Goal: Use online tool/utility: Use online tool/utility

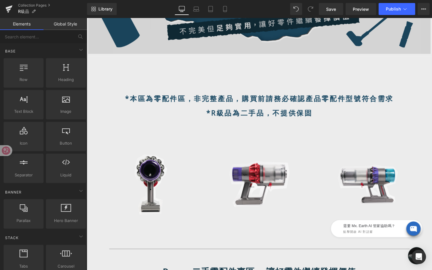
scroll to position [212, 0]
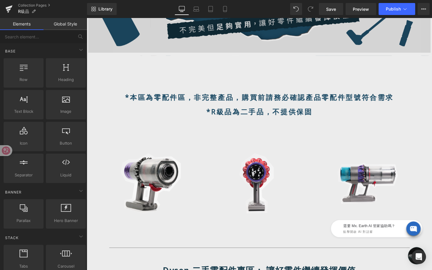
click at [282, 100] on strong "*本區為零配件區，非完整產品，購買前請務必確認產品零配件型號符合需求" at bounding box center [268, 101] width 282 height 10
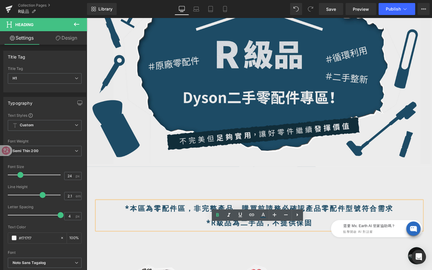
scroll to position [0, 0]
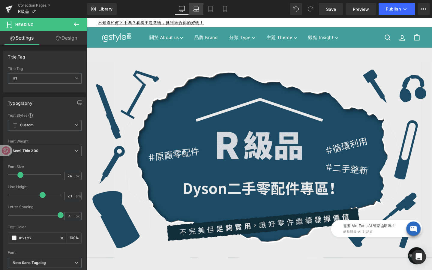
click at [195, 11] on icon at bounding box center [197, 11] width 6 height 2
type input "100"
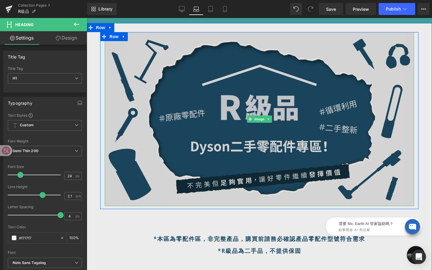
scroll to position [27, 0]
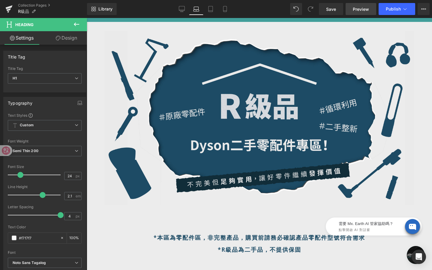
click at [368, 11] on span "Preview" at bounding box center [361, 9] width 16 height 6
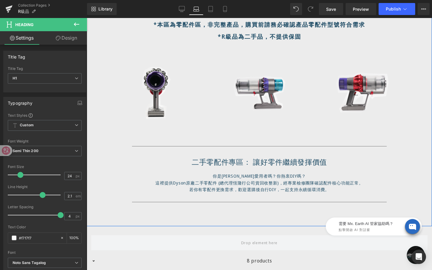
scroll to position [259, 0]
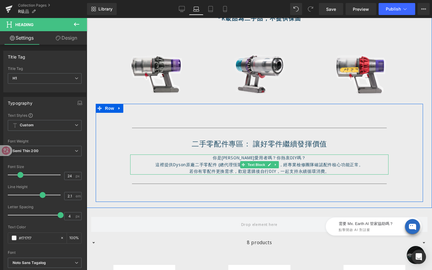
click at [270, 170] on p "若你有零配件更換需求，歡迎選購後自行DIY，一起支持永續循環消費。" at bounding box center [259, 171] width 258 height 7
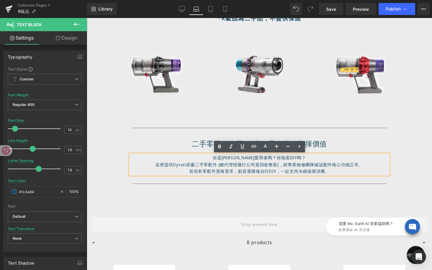
click at [270, 194] on div "Separator 二手零配件專區： 讓好零件繼續發揮價值 Heading 你是Dyson愛用者嗎？你熱衷DIY嗎？ 這裡提供Dyson原廠二手零配件 (總代…" at bounding box center [259, 153] width 327 height 98
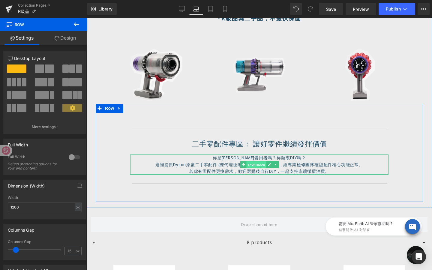
click at [256, 164] on div "你是Dyson愛用者嗎？你熱衷DIY嗎？ 這裡提供Dyson原廠二手零配件 (總代理恆隆行公司貨回收整新)，經專業檢修團隊確認配件核心功能正常。 若你有零配件…" at bounding box center [259, 165] width 258 height 20
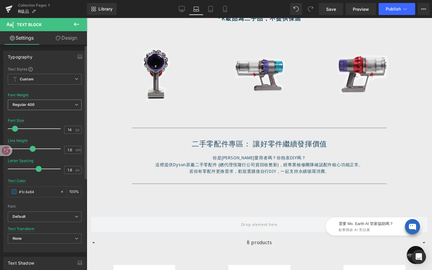
click at [59, 107] on span "Regular 400" at bounding box center [45, 105] width 74 height 11
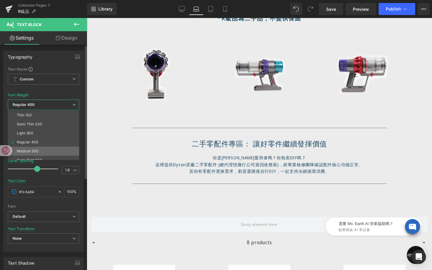
click at [41, 152] on li "Medium 500" at bounding box center [45, 151] width 74 height 9
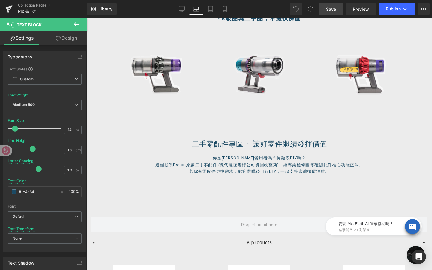
click at [324, 11] on link "Save" at bounding box center [331, 9] width 24 height 12
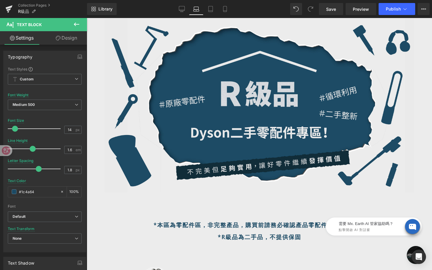
scroll to position [0, 0]
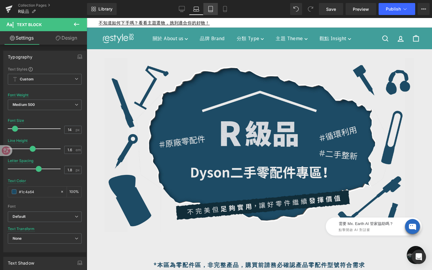
click at [213, 12] on link "Tablet" at bounding box center [210, 9] width 14 height 12
type input "16"
type input "1.4"
type input "0.8"
type input "#353535"
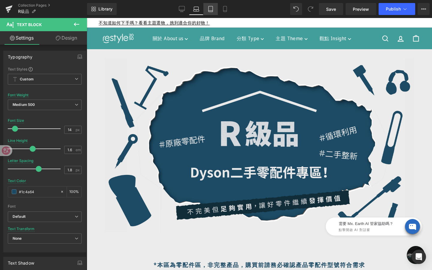
type input "100"
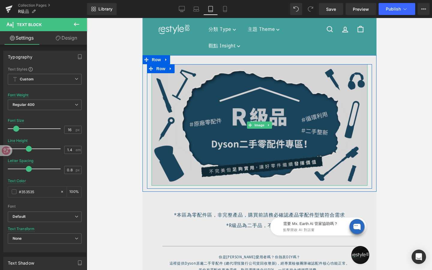
scroll to position [101, 0]
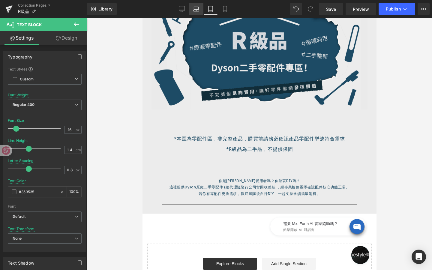
click at [195, 10] on icon at bounding box center [197, 11] width 6 height 2
type input "14"
type input "1.6"
type input "1.8"
type input "#1c4a64"
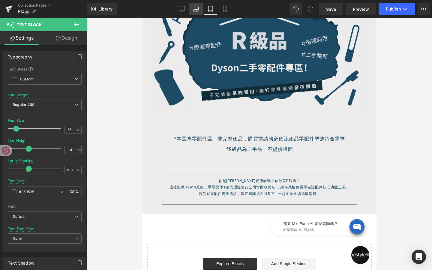
type input "100"
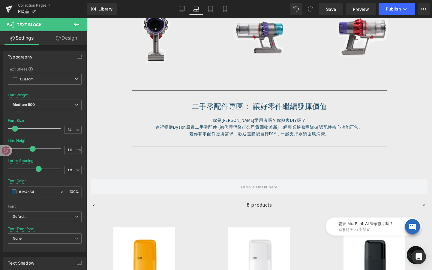
scroll to position [294, 0]
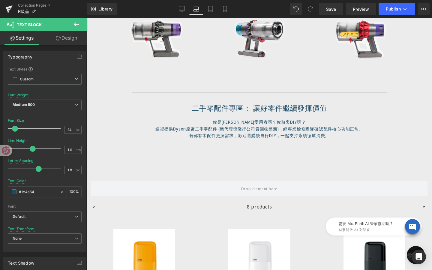
click at [219, 107] on h1 "二手零配件專區： 讓好零件繼續發揮價值" at bounding box center [259, 108] width 318 height 10
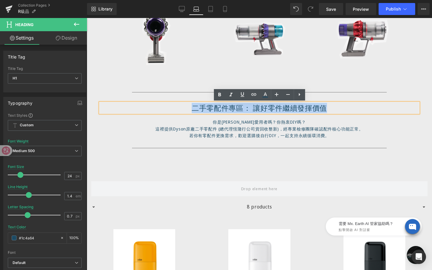
drag, startPoint x: 191, startPoint y: 109, endPoint x: 350, endPoint y: 112, distance: 159.1
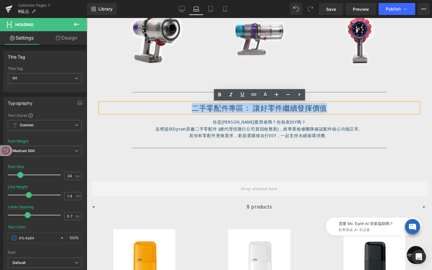
click at [350, 112] on h1 "二手零配件專區： 讓好零件繼續發揮價值" at bounding box center [259, 108] width 318 height 10
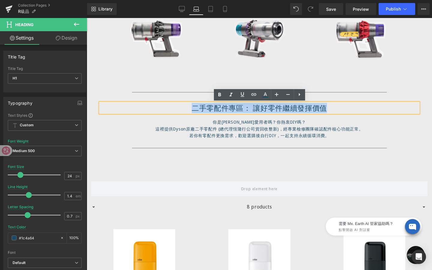
copy h1 "二手零配件專區： 讓好零件繼續發揮價值"
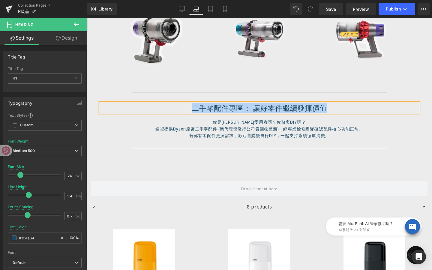
click at [279, 140] on div "Separator 二手零配件專區： 讓好零件繼續發揮價值 Heading 你是Dyson愛用者嗎？你熱衷DIY嗎？ 這裡提供Dyson原廠二手零配件 (總代…" at bounding box center [259, 120] width 327 height 62
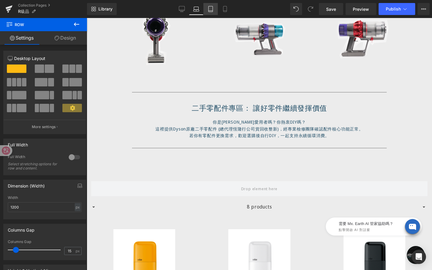
click at [212, 6] on icon at bounding box center [211, 9] width 4 height 6
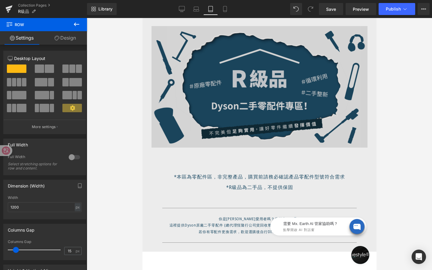
scroll to position [65, 0]
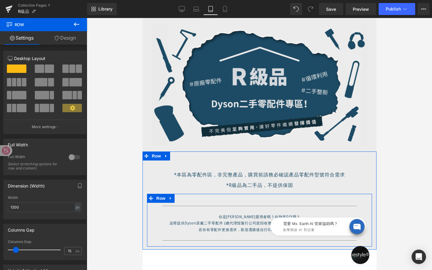
click at [226, 216] on p "你是[PERSON_NAME]愛用者嗎？你熱衷DIY嗎？" at bounding box center [259, 217] width 186 height 7
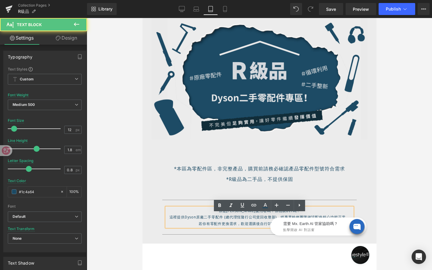
scroll to position [74, 0]
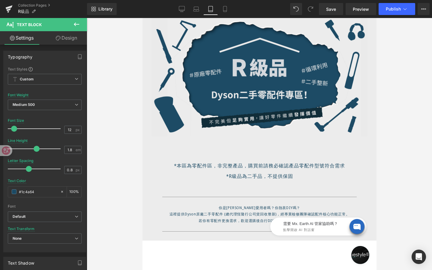
click at [75, 29] on button at bounding box center [76, 24] width 21 height 13
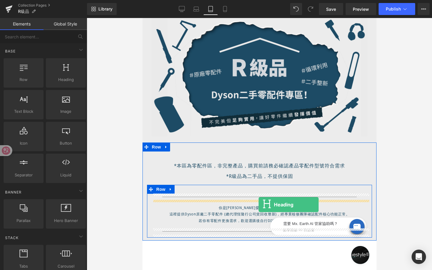
drag, startPoint x: 210, startPoint y: 87, endPoint x: 258, endPoint y: 205, distance: 127.0
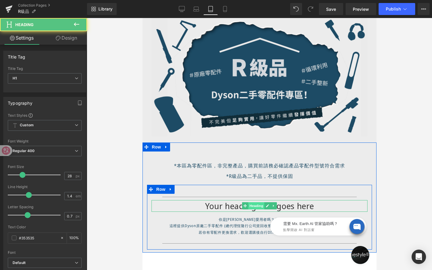
click at [257, 207] on div "Your heading text goes here Heading" at bounding box center [259, 206] width 216 height 12
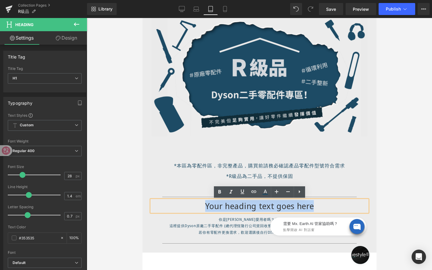
drag, startPoint x: 321, startPoint y: 204, endPoint x: 147, endPoint y: 203, distance: 173.5
click at [147, 203] on div "Separator Your heading text goes here Heading 你是Dyson愛用者嗎？你熱衷DIY嗎？ 這裡提供Dyson原廠二…" at bounding box center [259, 220] width 225 height 53
paste div
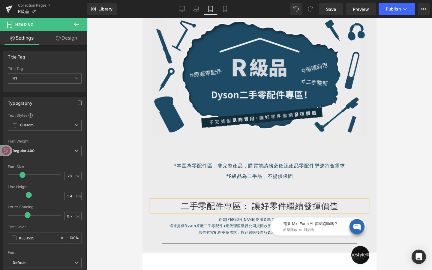
scroll to position [82, 0]
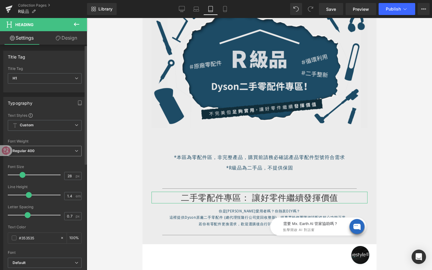
click at [75, 151] on icon at bounding box center [77, 151] width 4 height 4
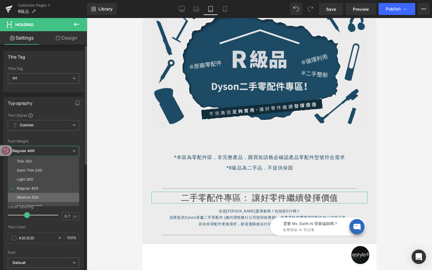
click at [49, 193] on li "Medium 500" at bounding box center [45, 197] width 74 height 9
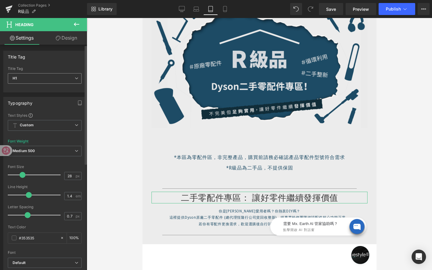
click at [73, 81] on span "H1" at bounding box center [45, 78] width 74 height 11
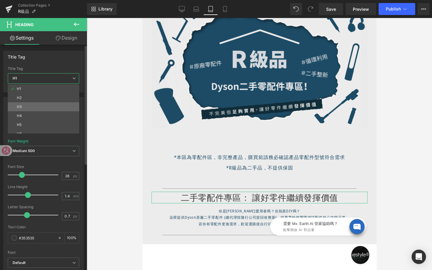
click at [62, 107] on li "H3" at bounding box center [45, 106] width 74 height 9
type input "19.6"
type input "0.49"
type input "100"
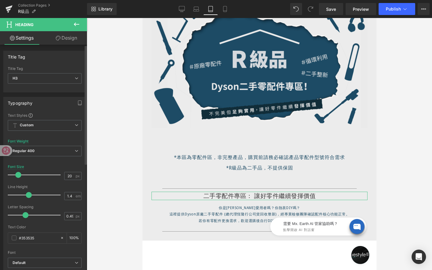
type input "21"
click at [20, 173] on span at bounding box center [19, 175] width 6 height 6
click at [71, 153] on span "Regular 400" at bounding box center [45, 151] width 74 height 11
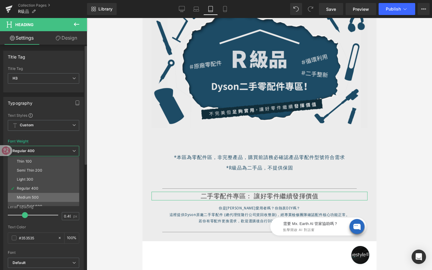
click at [45, 197] on li "Medium 500" at bounding box center [45, 197] width 74 height 9
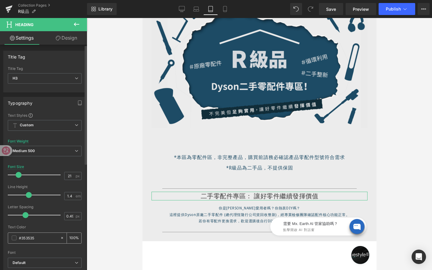
click at [43, 239] on input "#353535" at bounding box center [38, 238] width 38 height 7
type input "#35353"
type input "0"
type input "#353"
type input "100"
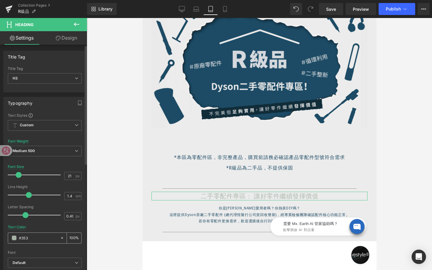
type input "#35"
type input "0"
type input "#"
type input "1a4"
type input "100"
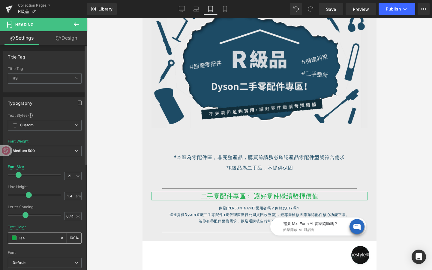
type input "1a4c"
type input "80"
type input "1a4c6"
type input "0"
type input "1a4c64"
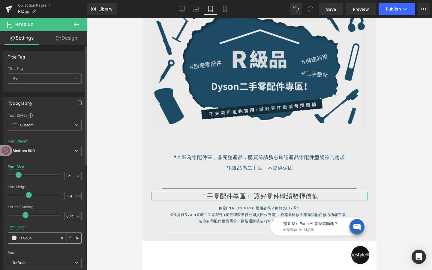
type input "100"
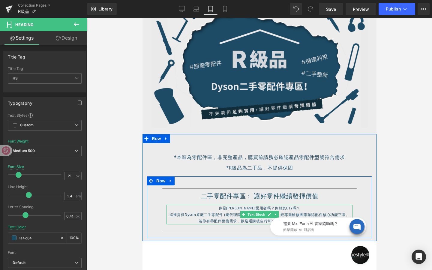
scroll to position [92, 0]
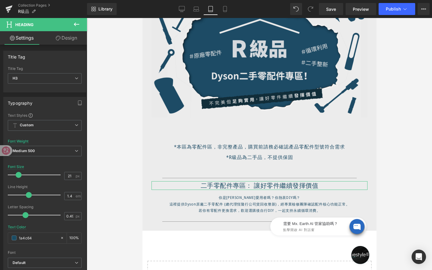
type input "#1a4c64"
drag, startPoint x: 69, startPoint y: 40, endPoint x: 37, endPoint y: 79, distance: 50.1
click at [69, 40] on link "Design" at bounding box center [67, 38] width 44 height 14
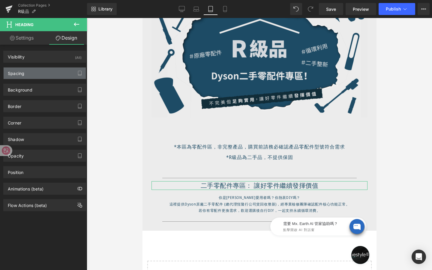
type input "0"
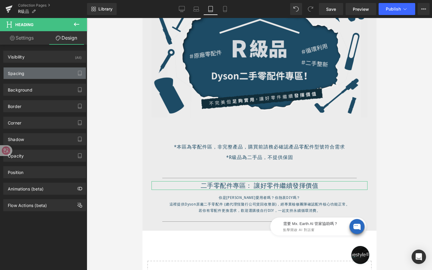
type input "0"
click at [35, 75] on div "Spacing" at bounding box center [45, 73] width 82 height 11
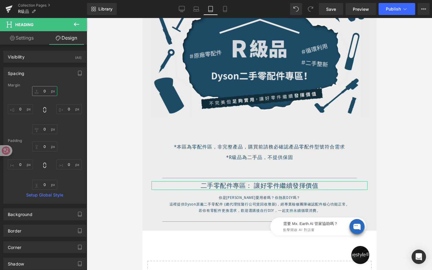
click at [47, 90] on input "0" at bounding box center [44, 91] width 25 height 10
type input "ㄅ"
type input "ㄓ"
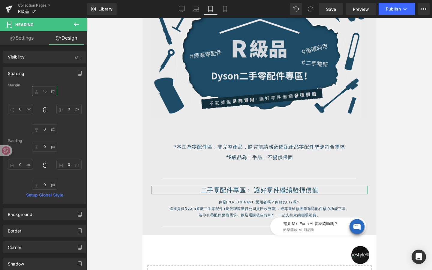
type input "15"
click at [45, 132] on input "0" at bounding box center [44, 129] width 25 height 10
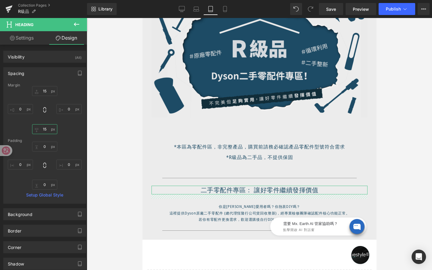
click at [47, 130] on input "15" at bounding box center [44, 129] width 25 height 10
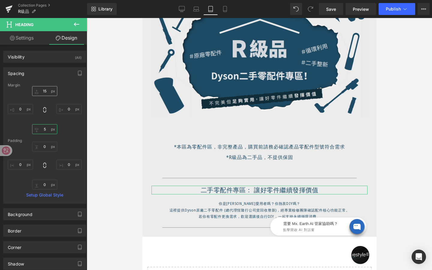
type input "5"
click at [46, 88] on input "15" at bounding box center [44, 91] width 25 height 10
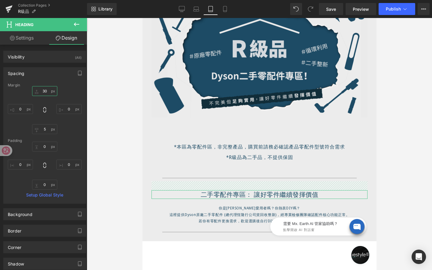
type input "3"
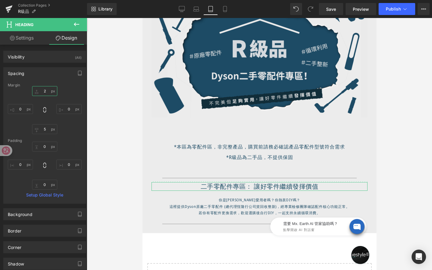
type input "20"
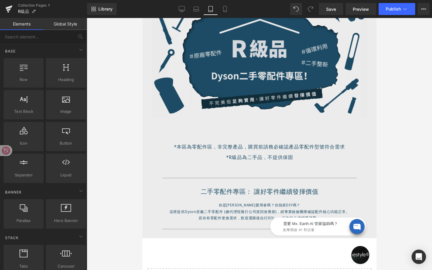
click at [127, 156] on div at bounding box center [259, 144] width 345 height 252
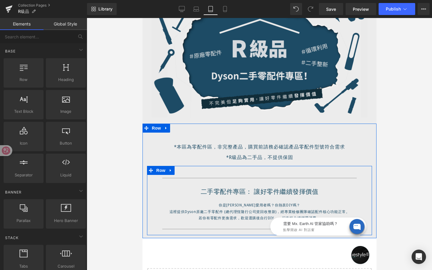
click at [248, 225] on div "Separator 二手零配件專區： 讓好零件繼續發揮價值 Heading 你是Dyson愛用者嗎？你熱衷DIY嗎？ 這裡提供Dyson原廠二手零配件 (總代…" at bounding box center [259, 203] width 225 height 57
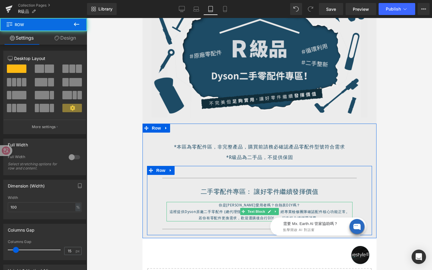
click at [249, 215] on div "你是Dyson愛用者嗎？你熱衷DIY嗎？ 這裡提供Dyson原廠二手零配件 (總代理恆隆行公司貨回收整新)，經專業檢修團隊確認配件核心功能正常。 若你有零配件…" at bounding box center [259, 212] width 186 height 20
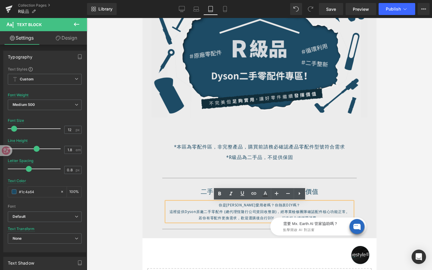
click at [252, 212] on div "需要 Mx. Earth AI 管家協助嗎？ 點擊開啟 AI 對話窗" at bounding box center [310, 225] width 120 height 30
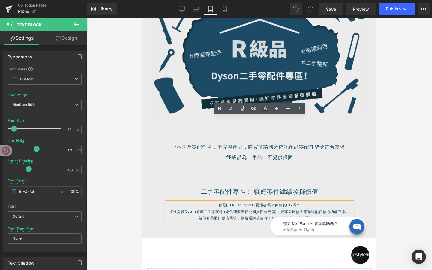
scroll to position [183, 0]
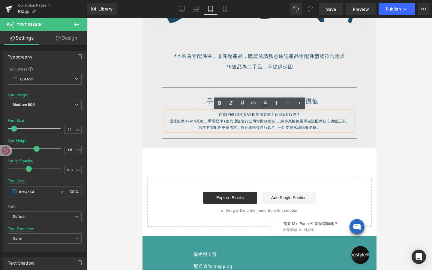
click at [126, 142] on div at bounding box center [259, 144] width 345 height 252
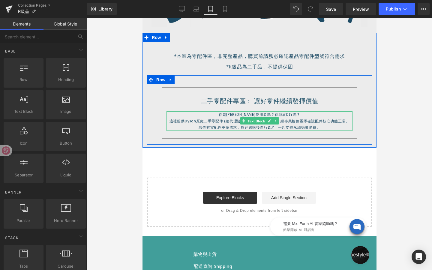
click at [253, 120] on div "你是Dyson愛用者嗎？你熱衷DIY嗎？ 這裡提供Dyson原廠二手零配件 (總代理恆隆行公司貨回收整新)，經專業檢修團隊確認配件核心功能正常。 若你有零配件…" at bounding box center [259, 121] width 186 height 20
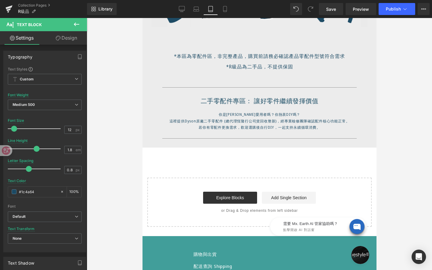
click at [70, 40] on link "Design" at bounding box center [67, 38] width 44 height 14
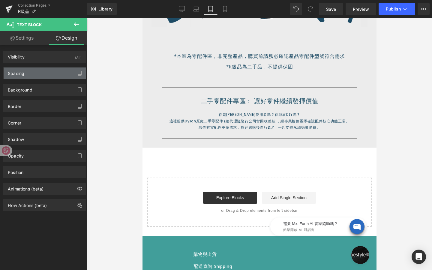
click at [52, 72] on div "Spacing" at bounding box center [45, 73] width 82 height 11
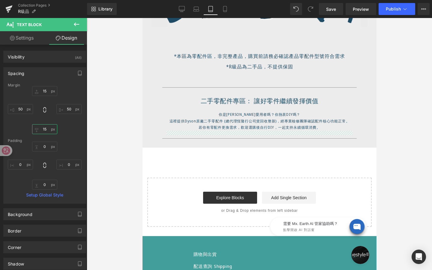
click at [47, 128] on input "15" at bounding box center [44, 129] width 25 height 10
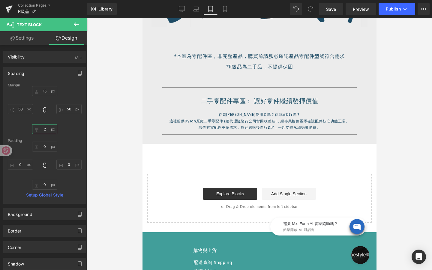
type input "20"
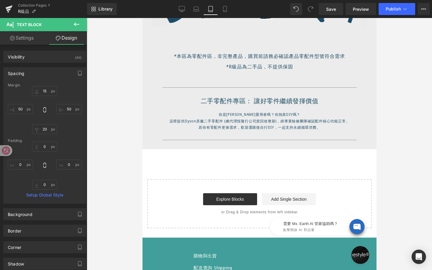
click at [113, 130] on div at bounding box center [259, 144] width 345 height 252
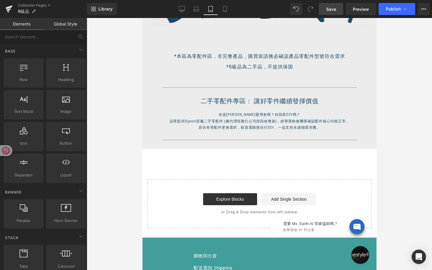
click at [324, 8] on link "Save" at bounding box center [331, 9] width 24 height 12
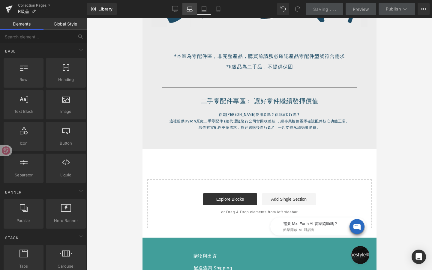
click at [188, 11] on icon at bounding box center [190, 9] width 6 height 6
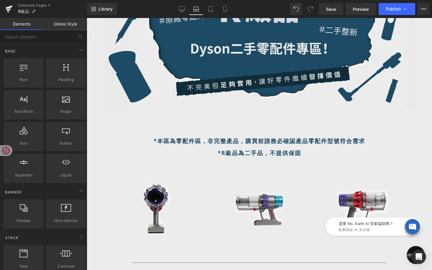
scroll to position [134, 0]
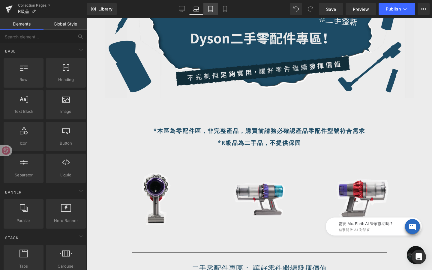
click at [211, 7] on icon at bounding box center [211, 9] width 6 height 6
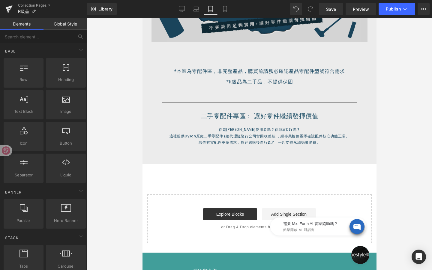
scroll to position [168, 0]
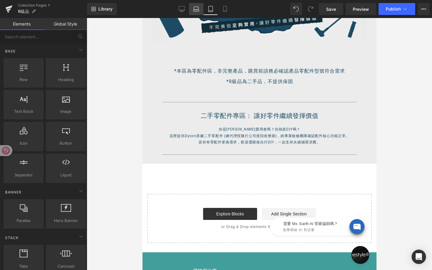
click at [200, 10] on link "Laptop" at bounding box center [196, 9] width 14 height 12
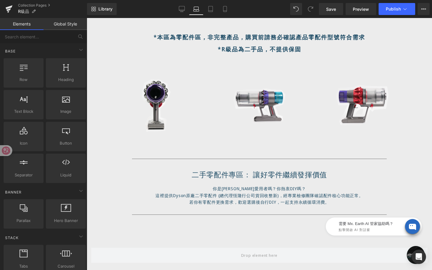
scroll to position [229, 0]
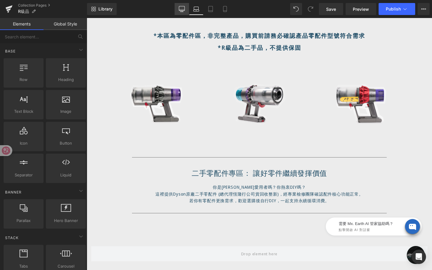
click at [186, 12] on link "Desktop" at bounding box center [182, 9] width 14 height 12
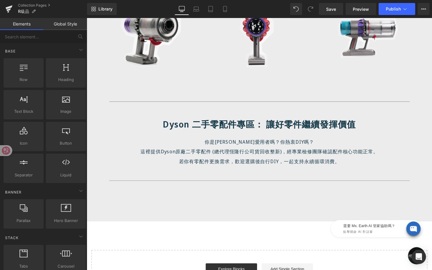
scroll to position [367, 0]
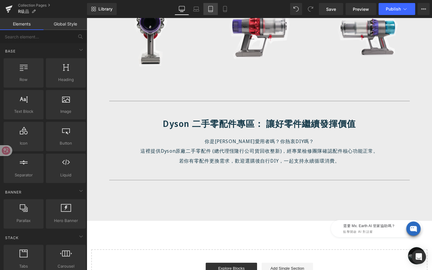
click at [210, 12] on link "Tablet" at bounding box center [210, 9] width 14 height 12
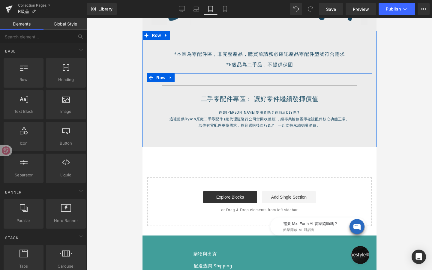
scroll to position [184, 0]
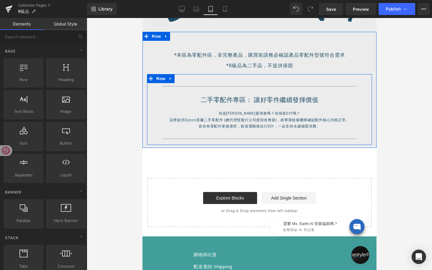
click at [257, 118] on div "你是Dyson愛用者嗎？你熱衷DIY嗎？ 這裡提供Dyson原廠二手零配件 (總代理恆隆行公司貨回收整新)，經專業檢修團隊確認配件核心功能正常。 若你有零配件…" at bounding box center [259, 120] width 186 height 20
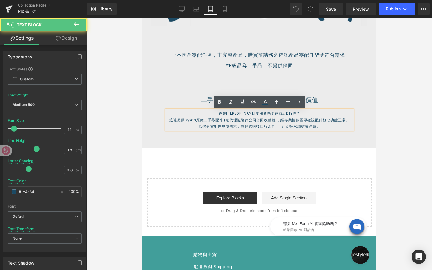
click at [255, 119] on p "這裡提供Dyson原廠二手零配件 (總代理恆隆行公司貨回收整新)，經專業檢修團隊確認配件核心功能正常。" at bounding box center [259, 120] width 186 height 7
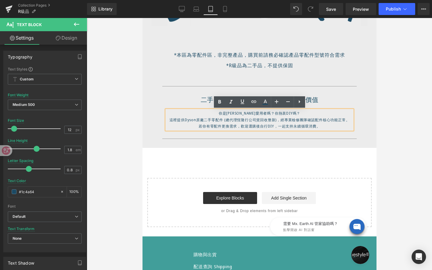
click at [248, 139] on div "Separator" at bounding box center [259, 139] width 216 height 6
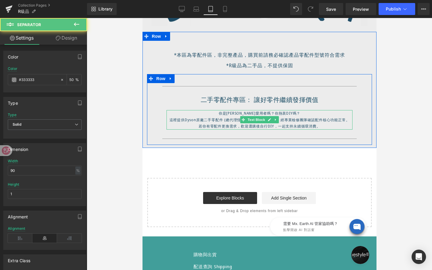
click at [254, 119] on div "你是Dyson愛用者嗎？你熱衷DIY嗎？ 這裡提供Dyson原廠二手零配件 (總代理恆隆行公司貨回收整新)，經專業檢修團隊確認配件核心功能正常。 若你有零配件…" at bounding box center [259, 120] width 186 height 20
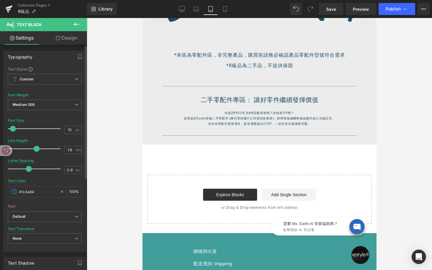
click at [14, 129] on span at bounding box center [13, 129] width 6 height 6
click at [335, 12] on link "Save" at bounding box center [331, 9] width 24 height 12
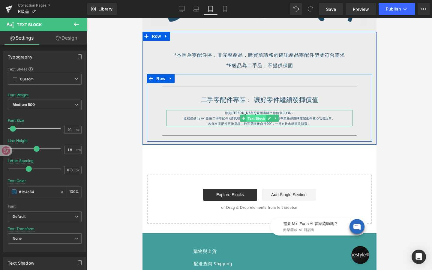
click at [253, 119] on span "Text Block" at bounding box center [256, 118] width 20 height 7
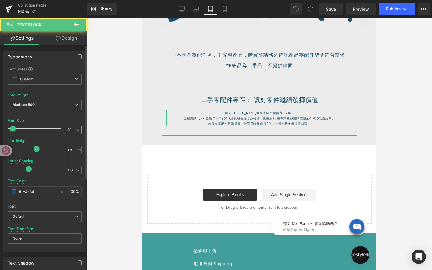
click at [70, 128] on input "10" at bounding box center [70, 130] width 11 height 8
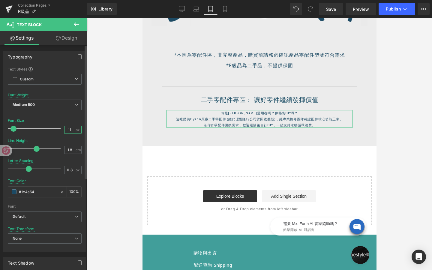
type input "11"
click at [127, 147] on div at bounding box center [259, 144] width 345 height 252
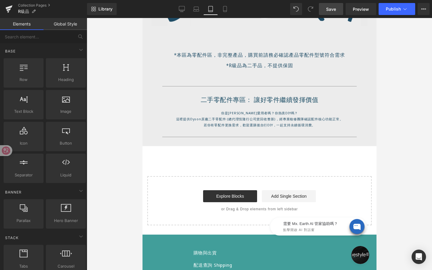
click at [331, 14] on link "Save" at bounding box center [331, 9] width 24 height 12
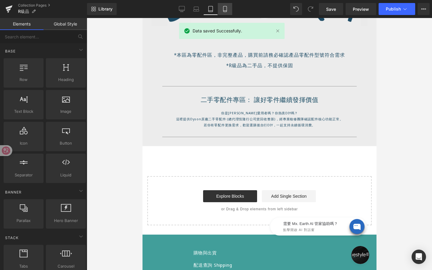
click at [226, 11] on icon at bounding box center [224, 11] width 3 height 0
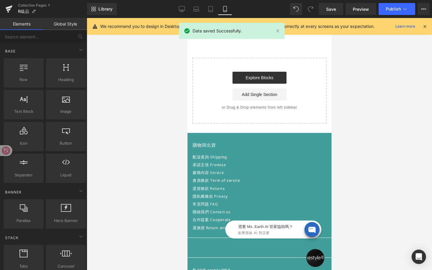
scroll to position [28, 0]
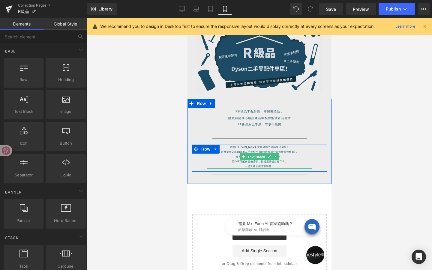
click at [257, 156] on span "Text Block" at bounding box center [256, 156] width 20 height 7
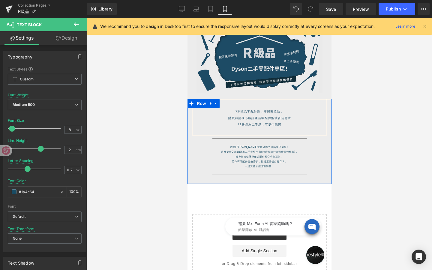
scroll to position [0, 0]
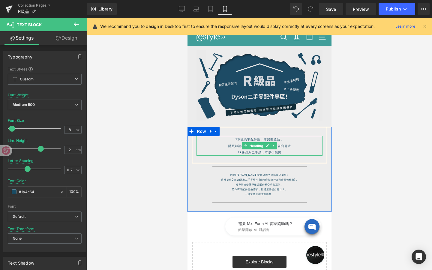
click at [227, 145] on h1 "購買前請務必確認產品零配件型號符合需求" at bounding box center [259, 146] width 126 height 7
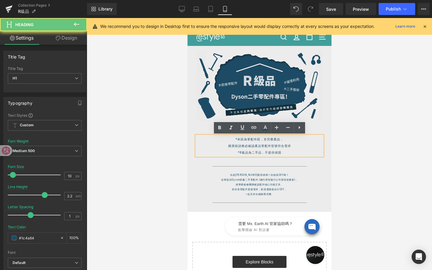
click at [227, 145] on h1 "購買前請務必確認產品零配件型號符合需求" at bounding box center [259, 146] width 126 height 7
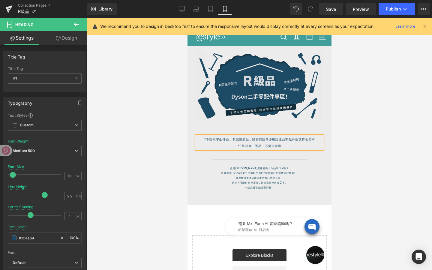
click at [189, 156] on div "*本區為零配件區，非完整產品， 購買前請務必確認產品零配件型號符合需求 *R級品為二手品，不提供保固 Heading Row Separator Row 你是…" at bounding box center [259, 164] width 144 height 75
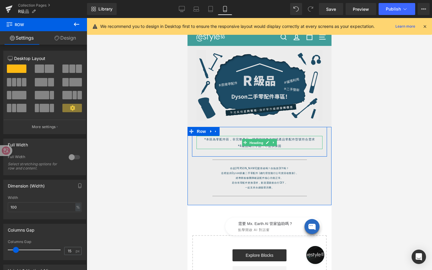
click at [256, 141] on span "Heading" at bounding box center [256, 142] width 16 height 7
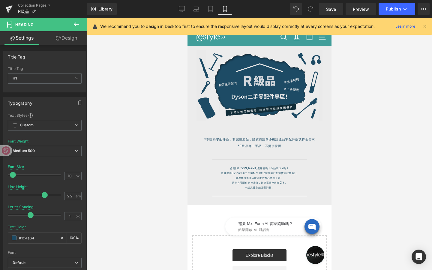
click at [163, 153] on div at bounding box center [259, 144] width 345 height 252
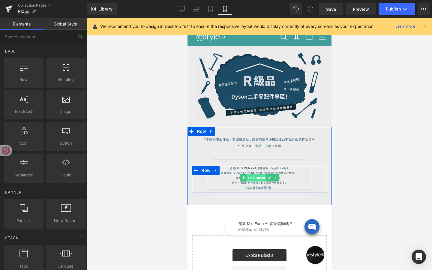
click at [258, 174] on span "Text Block" at bounding box center [256, 177] width 20 height 7
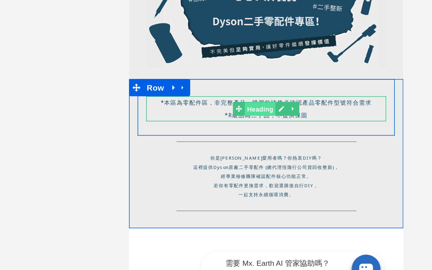
drag, startPoint x: 199, startPoint y: -2, endPoint x: 292, endPoint y: 42, distance: 103.0
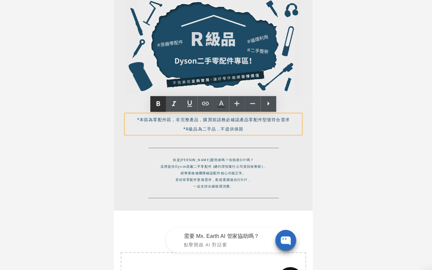
click at [219, 129] on icon at bounding box center [219, 128] width 3 height 4
click at [172, 156] on div at bounding box center [259, 144] width 345 height 252
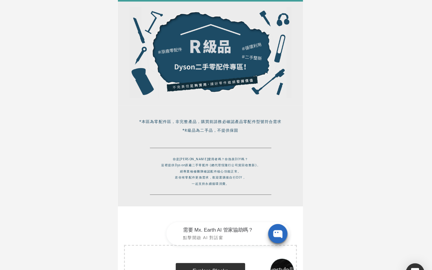
click at [373, 137] on div at bounding box center [259, 144] width 345 height 252
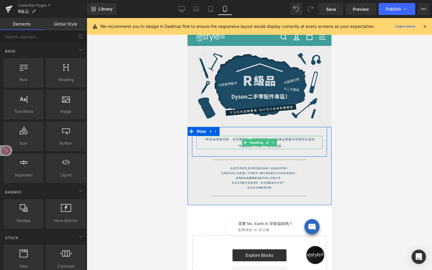
click at [255, 142] on div "*本區為零配件區，非完整產品， 購買前請務必確認產品零配件型號符合需求 *R級品為二手品，不提供保固 Heading" at bounding box center [259, 142] width 126 height 13
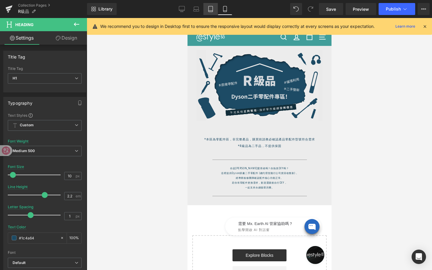
click at [215, 9] on link "Tablet" at bounding box center [210, 9] width 14 height 12
type input "28"
type input "1.4"
type input "0.7"
type input "#353535"
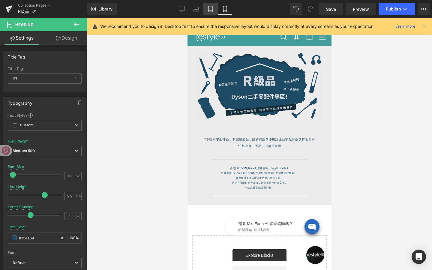
type input "100"
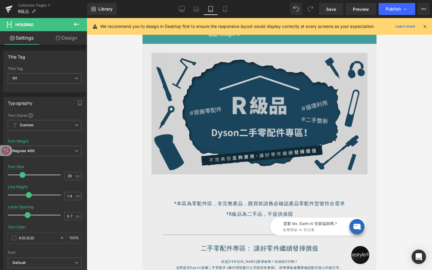
scroll to position [113, 0]
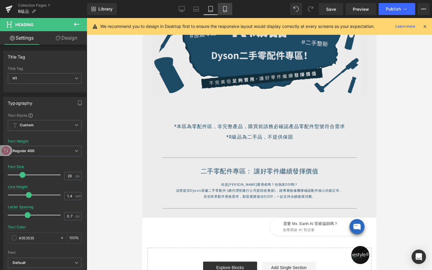
click at [225, 5] on link "Mobile" at bounding box center [225, 9] width 14 height 12
type input "10"
type input "2.2"
type input "1"
type input "#1c4a64"
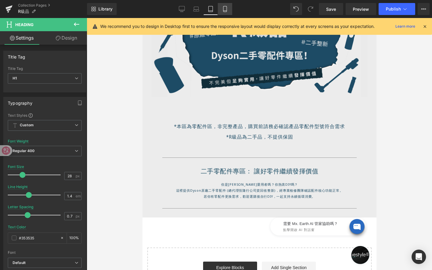
type input "100"
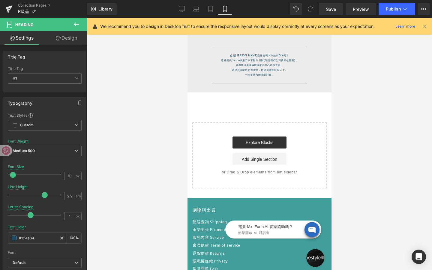
scroll to position [33, 0]
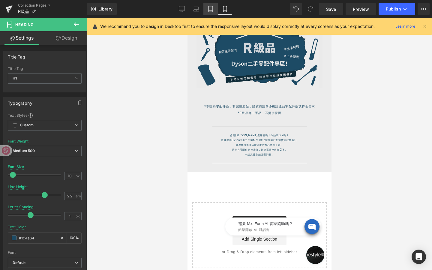
click at [210, 8] on icon at bounding box center [211, 9] width 6 height 6
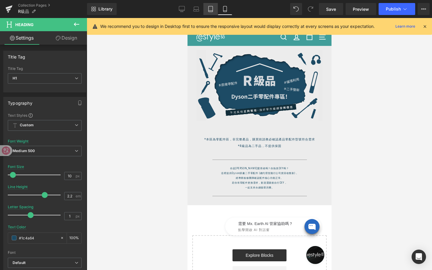
type input "28"
type input "1.4"
type input "0.7"
type input "#353535"
type input "100"
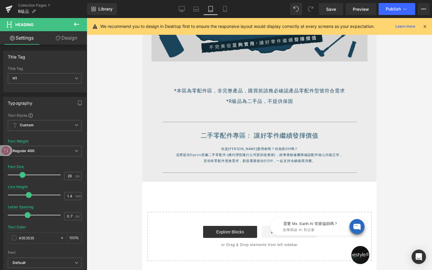
scroll to position [182, 0]
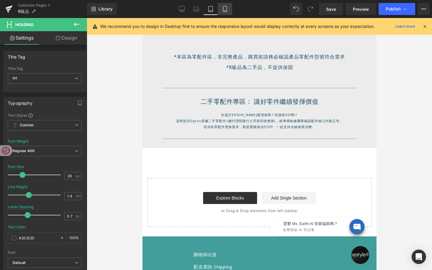
click at [225, 8] on icon at bounding box center [225, 9] width 6 height 6
type input "10"
type input "2.2"
type input "1"
type input "#1c4a64"
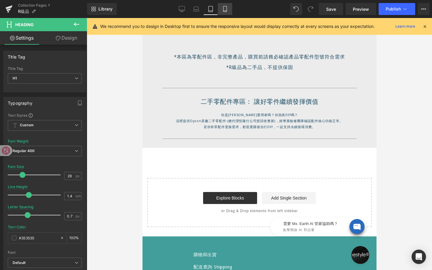
type input "100"
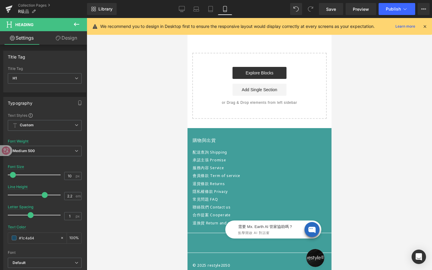
scroll to position [33, 0]
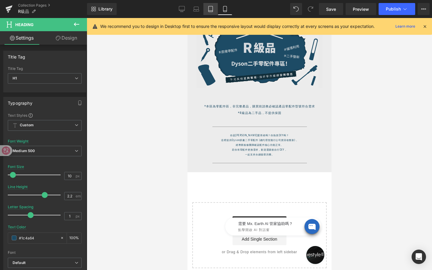
click at [211, 10] on icon at bounding box center [211, 9] width 6 height 6
type input "28"
type input "1.4"
type input "0.7"
type input "#353535"
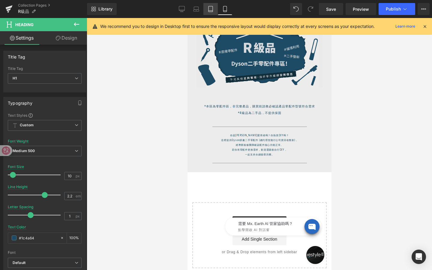
type input "100"
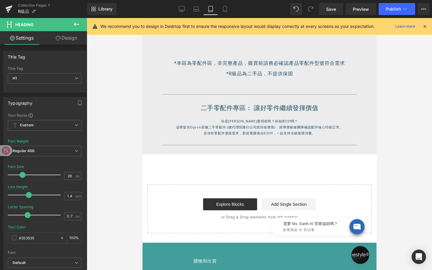
scroll to position [173, 0]
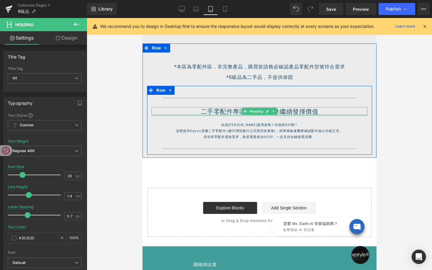
click at [219, 114] on h3 "二手零配件專區： 讓好零件繼續發揮價值" at bounding box center [259, 111] width 216 height 9
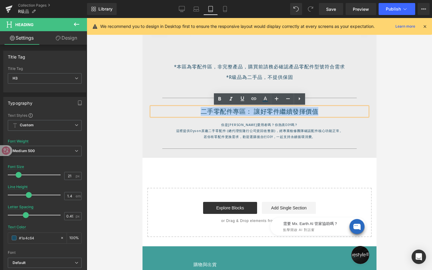
drag, startPoint x: 203, startPoint y: 110, endPoint x: 332, endPoint y: 110, distance: 128.8
click at [332, 110] on h3 "二手零配件專區： 讓好零件繼續發揮價值" at bounding box center [259, 111] width 216 height 9
copy h3 "二手零配件專區： 讓好零件繼續發揮價值"
click at [301, 127] on p "你是[PERSON_NAME]愛用者嗎？你熱衷DIY嗎？" at bounding box center [259, 125] width 186 height 6
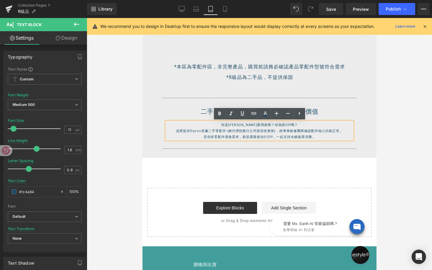
click at [319, 113] on h3 "二手零配件專區： 讓好零件繼續發揮價值" at bounding box center [259, 111] width 216 height 9
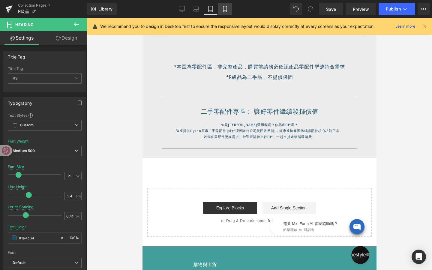
click at [223, 14] on link "Mobile" at bounding box center [225, 9] width 14 height 12
type input "15.96"
type input "0.4"
type input "#353535"
type input "100"
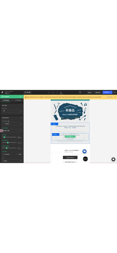
scroll to position [3, 0]
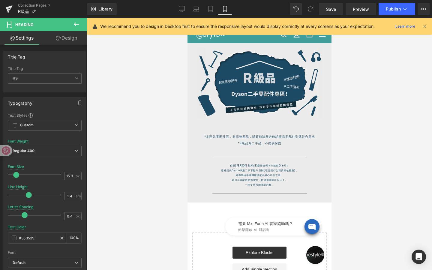
click at [79, 25] on icon at bounding box center [76, 24] width 7 height 7
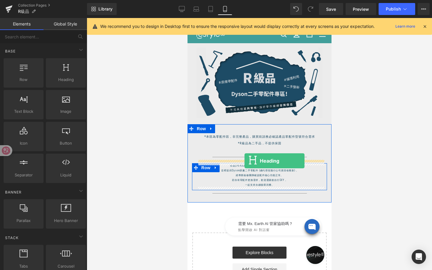
drag, startPoint x: 252, startPoint y: 91, endPoint x: 244, endPoint y: 161, distance: 70.7
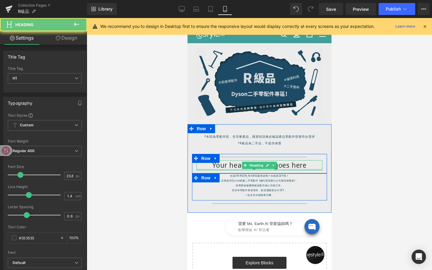
click at [258, 170] on div "Your heading text goes here Heading" at bounding box center [259, 165] width 126 height 10
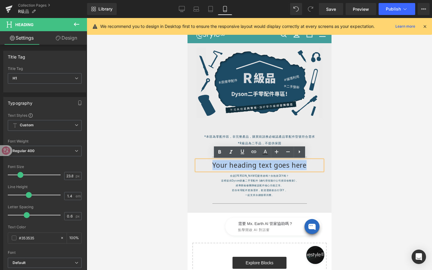
drag, startPoint x: 311, startPoint y: 167, endPoint x: 188, endPoint y: 167, distance: 123.7
click at [188, 167] on div "*本區為零配件區，非完整產品， 購買前請務必確認產品零配件型號符合需求 *R級品為二手品，不提供保固 Heading Row Separator Your h…" at bounding box center [259, 166] width 144 height 85
paste div
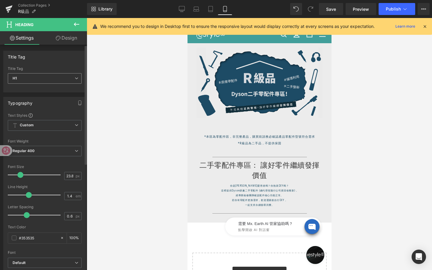
click at [77, 78] on span "H1" at bounding box center [45, 78] width 74 height 11
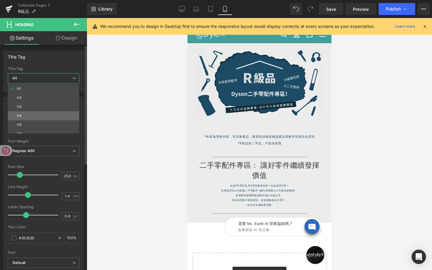
click at [47, 114] on li "H4" at bounding box center [45, 115] width 74 height 9
type input "15.4"
type input "0.39"
type input "100"
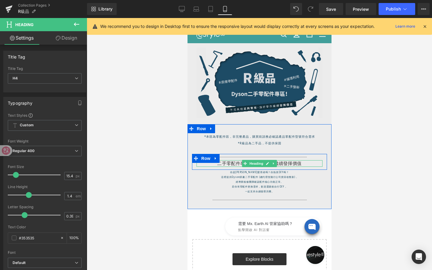
click at [256, 162] on div "二手零配件專區： 讓好零件繼續發揮價值 Heading" at bounding box center [259, 163] width 126 height 7
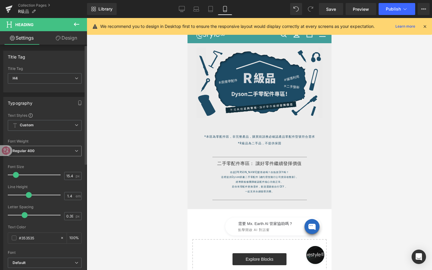
click at [47, 149] on span "Regular 400" at bounding box center [45, 151] width 74 height 11
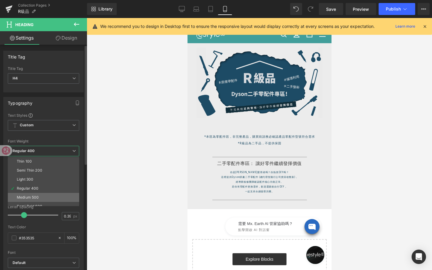
click at [39, 194] on li "Medium 500" at bounding box center [45, 197] width 74 height 9
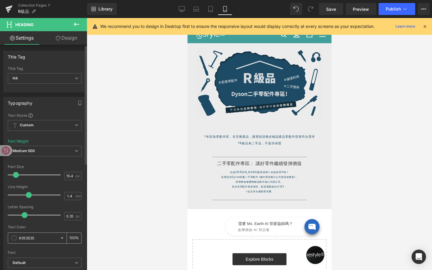
click at [42, 234] on div "#353535" at bounding box center [34, 238] width 52 height 11
click at [43, 239] on input "#353535" at bounding box center [38, 238] width 38 height 7
type input "#"
type input "1"
type input "0"
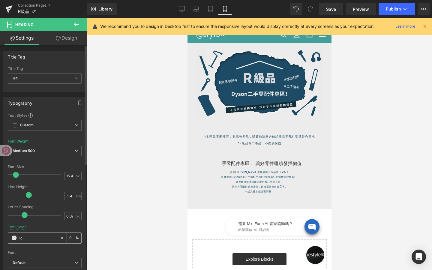
type input "1c4"
type input "100"
type input "1c4a"
type input "67"
type input "1c4a64"
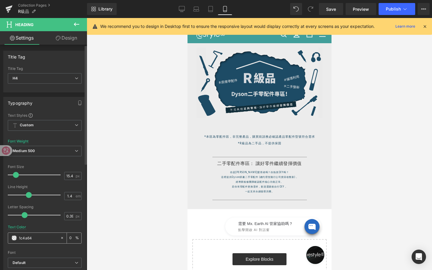
type input "100"
type input "1c4a64"
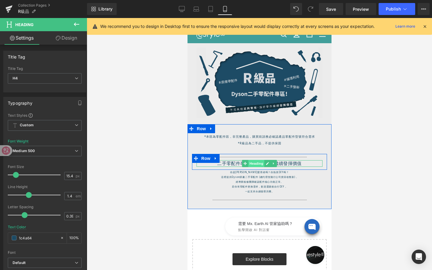
click at [259, 162] on div "二手零配件專區： 讓好零件繼續發揮價值 Heading" at bounding box center [259, 163] width 126 height 7
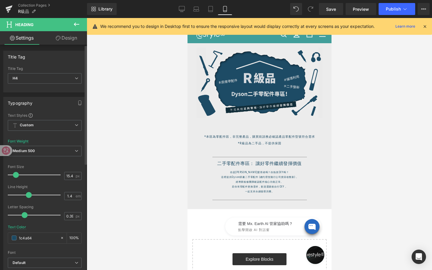
type input "15"
type input "#1c4a64"
type input "14"
click at [14, 175] on span at bounding box center [15, 175] width 6 height 6
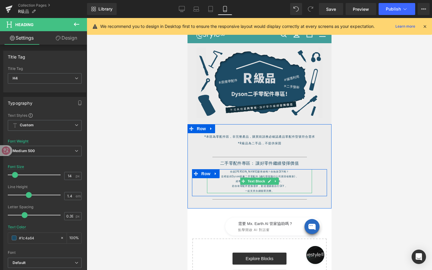
click at [261, 178] on span "Text Block" at bounding box center [256, 181] width 20 height 7
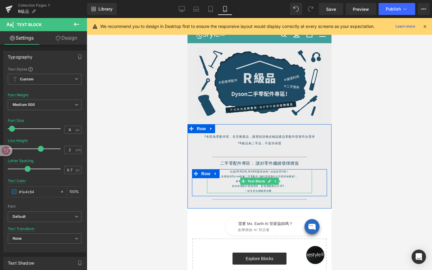
click at [226, 175] on p "這裡提供Dyson原廠二手零配件 (總代理恆隆行公司貨回收整新)，" at bounding box center [259, 176] width 105 height 5
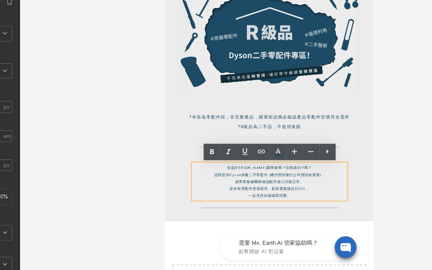
click at [215, 108] on p "經專業檢修團隊確認配件核心功能正常。" at bounding box center [237, 108] width 105 height 5
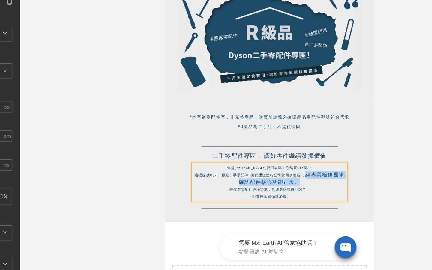
drag, startPoint x: 263, startPoint y: 103, endPoint x: 263, endPoint y: 110, distance: 7.2
click at [263, 110] on p "這裡提供Dyson原廠二手零配件 (總代理恆隆行公司貨回收整新)， 經專業檢修團隊確認配件核心功能正常。" at bounding box center [237, 106] width 105 height 10
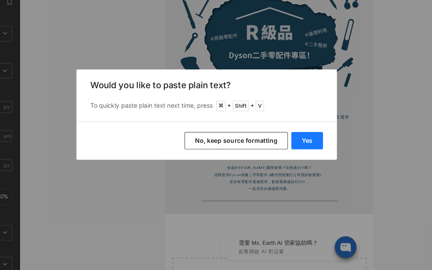
click at [285, 151] on button "Yes" at bounding box center [286, 153] width 22 height 12
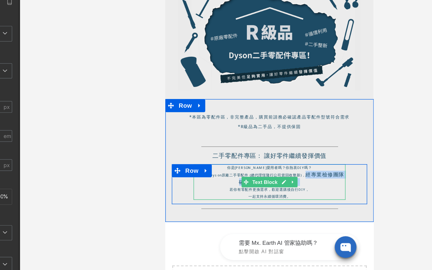
drag, startPoint x: 262, startPoint y: 103, endPoint x: 263, endPoint y: 110, distance: 6.3
click at [263, 110] on p "這裡提供Dyson原廠二手零配件 (總代理恆隆行公司貨回收整新)， 經專業檢修團隊確認配件核心功能正常。" at bounding box center [237, 106] width 105 height 10
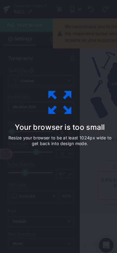
click at [64, 106] on icon at bounding box center [58, 100] width 23 height 23
click at [50, 110] on icon at bounding box center [58, 100] width 23 height 23
click at [47, 194] on div "Your browser is too small Resize your browser to be at least 1024px wide to get…" at bounding box center [58, 126] width 117 height 253
click at [58, 101] on icon at bounding box center [59, 100] width 30 height 30
click at [58, 102] on icon at bounding box center [59, 100] width 30 height 30
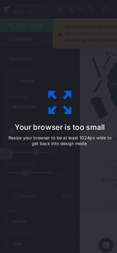
click at [58, 102] on icon at bounding box center [59, 100] width 30 height 30
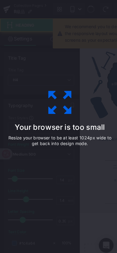
type input "15.4"
type input "#353535"
type input "100"
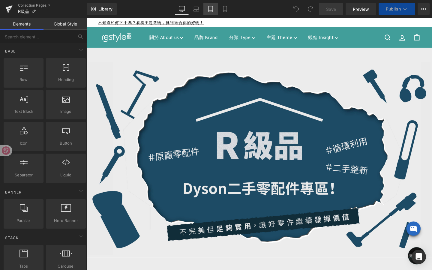
click at [210, 6] on icon at bounding box center [211, 9] width 6 height 6
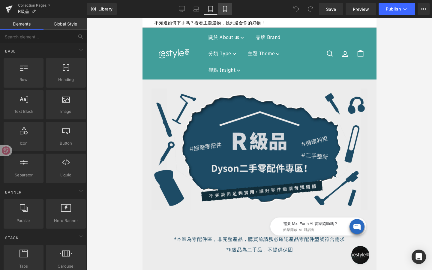
click at [224, 12] on link "Mobile" at bounding box center [225, 9] width 14 height 12
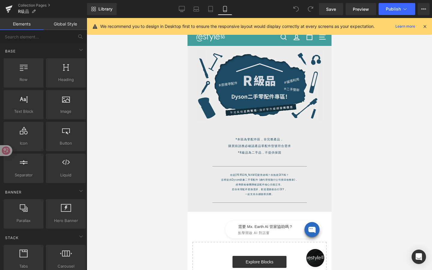
scroll to position [28, 0]
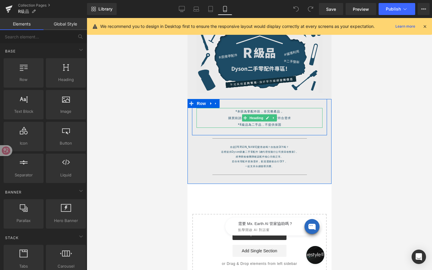
click at [229, 117] on h1 "購買前請務必確認產品零配件型號符合需求" at bounding box center [259, 118] width 126 height 7
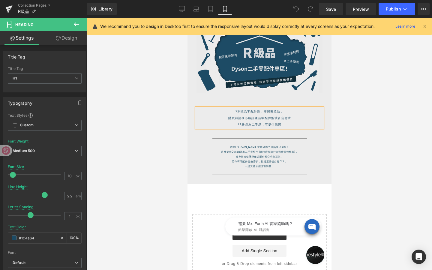
click at [229, 117] on h1 "購買前請務必確認產品零配件型號符合需求" at bounding box center [259, 118] width 126 height 7
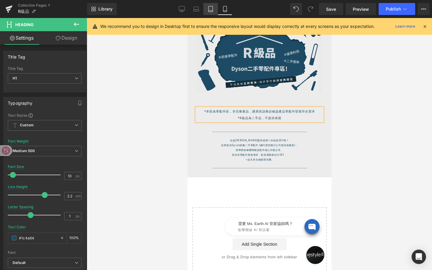
click at [210, 8] on icon at bounding box center [211, 9] width 6 height 6
type input "28"
type input "1.4"
type input "0.7"
type input "#353535"
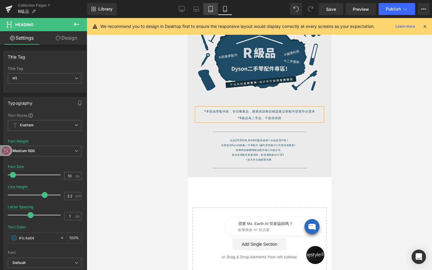
type input "100"
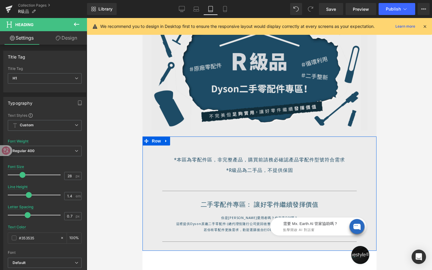
scroll to position [151, 0]
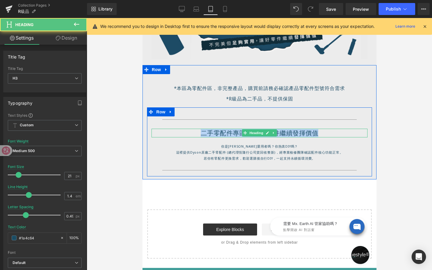
drag, startPoint x: 200, startPoint y: 134, endPoint x: 330, endPoint y: 132, distance: 130.0
click at [331, 132] on h3 "二手零配件專區： 讓好零件繼續發揮價值" at bounding box center [259, 133] width 216 height 9
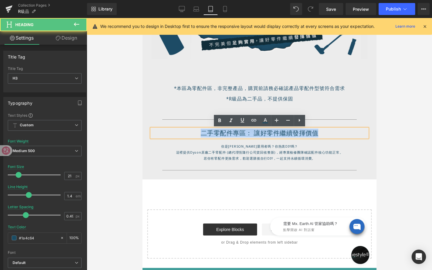
copy h3 "二手零配件專區： 讓好零件繼續發揮價值"
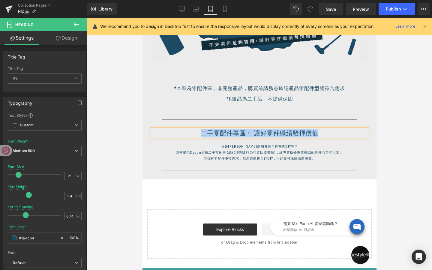
click at [330, 132] on h3 "二手零配件專區： 讓好零件繼續發揮價值" at bounding box center [259, 133] width 216 height 9
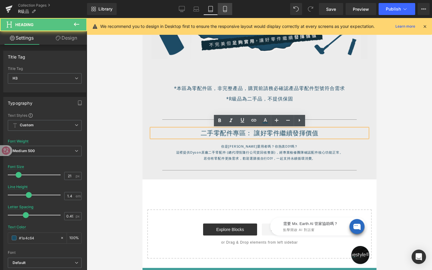
click at [221, 6] on link "Mobile" at bounding box center [225, 9] width 14 height 12
type input "15.96"
type input "0.4"
type input "#353535"
type input "100"
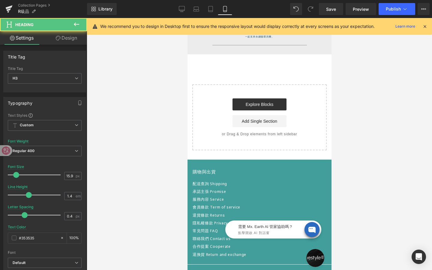
scroll to position [0, 0]
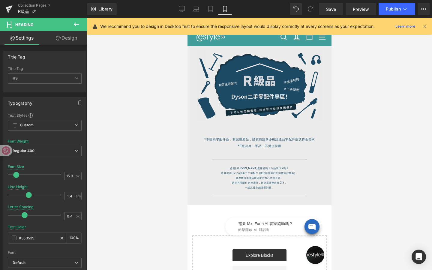
click at [78, 21] on icon at bounding box center [76, 24] width 7 height 7
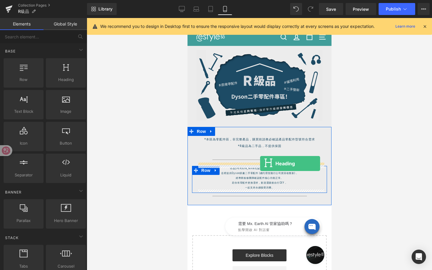
drag, startPoint x: 257, startPoint y: 89, endPoint x: 260, endPoint y: 164, distance: 74.2
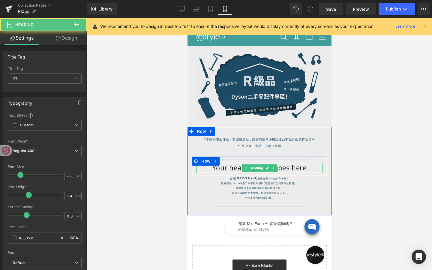
click at [280, 170] on h1 "Your heading text goes here" at bounding box center [259, 168] width 126 height 10
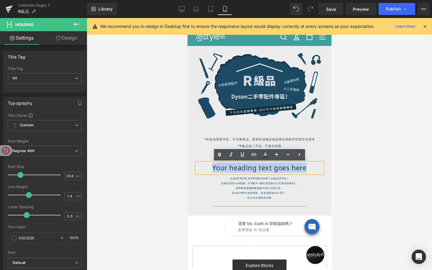
drag, startPoint x: 309, startPoint y: 168, endPoint x: 172, endPoint y: 167, distance: 137.5
click at [187, 167] on html "跳過 不知道如何下手嗎？看看主題選物，挑到適合你的好物！ 不知道如何下手嗎？看看主題選物，挑到適合你的好物！ restyle2050 關於 About us …" at bounding box center [259, 244] width 144 height 452
paste div
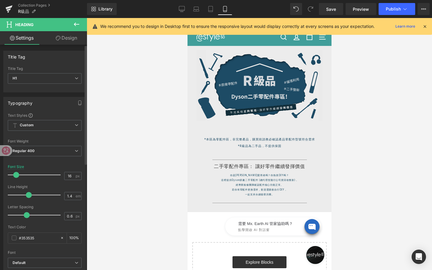
type input "15"
drag, startPoint x: 21, startPoint y: 176, endPoint x: 17, endPoint y: 175, distance: 4.5
click at [17, 175] on span at bounding box center [16, 175] width 6 height 6
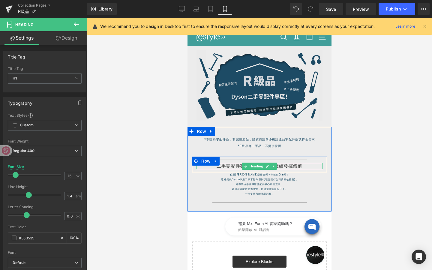
click at [255, 166] on span "Heading" at bounding box center [256, 166] width 16 height 7
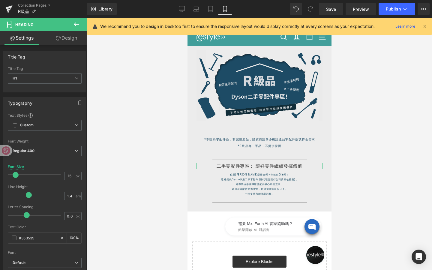
click at [75, 43] on link "Design" at bounding box center [67, 38] width 44 height 14
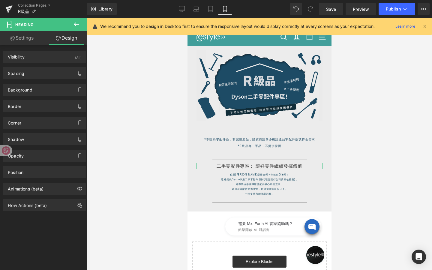
type input "0"
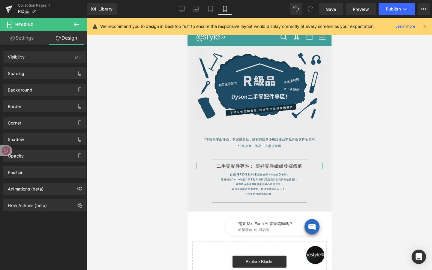
type input "0"
click at [40, 78] on div "Spacing" at bounding box center [45, 73] width 82 height 11
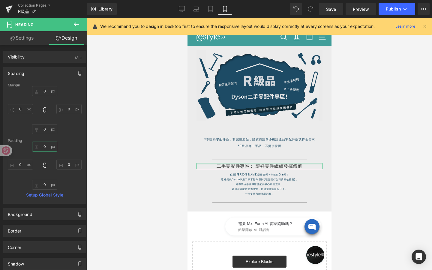
click at [45, 148] on input "0" at bounding box center [44, 147] width 25 height 10
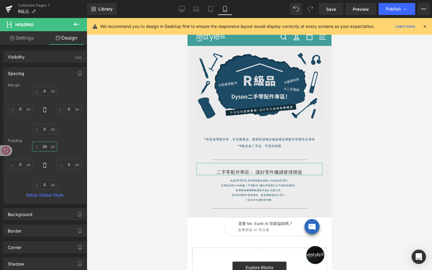
type input "2"
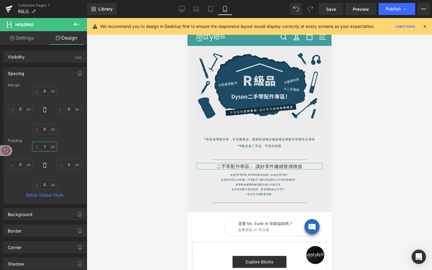
type input "15"
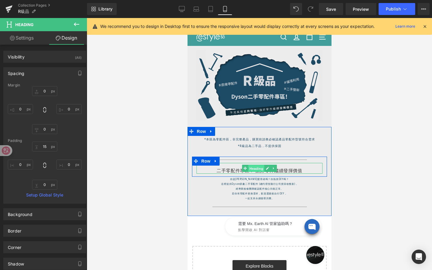
click at [261, 171] on span "Heading" at bounding box center [256, 168] width 16 height 7
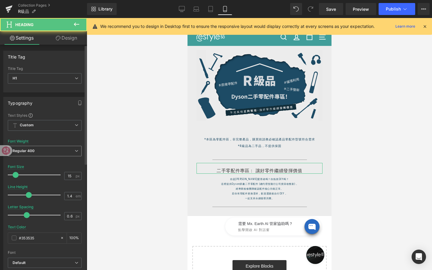
click at [54, 151] on span "Regular 400" at bounding box center [45, 151] width 74 height 11
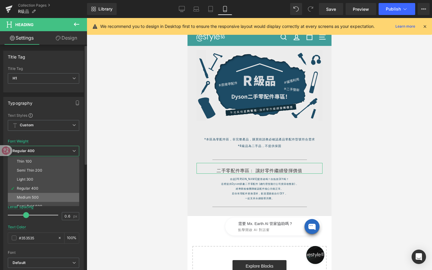
click at [43, 197] on li "Medium 500" at bounding box center [45, 197] width 74 height 9
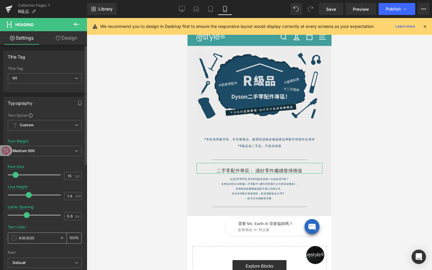
click at [43, 238] on input "#353535" at bounding box center [38, 238] width 38 height 7
type input "#35353"
type input "0"
type input "#3535"
type input "33"
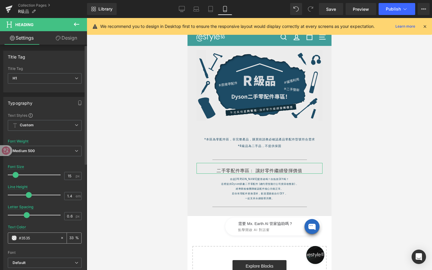
type input "#353"
type input "100"
type input "#35"
type input "0"
type input "#"
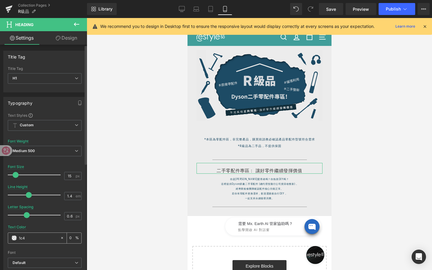
type input "1c4a"
type input "67"
type input "1c4a64"
type input "100"
type input "1c4a64"
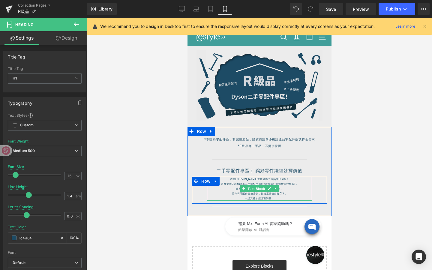
click at [236, 188] on p "經專業檢修團隊確認配件核心功能正常。" at bounding box center [259, 188] width 105 height 5
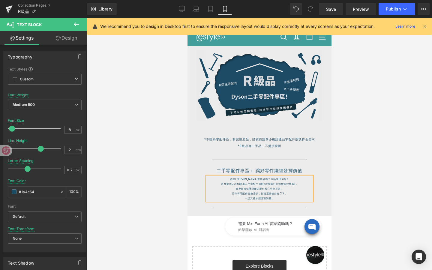
click at [236, 188] on p "經專業檢修團隊確認配件核心功能正常。" at bounding box center [259, 188] width 105 height 5
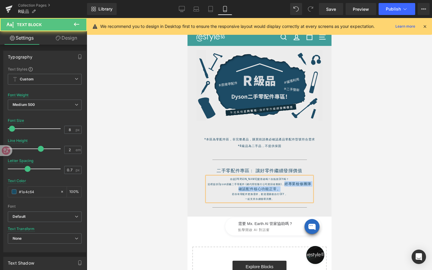
drag, startPoint x: 285, startPoint y: 184, endPoint x: 285, endPoint y: 191, distance: 7.5
click at [285, 191] on p "這裡提供Dyson原廠二手零配件 (總代理恆隆行公司貨回收整新)， 經專業檢修團隊確認配件核心功能正常。" at bounding box center [259, 187] width 105 height 10
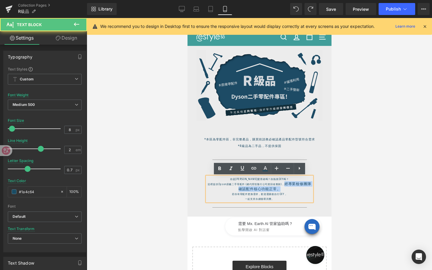
drag, startPoint x: 285, startPoint y: 185, endPoint x: 285, endPoint y: 190, distance: 5.7
click at [285, 190] on p "這裡提供Dyson原廠二手零配件 (總代理恆隆行公司貨回收整新)， 經專業檢修團隊確認配件核心功能正常。" at bounding box center [259, 187] width 105 height 10
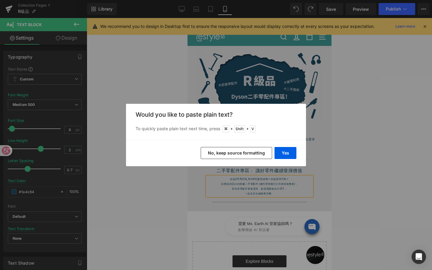
click at [254, 155] on button "No, keep source formatting" at bounding box center [236, 153] width 71 height 12
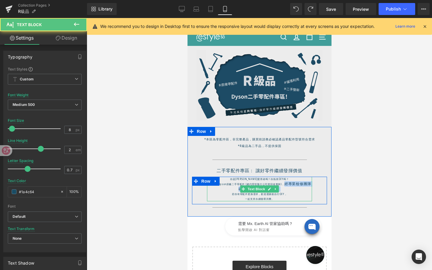
drag, startPoint x: 286, startPoint y: 184, endPoint x: 286, endPoint y: 189, distance: 5.1
click at [286, 189] on p "這裡提供Dyson原廠二手零配件 (總代理恆隆行公司貨回收整新)， 經專業檢修團隊確認配件核心功能正常。" at bounding box center [259, 187] width 105 height 10
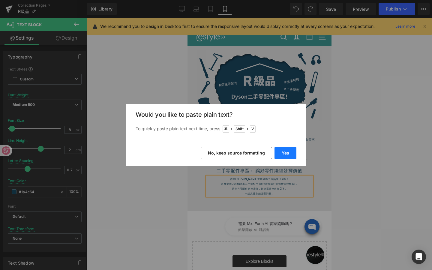
click at [290, 156] on button "Yes" at bounding box center [286, 153] width 22 height 12
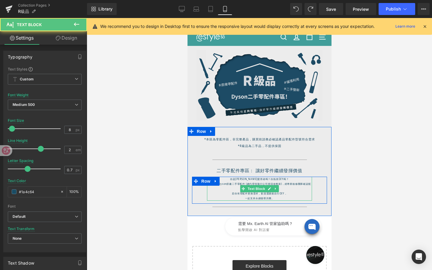
click at [285, 184] on p "這裡提供Dyson原廠二手零配件 (總代理恆隆行公司貨回收整新)，經專業檢修團隊確認配件核心功能正常。" at bounding box center [259, 187] width 105 height 10
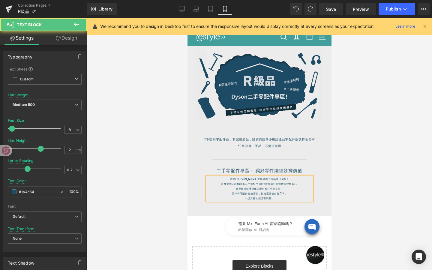
click at [245, 198] on p "一起支持永續循環消費。" at bounding box center [259, 198] width 105 height 5
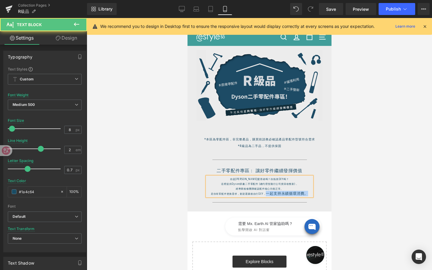
drag, startPoint x: 266, startPoint y: 194, endPoint x: 309, endPoint y: 195, distance: 42.6
click at [309, 195] on p "若你有零配件更換需求，歡迎選購後自行DIY， 一起支持永續循環消費。" at bounding box center [259, 193] width 105 height 5
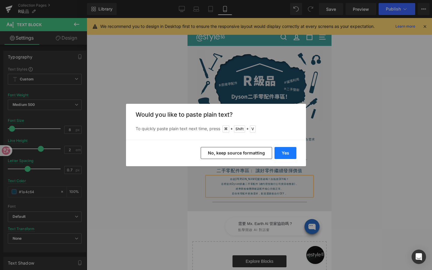
click at [291, 156] on button "Yes" at bounding box center [286, 153] width 22 height 12
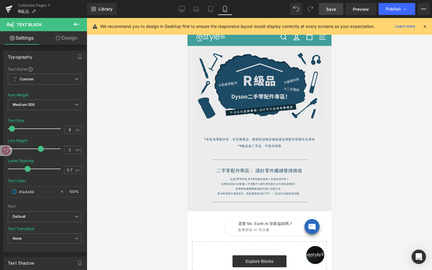
click at [330, 9] on span "Save" at bounding box center [331, 9] width 10 height 6
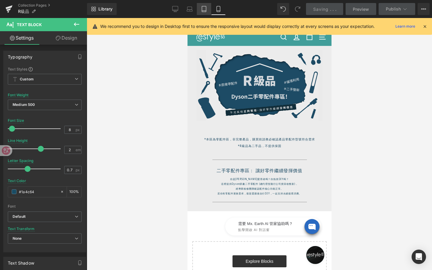
click at [207, 8] on icon at bounding box center [204, 9] width 6 height 6
type input "16"
type input "1.4"
type input "0.8"
type input "#353535"
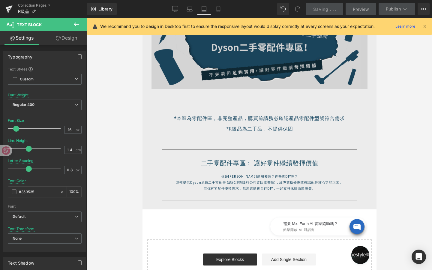
scroll to position [122, 0]
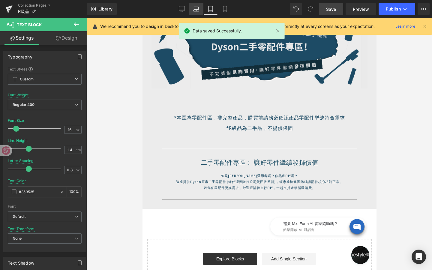
click at [197, 8] on icon at bounding box center [196, 9] width 6 height 6
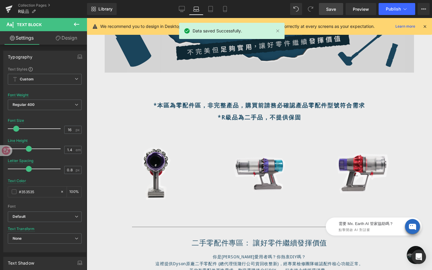
scroll to position [164, 0]
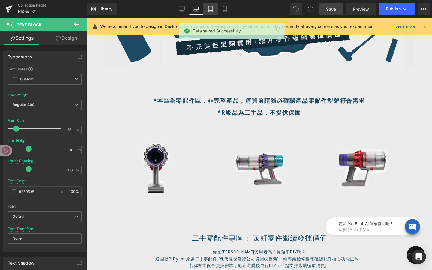
click at [211, 11] on icon at bounding box center [211, 9] width 6 height 6
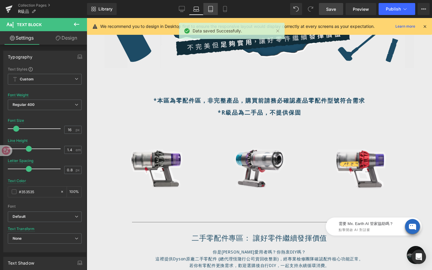
type input "100"
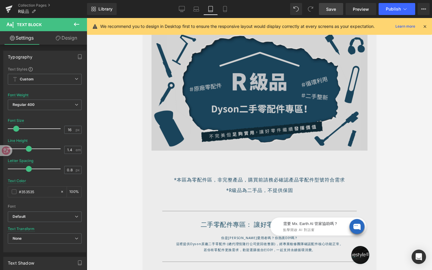
scroll to position [158, 0]
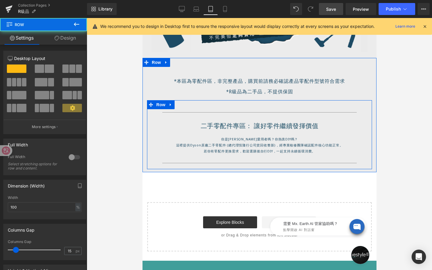
click at [241, 106] on div "Separator 二手零配件專區： 讓好零件繼續發揮價值 Heading 你是Dyson愛用者嗎？你熱衷DIY嗎？ 這裡提供Dyson原廠二手零配件 (總代…" at bounding box center [259, 134] width 225 height 69
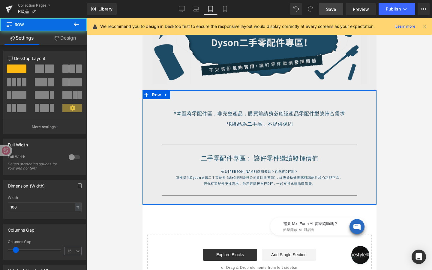
scroll to position [123, 0]
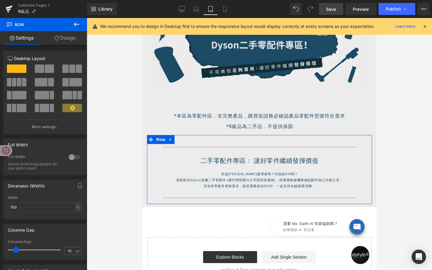
click at [72, 37] on link "Design" at bounding box center [66, 38] width 44 height 14
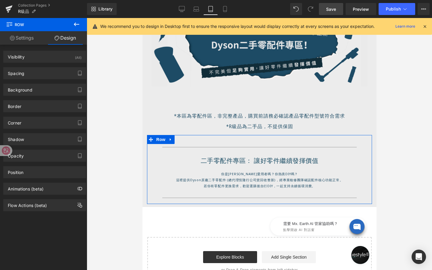
click at [31, 38] on link "Settings" at bounding box center [22, 38] width 44 height 14
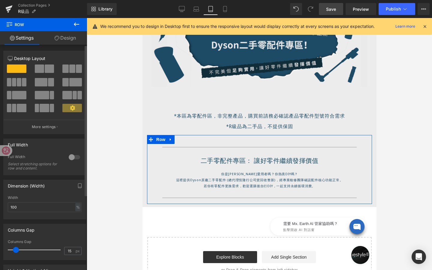
click at [72, 69] on span at bounding box center [72, 69] width 6 height 8
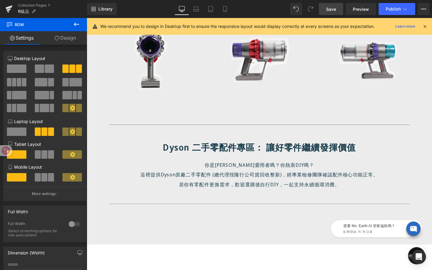
scroll to position [402, 0]
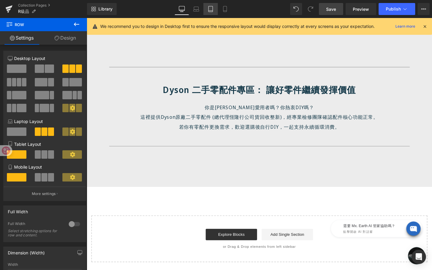
click at [210, 11] on icon at bounding box center [211, 9] width 6 height 6
type input "100"
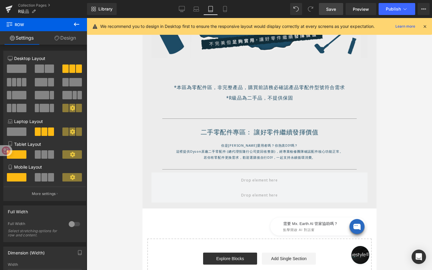
scroll to position [150, 0]
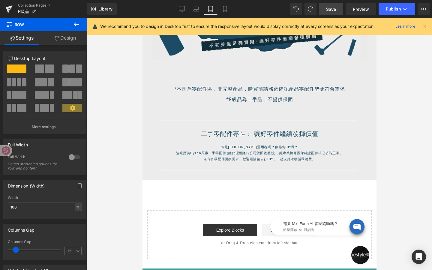
click at [74, 19] on button at bounding box center [76, 24] width 21 height 13
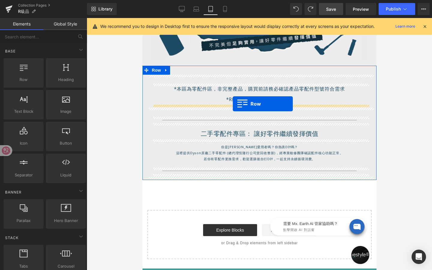
drag, startPoint x: 172, startPoint y: 92, endPoint x: 233, endPoint y: 104, distance: 61.7
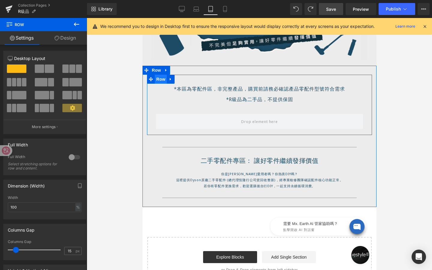
click at [161, 79] on span "Row" at bounding box center [161, 79] width 12 height 9
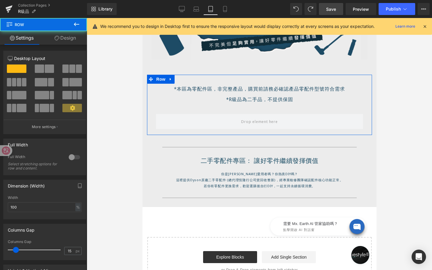
click at [71, 36] on link "Design" at bounding box center [66, 38] width 44 height 14
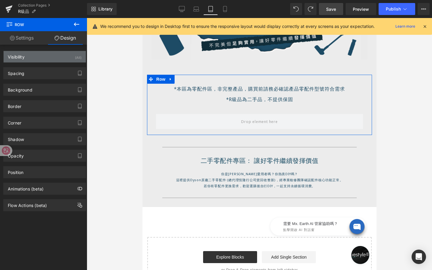
click at [59, 56] on div "Visibility (All)" at bounding box center [45, 56] width 82 height 11
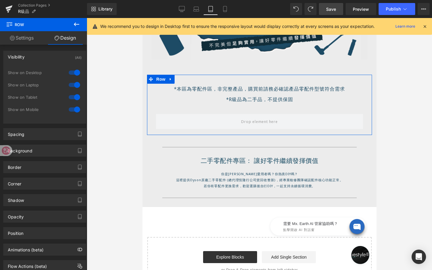
click at [73, 71] on div at bounding box center [74, 73] width 14 height 10
click at [73, 81] on div at bounding box center [74, 85] width 14 height 10
click at [73, 107] on div at bounding box center [74, 110] width 14 height 10
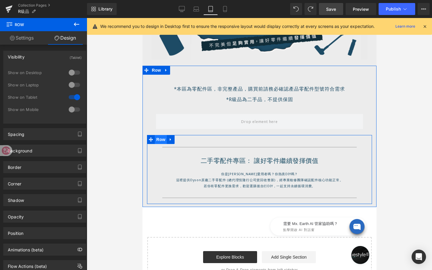
click at [161, 140] on span "Row" at bounding box center [161, 139] width 12 height 9
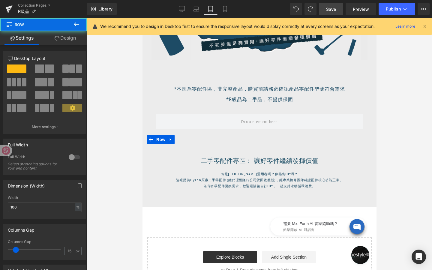
click at [73, 35] on link "Design" at bounding box center [66, 38] width 44 height 14
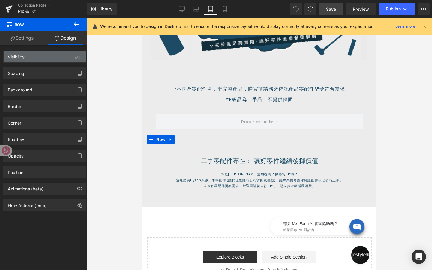
click at [66, 56] on div "Visibility (All)" at bounding box center [45, 56] width 82 height 11
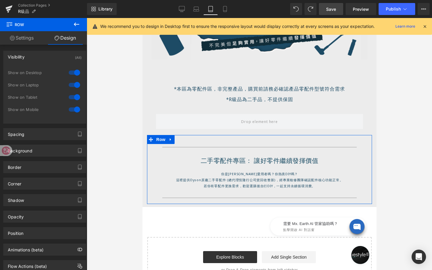
click at [74, 72] on div at bounding box center [74, 73] width 14 height 10
click at [74, 85] on div at bounding box center [74, 85] width 14 height 10
click at [70, 110] on div at bounding box center [74, 110] width 14 height 10
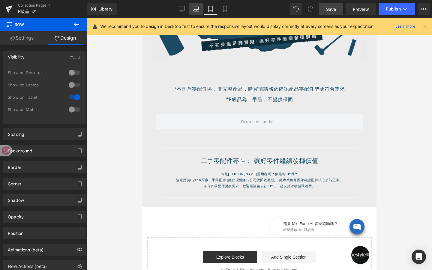
click at [199, 10] on icon at bounding box center [196, 9] width 6 height 6
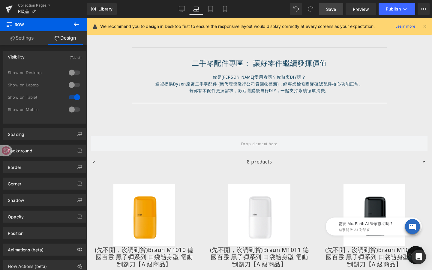
scroll to position [342, 0]
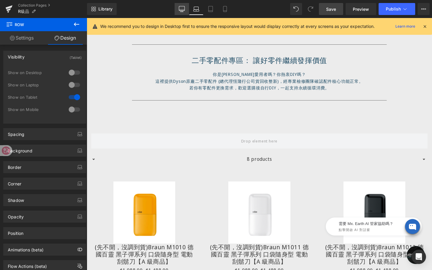
click at [182, 11] on icon at bounding box center [182, 9] width 6 height 6
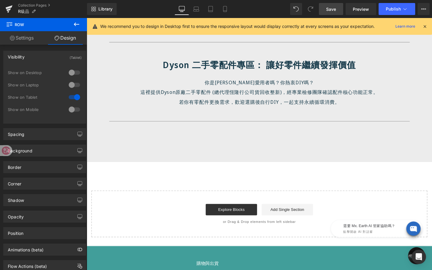
scroll to position [435, 0]
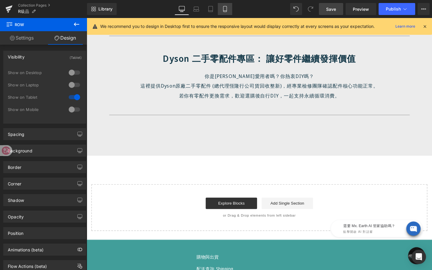
click at [228, 8] on icon at bounding box center [225, 9] width 6 height 6
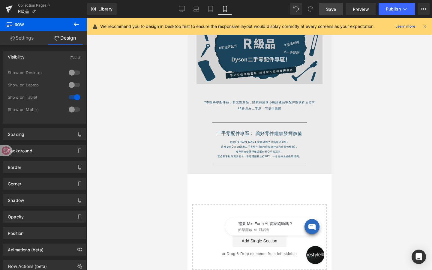
scroll to position [38, 0]
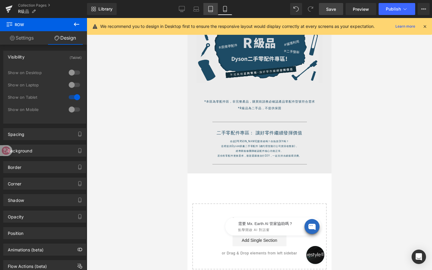
click at [213, 11] on icon at bounding box center [211, 9] width 6 height 6
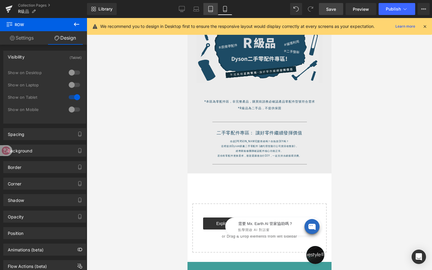
scroll to position [182, 0]
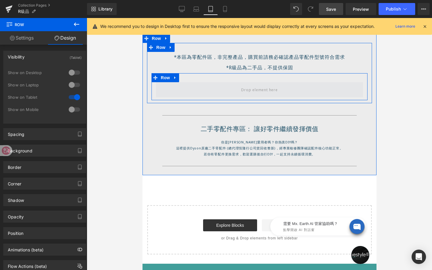
click at [231, 90] on span at bounding box center [259, 89] width 207 height 15
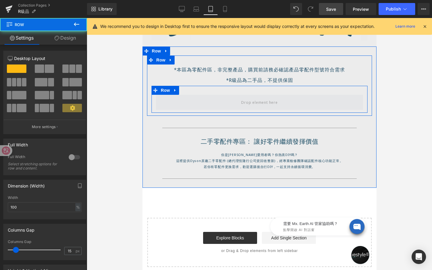
scroll to position [162, 0]
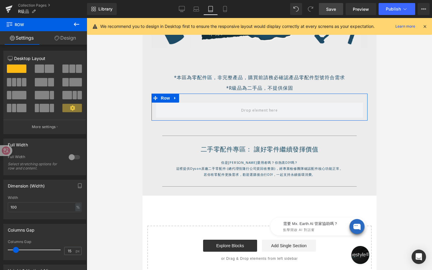
click at [71, 67] on span at bounding box center [72, 69] width 6 height 8
type input "1200"
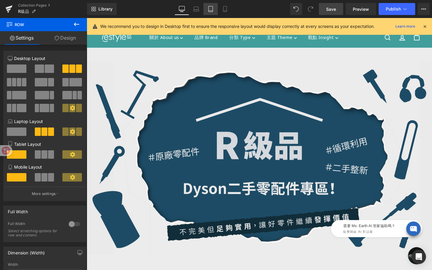
click at [211, 8] on icon at bounding box center [211, 9] width 6 height 6
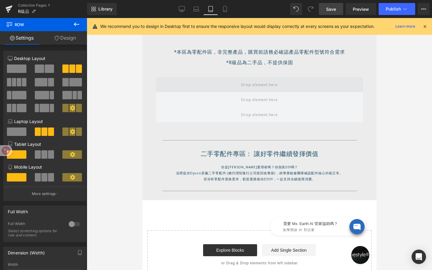
scroll to position [182, 0]
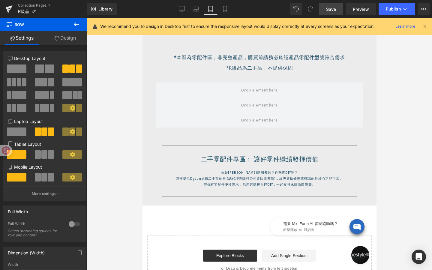
click at [77, 22] on icon at bounding box center [76, 24] width 7 height 7
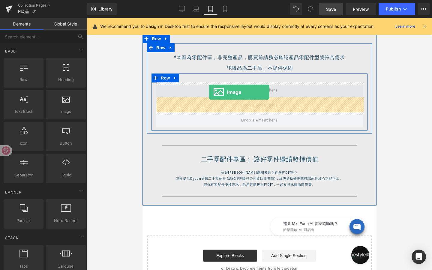
drag, startPoint x: 207, startPoint y: 125, endPoint x: 209, endPoint y: 92, distance: 33.1
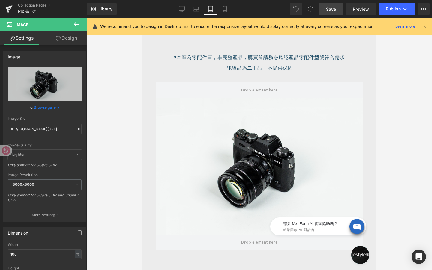
click at [76, 27] on icon at bounding box center [76, 24] width 7 height 7
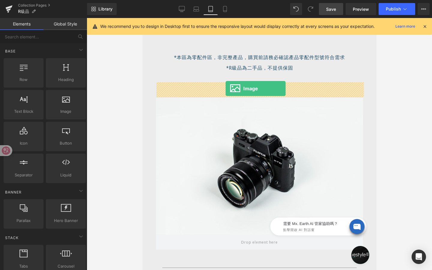
drag, startPoint x: 209, startPoint y: 125, endPoint x: 225, endPoint y: 89, distance: 40.2
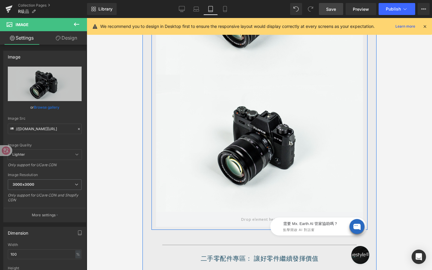
scroll to position [333, 0]
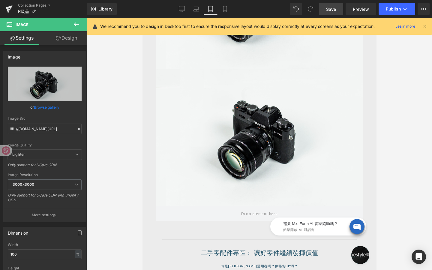
click at [77, 30] on button at bounding box center [76, 24] width 21 height 13
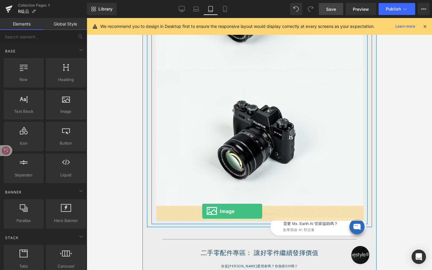
drag, startPoint x: 210, startPoint y: 119, endPoint x: 202, endPoint y: 211, distance: 92.8
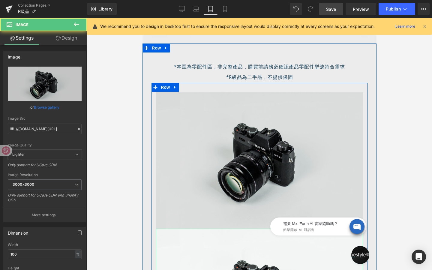
scroll to position [156, 0]
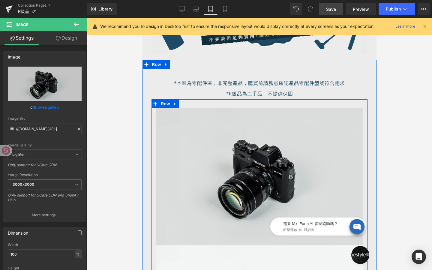
click at [254, 171] on img at bounding box center [259, 176] width 207 height 137
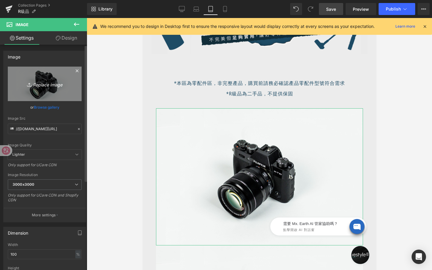
click at [48, 78] on link "Replace Image" at bounding box center [45, 84] width 74 height 35
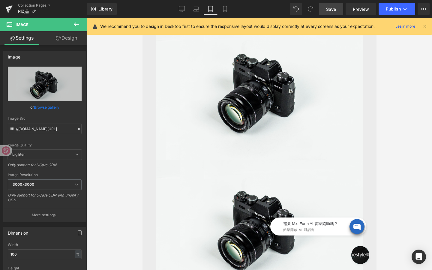
scroll to position [387, 0]
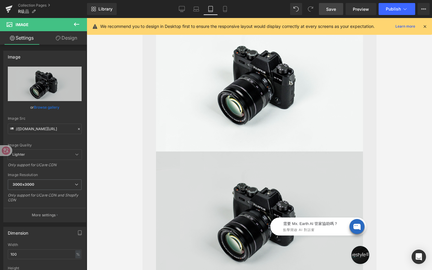
click at [248, 198] on img at bounding box center [259, 220] width 207 height 137
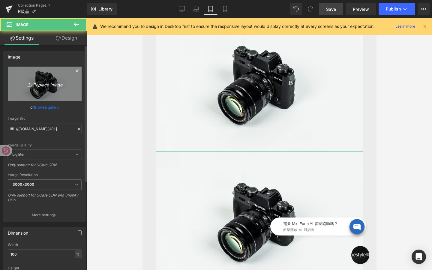
click at [41, 78] on link "Replace Image" at bounding box center [45, 84] width 74 height 35
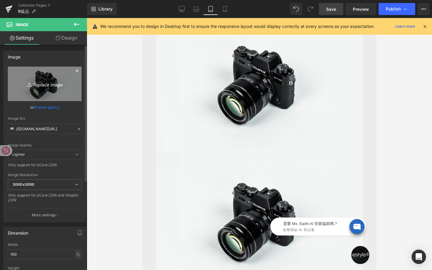
type input "C:\fakepath\動圖-3.gif"
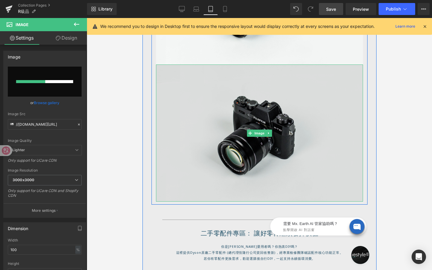
scroll to position [477, 0]
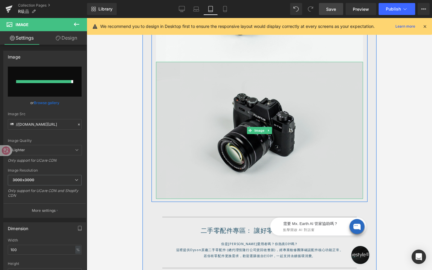
type input "https://ucarecdn.com/02fe1aaa-5e10-4317-bfac-376e1aa707e0/%E5%8B%95%E5%9C%96-3.…"
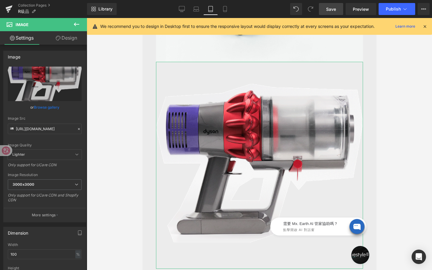
click at [80, 37] on link "Design" at bounding box center [67, 38] width 44 height 14
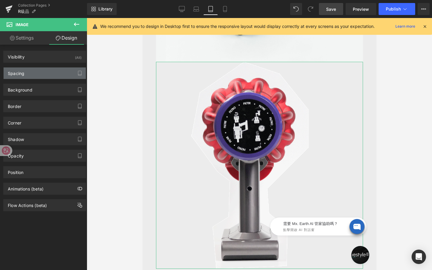
click at [39, 74] on div "Spacing" at bounding box center [45, 73] width 82 height 11
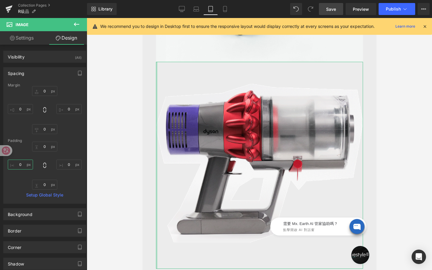
click at [21, 166] on input "0" at bounding box center [20, 165] width 25 height 10
type input "ㄅ"
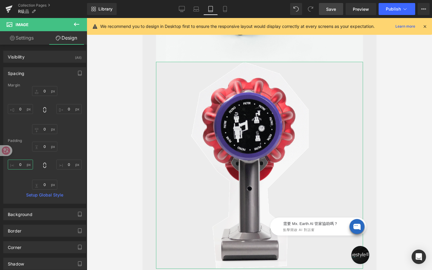
type input "ㄅ"
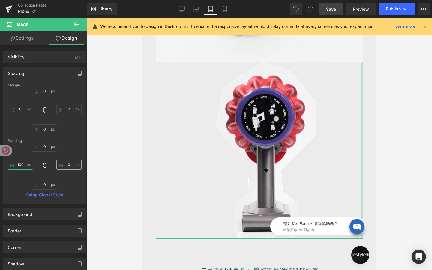
type input "100"
click at [69, 166] on input "0" at bounding box center [68, 165] width 25 height 10
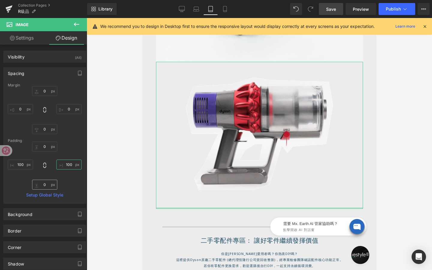
type input "100"
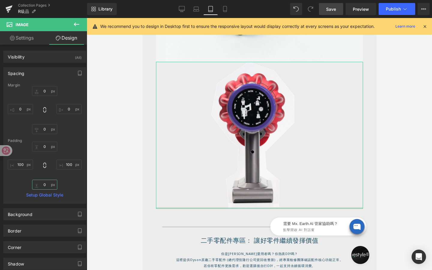
click at [47, 185] on input "0" at bounding box center [44, 185] width 25 height 10
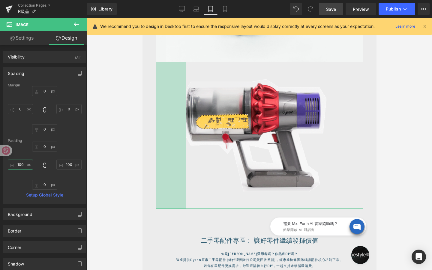
click at [22, 163] on input "100" at bounding box center [20, 165] width 25 height 10
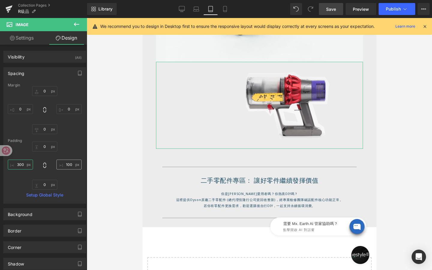
type input "300"
click at [71, 164] on input "100" at bounding box center [68, 165] width 25 height 10
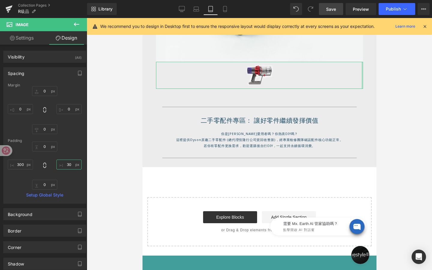
type input "3"
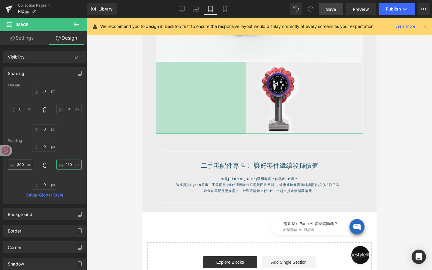
type input "150"
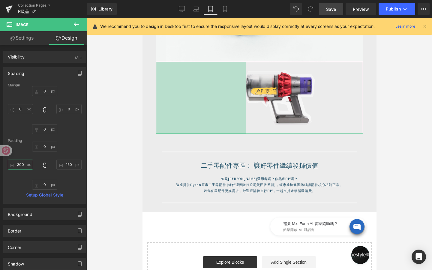
click at [23, 168] on input "300" at bounding box center [20, 165] width 25 height 10
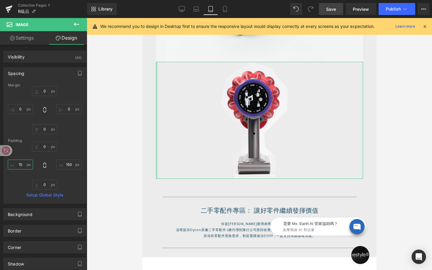
type input "1"
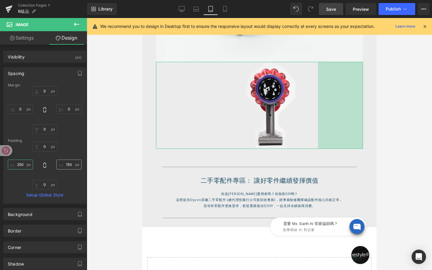
type input "250"
click at [70, 167] on input "150" at bounding box center [68, 165] width 25 height 10
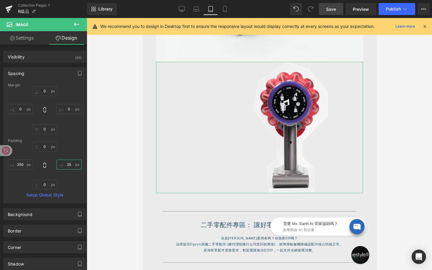
type input "250"
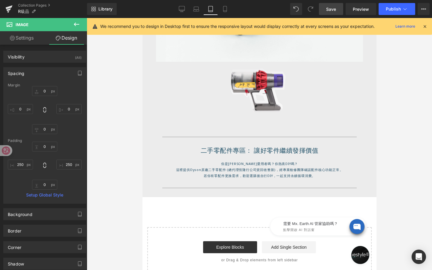
click at [110, 131] on div at bounding box center [259, 144] width 345 height 252
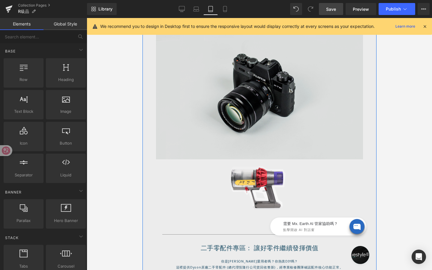
scroll to position [378, 0]
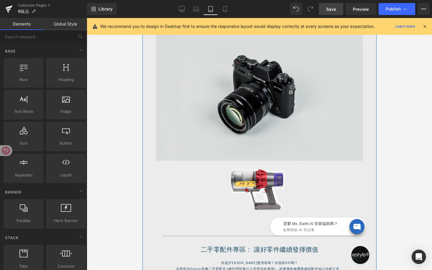
click at [254, 103] on img at bounding box center [259, 92] width 207 height 137
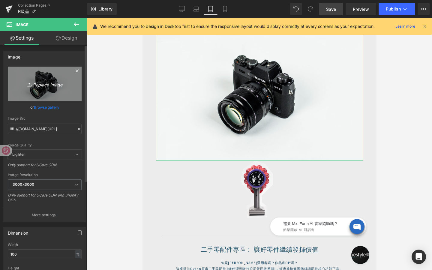
click at [44, 89] on link "Replace Image" at bounding box center [45, 84] width 74 height 35
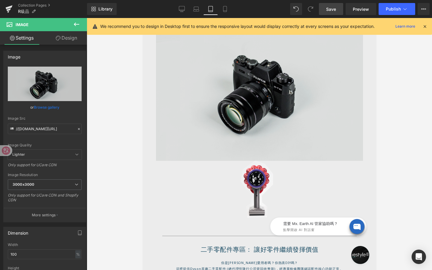
type input "C:\fakepath\動圖-2.gif"
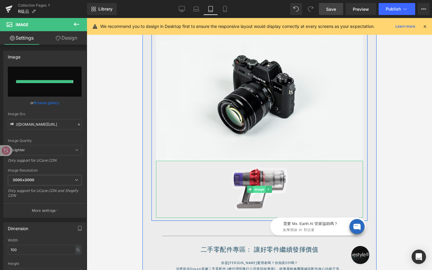
type input "https://ucarecdn.com/833a7562-28de-49f1-bf18-f461720b3c00/%E5%8B%95%E5%9C%96-2.…"
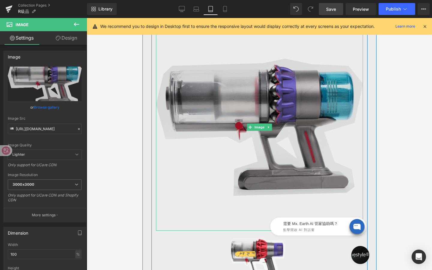
scroll to position [418, 0]
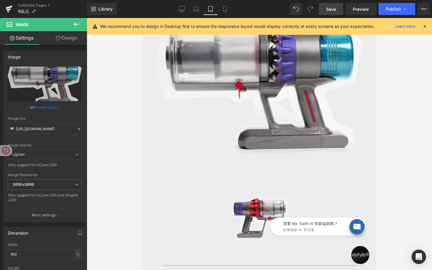
click at [262, 224] on div "需要 Mx. Earth AI 管家協助嗎？ 點擊開啟 AI 對話窗" at bounding box center [310, 225] width 120 height 30
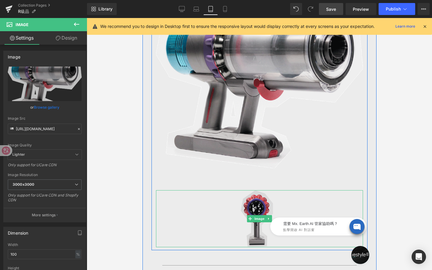
click at [254, 209] on img at bounding box center [259, 218] width 207 height 57
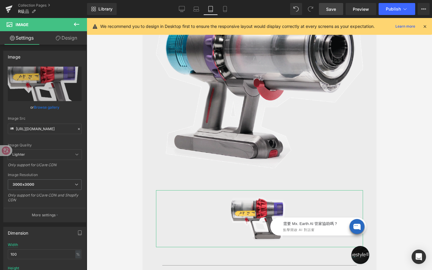
click at [69, 34] on link "Design" at bounding box center [67, 38] width 44 height 14
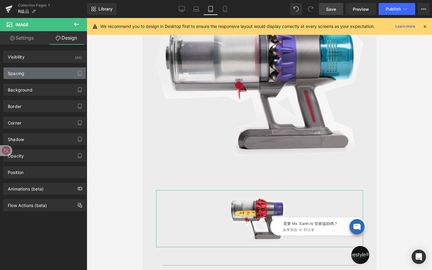
click at [50, 74] on div "Spacing" at bounding box center [45, 73] width 82 height 11
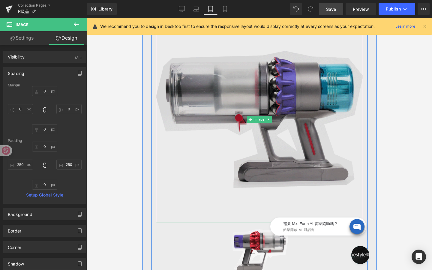
scroll to position [385, 0]
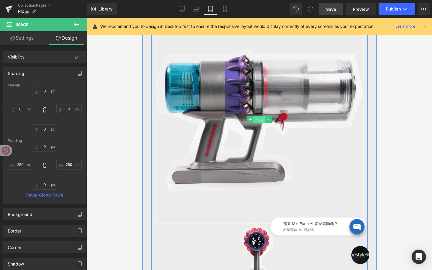
click at [261, 123] on link "Image" at bounding box center [256, 119] width 19 height 7
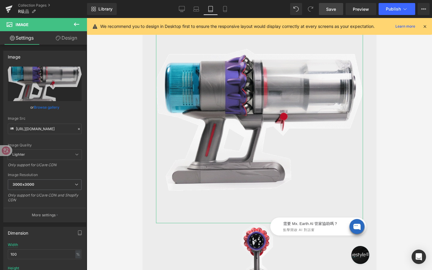
click at [69, 39] on link "Design" at bounding box center [67, 38] width 44 height 14
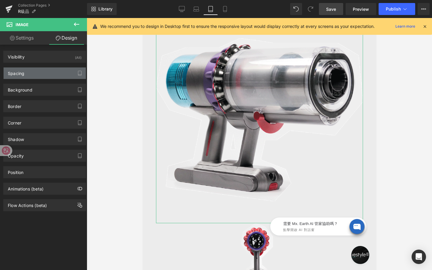
click at [54, 75] on div "Spacing" at bounding box center [45, 73] width 82 height 11
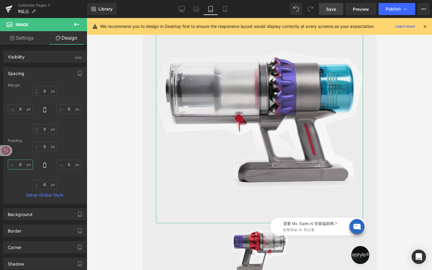
click at [28, 166] on input "0" at bounding box center [20, 165] width 25 height 10
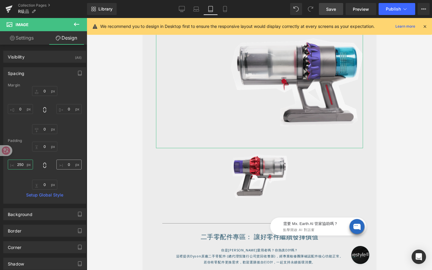
type input "250"
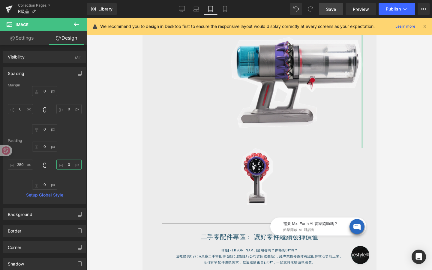
click at [68, 166] on input "0" at bounding box center [68, 165] width 25 height 10
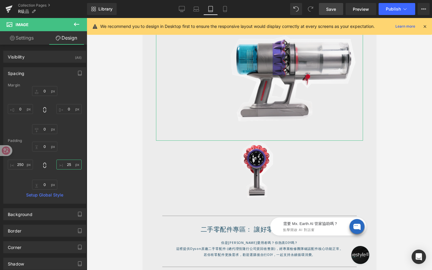
type input "250"
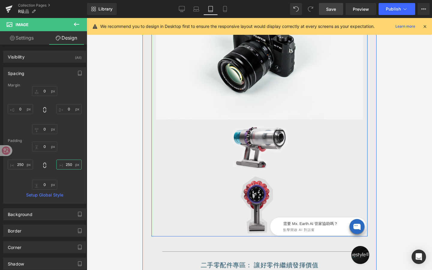
scroll to position [264, 0]
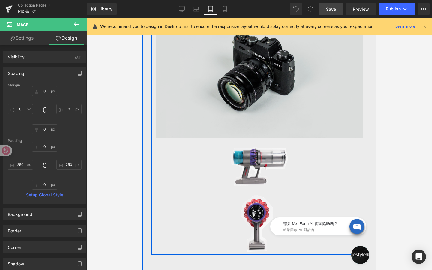
click at [258, 79] on img at bounding box center [259, 69] width 207 height 137
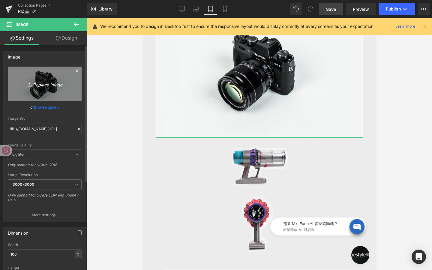
click at [50, 84] on icon "Replace Image" at bounding box center [45, 84] width 48 height 8
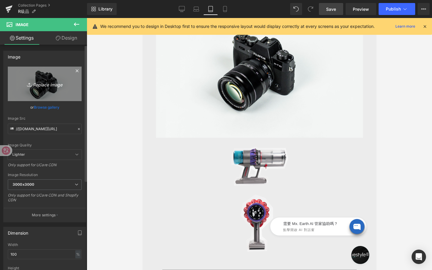
type input "C:\fakepath\動圖-1.gif"
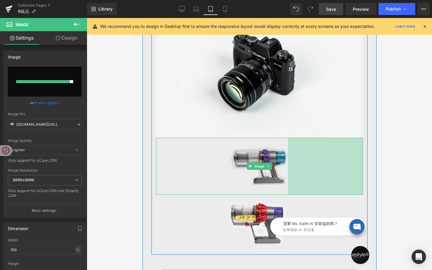
type input "https://ucarecdn.com/168bc683-e182-4ce6-95cb-7e0cb69e4515/%E5%8B%95%E5%9C%96-1.…"
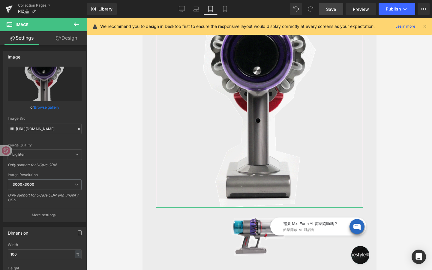
click at [72, 43] on link "Design" at bounding box center [67, 38] width 44 height 14
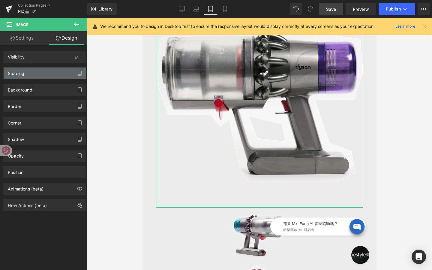
click at [56, 74] on div "Spacing" at bounding box center [45, 73] width 82 height 11
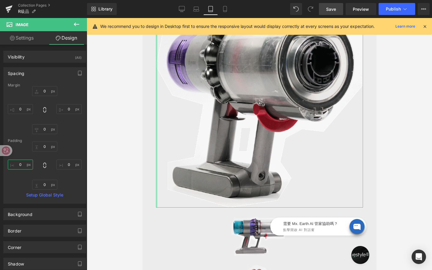
click at [28, 164] on input "0" at bounding box center [20, 165] width 25 height 10
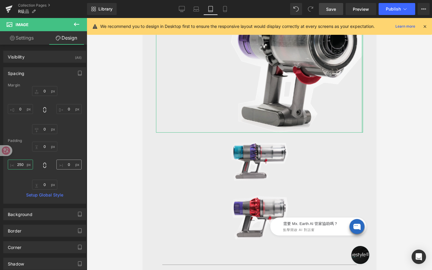
type input "250"
click at [72, 167] on input "0" at bounding box center [68, 165] width 25 height 10
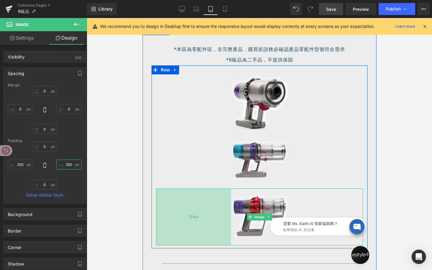
scroll to position [188, 0]
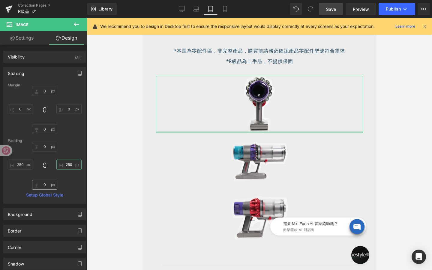
type input "250"
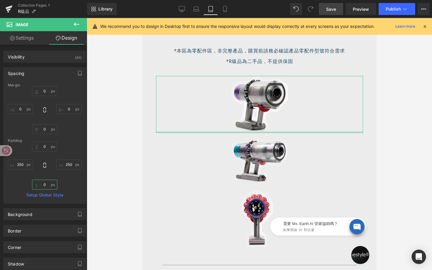
click at [46, 185] on input "0" at bounding box center [44, 185] width 25 height 10
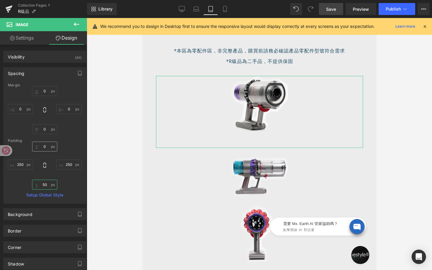
type input "50"
click at [46, 146] on input "0" at bounding box center [44, 147] width 25 height 10
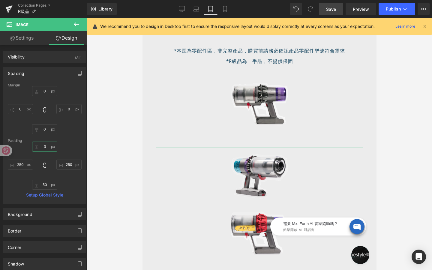
type input "30"
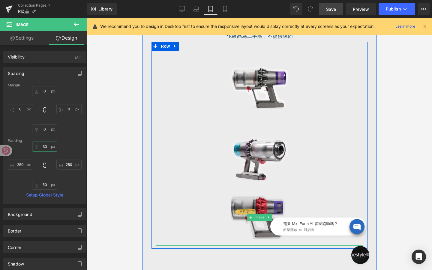
scroll to position [214, 0]
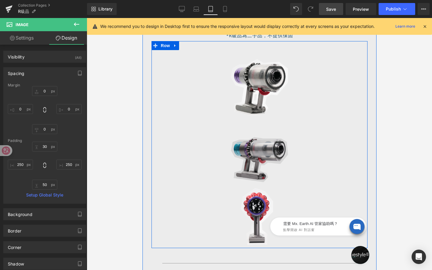
click at [252, 175] on img at bounding box center [259, 159] width 207 height 57
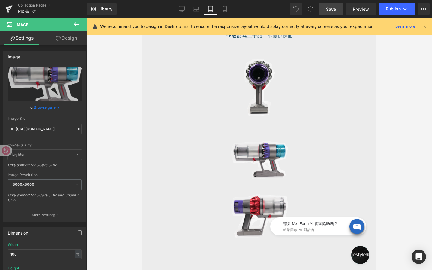
click at [69, 43] on link "Design" at bounding box center [67, 38] width 44 height 14
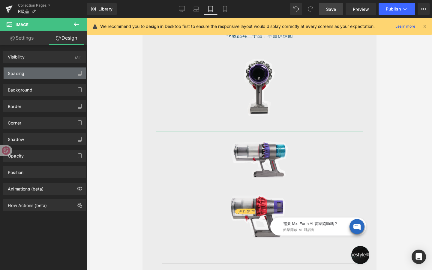
click at [46, 74] on div "Spacing" at bounding box center [45, 73] width 82 height 11
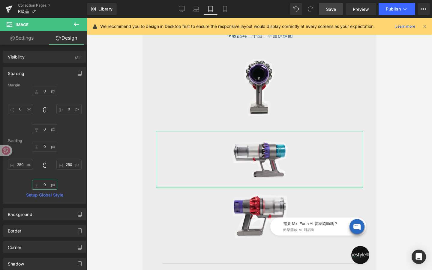
click at [46, 188] on input "0" at bounding box center [44, 185] width 25 height 10
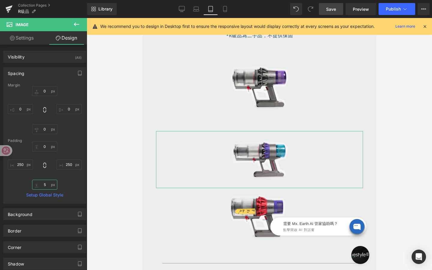
type input "50"
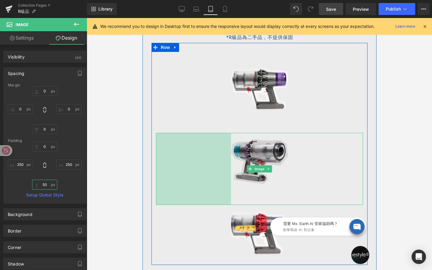
scroll to position [212, 0]
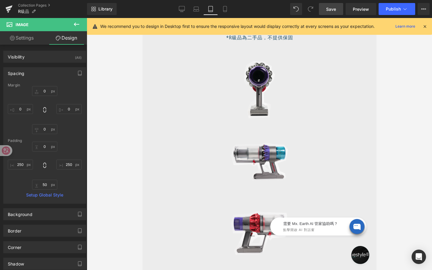
click at [121, 96] on div at bounding box center [259, 144] width 345 height 252
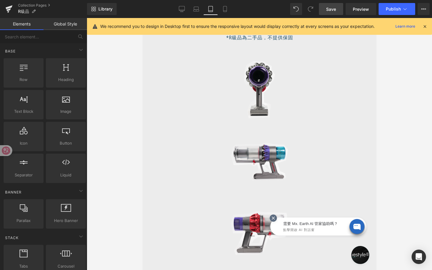
click at [274, 218] on icon at bounding box center [272, 217] width 5 height 5
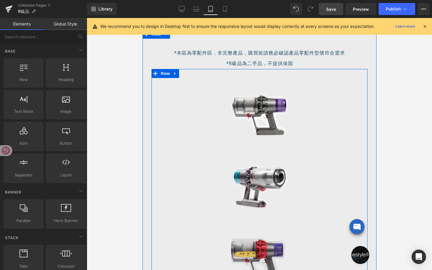
scroll to position [188, 0]
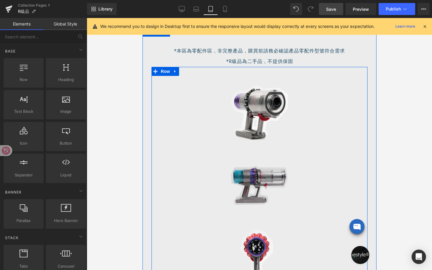
click at [263, 178] on img at bounding box center [259, 193] width 207 height 72
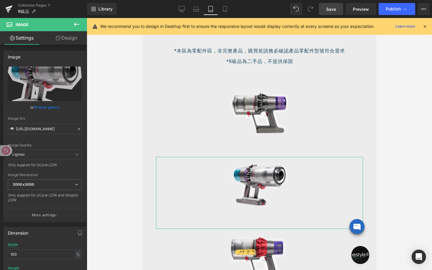
click at [68, 36] on link "Design" at bounding box center [67, 38] width 44 height 14
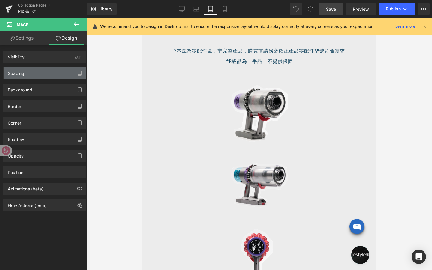
click at [47, 77] on div "Spacing" at bounding box center [45, 73] width 82 height 11
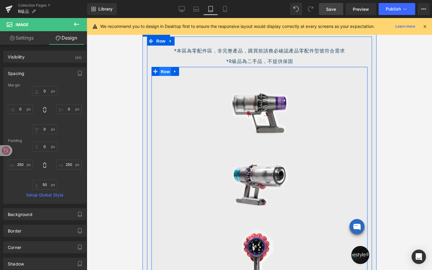
click at [164, 71] on span "Row" at bounding box center [165, 71] width 12 height 9
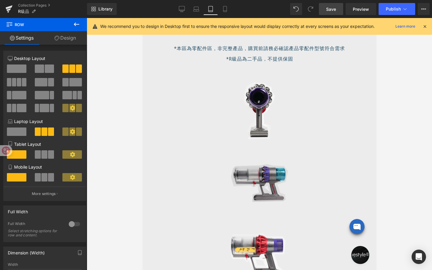
scroll to position [152, 0]
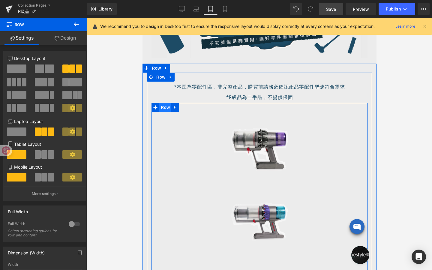
click at [164, 107] on span "Row" at bounding box center [165, 107] width 12 height 9
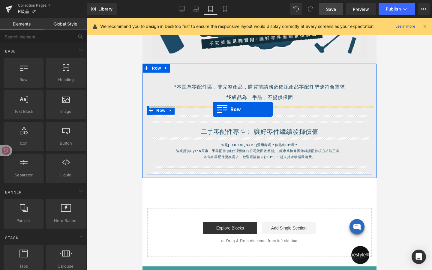
drag, startPoint x: 172, startPoint y: 86, endPoint x: 212, endPoint y: 109, distance: 46.8
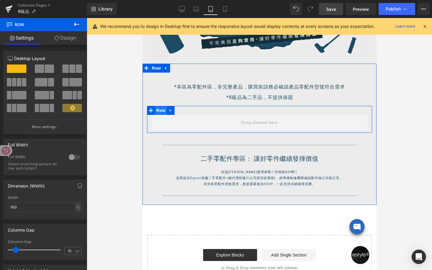
click at [162, 110] on span "Row" at bounding box center [161, 110] width 12 height 9
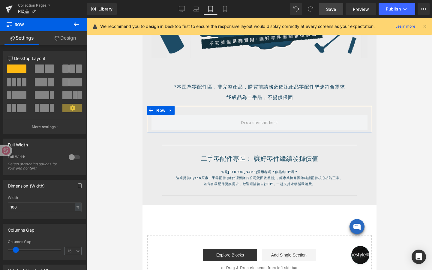
click at [44, 93] on span at bounding box center [42, 95] width 14 height 8
type input "1200"
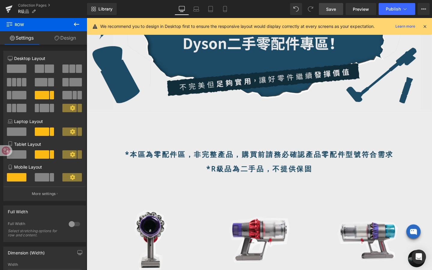
scroll to position [0, 0]
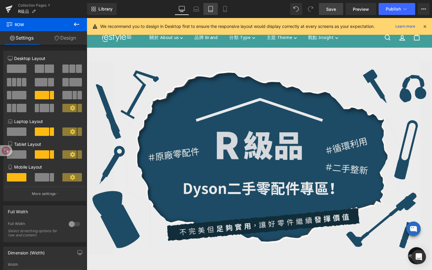
click at [214, 9] on icon at bounding box center [211, 9] width 6 height 6
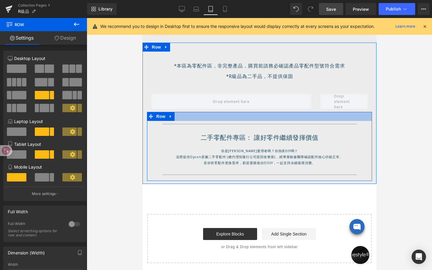
scroll to position [178, 0]
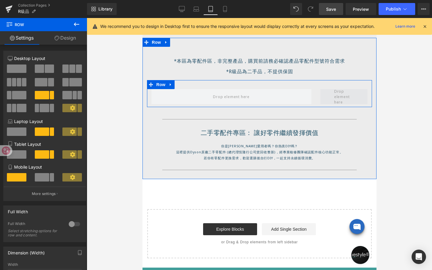
click at [335, 99] on span at bounding box center [344, 97] width 24 height 20
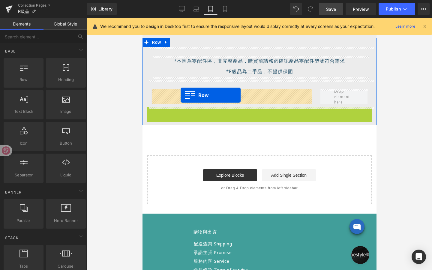
drag, startPoint x: 164, startPoint y: 114, endPoint x: 180, endPoint y: 95, distance: 25.1
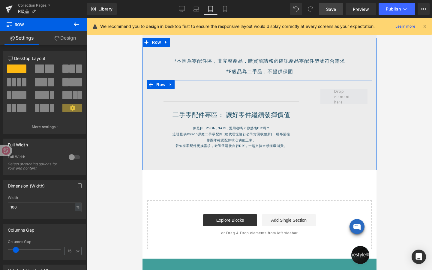
click at [341, 98] on span at bounding box center [344, 97] width 24 height 20
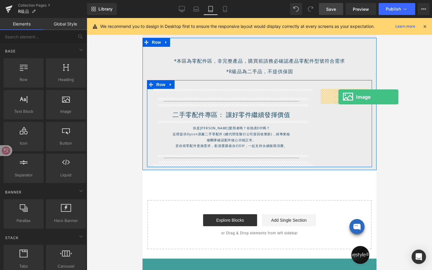
drag, startPoint x: 209, startPoint y: 125, endPoint x: 338, endPoint y: 97, distance: 132.5
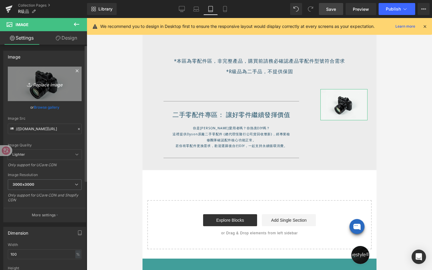
click at [52, 75] on link "Replace Image" at bounding box center [45, 84] width 74 height 35
type input "C:\fakepath\動圖-1.gif"
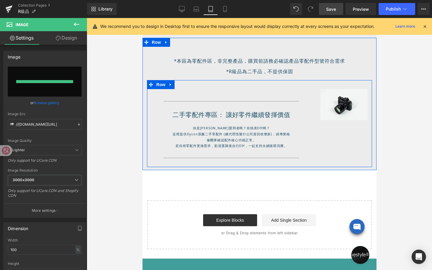
type input "https://ucarecdn.com/2b20a745-0d35-4e8f-91a9-e82bf9e0f8d0/%E5%8B%95%E5%9C%96-1.…"
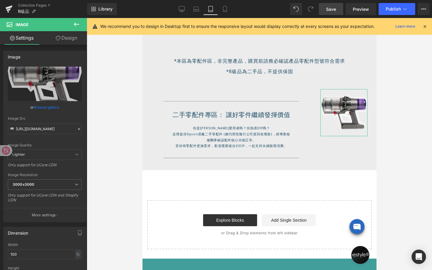
click at [72, 39] on link "Design" at bounding box center [67, 38] width 44 height 14
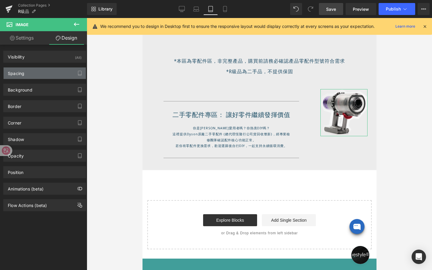
click at [50, 70] on div "Spacing" at bounding box center [45, 73] width 82 height 11
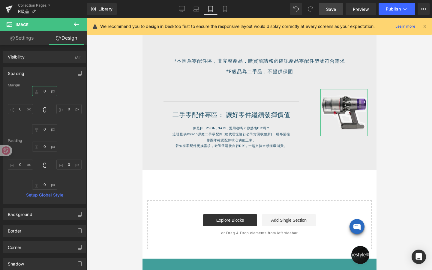
click at [43, 93] on input "0" at bounding box center [44, 91] width 25 height 10
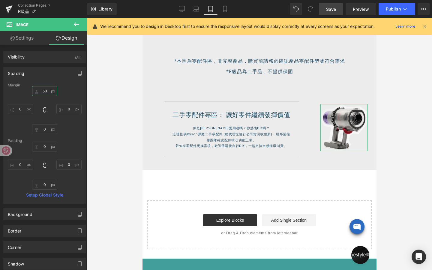
type input "5"
type input "60"
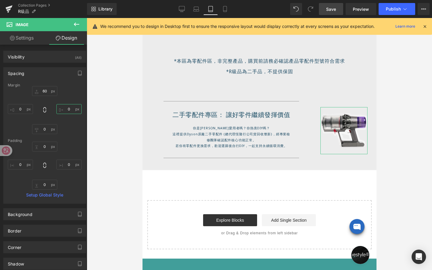
click at [68, 110] on input "0" at bounding box center [68, 109] width 25 height 10
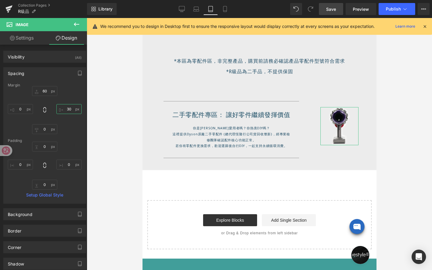
type input "3"
type input "6"
type input "20"
click at [47, 92] on input "60" at bounding box center [44, 91] width 25 height 10
type input "70"
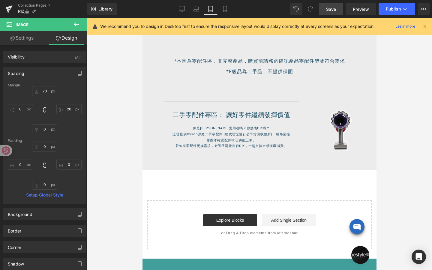
click at [429, 110] on div at bounding box center [259, 144] width 345 height 252
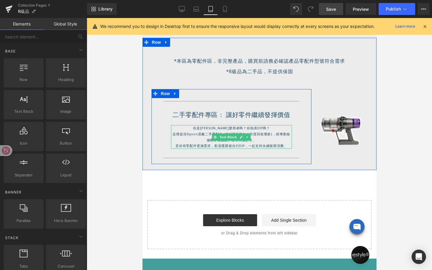
click at [276, 134] on p "這裡提供Dyson原廠二手零配件 (總代理恆隆行公司貨回收整新)，經專業檢修團隊確認配件核心功能正常。" at bounding box center [231, 137] width 121 height 12
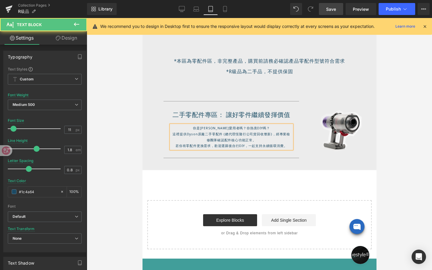
click at [276, 134] on p "這裡提供Dyson原廠二手零配件 (總代理恆隆行公司貨回收整新)，經專業檢修團隊確認配件核心功能正常。" at bounding box center [231, 137] width 121 height 12
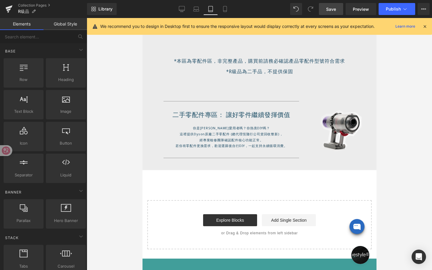
click at [401, 154] on div at bounding box center [259, 144] width 345 height 252
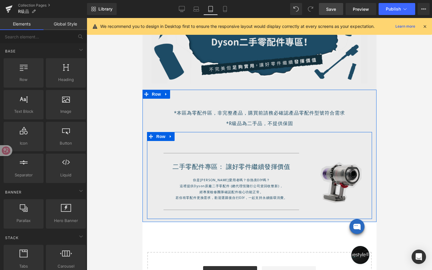
scroll to position [125, 0]
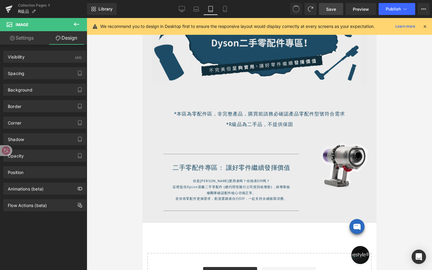
type input "//d1um8515vdn9kb.cloudfront.net/images/parallax.jpg"
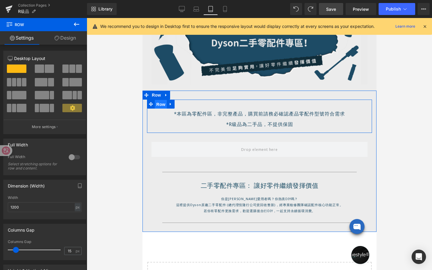
click at [160, 106] on span "Row" at bounding box center [161, 104] width 12 height 9
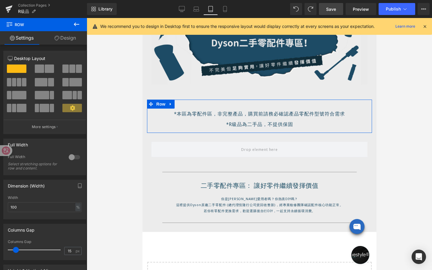
click at [49, 83] on span at bounding box center [51, 82] width 6 height 8
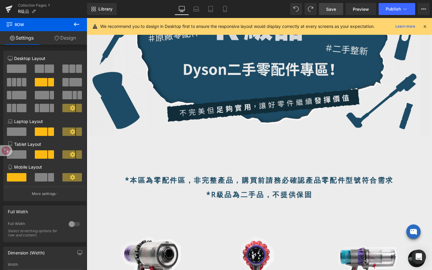
scroll to position [0, 0]
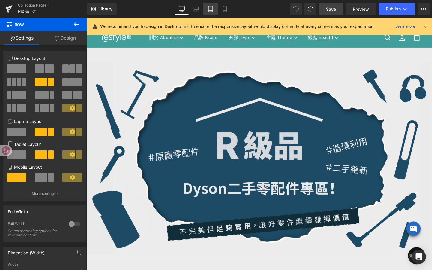
click at [212, 12] on link "Tablet" at bounding box center [210, 9] width 14 height 12
type input "100"
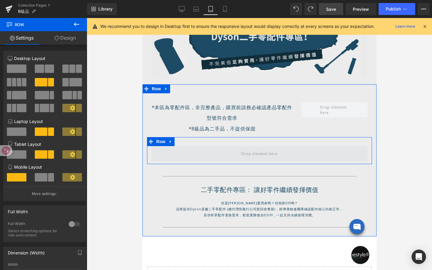
scroll to position [129, 0]
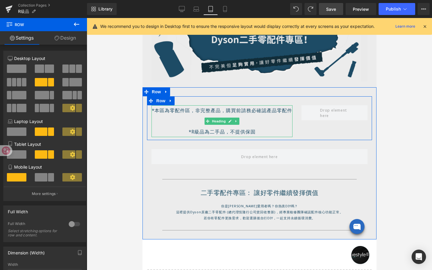
click at [225, 113] on h1 "*本區為零配件區，非完整產品，購買前請務必確認產品零配件型號符合需求" at bounding box center [221, 115] width 141 height 21
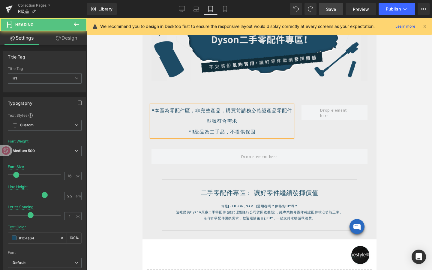
click at [225, 109] on h1 "*本區為零配件區，非完整產品，購買前請務必確認產品零配件型號符合需求" at bounding box center [221, 115] width 141 height 21
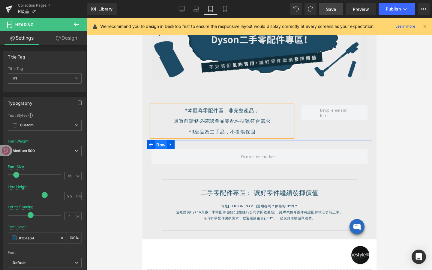
click at [162, 144] on span "Row" at bounding box center [161, 144] width 12 height 9
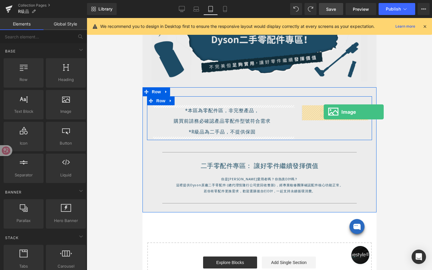
drag, startPoint x: 205, startPoint y: 120, endPoint x: 324, endPoint y: 112, distance: 118.5
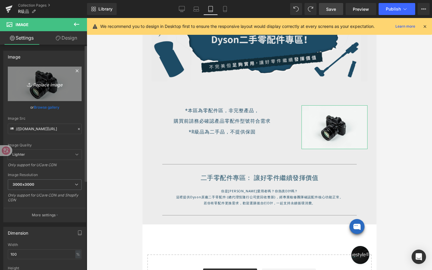
click at [57, 84] on icon "Replace Image" at bounding box center [45, 84] width 48 height 8
type input "C:\fakepath\動圖-1.gif"
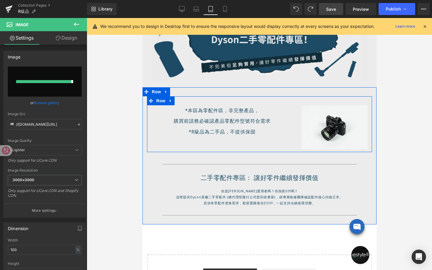
type input "https://ucarecdn.com/cc5dbb59-7f7b-4d44-8b70-cbe60507c3db/%E5%8B%95%E5%9C%96-1.…"
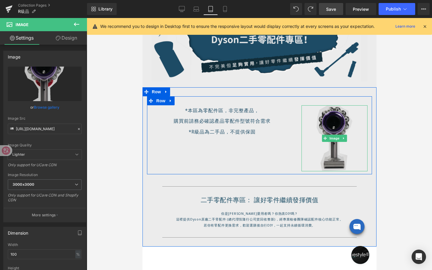
click at [333, 119] on img at bounding box center [334, 138] width 66 height 66
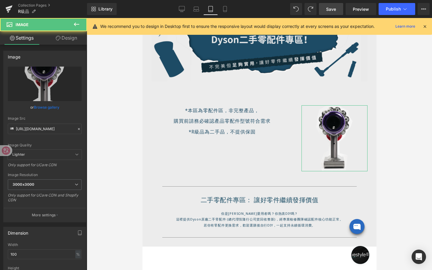
click at [70, 38] on link "Design" at bounding box center [67, 38] width 44 height 14
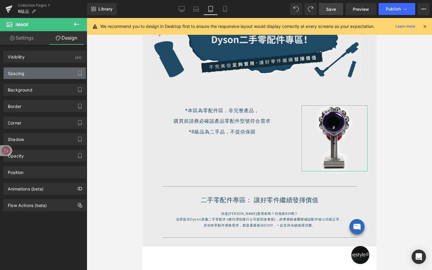
click at [32, 75] on div "Spacing" at bounding box center [45, 73] width 82 height 11
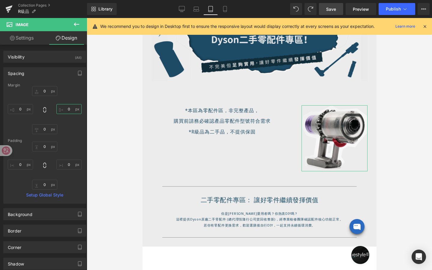
click at [66, 110] on input "0" at bounding box center [68, 109] width 25 height 10
type input "70"
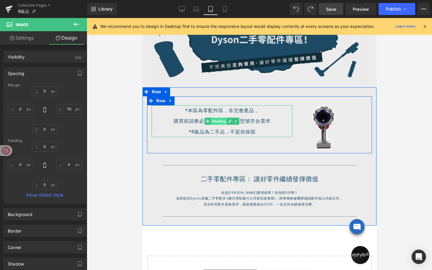
click at [223, 122] on span "Heading" at bounding box center [219, 121] width 16 height 7
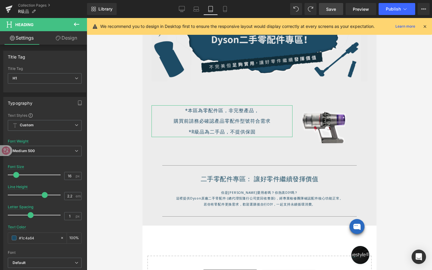
click at [77, 39] on link "Design" at bounding box center [67, 38] width 44 height 14
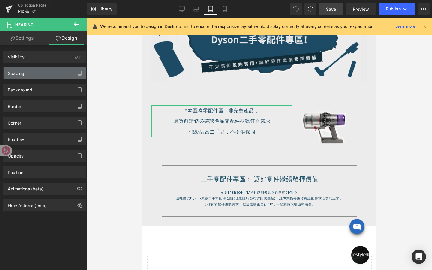
click at [52, 75] on div "Spacing" at bounding box center [45, 73] width 82 height 11
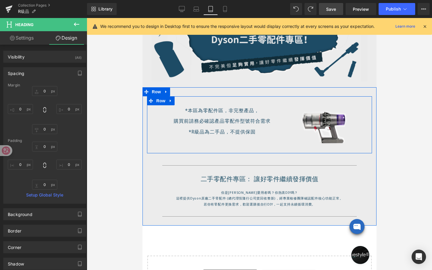
click at [202, 142] on div "*本區為零配件區，非完整產品， 購買前請務必確認產品零配件型號符合需求 *R級品為二手品，不提供保固 Heading Image Row" at bounding box center [259, 124] width 225 height 57
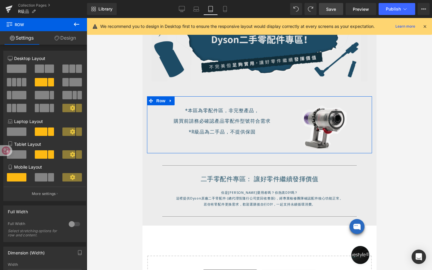
click at [71, 110] on icon at bounding box center [72, 107] width 5 height 5
click at [72, 108] on icon at bounding box center [72, 107] width 5 height 5
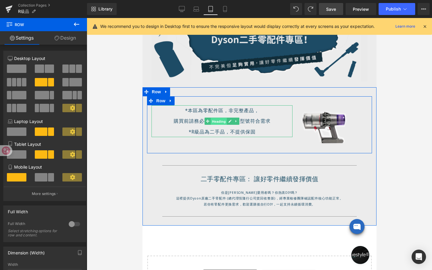
click at [218, 122] on span "Heading" at bounding box center [219, 121] width 16 height 7
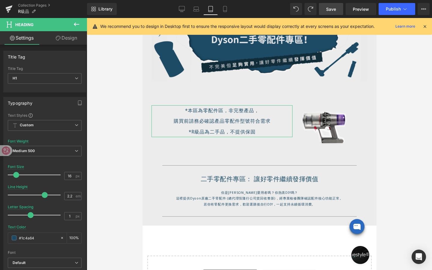
click at [73, 41] on link "Design" at bounding box center [67, 38] width 44 height 14
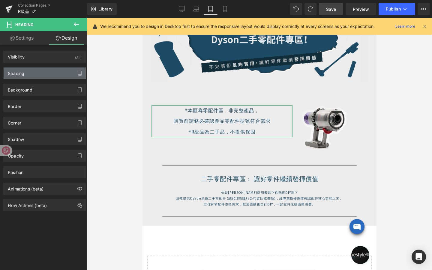
click at [55, 77] on div "Spacing" at bounding box center [45, 73] width 82 height 11
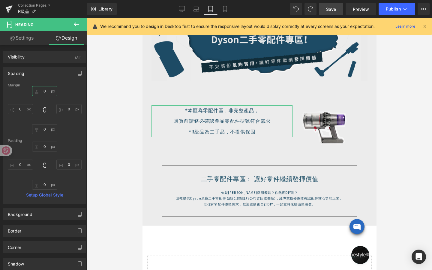
click at [46, 91] on input "0" at bounding box center [44, 91] width 25 height 10
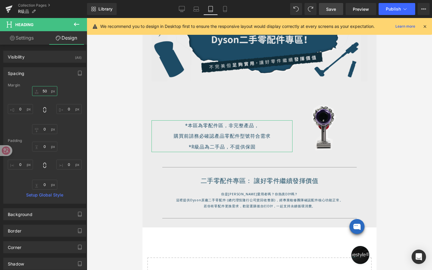
type input "5"
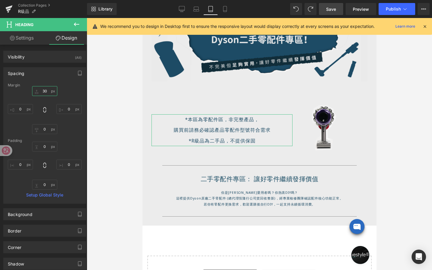
type input "3"
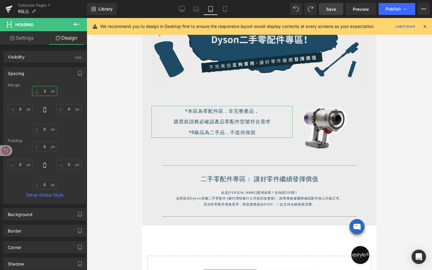
type input "25"
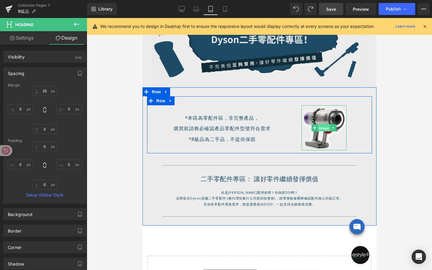
click at [325, 126] on span "Image" at bounding box center [324, 128] width 13 height 7
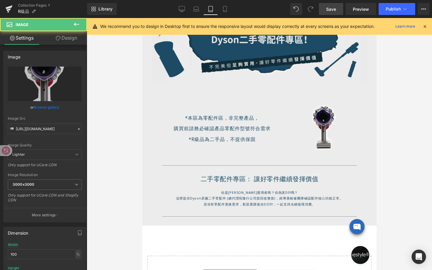
click at [381, 141] on div at bounding box center [259, 144] width 345 height 252
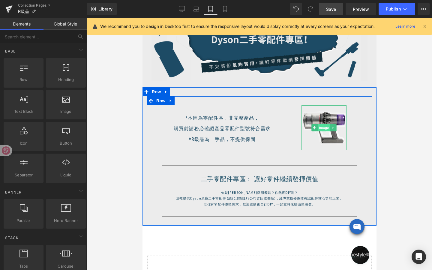
click at [325, 128] on span "Image" at bounding box center [324, 127] width 13 height 7
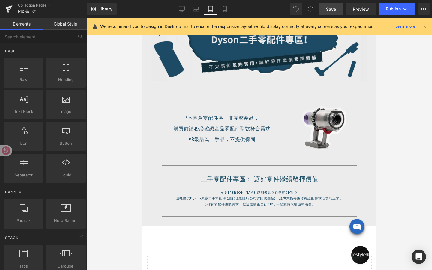
click at [392, 144] on div at bounding box center [259, 144] width 345 height 252
click at [331, 11] on span "Save" at bounding box center [331, 9] width 10 height 6
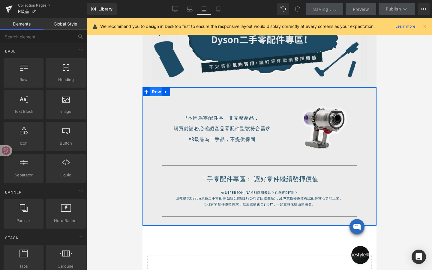
click at [157, 91] on span "Row" at bounding box center [156, 91] width 12 height 9
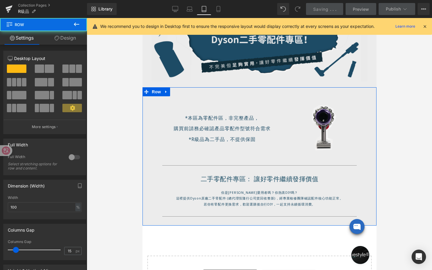
click at [75, 38] on link "Design" at bounding box center [66, 38] width 44 height 14
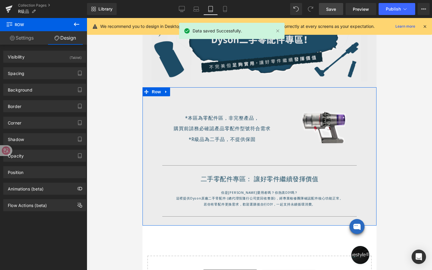
click at [56, 64] on div "Spacing Margin 0px 0 auto auto 0px 0 auto auto Padding 30px 30 0px 0 10px 10 0p…" at bounding box center [45, 71] width 90 height 17
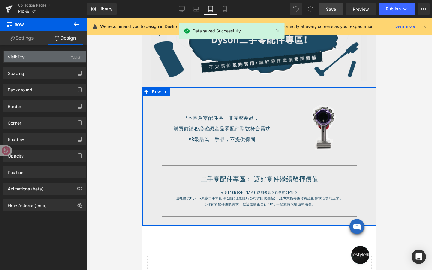
click at [59, 59] on div "Visibility (Tablet)" at bounding box center [45, 56] width 82 height 11
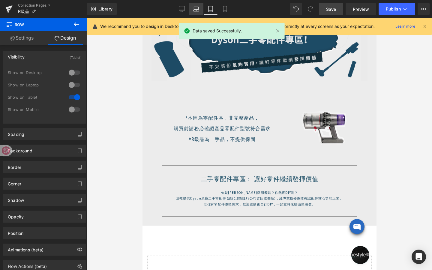
click at [200, 9] on link "Laptop" at bounding box center [196, 9] width 14 height 12
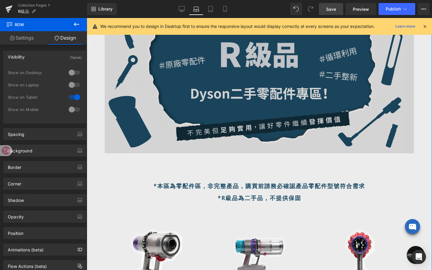
scroll to position [3, 0]
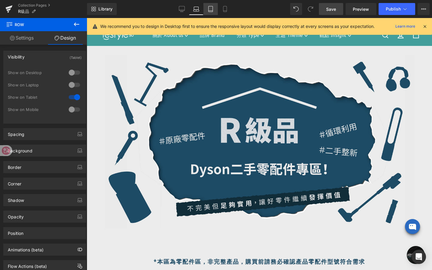
click at [209, 10] on icon at bounding box center [211, 9] width 4 height 6
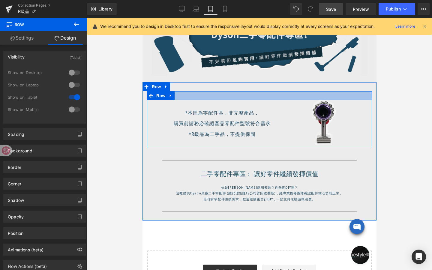
scroll to position [135, 0]
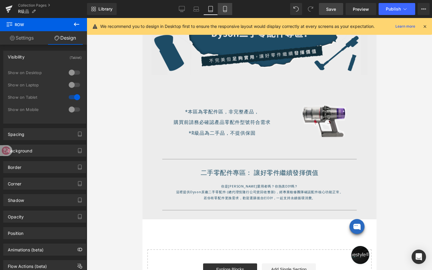
click at [223, 4] on link "Mobile" at bounding box center [225, 9] width 14 height 12
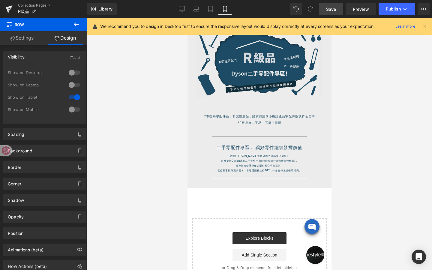
scroll to position [17, 0]
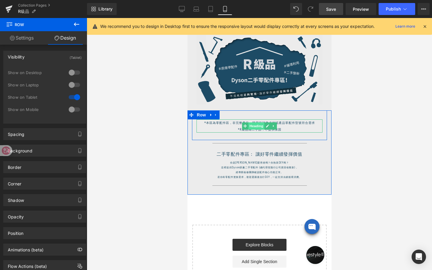
click at [258, 128] on span "Heading" at bounding box center [256, 125] width 16 height 7
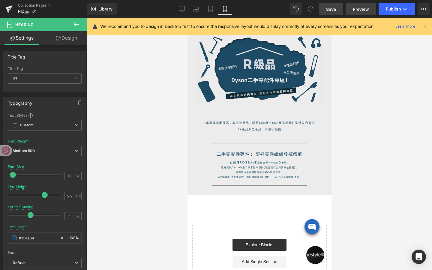
click at [362, 12] on link "Preview" at bounding box center [361, 9] width 31 height 12
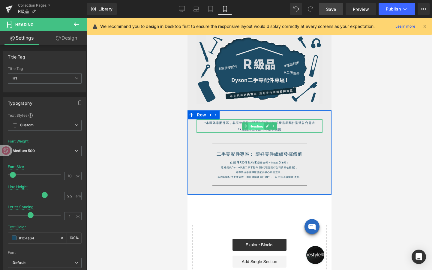
click at [261, 125] on span "Heading" at bounding box center [256, 126] width 16 height 7
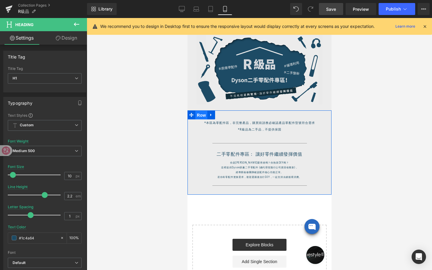
click at [204, 116] on span "Row" at bounding box center [201, 115] width 12 height 9
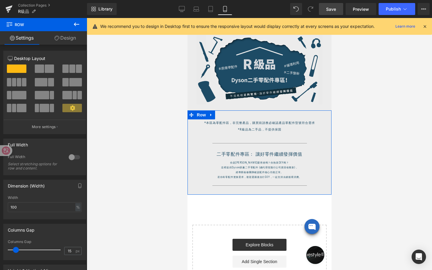
click at [44, 83] on span at bounding box center [41, 82] width 13 height 8
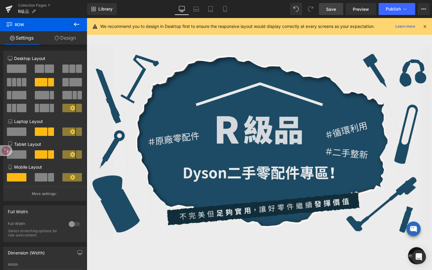
scroll to position [0, 0]
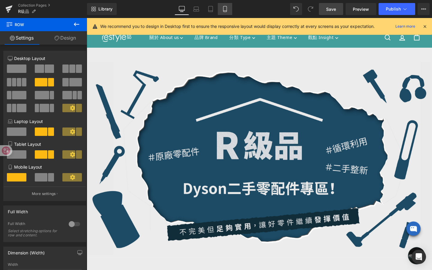
click at [228, 6] on icon at bounding box center [225, 9] width 6 height 6
type input "100"
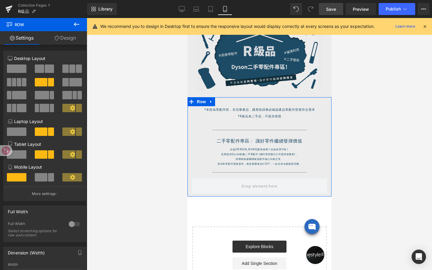
scroll to position [29, 0]
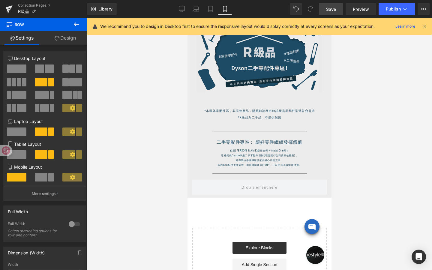
click at [243, 159] on icon at bounding box center [242, 158] width 3 height 4
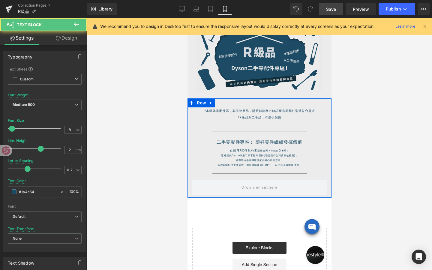
click at [235, 137] on div "二手零配件專區： 讓好零件繼續發揮價值" at bounding box center [259, 139] width 126 height 11
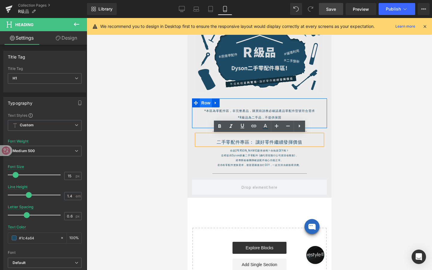
click at [204, 105] on span "Row" at bounding box center [206, 102] width 12 height 9
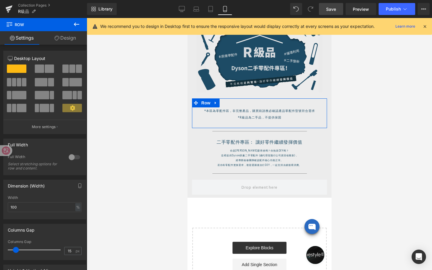
click at [48, 80] on span at bounding box center [51, 82] width 6 height 8
type input "1200"
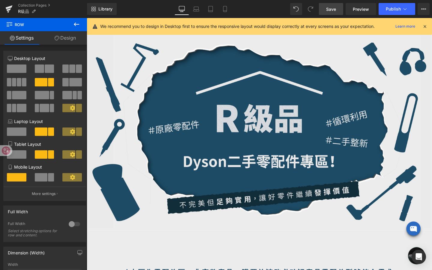
scroll to position [0, 0]
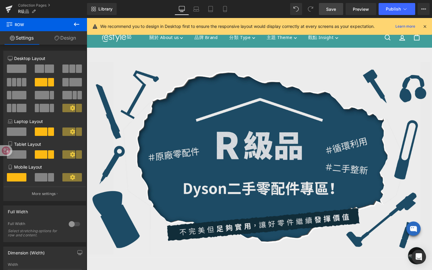
click at [424, 27] on icon at bounding box center [424, 26] width 5 height 5
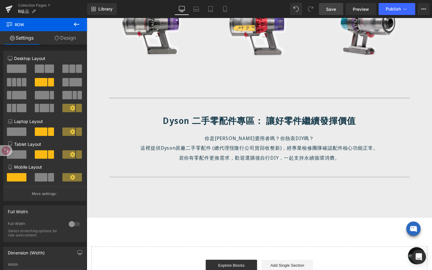
scroll to position [376, 0]
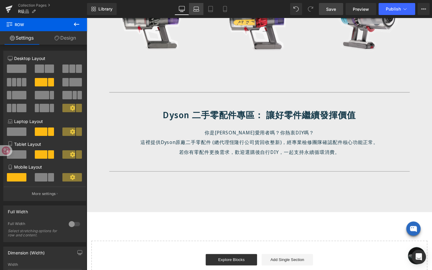
click at [198, 10] on icon at bounding box center [196, 9] width 6 height 6
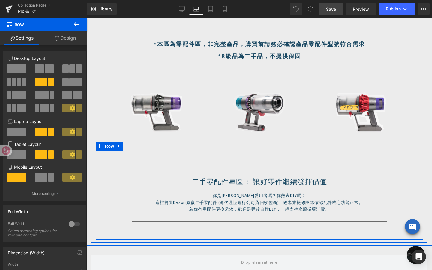
scroll to position [219, 0]
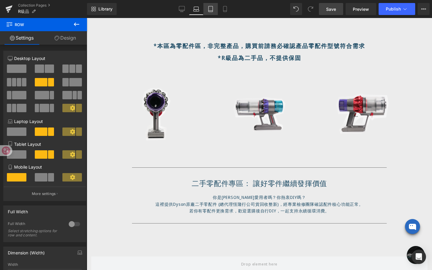
click at [215, 11] on link "Tablet" at bounding box center [210, 9] width 14 height 12
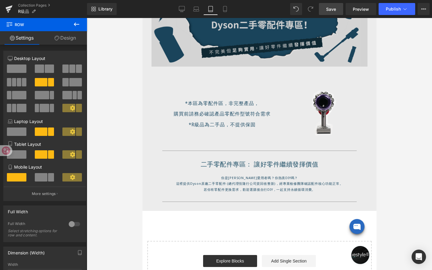
scroll to position [159, 0]
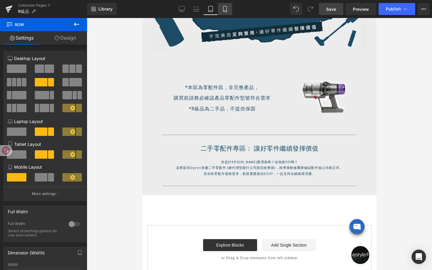
click at [228, 12] on icon at bounding box center [225, 9] width 6 height 6
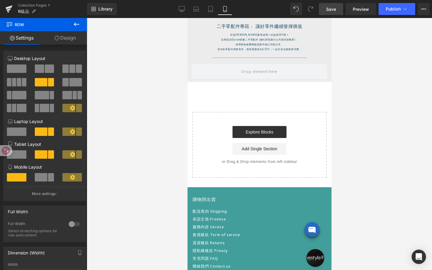
scroll to position [24, 0]
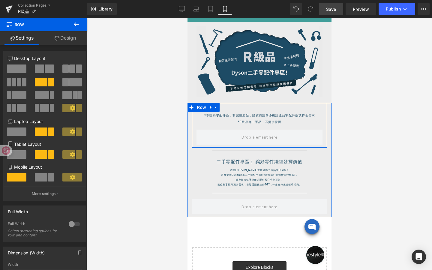
click at [230, 129] on div "*本區為零配件區，非完整產品， 購買前請務必確認產品零配件型號符合需求 *R級品為二手品，不提供保固 Heading" at bounding box center [259, 121] width 135 height 18
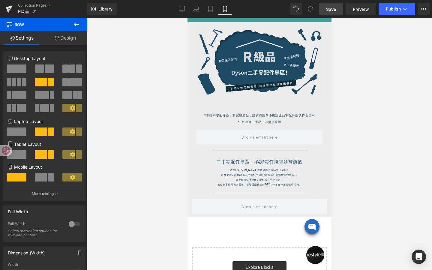
click at [80, 27] on icon at bounding box center [76, 24] width 7 height 7
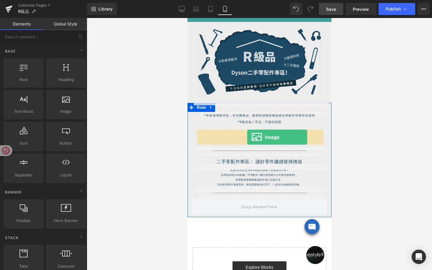
drag, startPoint x: 252, startPoint y: 126, endPoint x: 247, endPoint y: 137, distance: 12.3
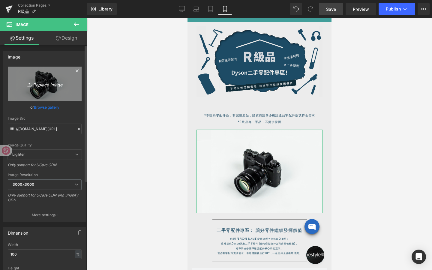
click at [49, 87] on icon "Replace Image" at bounding box center [45, 84] width 48 height 8
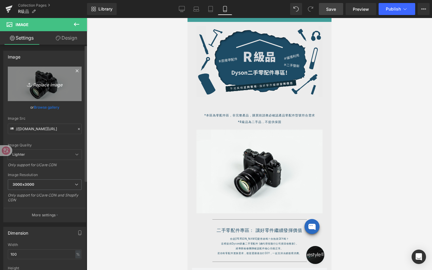
type input "C:\fakepath\動圖-2.gif"
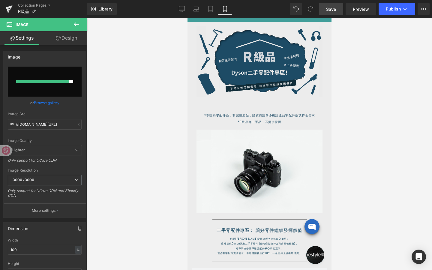
type input "https://ucarecdn.com/cfff5d3e-2d3f-4382-9d3b-b9edee425616/%E5%8B%95%E5%9C%96-2.…"
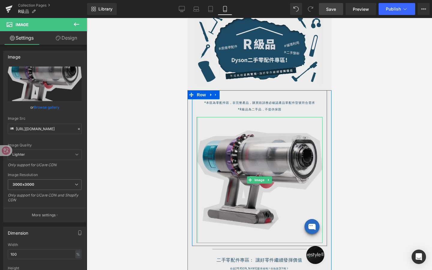
scroll to position [39, 0]
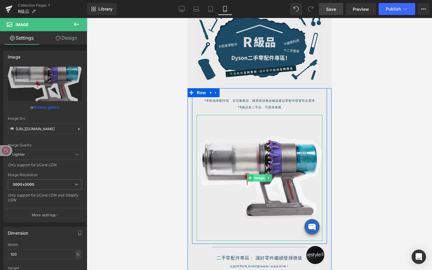
click at [261, 180] on span "Image" at bounding box center [259, 177] width 13 height 7
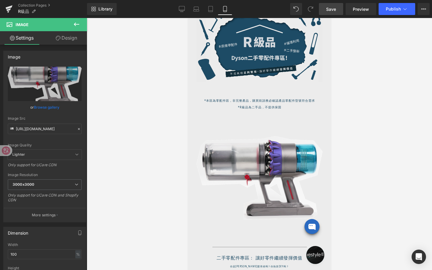
click at [78, 24] on icon at bounding box center [76, 25] width 5 height 4
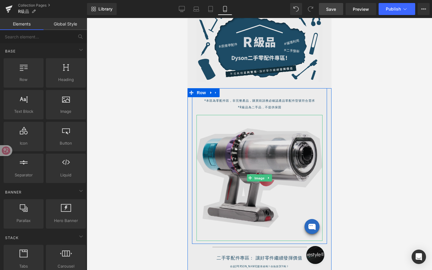
click at [258, 176] on span "Image" at bounding box center [259, 178] width 13 height 7
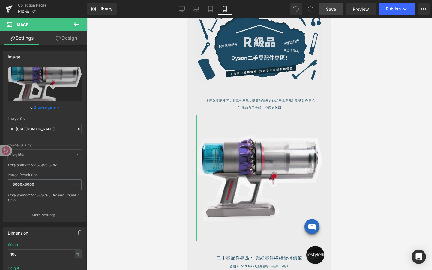
click at [73, 36] on link "Design" at bounding box center [67, 38] width 44 height 14
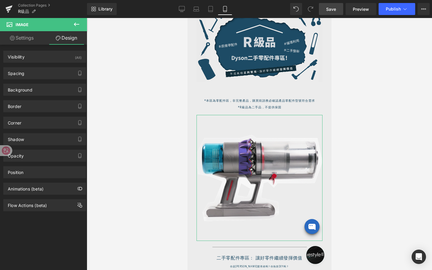
type input "0"
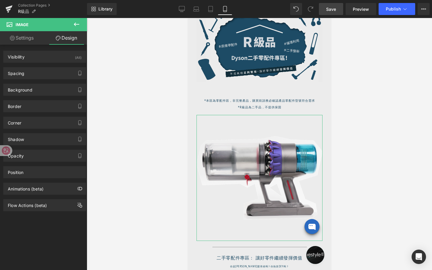
type input "0"
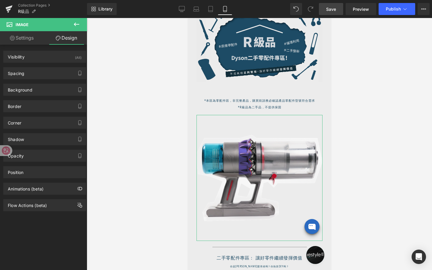
type input "0"
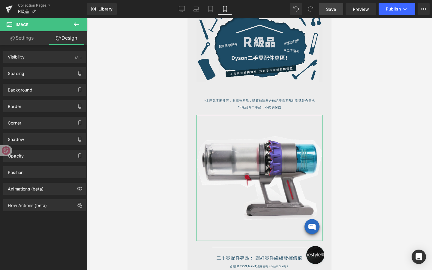
type input "0"
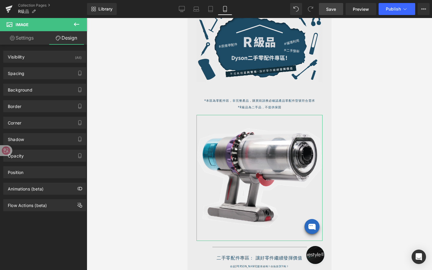
type input "0"
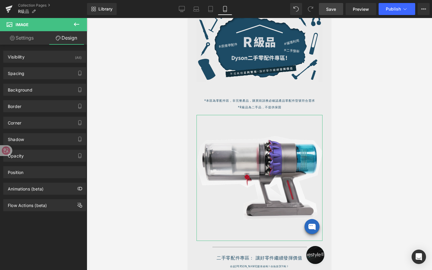
type input "0"
click at [50, 75] on div "Spacing" at bounding box center [45, 73] width 82 height 11
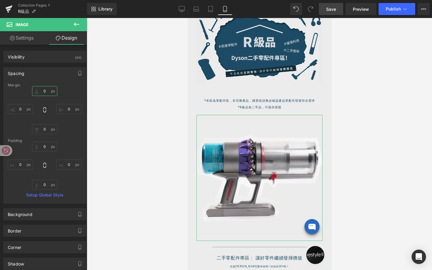
click at [47, 92] on input "0" at bounding box center [44, 91] width 25 height 10
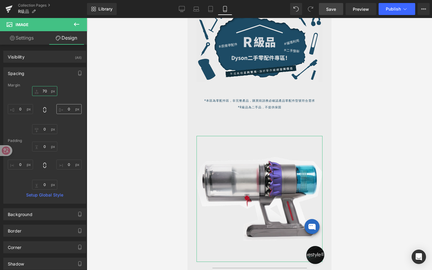
type input "7"
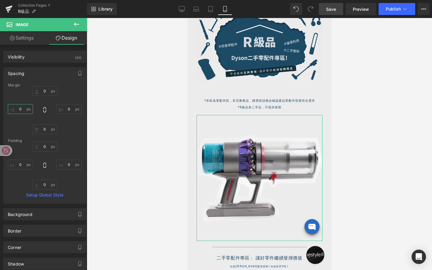
click at [21, 110] on input "0" at bounding box center [20, 109] width 25 height 10
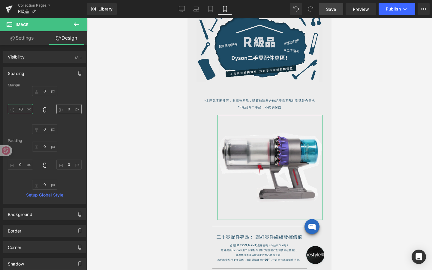
type input "70"
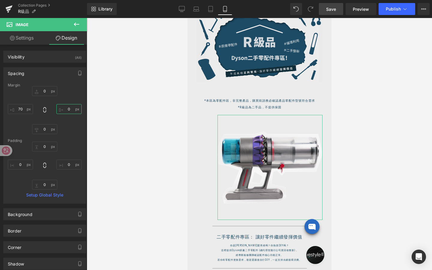
click at [64, 112] on input "0" at bounding box center [68, 109] width 25 height 10
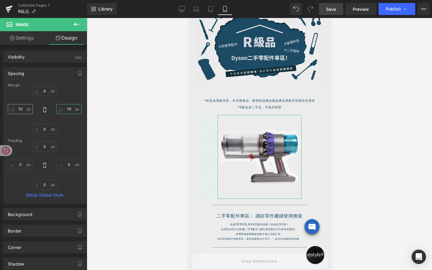
type input "70"
click at [21, 109] on input "70" at bounding box center [20, 109] width 25 height 10
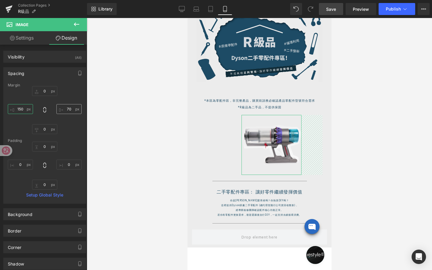
type input "150"
click at [72, 109] on input "70" at bounding box center [68, 109] width 25 height 10
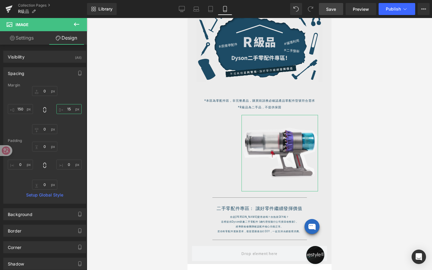
type input "150"
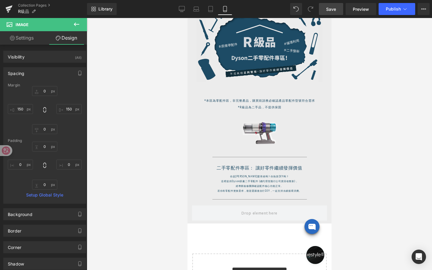
click at [372, 128] on div at bounding box center [259, 144] width 345 height 252
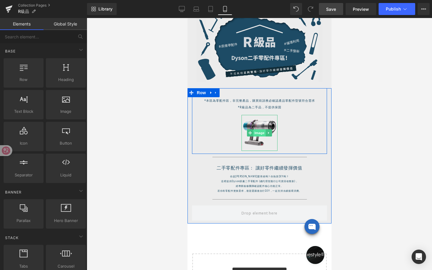
click at [262, 129] on span "Image" at bounding box center [259, 132] width 13 height 7
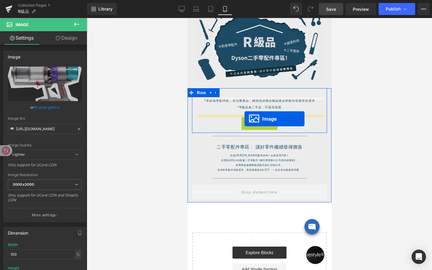
drag, startPoint x: 260, startPoint y: 134, endPoint x: 244, endPoint y: 119, distance: 21.4
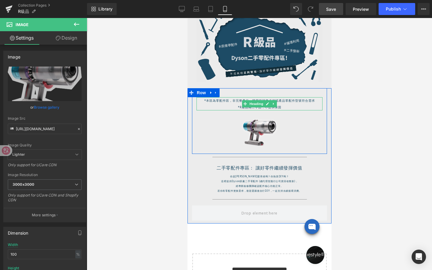
click at [261, 103] on span "Heading" at bounding box center [256, 103] width 16 height 7
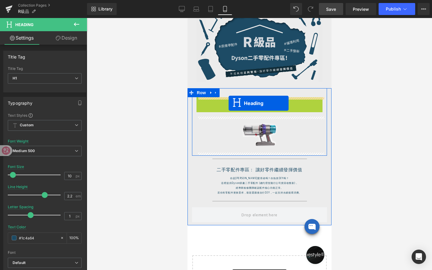
drag, startPoint x: 258, startPoint y: 103, endPoint x: 228, endPoint y: 103, distance: 29.4
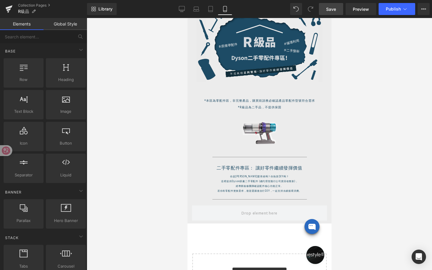
click at [356, 125] on div at bounding box center [259, 144] width 345 height 252
click at [262, 131] on span "Image" at bounding box center [259, 133] width 13 height 7
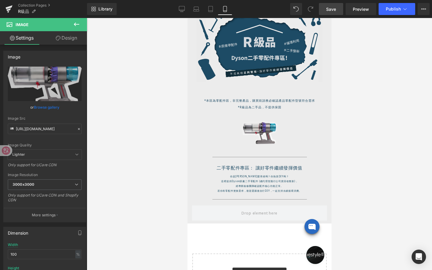
click at [78, 25] on icon at bounding box center [76, 24] width 7 height 7
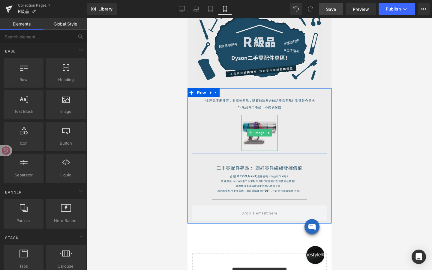
click at [264, 128] on img at bounding box center [259, 133] width 36 height 36
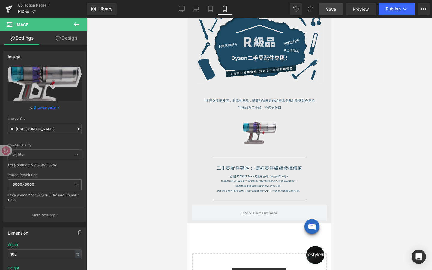
click at [79, 26] on icon at bounding box center [76, 24] width 7 height 7
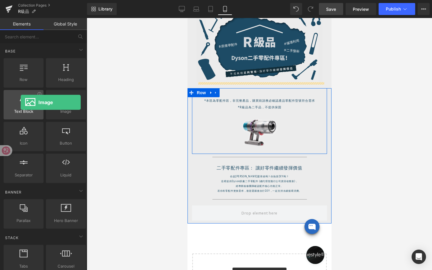
drag, startPoint x: 58, startPoint y: 97, endPoint x: 20, endPoint y: 101, distance: 38.3
click at [20, 102] on div "Row rows, columns, layouts, div Heading headings, titles, h1,h2,h3,h4,h5,h6 Tex…" at bounding box center [44, 120] width 85 height 127
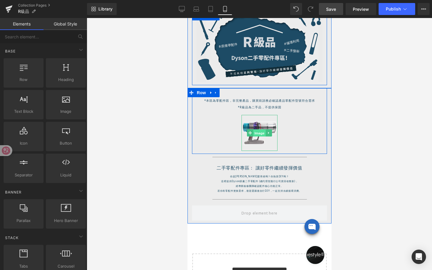
click at [264, 131] on span "Image" at bounding box center [259, 133] width 13 height 7
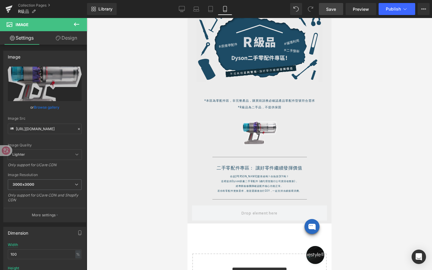
click at [330, 13] on link "Save" at bounding box center [331, 9] width 24 height 12
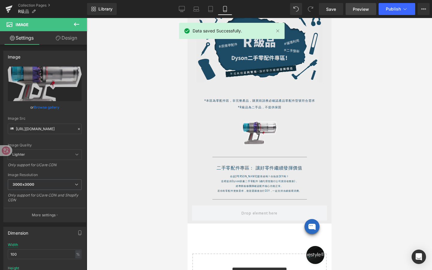
click at [362, 14] on link "Preview" at bounding box center [361, 9] width 31 height 12
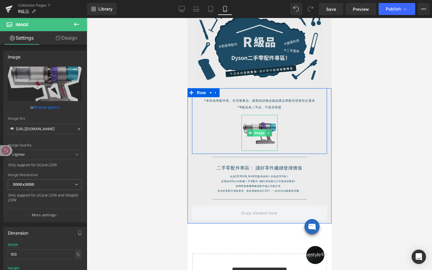
click at [263, 133] on span "Image" at bounding box center [259, 132] width 13 height 7
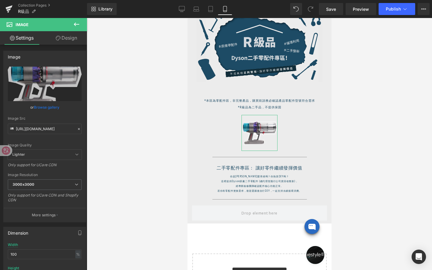
click at [74, 37] on link "Design" at bounding box center [67, 38] width 44 height 14
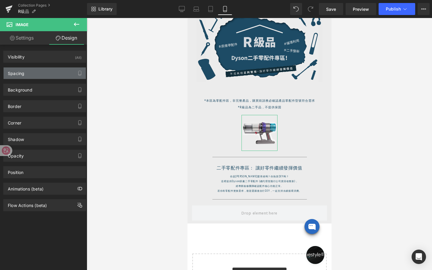
type input "0"
type input "150"
type input "0"
type input "150"
type input "0"
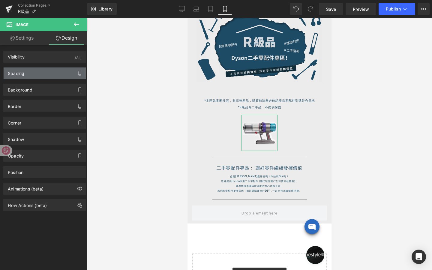
type input "0"
click at [44, 74] on div "Spacing" at bounding box center [45, 73] width 82 height 11
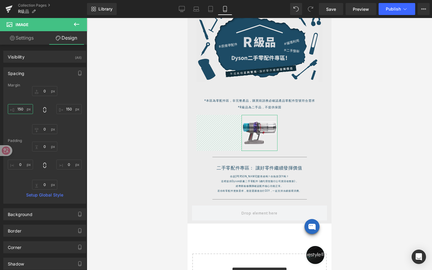
click at [20, 109] on input "150" at bounding box center [20, 109] width 25 height 10
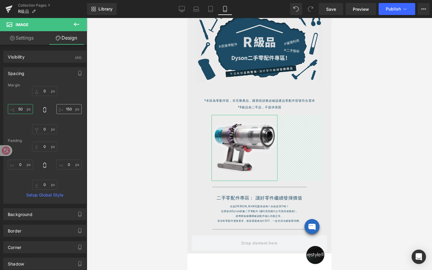
type input "50"
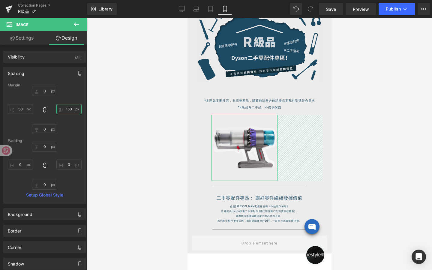
click at [65, 109] on input "150" at bounding box center [68, 109] width 25 height 10
type input "50"
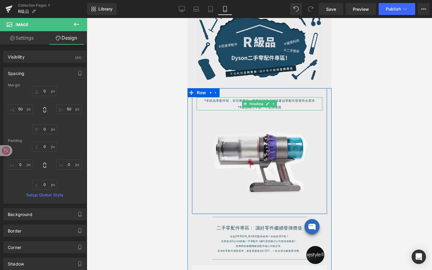
click at [252, 100] on div "*本區為零配件區，非完整產品， 購買前請務必確認產品零配件型號符合需求 *R級品為二手品，不提供保固 Heading" at bounding box center [259, 103] width 126 height 13
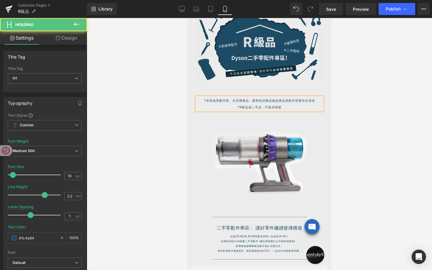
click at [252, 100] on span "購買前請務必確認產品零配件型號符合需求" at bounding box center [283, 100] width 63 height 4
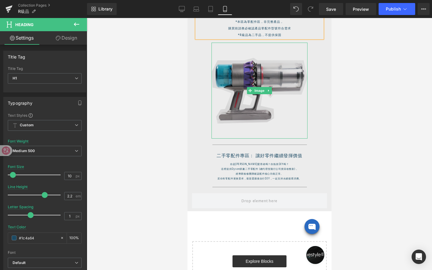
scroll to position [121, 0]
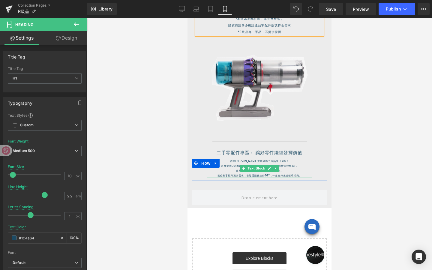
click at [273, 175] on p "若你有零配件更換需求，歡迎選購後自行DIY，一起支持永續循環消費。" at bounding box center [259, 175] width 105 height 5
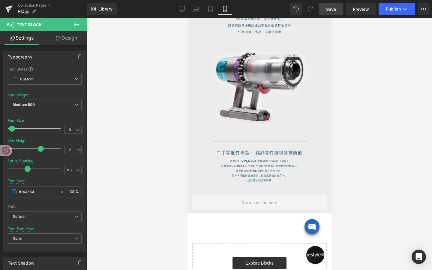
click at [336, 11] on link "Save" at bounding box center [331, 9] width 24 height 12
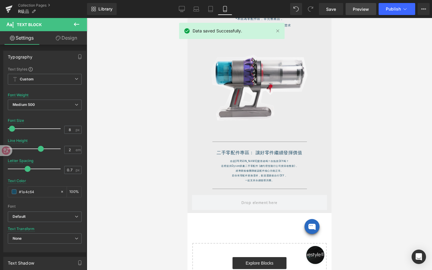
click at [362, 11] on span "Preview" at bounding box center [361, 9] width 16 height 6
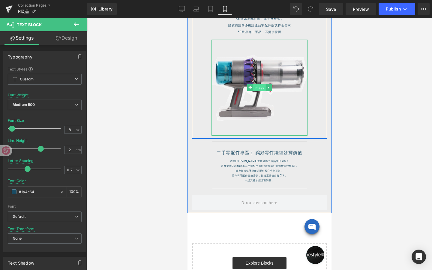
click at [262, 87] on span "Image" at bounding box center [259, 87] width 13 height 7
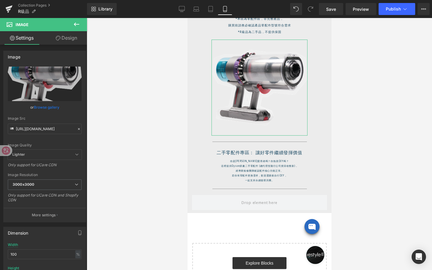
click at [68, 36] on link "Design" at bounding box center [67, 38] width 44 height 14
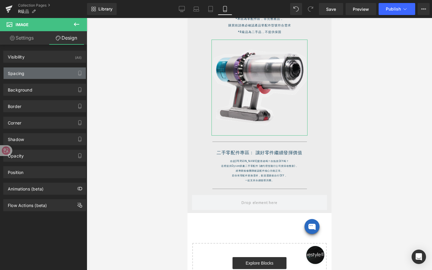
click at [40, 75] on div "Spacing" at bounding box center [45, 73] width 82 height 11
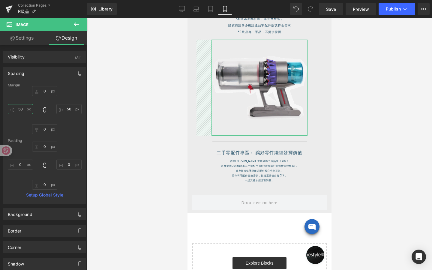
click at [22, 109] on input "50" at bounding box center [20, 109] width 25 height 10
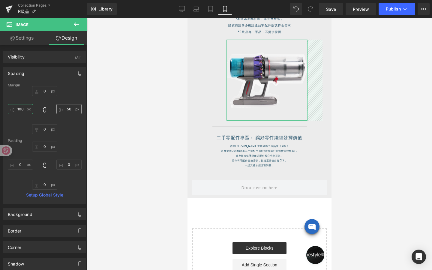
type input "100"
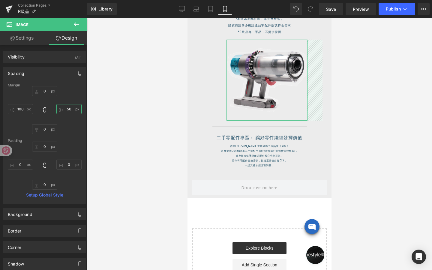
click at [67, 110] on input "50" at bounding box center [68, 109] width 25 height 10
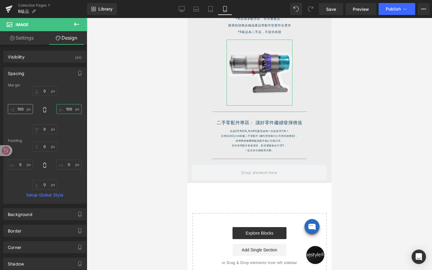
type input "100"
click at [23, 108] on input "100" at bounding box center [20, 109] width 25 height 10
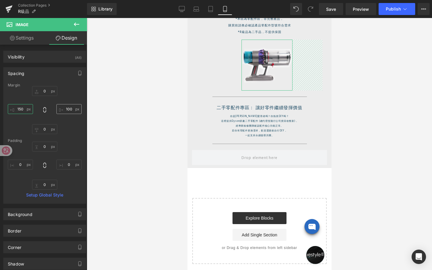
type input "150"
click at [70, 113] on input "100" at bounding box center [68, 109] width 25 height 10
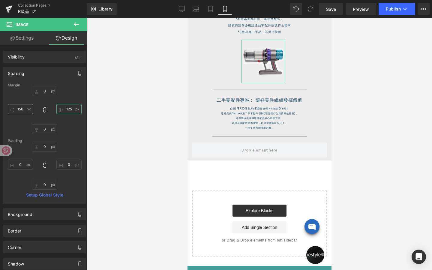
type input "125"
click at [29, 107] on input "150" at bounding box center [20, 109] width 25 height 10
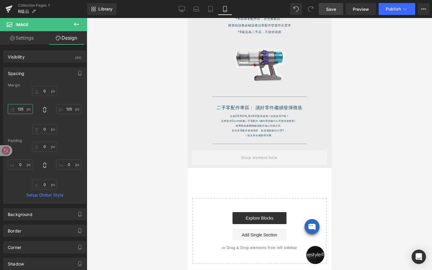
type input "125"
click at [339, 12] on link "Save" at bounding box center [331, 9] width 24 height 12
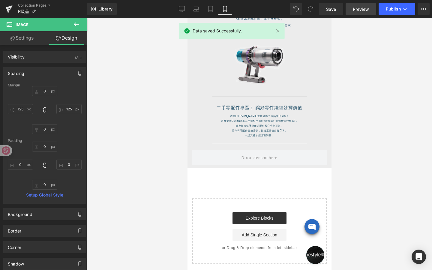
click at [361, 10] on span "Preview" at bounding box center [361, 9] width 16 height 6
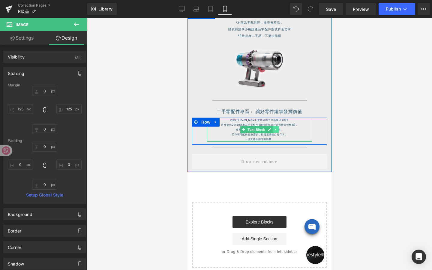
scroll to position [124, 0]
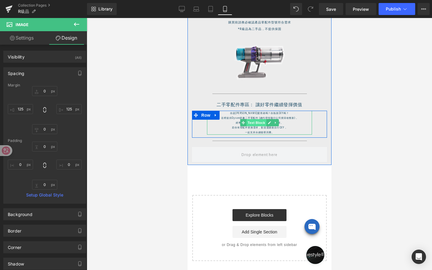
click at [260, 123] on span "Text Block" at bounding box center [256, 122] width 20 height 7
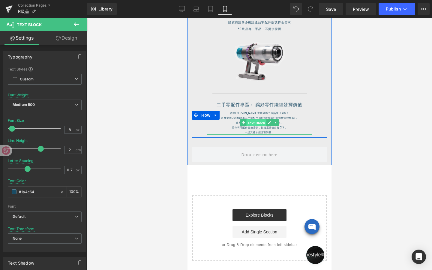
click at [258, 124] on span "Text Block" at bounding box center [256, 122] width 20 height 7
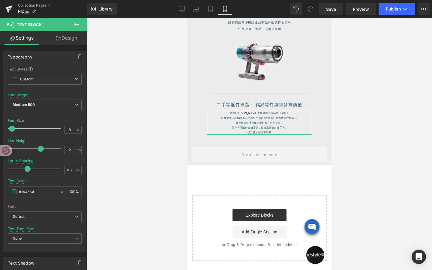
click at [68, 41] on link "Design" at bounding box center [67, 38] width 44 height 14
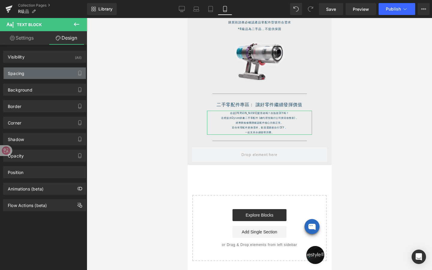
type input "0"
type input "35"
type input "0"
type input "35"
type input "0"
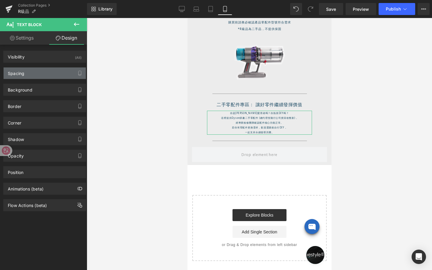
type input "0"
click at [46, 73] on div "Spacing" at bounding box center [45, 73] width 82 height 11
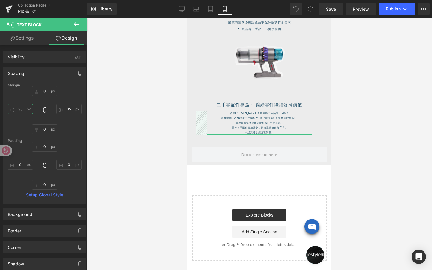
click at [23, 109] on input "35" at bounding box center [20, 109] width 25 height 10
type input "10"
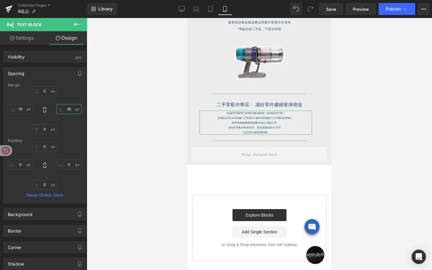
click at [69, 108] on input "35" at bounding box center [68, 109] width 25 height 10
type input "10"
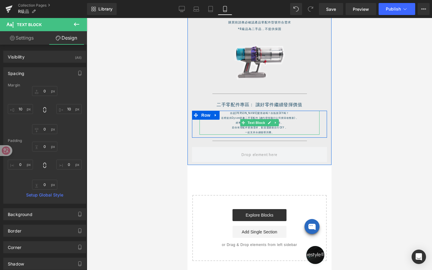
click at [236, 122] on p "經專業檢修團隊確認配件核心功能正常。" at bounding box center [259, 122] width 120 height 5
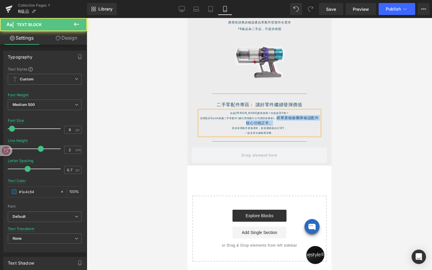
click at [279, 122] on p "這裡提供Dyson原廠二手零配件 (總代理恆隆行公司貨回收整新)， 經專業檢修團隊確認配件核心功能正常。" at bounding box center [259, 121] width 120 height 10
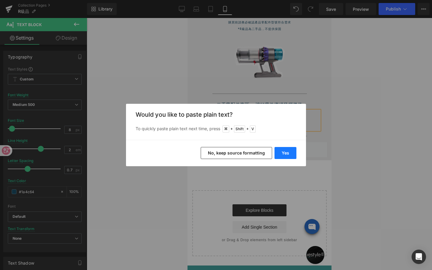
click at [289, 154] on button "Yes" at bounding box center [286, 153] width 22 height 12
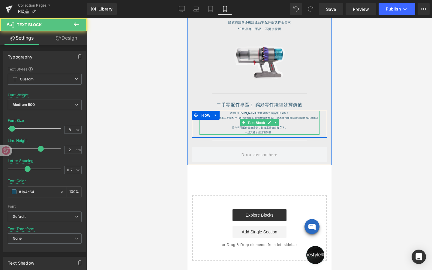
click at [277, 118] on p "這裡提供Dyson原廠二手零配件 (總代理恆隆行公司貨回收整新)，經專業檢修團隊確認配件核心功能正常。" at bounding box center [259, 121] width 120 height 10
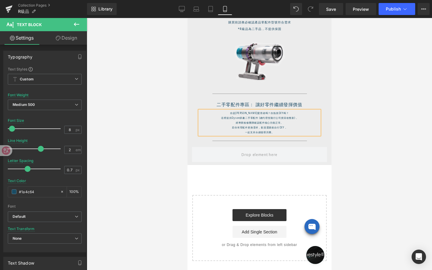
click at [245, 131] on p "一起支持永續循環消費。" at bounding box center [259, 132] width 120 height 5
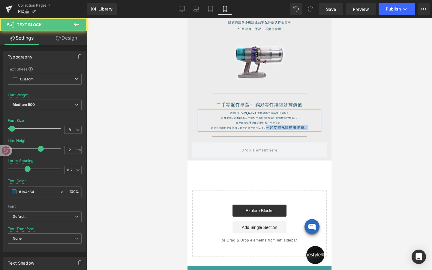
drag, startPoint x: 266, startPoint y: 128, endPoint x: 321, endPoint y: 127, distance: 55.5
click at [321, 127] on div "你是Dyson愛用者嗎？你熱衷DIY嗎？ 這裡提供Dyson原廠二手零配件 (總代理恆隆行公司貨回收整新)， 經專業檢修團隊確認配件核心功能正常。 若你有零配…" at bounding box center [259, 121] width 135 height 20
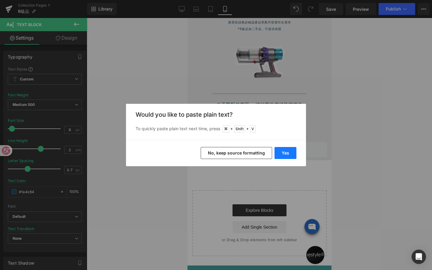
click at [277, 152] on button "Yes" at bounding box center [286, 153] width 22 height 12
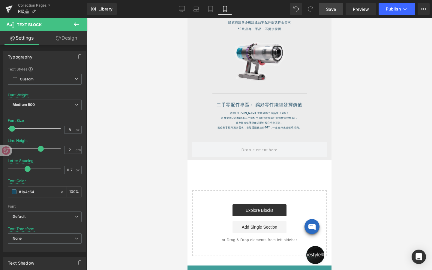
click at [330, 13] on link "Save" at bounding box center [331, 9] width 24 height 12
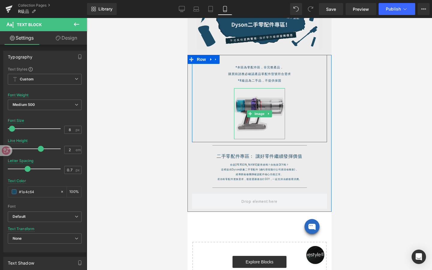
scroll to position [0, 0]
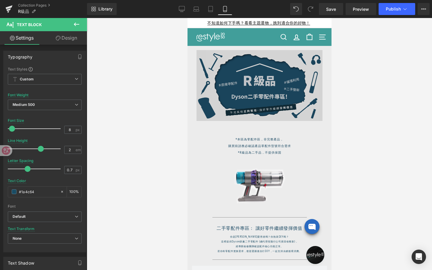
click at [260, 89] on div "Image" at bounding box center [259, 85] width 126 height 71
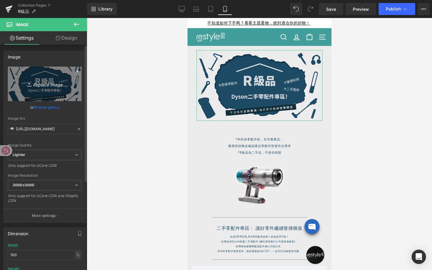
click at [47, 83] on icon "Replace Image" at bounding box center [45, 84] width 48 height 8
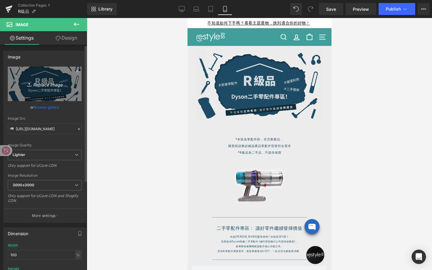
type input "C:\fakepath\R_final.jpg"
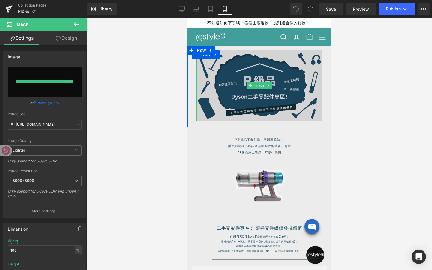
type input "https://ucarecdn.com/efcff7c0-5e34-42c1-b5a3-2a893f0ddb1f/-/format/auto/-/previ…"
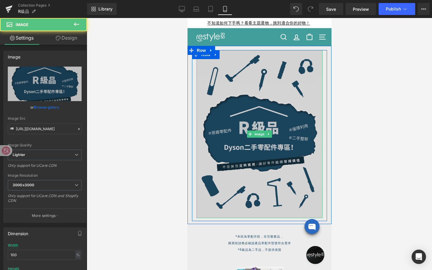
click at [218, 215] on img at bounding box center [259, 134] width 126 height 168
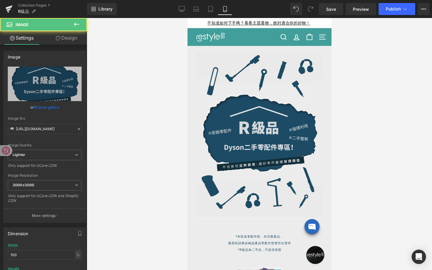
click at [149, 218] on div at bounding box center [259, 144] width 345 height 252
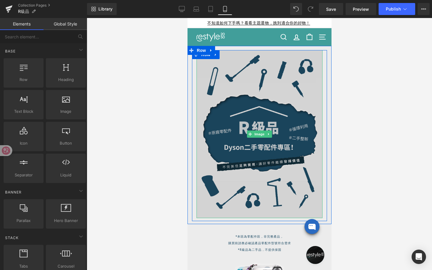
click at [280, 121] on img at bounding box center [259, 134] width 126 height 168
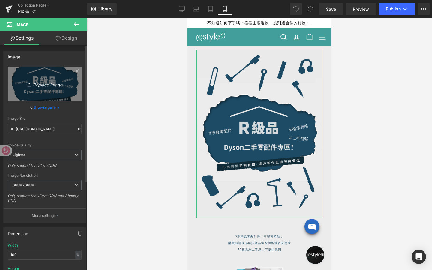
click at [47, 86] on icon "Replace Image" at bounding box center [45, 84] width 48 height 8
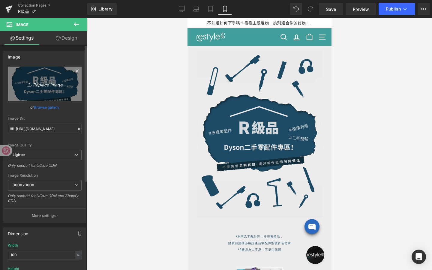
type input "C:\fakepath\R_final.jpg"
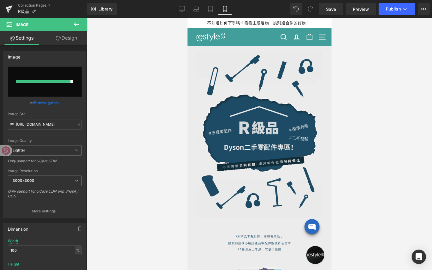
type input "https://ucarecdn.com/21437ee0-749e-40e1-a316-d477f45c78d4/-/format/auto/-/previ…"
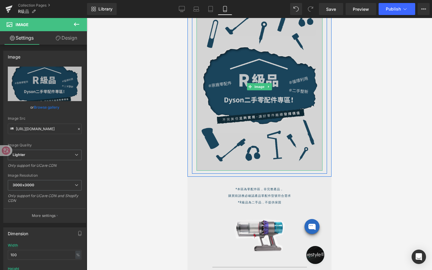
scroll to position [48, 0]
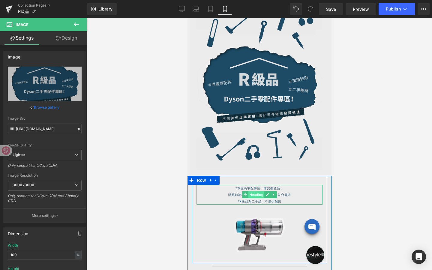
click at [257, 194] on span "Heading" at bounding box center [256, 194] width 16 height 7
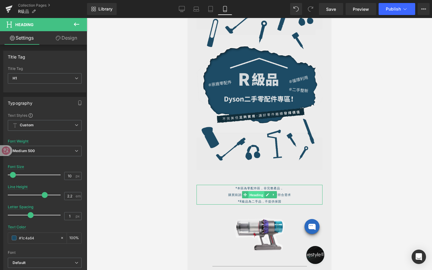
click at [260, 196] on span "Heading" at bounding box center [256, 194] width 16 height 7
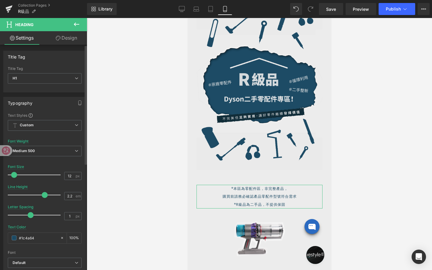
click at [16, 174] on span at bounding box center [14, 175] width 6 height 6
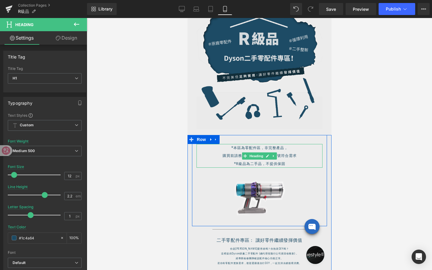
scroll to position [91, 0]
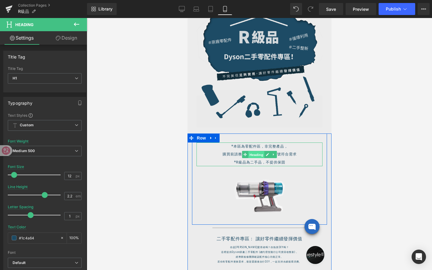
click at [255, 152] on span "Heading" at bounding box center [256, 154] width 16 height 7
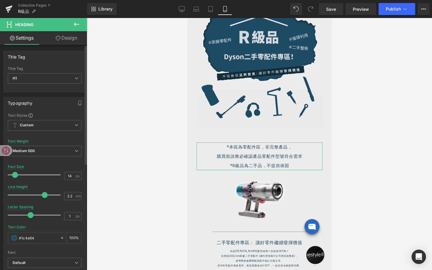
type input "13"
click at [17, 176] on span at bounding box center [15, 175] width 6 height 6
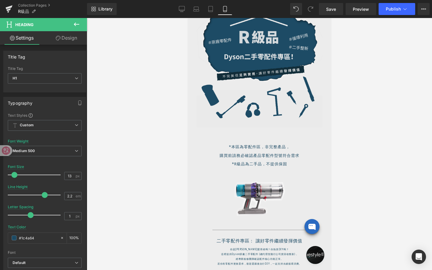
click at [124, 148] on div at bounding box center [259, 144] width 345 height 252
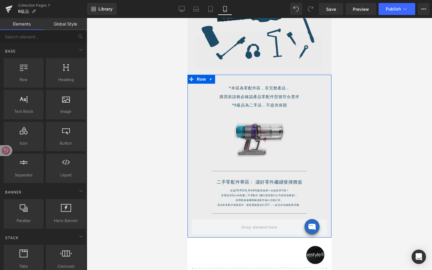
scroll to position [151, 0]
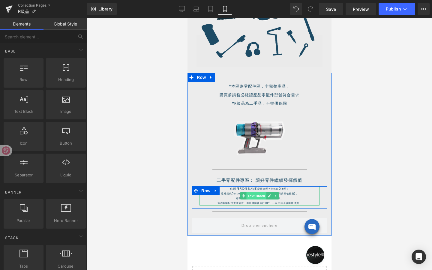
click at [253, 194] on span "Text Block" at bounding box center [256, 195] width 20 height 7
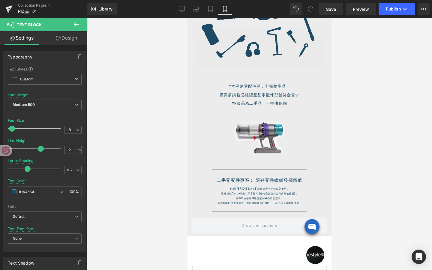
click at [79, 28] on button at bounding box center [76, 24] width 21 height 13
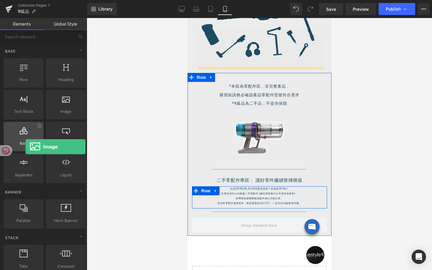
drag, startPoint x: 64, startPoint y: 115, endPoint x: 22, endPoint y: 143, distance: 50.2
click at [22, 143] on div "Row rows, columns, layouts, div Heading headings, titles, h1,h2,h3,h4,h5,h6 Tex…" at bounding box center [44, 120] width 85 height 127
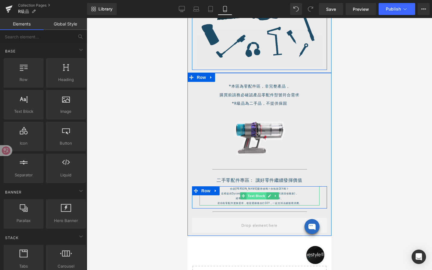
click at [255, 196] on span "Text Block" at bounding box center [256, 195] width 20 height 7
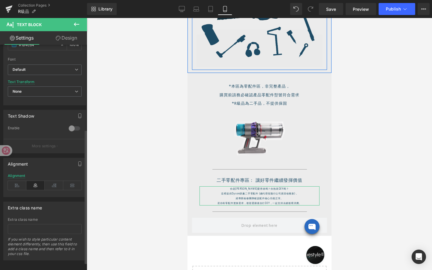
scroll to position [155, 0]
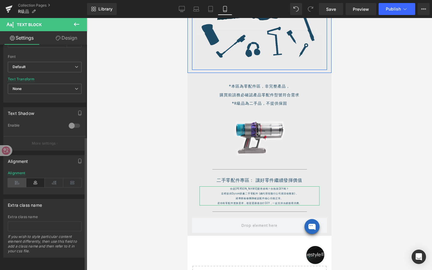
click at [18, 178] on icon at bounding box center [17, 182] width 19 height 9
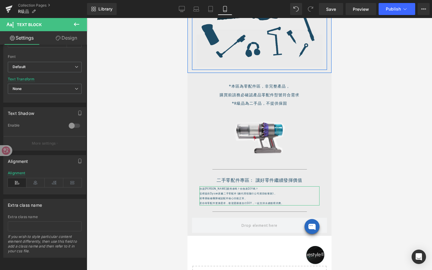
click at [72, 38] on link "Design" at bounding box center [67, 38] width 44 height 14
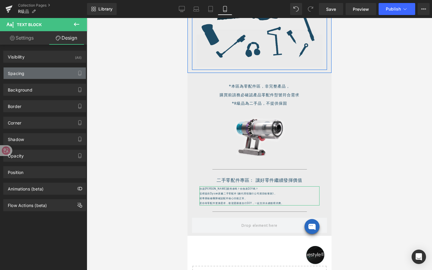
type input "0"
type input "10"
type input "0"
type input "10"
type input "0"
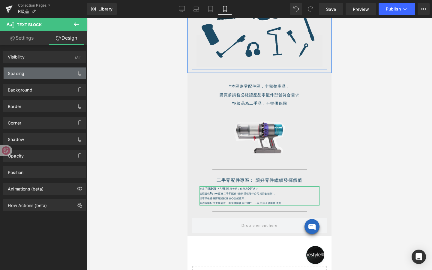
type input "0"
click at [28, 75] on div "Spacing" at bounding box center [45, 73] width 82 height 11
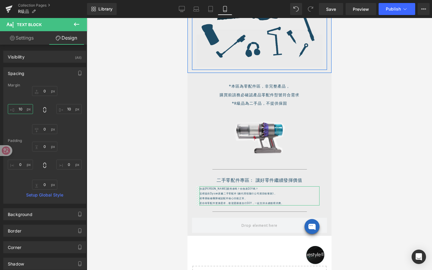
click at [23, 109] on input "10" at bounding box center [20, 109] width 25 height 10
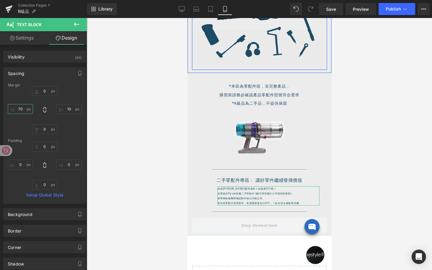
type input "7"
type input "65"
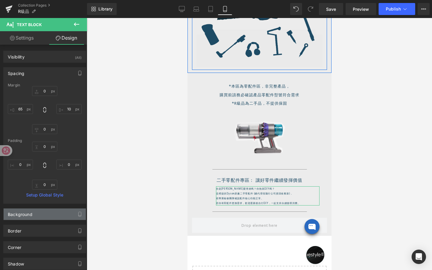
click at [42, 216] on div "Background" at bounding box center [45, 214] width 82 height 11
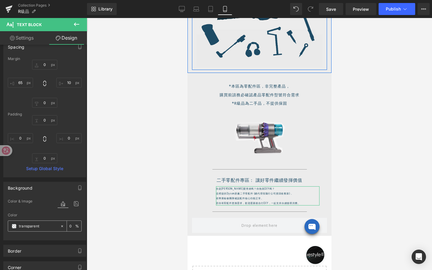
scroll to position [28, 0]
click at [12, 225] on span at bounding box center [14, 225] width 5 height 5
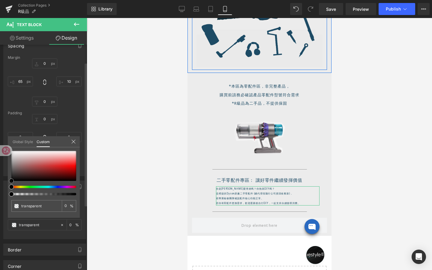
type input "#bf7d7d"
type input "100"
type input "#bf7d7d"
type input "100"
type input "#bd8383"
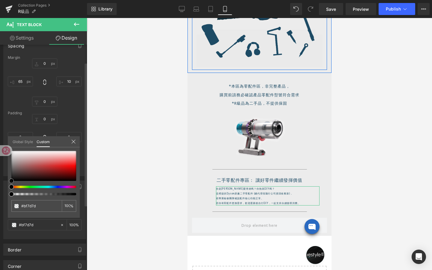
type input "#bd8383"
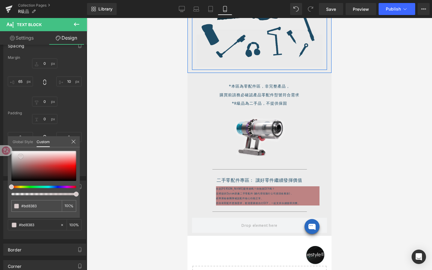
type input "#d7caca"
type input "#ffffff"
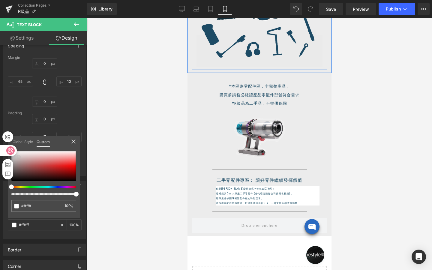
drag, startPoint x: 34, startPoint y: 162, endPoint x: 0, endPoint y: 143, distance: 38.7
click at [0, 143] on html "Text Block You are previewing how the will restyle your page. You can not edit …" at bounding box center [216, 135] width 432 height 270
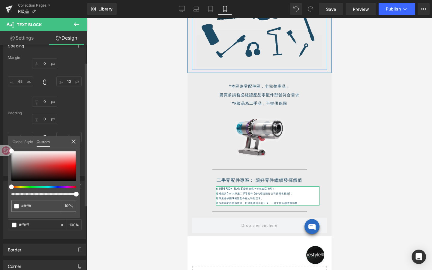
drag, startPoint x: 58, startPoint y: 141, endPoint x: 58, endPoint y: 155, distance: 14.4
click at [58, 155] on div "Global Style Custom Setup Global Style #ffffff 100 %" at bounding box center [44, 145] width 72 height 18
click at [72, 143] on icon at bounding box center [73, 142] width 4 height 4
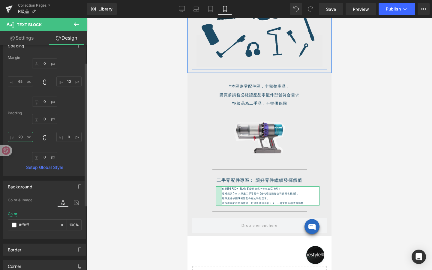
type input "2"
type input "10"
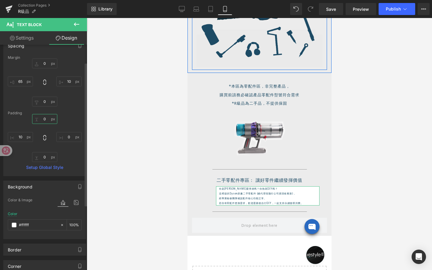
click at [45, 119] on input "0" at bounding box center [44, 119] width 25 height 10
type input "`"
type input "2"
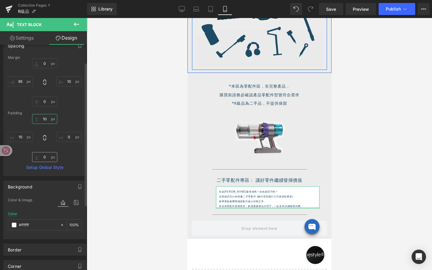
type input "1"
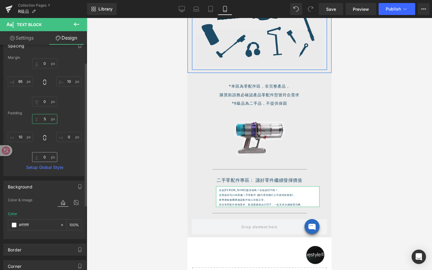
type input "5"
click at [44, 159] on input "0" at bounding box center [44, 157] width 25 height 10
type input "5"
click at [69, 82] on input "10" at bounding box center [68, 82] width 25 height 10
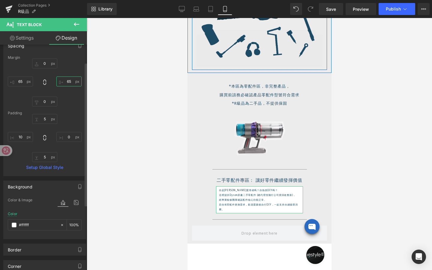
type input "6"
type input "75"
click at [22, 83] on input "65" at bounding box center [20, 82] width 25 height 10
type input "60"
click at [69, 83] on input "75" at bounding box center [68, 82] width 25 height 10
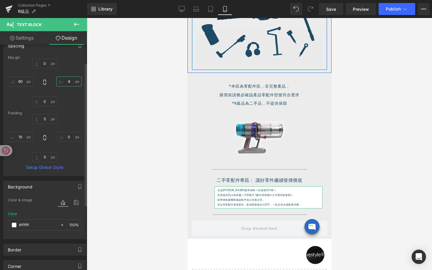
type input "65"
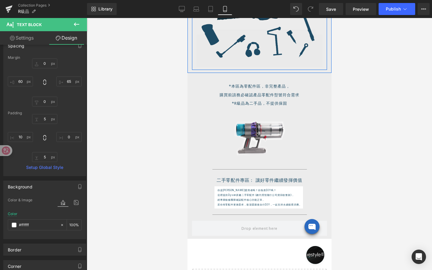
click at [148, 170] on div at bounding box center [259, 144] width 345 height 252
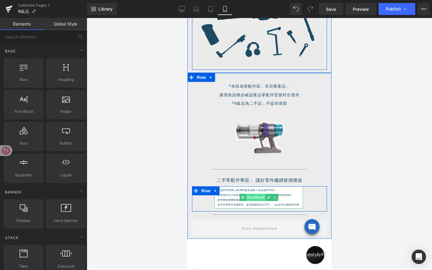
click at [259, 197] on span "Text Block" at bounding box center [256, 197] width 20 height 7
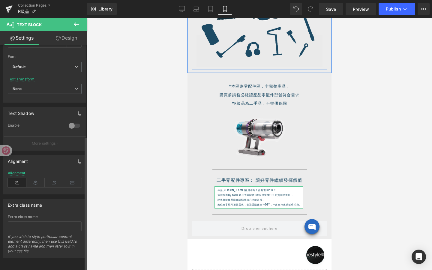
scroll to position [155, 0]
click at [73, 121] on div at bounding box center [74, 126] width 14 height 10
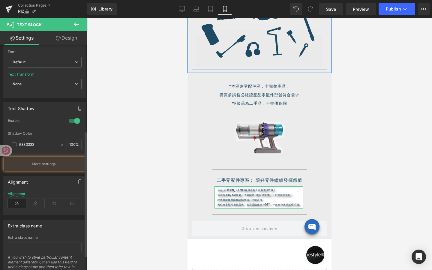
click at [73, 121] on div at bounding box center [74, 121] width 14 height 10
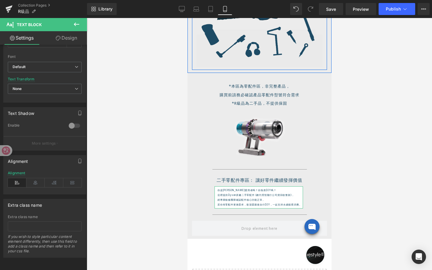
click at [68, 35] on link "Design" at bounding box center [67, 38] width 44 height 14
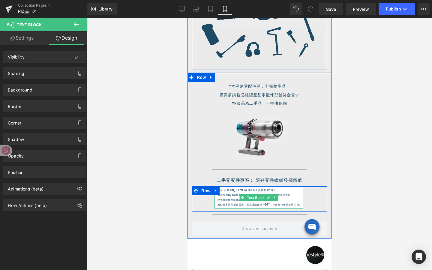
click at [258, 196] on span "Text Block" at bounding box center [256, 197] width 20 height 7
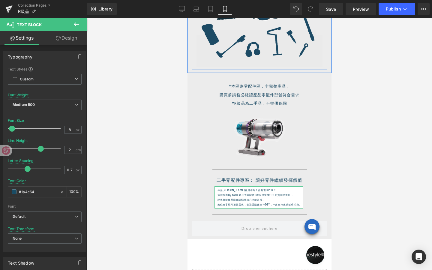
click at [72, 40] on link "Design" at bounding box center [67, 38] width 44 height 14
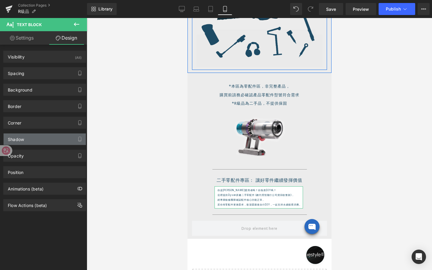
type input "#333333"
click at [51, 143] on div "Shadow" at bounding box center [45, 139] width 82 height 11
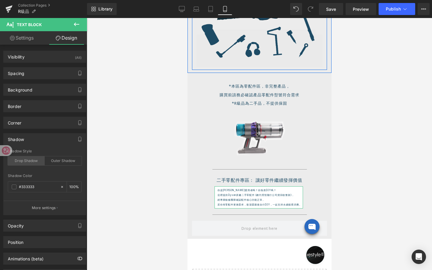
click at [25, 160] on div "Drop Shadow" at bounding box center [26, 160] width 37 height 9
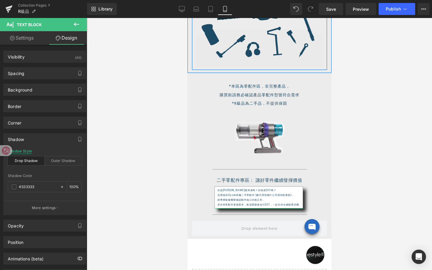
click at [26, 151] on div "Shadow Style" at bounding box center [20, 151] width 24 height 4
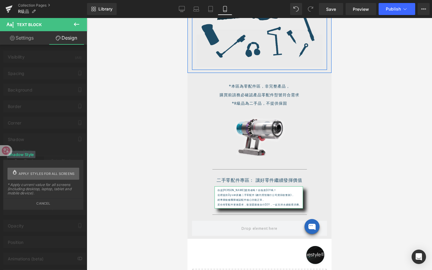
click at [46, 176] on span "Apply styles for all screens" at bounding box center [47, 174] width 56 height 12
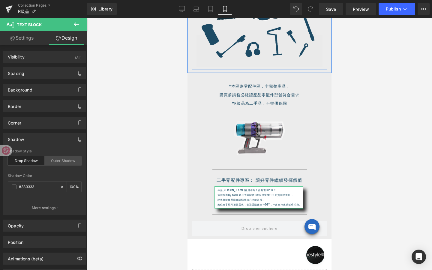
click at [61, 162] on div "Outer Shadow" at bounding box center [63, 160] width 37 height 9
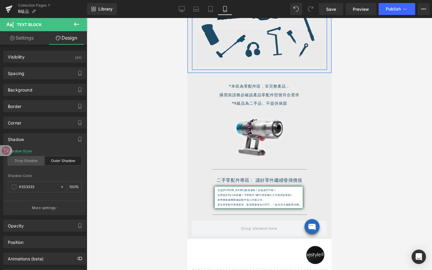
click at [22, 161] on div "Drop Shadow" at bounding box center [26, 160] width 37 height 9
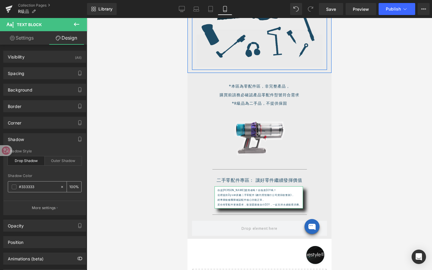
click at [70, 187] on input "100" at bounding box center [72, 186] width 6 height 7
type input "10"
click at [29, 187] on input "#333333" at bounding box center [38, 187] width 38 height 7
click at [17, 187] on div "#333333" at bounding box center [34, 187] width 52 height 11
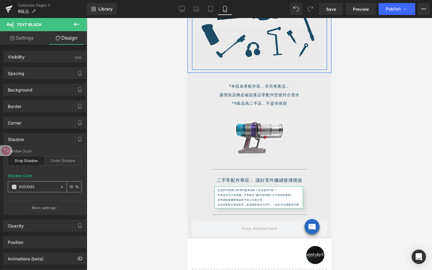
click at [16, 187] on span at bounding box center [14, 187] width 5 height 5
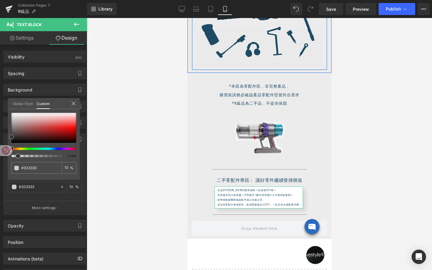
type input "#331e1e"
type input "#352121"
type input "#342121"
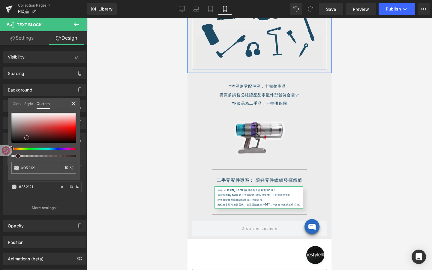
type input "#342121"
type input "#342222"
type input "#332323"
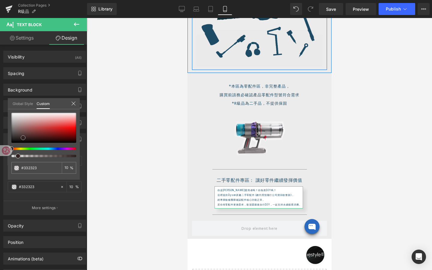
type input "#322424"
type input "#332828"
type input "#342c2c"
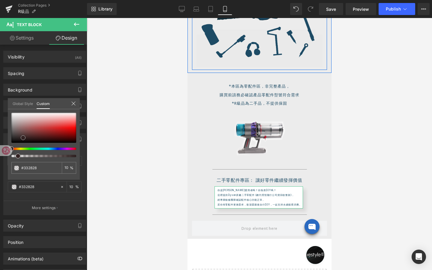
type input "#342c2c"
type input "#362f2f"
type input "#353030"
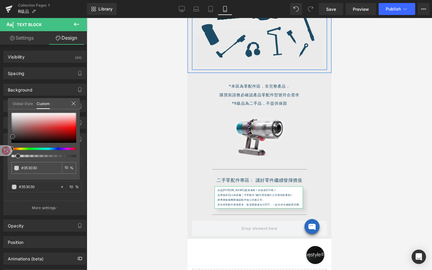
type input "#363434"
type input "#383838"
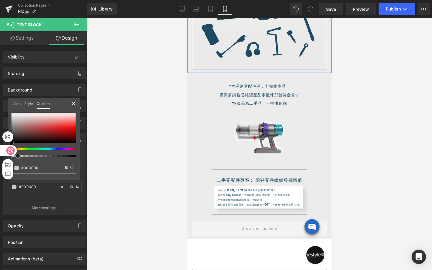
drag, startPoint x: 27, startPoint y: 138, endPoint x: 4, endPoint y: 149, distance: 24.8
click at [4, 149] on html "Text Block You are previewing how the will restyle your page. You can not edit …" at bounding box center [216, 135] width 432 height 270
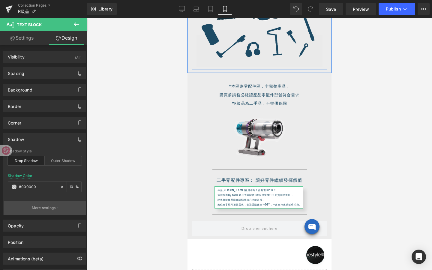
click at [68, 210] on button "More settings" at bounding box center [45, 208] width 82 height 14
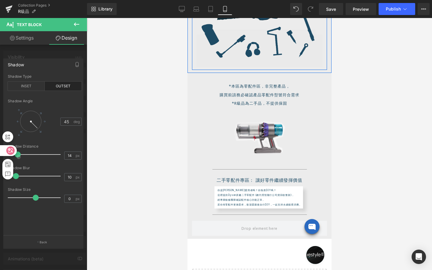
click at [18, 154] on div at bounding box center [19, 157] width 4 height 8
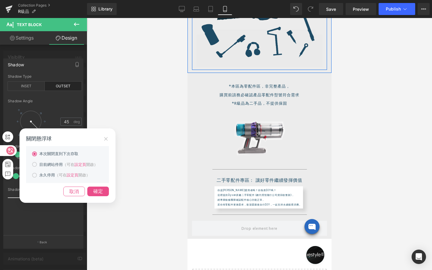
click at [108, 140] on icon at bounding box center [106, 139] width 6 height 6
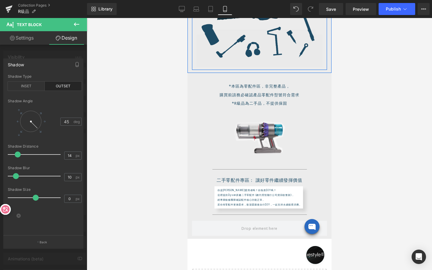
drag, startPoint x: 2, startPoint y: 147, endPoint x: 4, endPoint y: 209, distance: 62.5
click at [4, 209] on div at bounding box center [5, 209] width 11 height 11
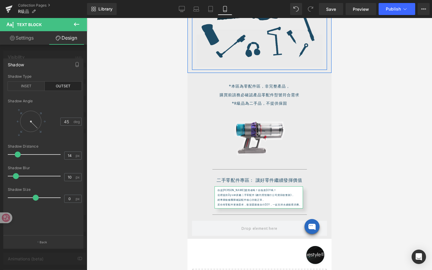
click at [35, 127] on div at bounding box center [34, 125] width 10 height 10
click at [16, 175] on span at bounding box center [16, 176] width 6 height 6
click at [35, 197] on span at bounding box center [35, 198] width 6 height 6
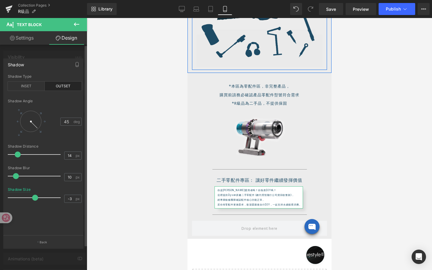
click at [63, 50] on div at bounding box center [43, 145] width 87 height 255
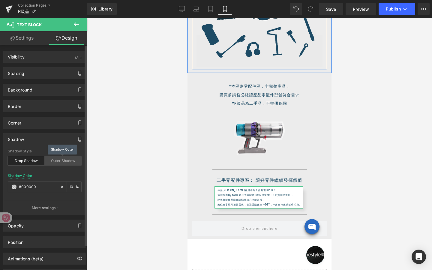
click at [55, 161] on div "Outer Shadow" at bounding box center [63, 160] width 37 height 9
click at [14, 188] on span at bounding box center [14, 187] width 5 height 5
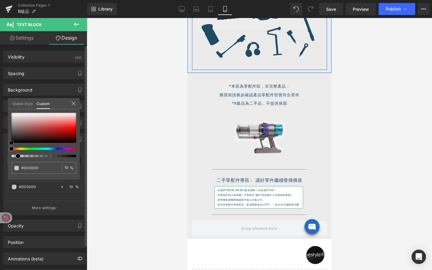
drag, startPoint x: 33, startPoint y: 130, endPoint x: 4, endPoint y: 146, distance: 33.3
click at [4, 146] on div "Shadow outer Shadow Style Drop Shadow Outer Shadow rgba(0, 0, 0, 0.1) Shadow Co…" at bounding box center [45, 172] width 90 height 86
click at [74, 103] on icon at bounding box center [73, 103] width 4 height 4
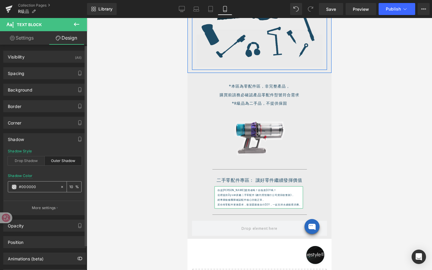
click at [71, 186] on input "10" at bounding box center [72, 186] width 6 height 7
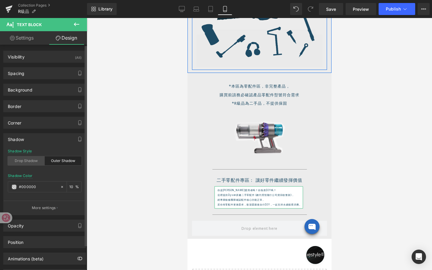
click at [29, 162] on div "Drop Shadow" at bounding box center [26, 160] width 37 height 9
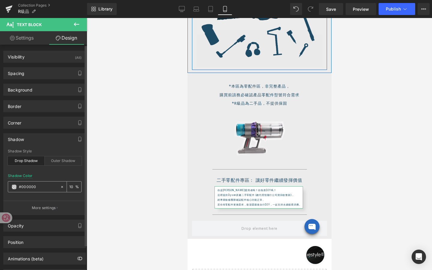
click at [71, 186] on input "10" at bounding box center [72, 186] width 6 height 7
click at [24, 175] on div "Shadow Color" at bounding box center [20, 176] width 25 height 4
click at [75, 128] on div "Visibility (All) 0|0|0|0 1 Show on Desktop 1 Show on Laptop 1 Show on Tablet 1 …" at bounding box center [45, 163] width 90 height 236
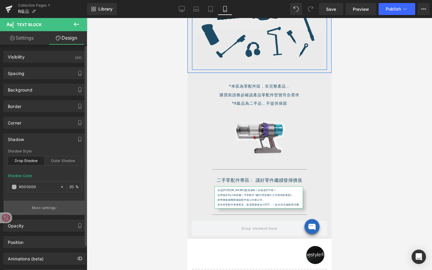
click at [57, 206] on button "More settings" at bounding box center [45, 208] width 82 height 14
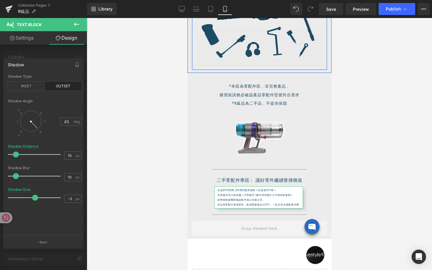
click at [15, 155] on span at bounding box center [16, 155] width 6 height 6
click at [15, 176] on span at bounding box center [14, 176] width 6 height 6
click at [35, 197] on span at bounding box center [35, 198] width 6 height 6
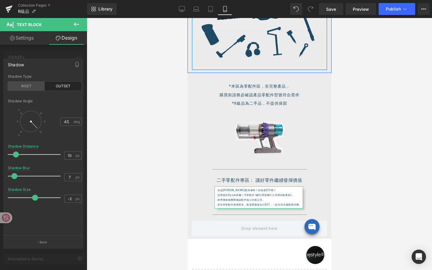
click at [35, 85] on div "INSET" at bounding box center [26, 86] width 37 height 9
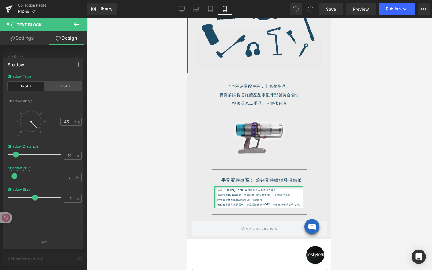
click at [61, 89] on div "OUTSET" at bounding box center [63, 86] width 37 height 9
click at [51, 51] on div at bounding box center [43, 145] width 87 height 255
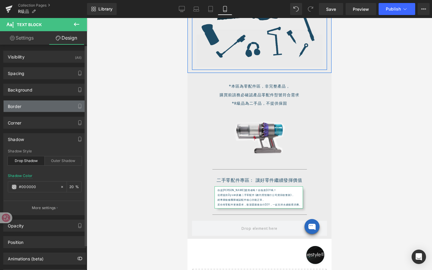
click at [41, 107] on div "Border" at bounding box center [45, 106] width 82 height 11
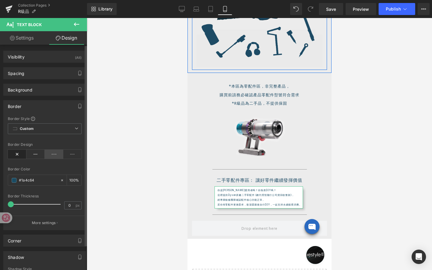
click at [53, 155] on icon at bounding box center [54, 154] width 19 height 9
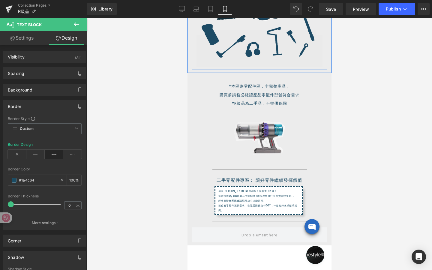
click at [167, 187] on div at bounding box center [259, 144] width 345 height 252
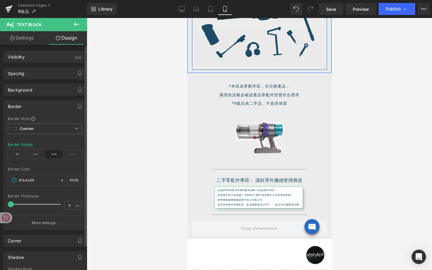
drag, startPoint x: 10, startPoint y: 203, endPoint x: 0, endPoint y: 197, distance: 11.7
click at [0, 197] on div "Border Border Style Custom Custom Setup Global Style Custom Setup Global Style …" at bounding box center [45, 163] width 90 height 134
click at [12, 204] on span at bounding box center [11, 204] width 6 height 6
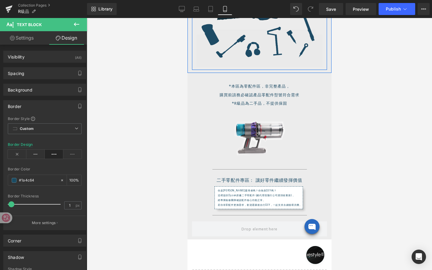
click at [131, 169] on div at bounding box center [259, 144] width 345 height 252
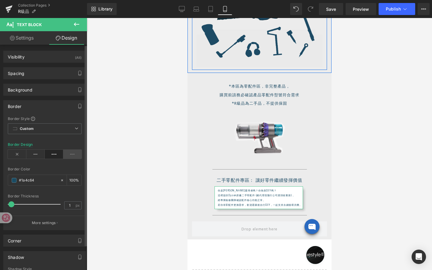
click at [71, 155] on icon at bounding box center [72, 154] width 19 height 9
click at [130, 175] on div at bounding box center [259, 144] width 345 height 252
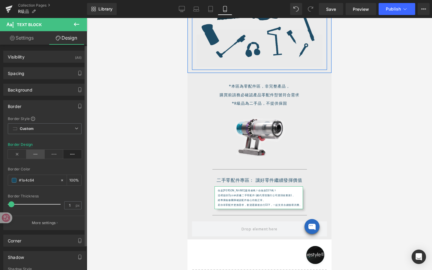
click at [36, 154] on icon at bounding box center [35, 154] width 19 height 9
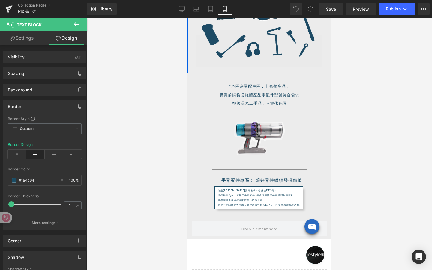
click at [126, 176] on div at bounding box center [259, 144] width 345 height 252
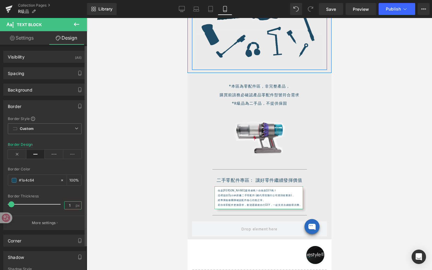
click at [72, 205] on input "1" at bounding box center [70, 206] width 11 height 8
click at [148, 209] on div at bounding box center [259, 144] width 345 height 252
click at [57, 224] on button "More settings" at bounding box center [45, 223] width 82 height 14
click at [101, 106] on div at bounding box center [259, 144] width 345 height 252
click at [75, 126] on span "Custom Setup Global Style" at bounding box center [45, 128] width 74 height 11
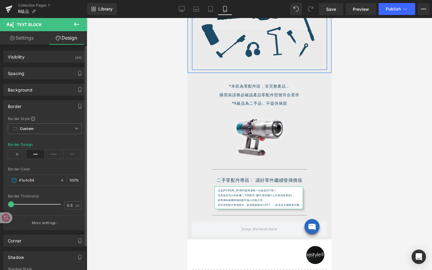
click at [59, 111] on div "Border" at bounding box center [45, 106] width 82 height 11
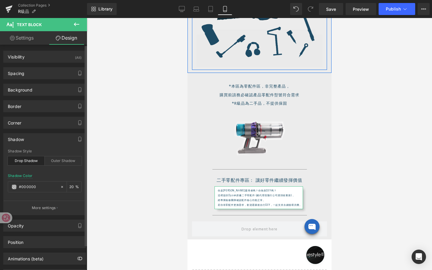
click at [20, 139] on div "Shadow" at bounding box center [16, 138] width 16 height 8
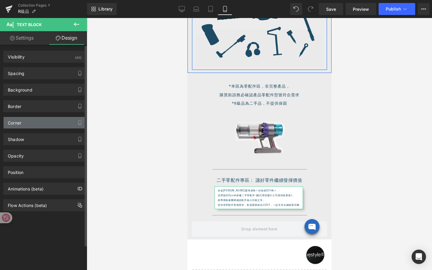
click at [21, 123] on div "Corner" at bounding box center [15, 121] width 14 height 8
click at [16, 120] on div "Corner" at bounding box center [15, 121] width 14 height 8
click at [77, 124] on icon "button" at bounding box center [79, 122] width 5 height 5
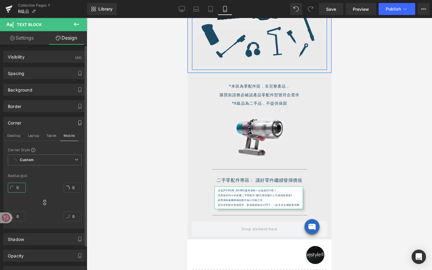
click at [20, 188] on input "0" at bounding box center [17, 188] width 18 height 10
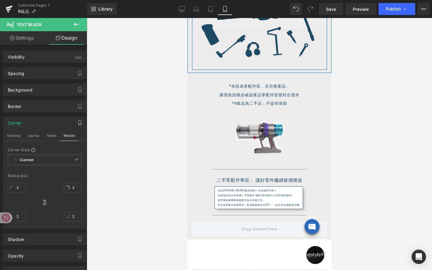
click at [144, 192] on div at bounding box center [259, 144] width 345 height 252
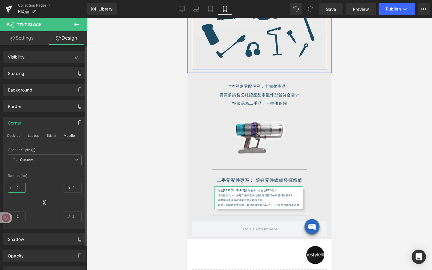
click at [20, 186] on input "2" at bounding box center [17, 188] width 18 height 10
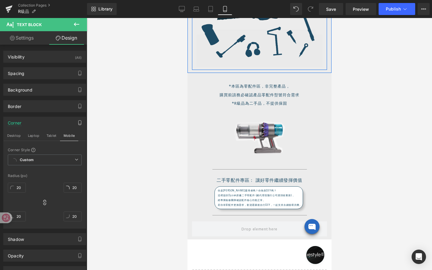
click at [108, 200] on div at bounding box center [259, 144] width 345 height 252
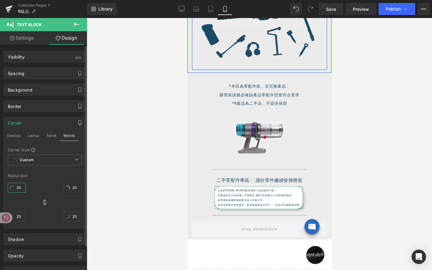
click at [23, 186] on input "20" at bounding box center [17, 188] width 18 height 10
click at [112, 191] on div at bounding box center [259, 144] width 345 height 252
click at [53, 137] on button "Tablet" at bounding box center [51, 136] width 17 height 10
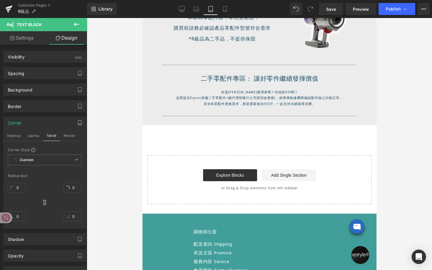
scroll to position [230, 0]
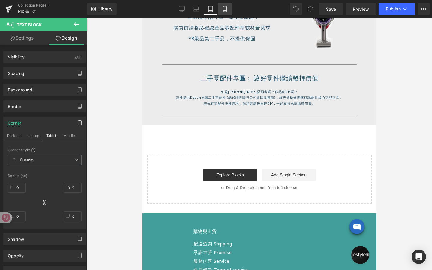
click at [224, 12] on link "Mobile" at bounding box center [225, 9] width 14 height 12
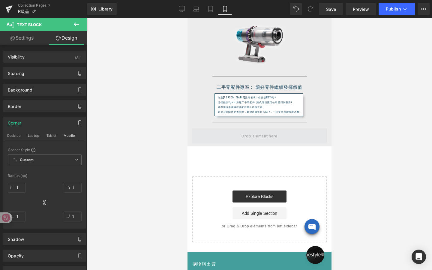
scroll to position [244, 0]
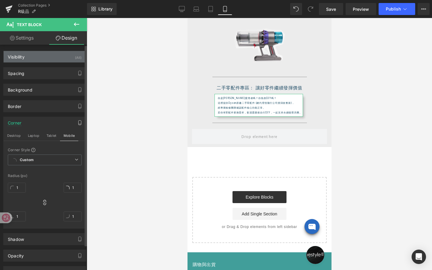
click at [65, 58] on div "Visibility (All)" at bounding box center [45, 56] width 82 height 11
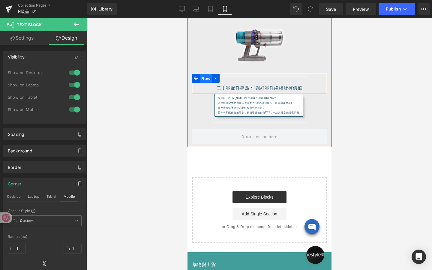
click at [206, 77] on span "Row" at bounding box center [206, 78] width 12 height 9
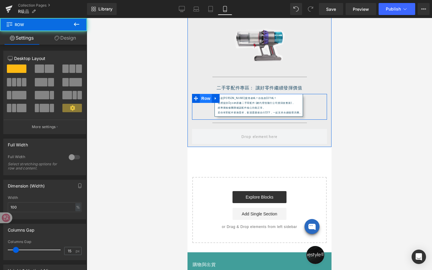
click at [205, 98] on span "Row" at bounding box center [206, 98] width 12 height 9
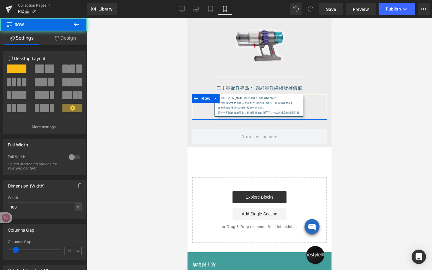
click at [74, 42] on link "Design" at bounding box center [66, 38] width 44 height 14
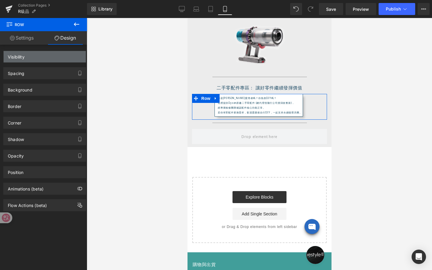
click at [67, 55] on div "Visibility" at bounding box center [45, 56] width 82 height 11
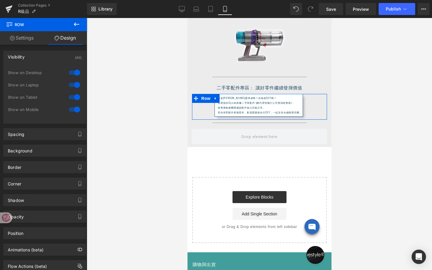
click at [75, 72] on div at bounding box center [74, 73] width 14 height 10
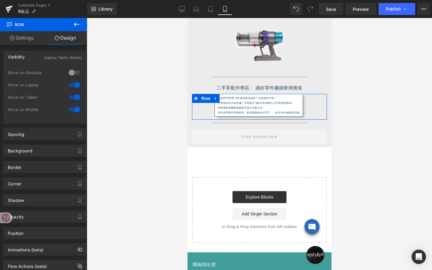
click at [74, 85] on div at bounding box center [74, 85] width 14 height 10
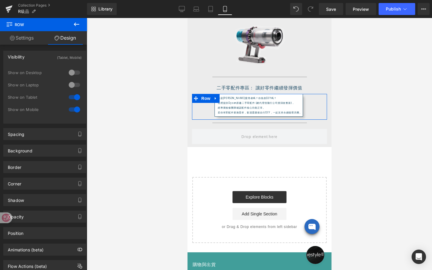
click at [71, 109] on div at bounding box center [74, 110] width 14 height 10
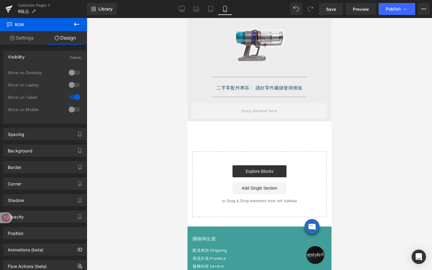
click at [73, 94] on div at bounding box center [74, 97] width 14 height 10
click at [76, 110] on div at bounding box center [74, 110] width 14 height 10
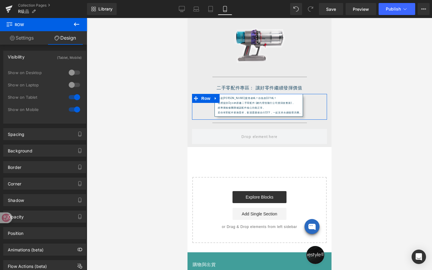
click at [74, 96] on div at bounding box center [74, 97] width 14 height 10
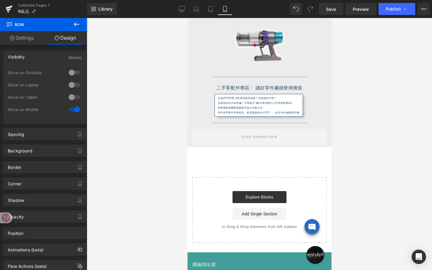
click at [122, 95] on div at bounding box center [259, 144] width 345 height 252
click at [37, 40] on link "Settings" at bounding box center [22, 38] width 44 height 14
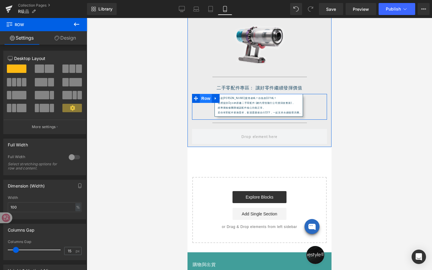
click at [205, 99] on span "Row" at bounding box center [206, 98] width 12 height 9
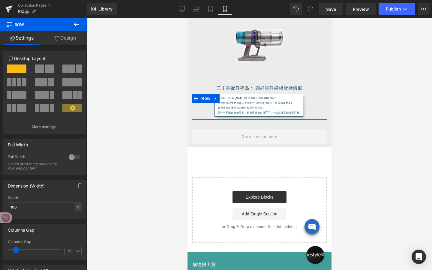
click at [72, 38] on link "Design" at bounding box center [66, 38] width 44 height 14
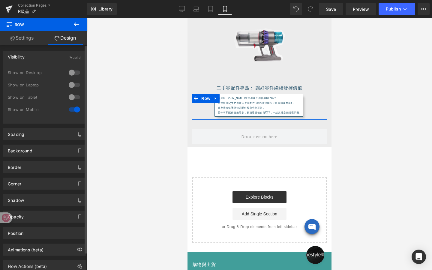
click at [18, 57] on div "Visibility" at bounding box center [16, 55] width 17 height 8
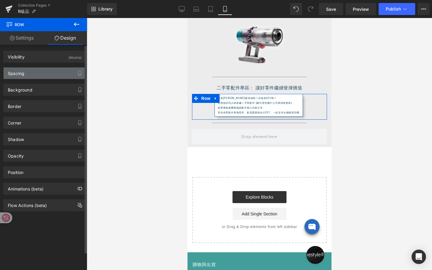
click at [28, 75] on div "Spacing" at bounding box center [45, 73] width 82 height 11
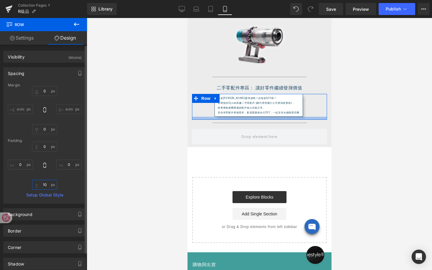
click at [46, 184] on input "10" at bounding box center [44, 185] width 25 height 10
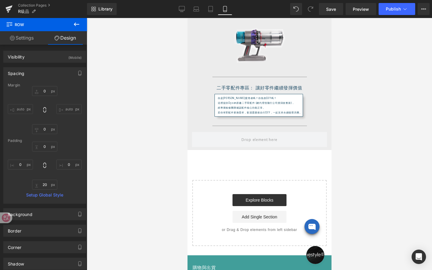
click at [132, 173] on div at bounding box center [259, 144] width 345 height 252
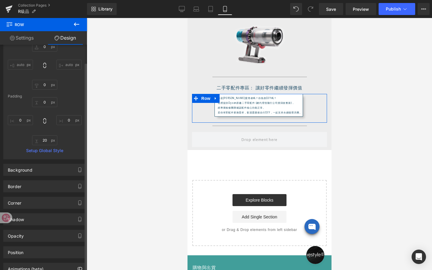
scroll to position [47, 0]
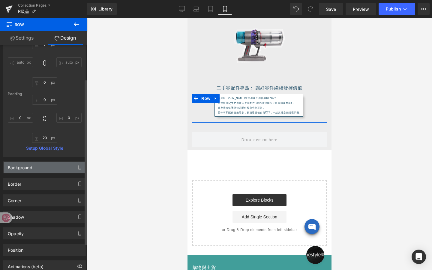
click at [60, 167] on div "Background" at bounding box center [45, 167] width 82 height 11
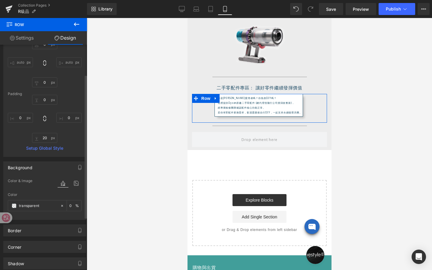
click at [60, 167] on div "Background" at bounding box center [45, 167] width 82 height 11
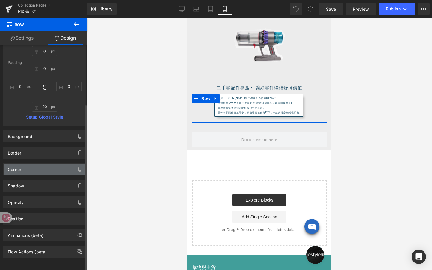
scroll to position [83, 0]
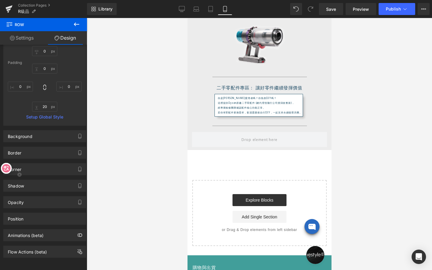
drag, startPoint x: 5, startPoint y: 217, endPoint x: 8, endPoint y: 157, distance: 60.1
click at [8, 163] on div at bounding box center [6, 168] width 11 height 11
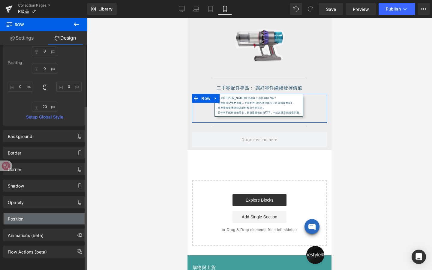
click at [31, 215] on div "Position" at bounding box center [45, 218] width 82 height 11
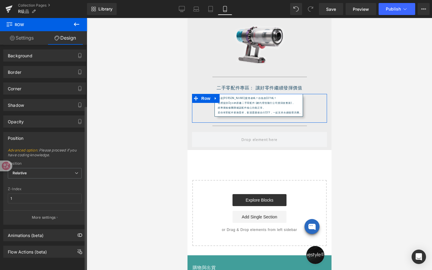
scroll to position [163, 0]
click at [50, 170] on span "Relative" at bounding box center [45, 173] width 74 height 11
click at [60, 161] on div "Position" at bounding box center [45, 163] width 74 height 4
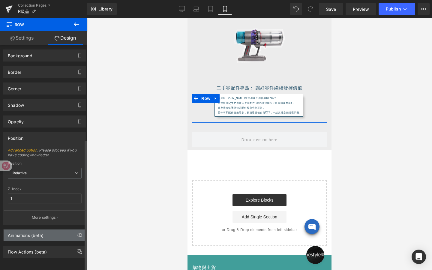
click at [56, 233] on div "Animations (beta)" at bounding box center [45, 235] width 82 height 11
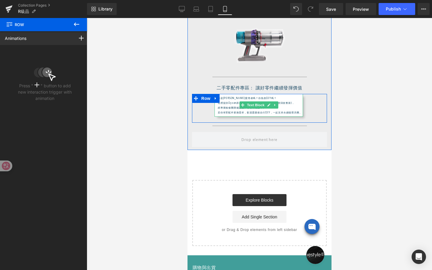
click at [255, 105] on div "你是[PERSON_NAME]愛用者嗎？你熱衷DIY嗎？ 這裡提供Dyson原廠二手零配件 (總代理恆隆行公司貨回收整新)， 經專業檢修團隊確認配件核心功能正…" at bounding box center [258, 105] width 89 height 23
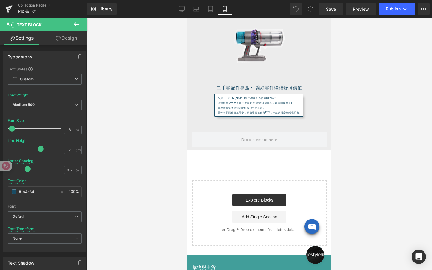
click at [69, 39] on link "Design" at bounding box center [67, 38] width 44 height 14
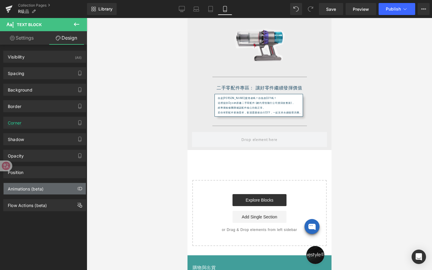
click at [48, 187] on div "Animations (beta)" at bounding box center [45, 188] width 82 height 11
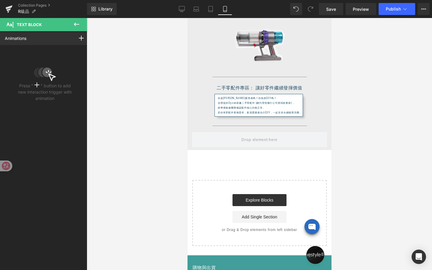
click at [37, 84] on rect at bounding box center [37, 85] width 1 height 5
drag, startPoint x: 36, startPoint y: 84, endPoint x: 40, endPoint y: 83, distance: 4.2
click at [40, 84] on p "Press " " button to add new interaction trigger with animation" at bounding box center [45, 92] width 58 height 19
click at [80, 39] on icon at bounding box center [81, 38] width 5 height 5
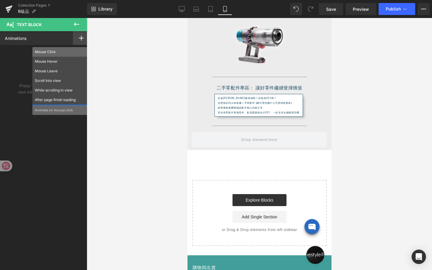
click at [61, 55] on div "Mouse Click" at bounding box center [59, 52] width 55 height 10
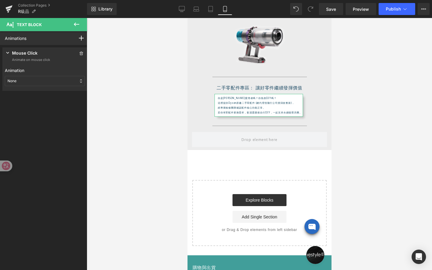
click at [20, 83] on div "None" at bounding box center [45, 81] width 80 height 10
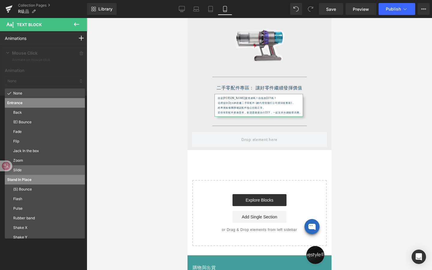
click at [29, 170] on p "Slide" at bounding box center [47, 169] width 69 height 5
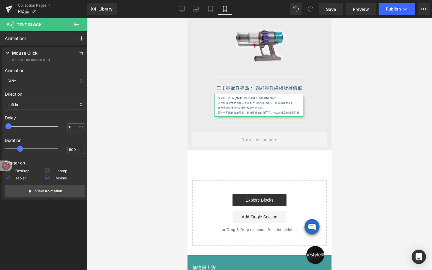
click at [39, 80] on div "Slide" at bounding box center [45, 81] width 80 height 10
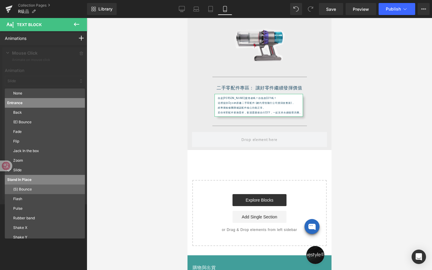
click at [34, 189] on p "(S) Bounce" at bounding box center [47, 189] width 69 height 5
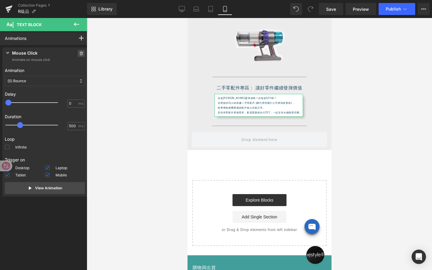
click at [80, 52] on icon at bounding box center [82, 54] width 4 height 4
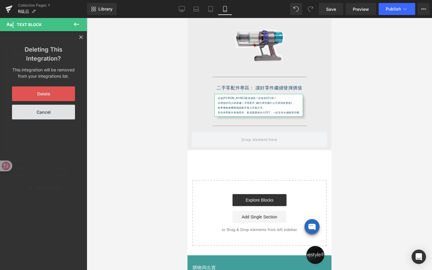
click at [59, 98] on button "Delete" at bounding box center [43, 93] width 63 height 15
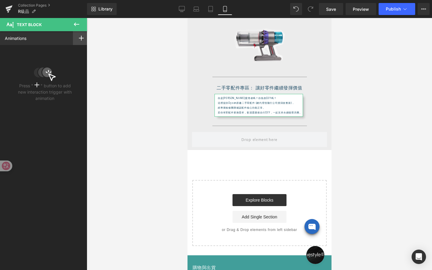
click at [79, 37] on icon at bounding box center [81, 38] width 5 height 5
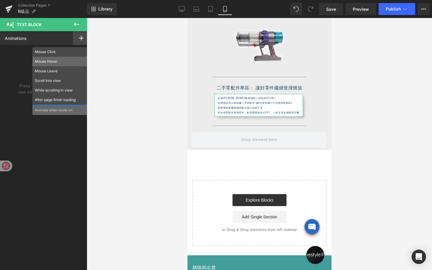
click at [57, 61] on p "Mouse Hover" at bounding box center [60, 61] width 50 height 5
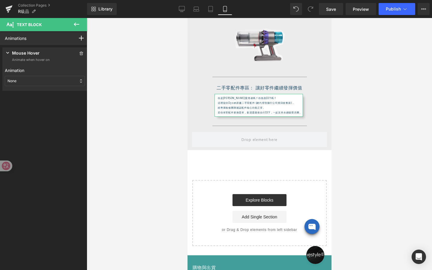
click at [48, 83] on div "None" at bounding box center [45, 81] width 80 height 10
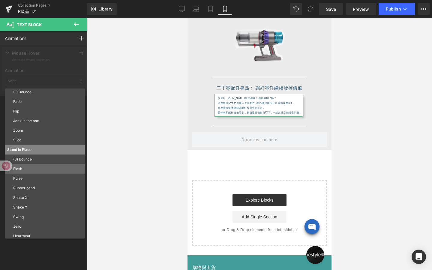
scroll to position [32, 0]
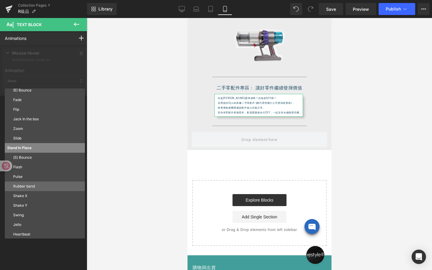
click at [42, 185] on p "Rubber band" at bounding box center [47, 186] width 69 height 5
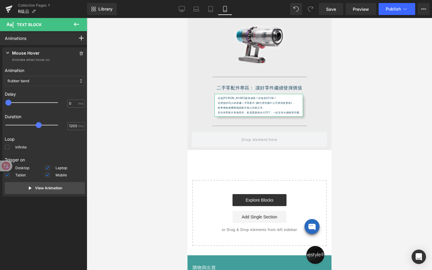
drag, startPoint x: 20, startPoint y: 125, endPoint x: 39, endPoint y: 125, distance: 19.8
click at [39, 125] on span at bounding box center [39, 125] width 6 height 6
click at [50, 186] on p "View Animation" at bounding box center [48, 187] width 27 height 5
type input "300"
drag, startPoint x: 39, startPoint y: 122, endPoint x: 17, endPoint y: 122, distance: 22.5
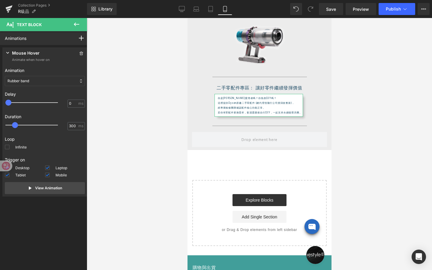
click at [17, 122] on div at bounding box center [36, 125] width 53 height 12
click at [44, 188] on p "View Animation" at bounding box center [48, 187] width 27 height 5
click at [35, 84] on div "Rubber band" at bounding box center [45, 81] width 80 height 10
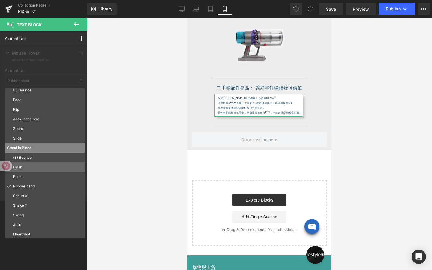
click at [41, 167] on p "Flash" at bounding box center [47, 166] width 69 height 5
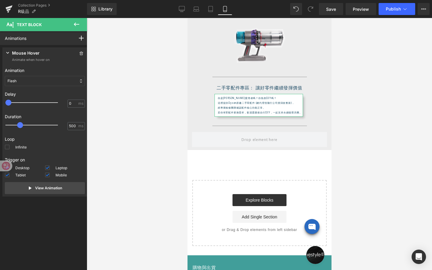
click at [37, 83] on div "Flash" at bounding box center [45, 81] width 80 height 10
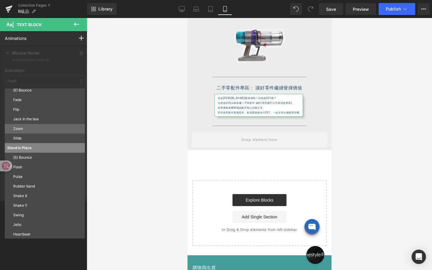
click at [42, 125] on div "Zoom" at bounding box center [45, 129] width 80 height 10
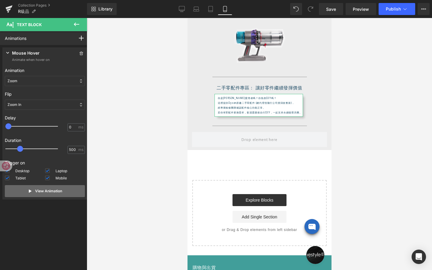
click at [59, 189] on p "View Animation" at bounding box center [48, 190] width 27 height 5
click at [47, 80] on div "Zoom" at bounding box center [45, 81] width 80 height 10
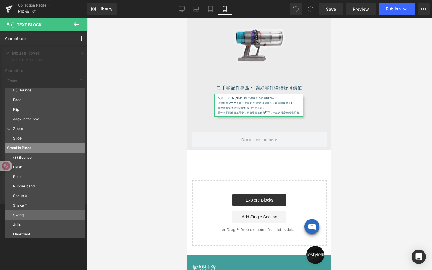
scroll to position [32, 0]
click at [39, 215] on p "Swing" at bounding box center [47, 214] width 69 height 5
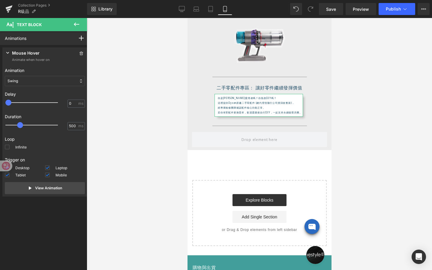
click at [63, 85] on div "Swing" at bounding box center [45, 81] width 80 height 10
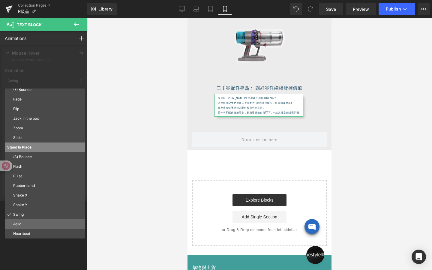
click at [22, 226] on p "Jello" at bounding box center [47, 223] width 69 height 5
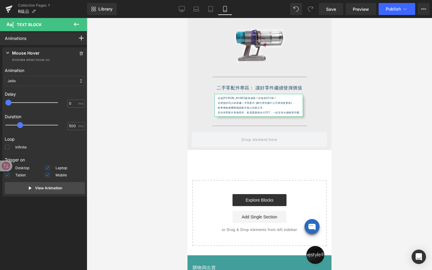
click at [45, 83] on div "Jello" at bounding box center [45, 81] width 80 height 10
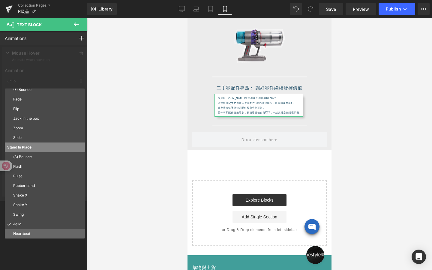
click at [39, 230] on div "Heartbeat" at bounding box center [45, 234] width 80 height 10
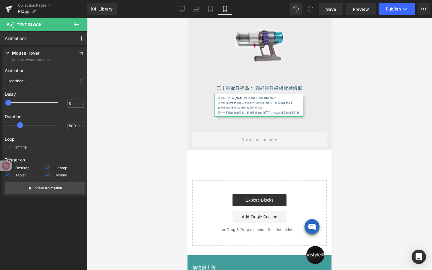
click at [45, 78] on div "Heartbeat" at bounding box center [45, 81] width 80 height 10
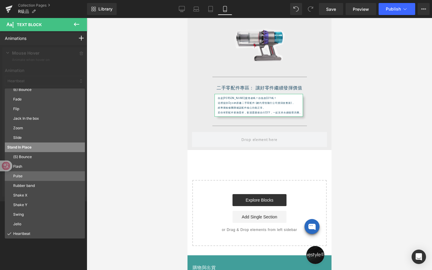
click at [41, 173] on div "Pulse" at bounding box center [45, 176] width 80 height 10
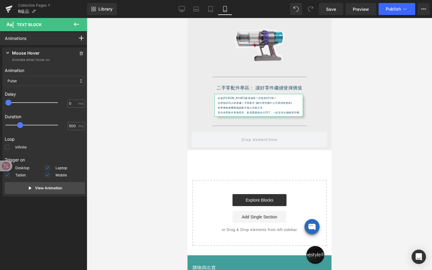
click at [47, 83] on div "Pulse" at bounding box center [45, 81] width 80 height 10
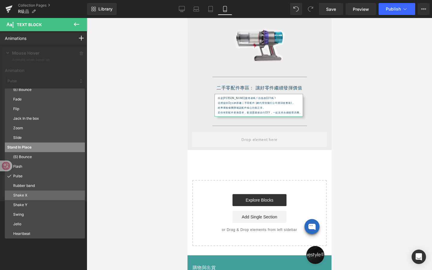
click at [52, 195] on p "Shake X" at bounding box center [47, 195] width 69 height 5
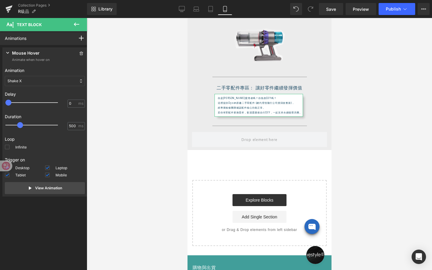
click at [42, 81] on div "Shake X" at bounding box center [45, 81] width 80 height 10
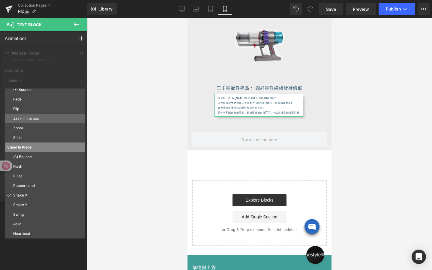
click at [44, 116] on div "Jack In the box" at bounding box center [45, 119] width 80 height 10
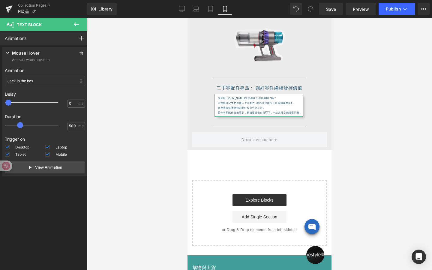
click at [8, 147] on span at bounding box center [7, 147] width 5 height 5
click at [0, 0] on input "Desktop" at bounding box center [0, 0] width 0 height 0
click at [7, 155] on span at bounding box center [7, 154] width 5 height 5
click at [0, 0] on input "Tablet" at bounding box center [0, 0] width 0 height 0
click at [48, 147] on span at bounding box center [47, 147] width 5 height 5
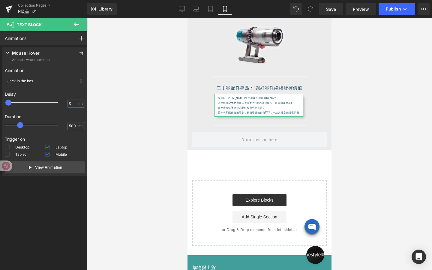
click at [0, 0] on input "Laptop" at bounding box center [0, 0] width 0 height 0
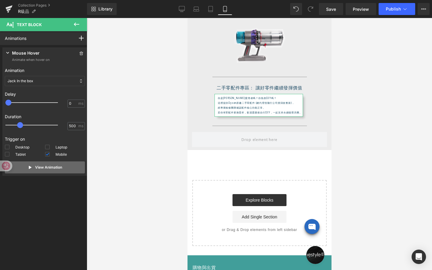
click at [53, 166] on p "View Animation" at bounding box center [48, 167] width 27 height 5
click at [8, 53] on icon at bounding box center [8, 53] width 6 height 6
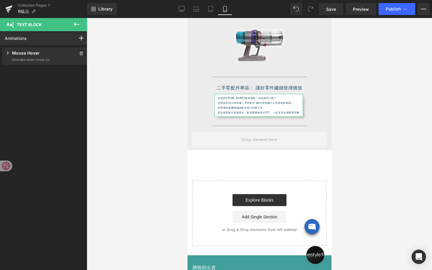
click at [8, 53] on icon at bounding box center [8, 53] width 2 height 3
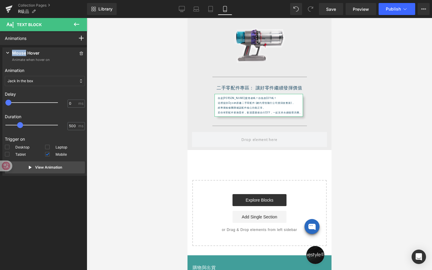
click at [8, 53] on icon at bounding box center [8, 53] width 6 height 6
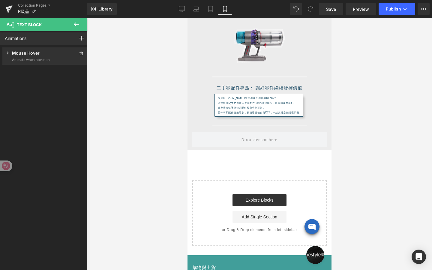
click at [104, 107] on div at bounding box center [259, 144] width 345 height 252
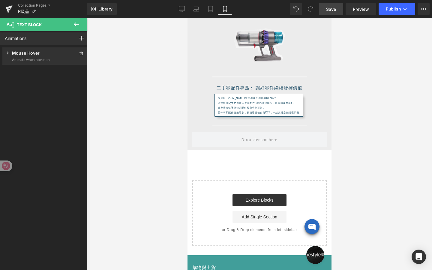
click at [334, 9] on span "Save" at bounding box center [331, 9] width 10 height 6
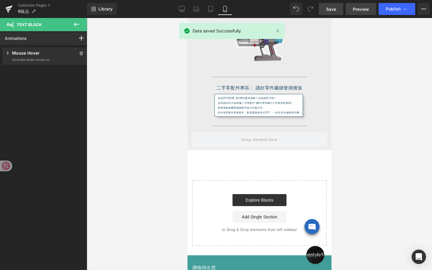
click at [357, 11] on span "Preview" at bounding box center [361, 9] width 16 height 6
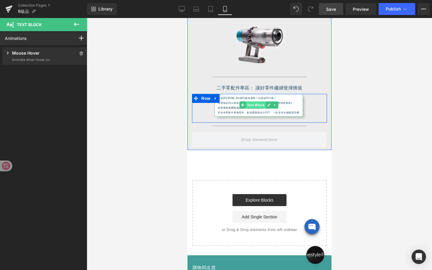
click at [255, 104] on span "Text Block" at bounding box center [256, 104] width 20 height 7
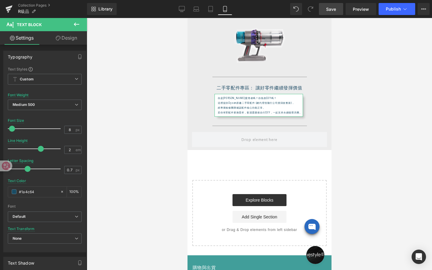
click at [65, 41] on link "Design" at bounding box center [67, 38] width 44 height 14
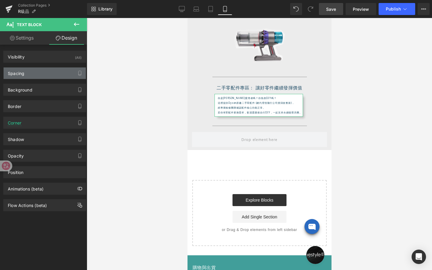
type input "0"
type input "65"
type input "0"
type input "60"
type input "5"
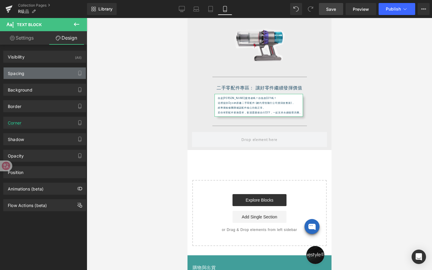
type input "0"
type input "5"
type input "10"
click at [29, 74] on div "Spacing" at bounding box center [45, 73] width 82 height 11
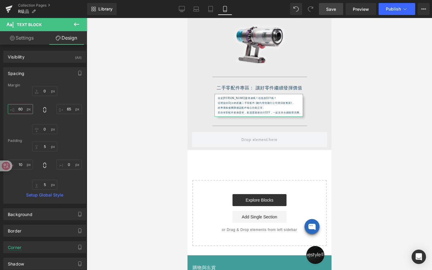
click at [22, 108] on input "60" at bounding box center [20, 109] width 25 height 10
type input "30"
click at [70, 110] on input "65" at bounding box center [68, 109] width 25 height 10
type input "30"
click at [101, 136] on div at bounding box center [259, 144] width 345 height 252
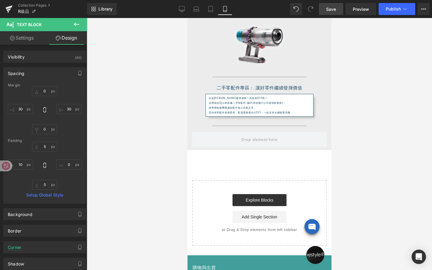
click at [328, 11] on span "Save" at bounding box center [331, 9] width 10 height 6
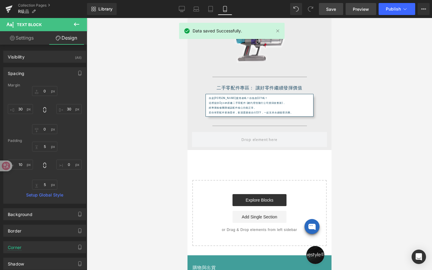
click at [366, 9] on span "Preview" at bounding box center [361, 9] width 16 height 6
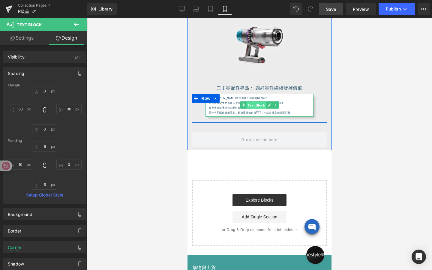
click at [260, 105] on span "Text Block" at bounding box center [256, 105] width 20 height 7
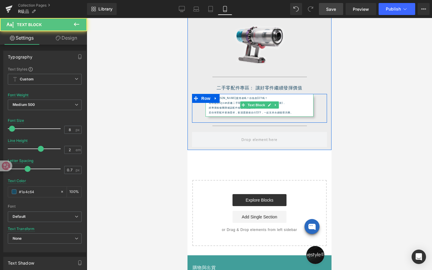
click at [214, 108] on p "經專業檢修團隊確認配件核心功能正常。" at bounding box center [261, 107] width 104 height 5
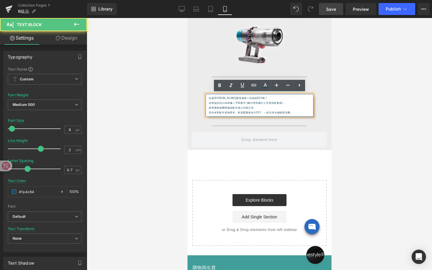
click at [237, 112] on p "若你有零配件更換需求，歡迎選購後自行DIY，一起支持永續循環消費。" at bounding box center [261, 112] width 104 height 5
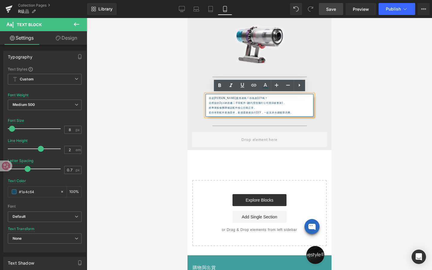
click at [263, 113] on p "若你有零配件更換需求，歡迎選購後自行DIY，一起支持永續循環消費。" at bounding box center [261, 112] width 104 height 5
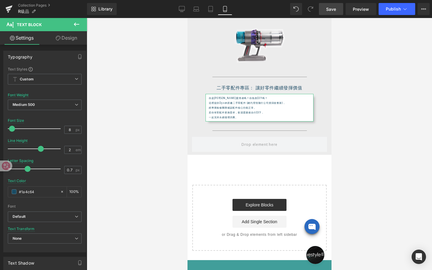
click at [72, 41] on link "Design" at bounding box center [67, 38] width 44 height 14
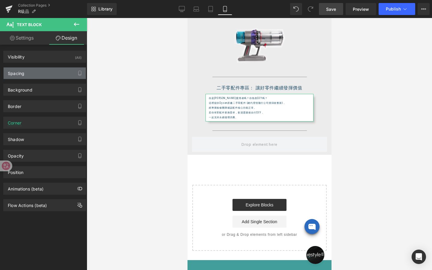
click at [28, 72] on div "Spacing" at bounding box center [45, 73] width 82 height 11
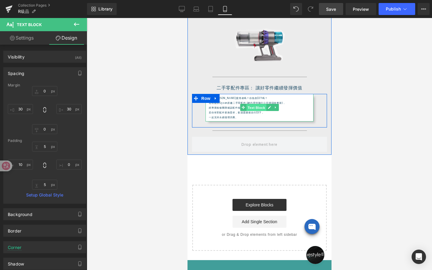
click at [255, 107] on span "Text Block" at bounding box center [256, 107] width 20 height 7
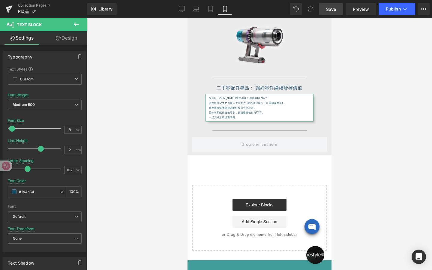
click at [65, 35] on link "Design" at bounding box center [67, 38] width 44 height 14
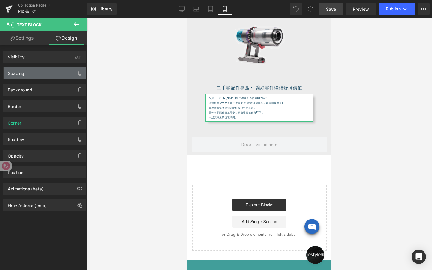
type input "0"
type input "30"
type input "0"
type input "30"
type input "5"
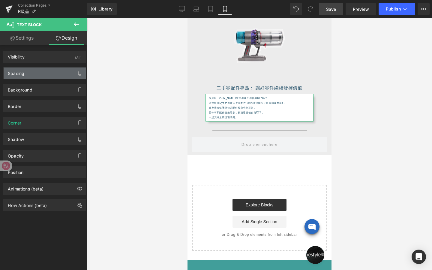
type input "0"
type input "5"
type input "10"
click at [34, 74] on div "Spacing" at bounding box center [45, 73] width 82 height 11
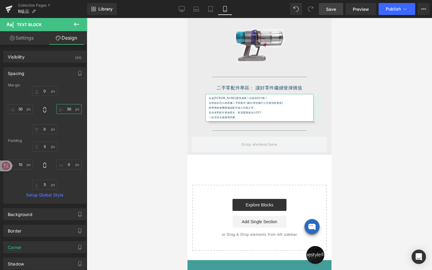
click at [69, 110] on input "30" at bounding box center [68, 109] width 25 height 10
type input "60"
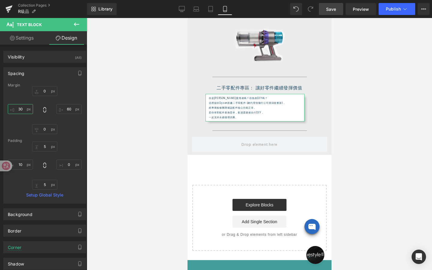
click at [22, 109] on input "30" at bounding box center [20, 109] width 25 height 10
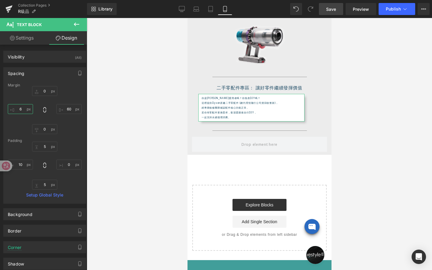
type input "60"
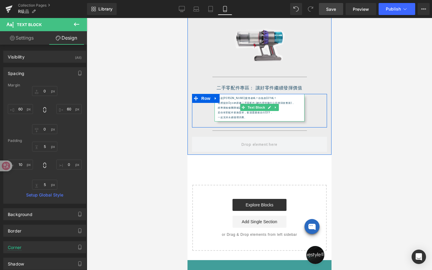
click at [244, 98] on p "你是[PERSON_NAME]愛用者嗎？你熱衷DIY嗎？" at bounding box center [261, 98] width 86 height 5
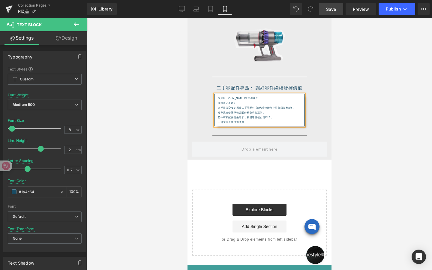
click at [246, 118] on p "若你有零配件更換需求，歡迎選購後自行DIY，" at bounding box center [261, 117] width 86 height 5
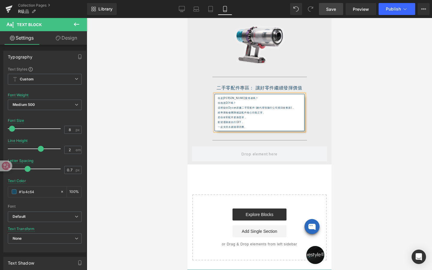
click at [350, 120] on div at bounding box center [259, 144] width 345 height 252
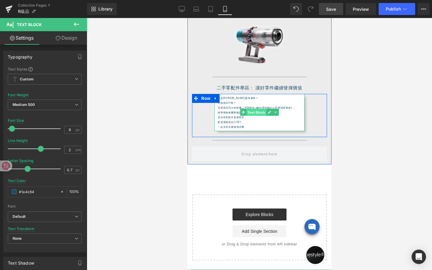
click at [256, 112] on div "你是Dyson愛用者嗎？ 你熱衷DIY嗎？ 這裡提供Dyson原廠二手零配件 (總代理恆隆行公司貨回收整新)， 經專業檢修團隊確認配件核心功能正常。 若你有零…" at bounding box center [259, 112] width 90 height 37
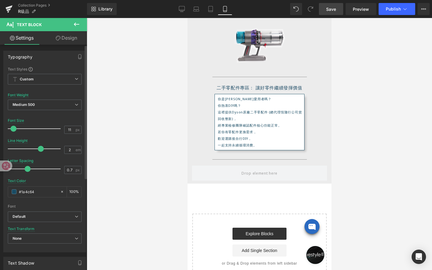
type input "10"
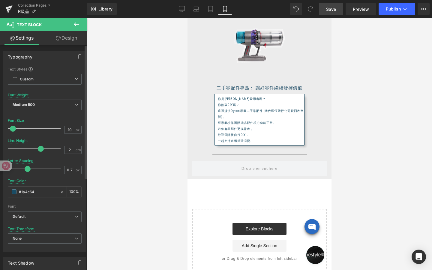
click at [13, 129] on span at bounding box center [13, 129] width 6 height 6
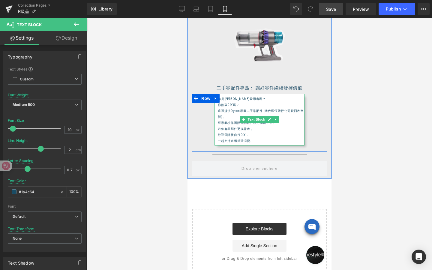
click at [263, 111] on p "這裡提供Dyson原廠二手零配件 (總代理恆隆行公司貨回收整新)，" at bounding box center [261, 114] width 86 height 12
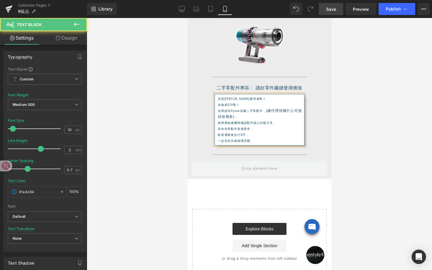
drag, startPoint x: 267, startPoint y: 111, endPoint x: 267, endPoint y: 116, distance: 5.4
click at [267, 116] on p "這裡提供Dyson原廠二手零配件， (總代理恆隆行公司貨回收整新)，" at bounding box center [261, 114] width 86 height 12
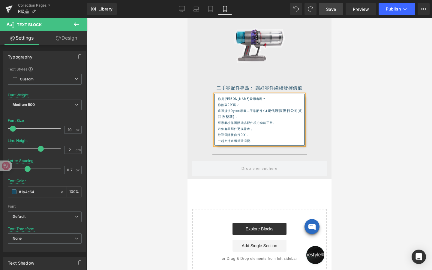
click at [267, 111] on p "這裡提供Dyson原廠二手零配件≤\ (總代理恆隆行公司貨回收整新)，" at bounding box center [261, 114] width 86 height 12
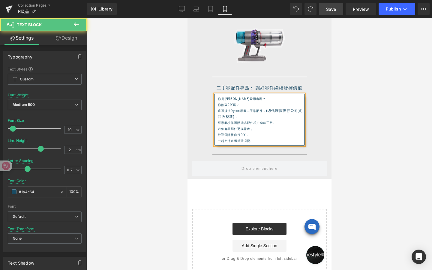
drag, startPoint x: 267, startPoint y: 111, endPoint x: 267, endPoint y: 116, distance: 5.1
click at [267, 116] on p "這裡提供Dyson原廠二手零配件， (總代理恆隆行公司貨回收整新)，" at bounding box center [261, 114] width 86 height 12
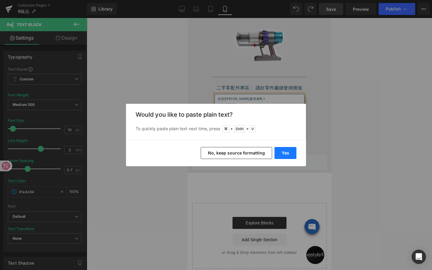
click at [284, 152] on button "Yes" at bounding box center [286, 153] width 22 height 12
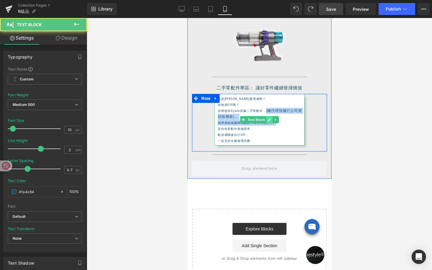
drag, startPoint x: 265, startPoint y: 110, endPoint x: 269, endPoint y: 117, distance: 7.7
click at [269, 117] on div "你是Dyson愛用者嗎？ 你熱衷DIY嗎？ 這裡提供Dyson原廠二手零配件， (總代理恆隆行公司貨回收整新)， 經專業檢修團隊確認配件核心功能正常。 若你有…" at bounding box center [259, 120] width 90 height 52
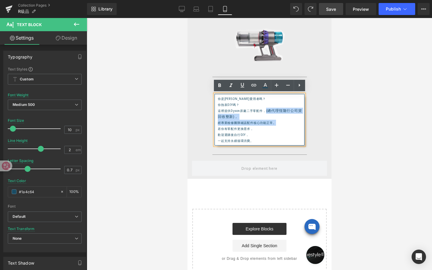
click at [267, 110] on span "(總代理恆隆行公司貨回收整新)，" at bounding box center [260, 113] width 84 height 11
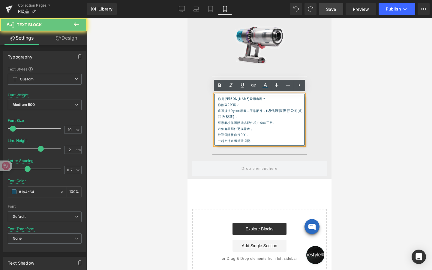
drag, startPoint x: 267, startPoint y: 110, endPoint x: 267, endPoint y: 115, distance: 4.8
click at [267, 115] on p "這裡提供Dyson原廠二手零配件， (總代理恆隆行公司貨回收整新)，" at bounding box center [261, 114] width 86 height 12
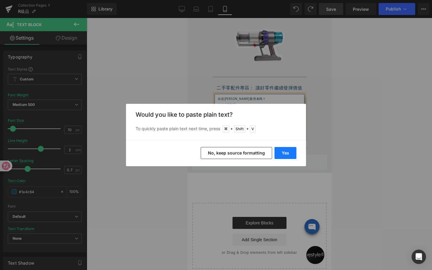
click at [287, 151] on button "Yes" at bounding box center [286, 153] width 22 height 12
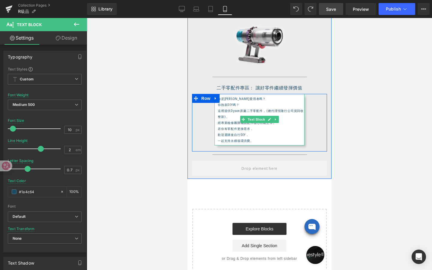
click at [267, 111] on p "這裡提供Dyson原廠二手零配件， (總代理恆隆行公司貨回收整新)，" at bounding box center [261, 114] width 86 height 12
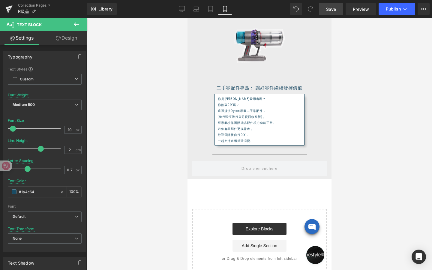
click at [148, 114] on div at bounding box center [259, 144] width 345 height 252
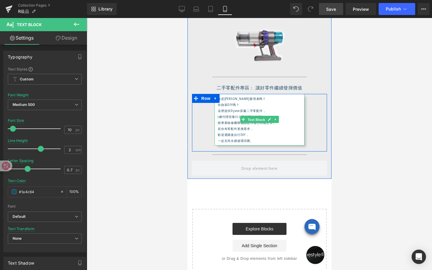
click at [258, 119] on span "Text Block" at bounding box center [256, 119] width 20 height 7
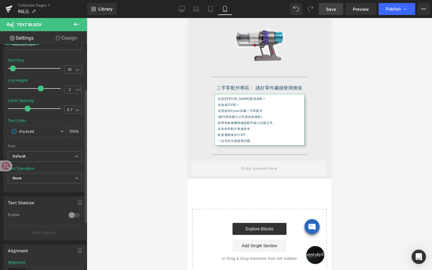
scroll to position [91, 0]
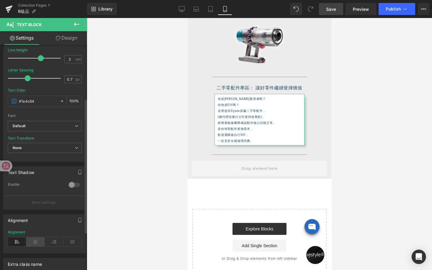
click at [35, 243] on icon at bounding box center [35, 241] width 19 height 9
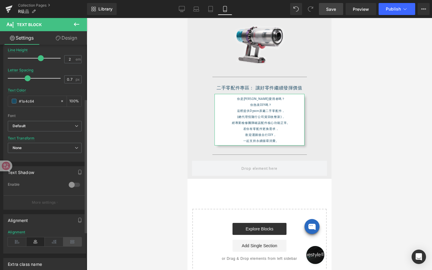
click at [70, 243] on icon at bounding box center [72, 241] width 19 height 9
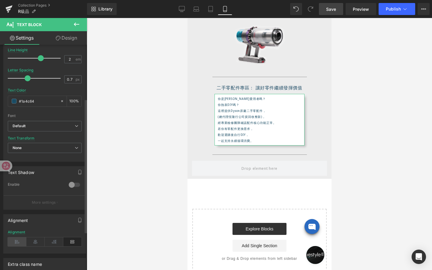
click at [18, 241] on icon at bounding box center [17, 241] width 19 height 9
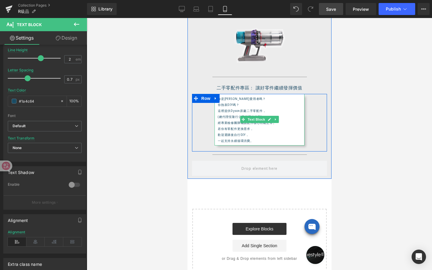
click at [218, 122] on p "經專業檢修團隊確認配件核心功能正常。" at bounding box center [261, 123] width 86 height 6
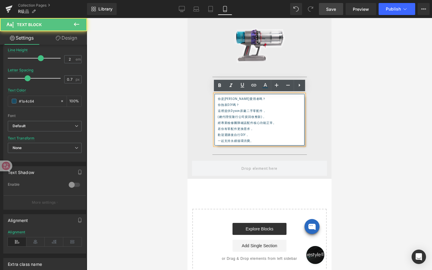
click at [218, 116] on p "(總代理恆隆行公司貨回收整新)，" at bounding box center [261, 117] width 86 height 6
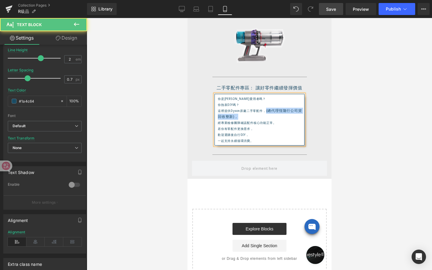
drag, startPoint x: 267, startPoint y: 110, endPoint x: 267, endPoint y: 115, distance: 5.1
click at [267, 115] on p "這裡提供Dyson原廠二手零配件， (總代理恆隆行公司貨回收整新)，" at bounding box center [261, 114] width 86 height 12
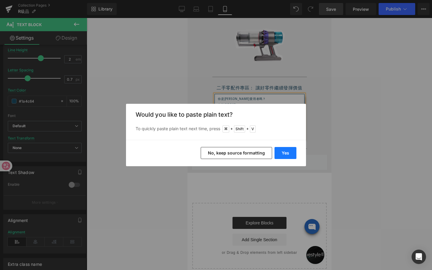
click at [286, 152] on button "Yes" at bounding box center [286, 153] width 22 height 12
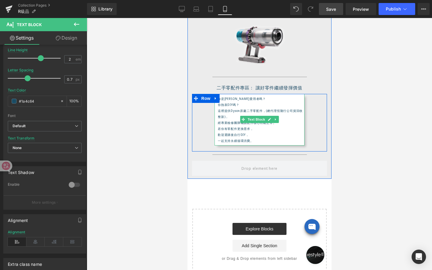
click at [217, 123] on div "你是Dyson愛用者嗎？ 你熱衷DIY嗎？ 這裡提供Dyson原廠二手零配件，(總代理恆隆行公司貨回收整新)， 經專業檢修團隊確認配件核心功能正常。 若你有零…" at bounding box center [259, 120] width 90 height 52
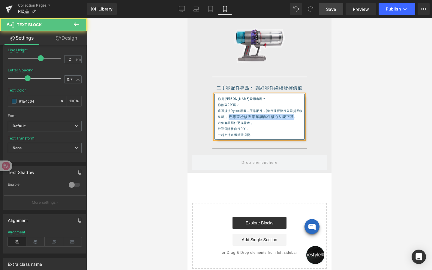
drag, startPoint x: 228, startPoint y: 116, endPoint x: 294, endPoint y: 116, distance: 66.0
click at [294, 116] on span "經專業檢修團隊確認配件核心功能正常。" at bounding box center [262, 116] width 69 height 5
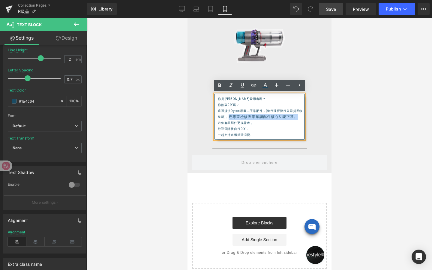
drag, startPoint x: 299, startPoint y: 117, endPoint x: 229, endPoint y: 117, distance: 70.5
click at [229, 118] on p "這裡提供Dyson原廠二手零配件，(總代理恆隆行公司貨回收整新)， 經專業檢修團隊確認配件核心功能正常。" at bounding box center [261, 114] width 86 height 12
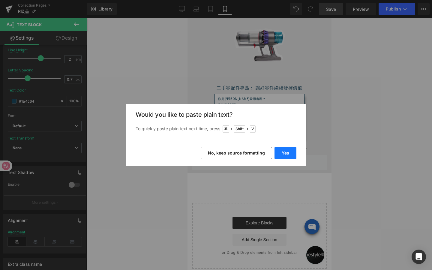
click at [290, 150] on button "Yes" at bounding box center [286, 153] width 22 height 12
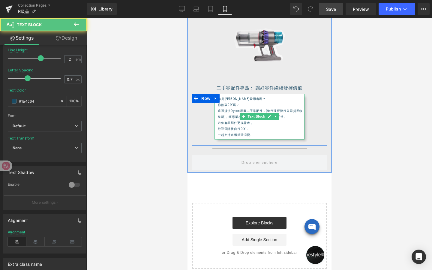
click at [218, 128] on p "歡迎選購後自行DIY，" at bounding box center [261, 129] width 86 height 6
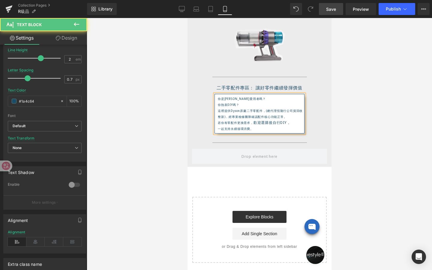
click at [216, 130] on div "你是Dyson愛用者嗎？ 你熱衷DIY嗎？ 這裡提供Dyson原廠二手零配件，(總代理恆隆行公司貨回收整新)，經專業檢修團隊確認配件核心功能正常。 若你有零配…" at bounding box center [259, 114] width 90 height 40
drag, startPoint x: 255, startPoint y: 122, endPoint x: 255, endPoint y: 128, distance: 5.1
click at [255, 128] on p "若你有零配件更換需求， 歡迎選購後自行DIY， 一起支持永續循環消費。" at bounding box center [261, 126] width 86 height 12
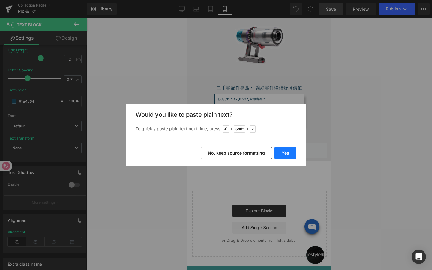
click at [283, 152] on button "Yes" at bounding box center [286, 153] width 22 height 12
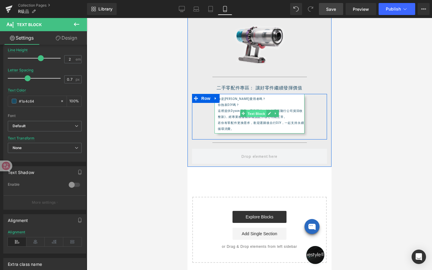
click at [259, 113] on div "你是[PERSON_NAME]愛用者嗎？ 你熱衷DIY嗎？ 這裡提供Dyson原廠二手零配件，(總代理恆隆行公司貨回收整新)，經專業檢修團隊確認配件核心功能正…" at bounding box center [259, 114] width 90 height 40
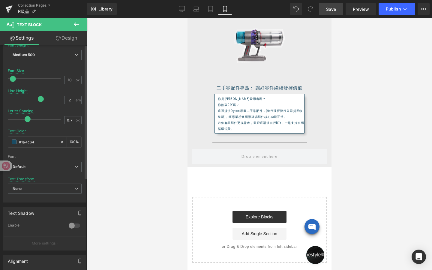
scroll to position [0, 0]
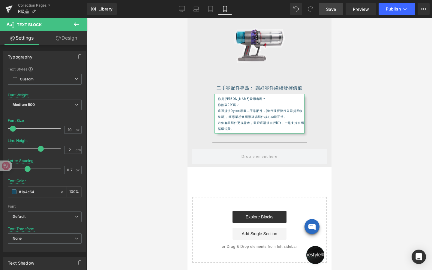
click at [68, 41] on link "Design" at bounding box center [67, 38] width 44 height 14
click at [0, 0] on div "Spacing" at bounding box center [0, 0] width 0 height 0
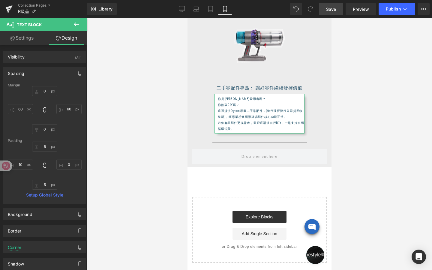
type input "0"
type input "60"
type input "0"
type input "60"
type input "5"
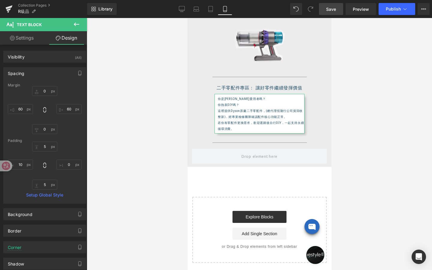
type input "0"
type input "5"
type input "10"
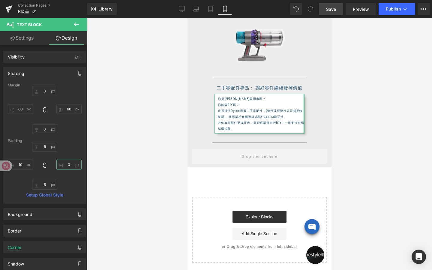
click at [71, 162] on input "0" at bounding box center [68, 165] width 25 height 10
type input "ㄅㄢ"
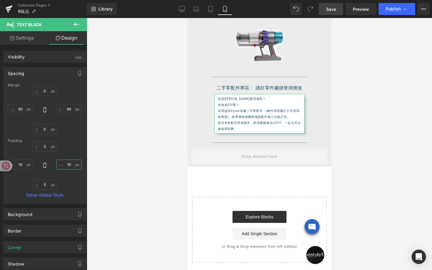
type input "10"
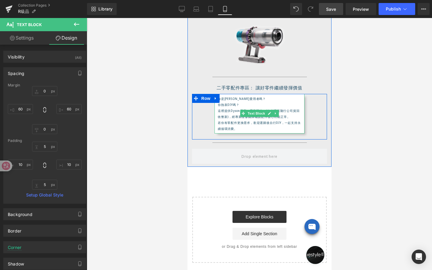
click at [247, 104] on p "你熱衷DIY嗎？" at bounding box center [259, 105] width 83 height 6
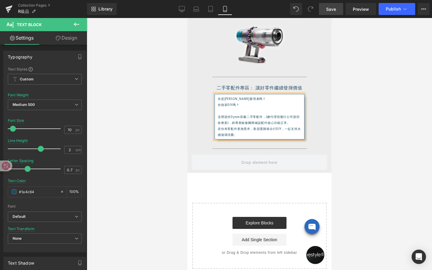
click at [293, 123] on p "這裡提供Dyson原廠二手零配件，(總代理恆隆行公司貨回收整新)，經專業檢修團隊確認配件核心功能正常。" at bounding box center [259, 120] width 83 height 12
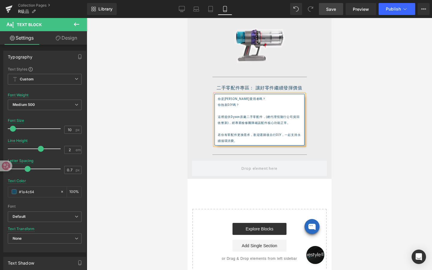
click at [398, 138] on div at bounding box center [259, 144] width 345 height 252
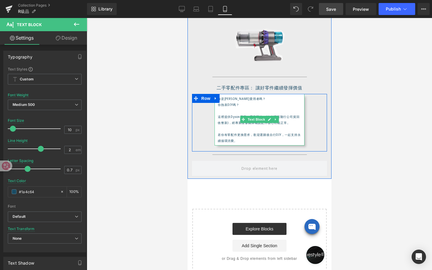
click at [238, 109] on p at bounding box center [259, 111] width 83 height 6
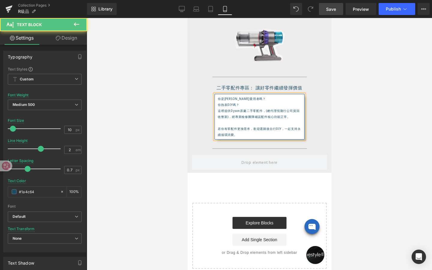
click at [236, 123] on p at bounding box center [259, 123] width 83 height 6
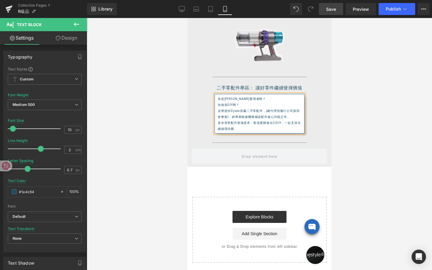
click at [167, 135] on div at bounding box center [259, 144] width 345 height 252
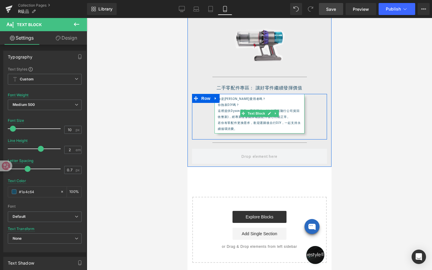
click at [257, 114] on span "Text Block" at bounding box center [256, 113] width 20 height 7
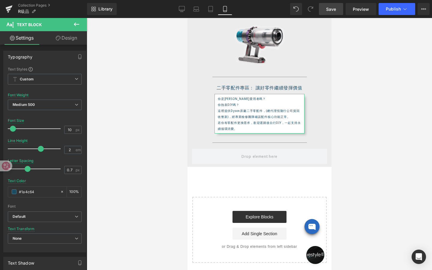
click at [67, 37] on link "Design" at bounding box center [67, 38] width 44 height 14
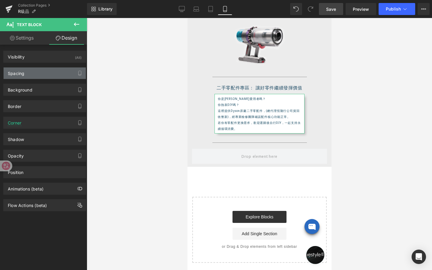
click at [44, 74] on div "Spacing" at bounding box center [45, 73] width 82 height 11
type input "0"
type input "60"
type input "0"
type input "60"
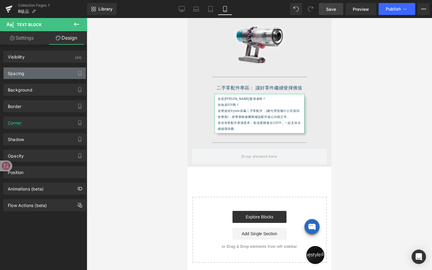
type input "5"
type input "10"
type input "5"
type input "10"
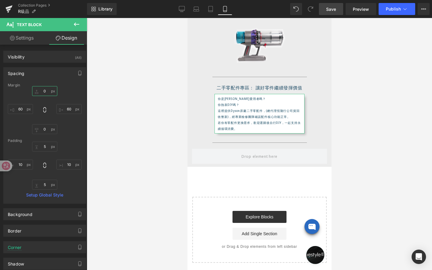
click at [46, 94] on input "0" at bounding box center [44, 91] width 25 height 10
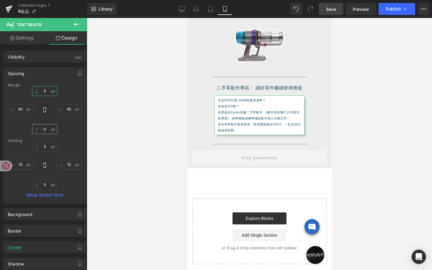
type input "5"
click at [47, 131] on input "0" at bounding box center [44, 129] width 25 height 10
type input "0"
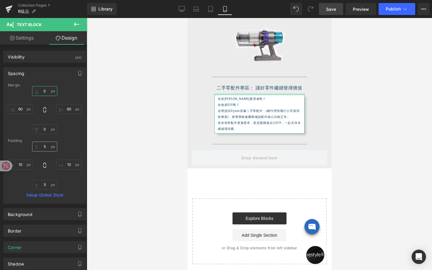
type input "0"
click at [44, 149] on input "5" at bounding box center [44, 147] width 25 height 10
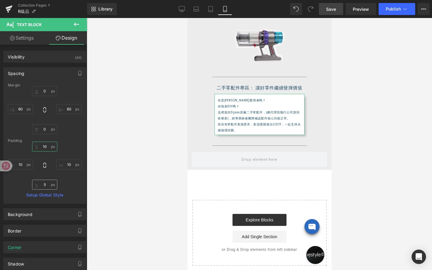
type input "10"
click at [47, 184] on input "5" at bounding box center [44, 185] width 25 height 10
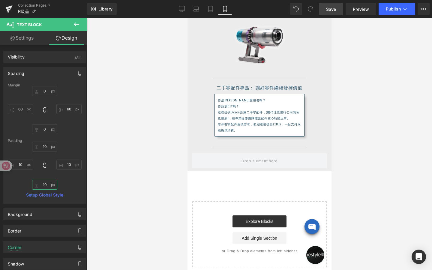
type input "10"
click at [142, 156] on div at bounding box center [259, 144] width 345 height 252
click at [334, 11] on span "Save" at bounding box center [331, 9] width 10 height 6
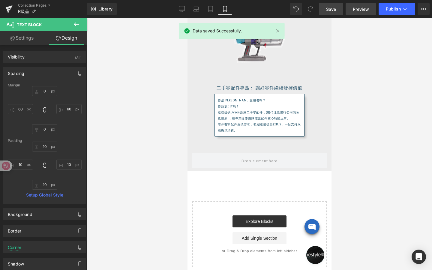
click at [353, 11] on link "Preview" at bounding box center [361, 9] width 31 height 12
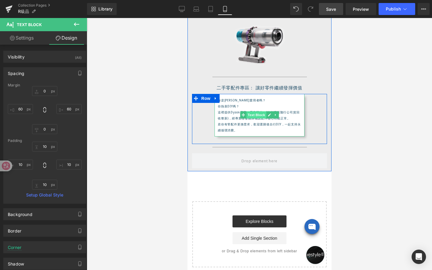
click at [256, 114] on div "你是[PERSON_NAME]愛用者嗎？ 你熱衷DIY嗎？ 這裡提供Dyson原廠二手零配件，(總代理恆隆行公司貨回收整新)，經專業檢修團隊確認配件核心功能正…" at bounding box center [259, 115] width 90 height 43
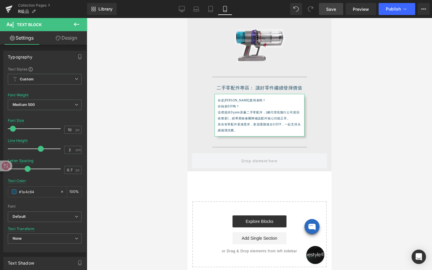
click at [68, 40] on link "Design" at bounding box center [67, 38] width 44 height 14
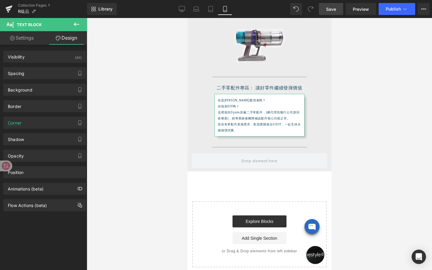
type input "0"
type input "60"
type input "5"
type input "60"
type input "10"
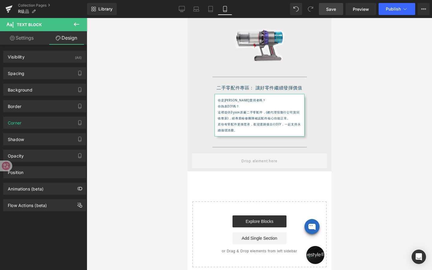
type input "10"
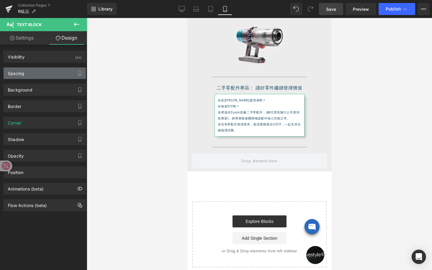
click at [36, 70] on div "Spacing" at bounding box center [45, 73] width 82 height 11
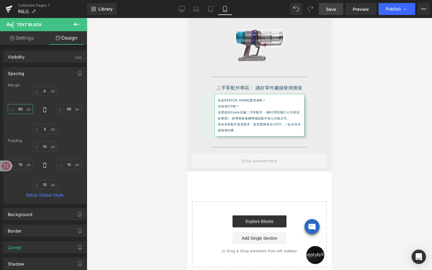
click at [22, 108] on input "60" at bounding box center [20, 109] width 25 height 10
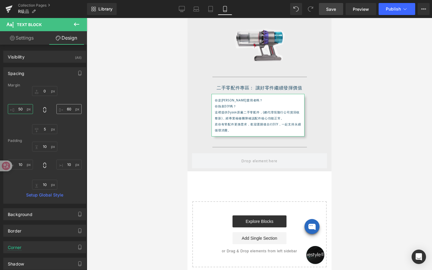
type input "50"
click at [67, 112] on input "60" at bounding box center [68, 109] width 25 height 10
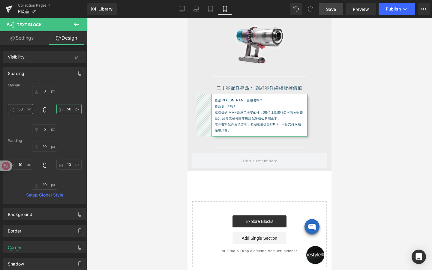
type input "50"
click at [24, 109] on input "50" at bounding box center [20, 109] width 25 height 10
type input "45"
click at [66, 107] on input "50" at bounding box center [68, 109] width 25 height 10
type input "45"
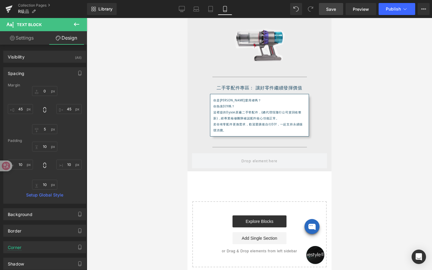
click at [125, 138] on div at bounding box center [259, 144] width 345 height 252
click at [335, 12] on span "Save" at bounding box center [331, 9] width 10 height 6
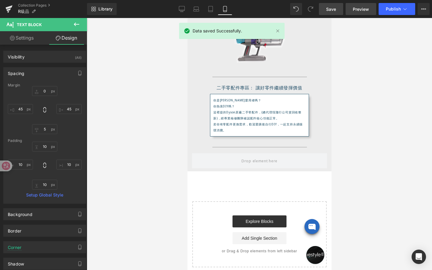
click at [354, 12] on link "Preview" at bounding box center [361, 9] width 31 height 12
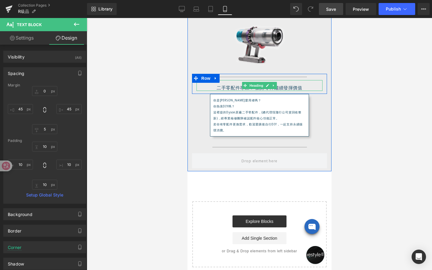
click at [251, 85] on span "Heading" at bounding box center [256, 85] width 16 height 7
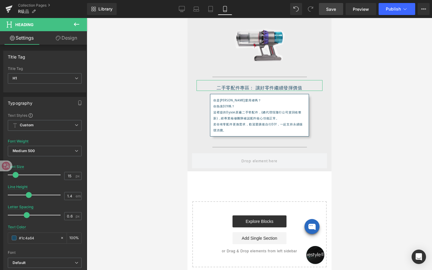
click at [78, 41] on link "Design" at bounding box center [67, 38] width 44 height 14
click at [0, 0] on div "Spacing" at bounding box center [0, 0] width 0 height 0
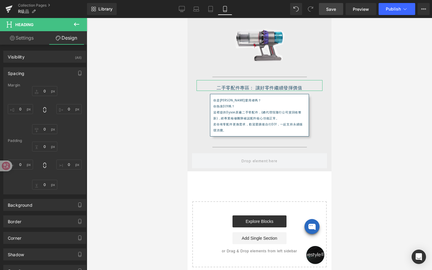
type input "0"
type input "15"
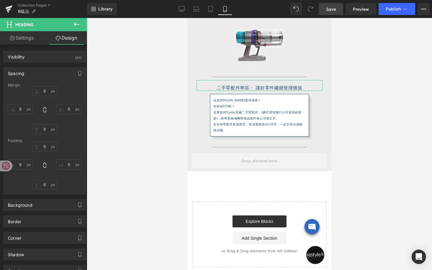
type input "0"
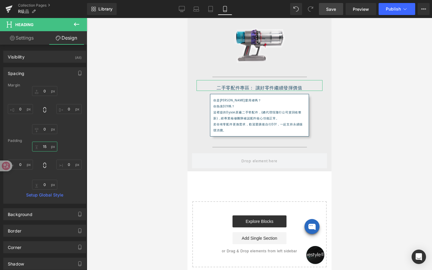
click at [44, 145] on input "15" at bounding box center [44, 147] width 25 height 10
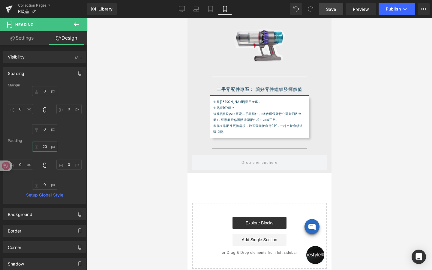
type input "20"
click at [131, 136] on div at bounding box center [259, 144] width 345 height 252
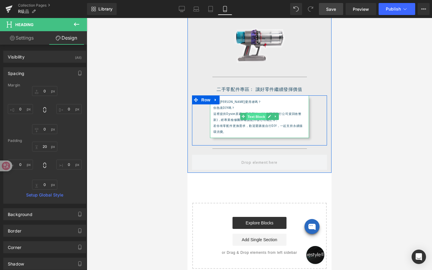
click at [260, 117] on span "Text Block" at bounding box center [256, 116] width 20 height 7
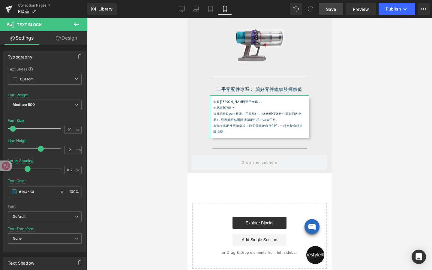
click at [58, 43] on link "Design" at bounding box center [67, 38] width 44 height 14
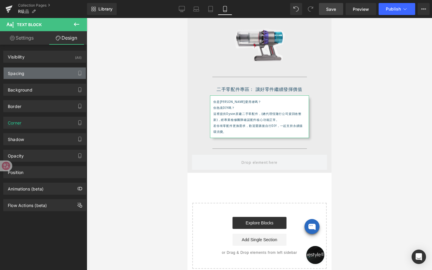
type input "0"
type input "45"
type input "5"
type input "45"
type input "10"
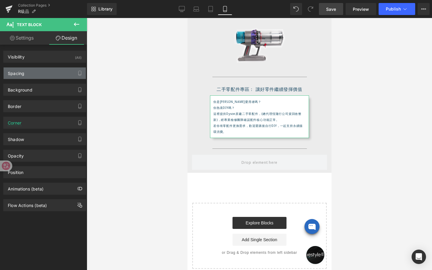
type input "10"
click at [56, 78] on div "Spacing" at bounding box center [45, 73] width 82 height 11
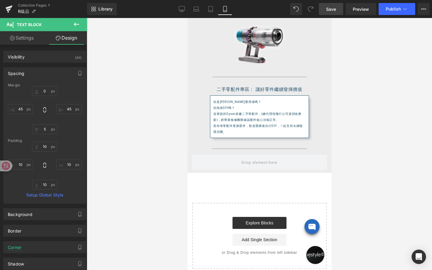
click at [128, 132] on div at bounding box center [259, 144] width 345 height 252
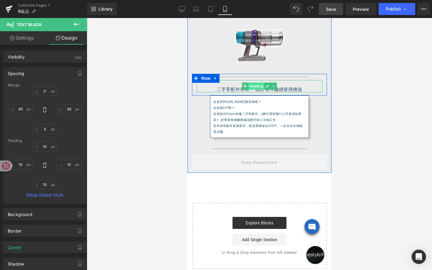
click at [259, 87] on span "Heading" at bounding box center [256, 86] width 16 height 7
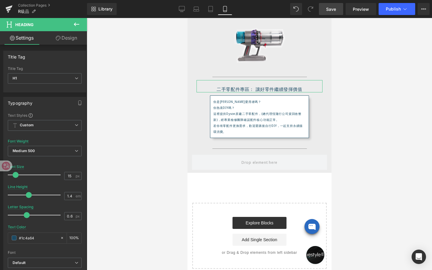
click at [77, 41] on link "Design" at bounding box center [67, 38] width 44 height 14
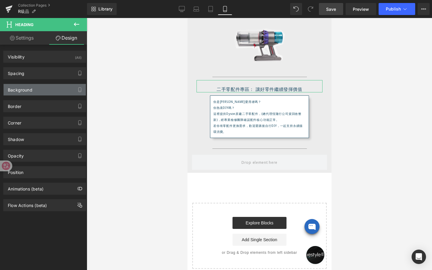
type input "transparent"
type input "0"
click at [42, 86] on div "Background" at bounding box center [45, 89] width 82 height 11
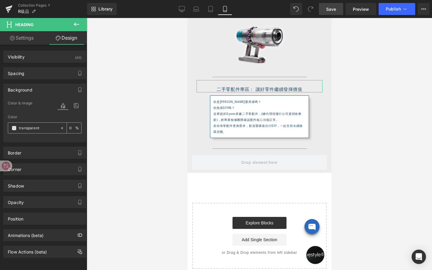
click at [15, 129] on span at bounding box center [14, 128] width 5 height 5
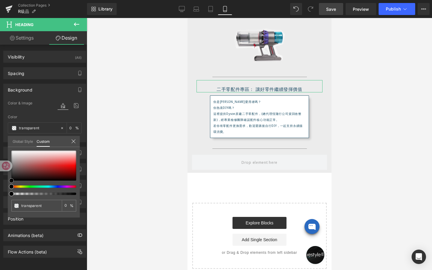
type input "#e3cece"
type input "100"
type input "#e3cece"
type input "100"
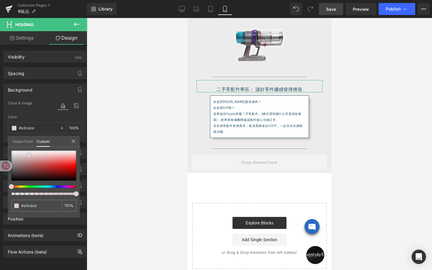
type input "#e2cece"
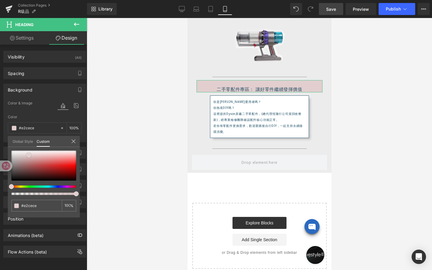
type input "#e1cfcf"
type input "#dfd1d1"
type input "#e2dede"
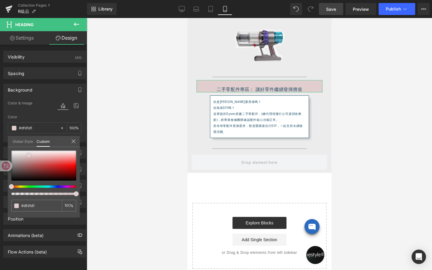
type input "#e2dede"
type input "#ededed"
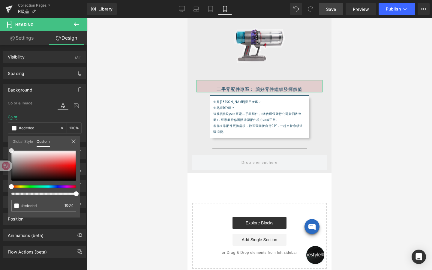
type input "#f9f9f9"
type input "#ffffff"
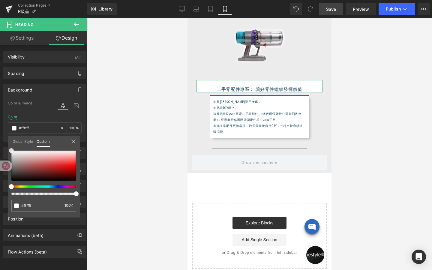
drag, startPoint x: 29, startPoint y: 155, endPoint x: 0, endPoint y: 143, distance: 31.3
click at [0, 142] on div "Background Color & Image color rgba(255, 255, 255, 1) Color #ffffff 100 % Image…" at bounding box center [45, 110] width 90 height 63
click at [32, 40] on link "Settings" at bounding box center [22, 38] width 44 height 14
type input "100"
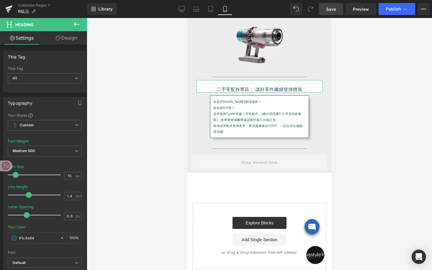
click at [62, 41] on link "Design" at bounding box center [67, 38] width 44 height 14
type input "100"
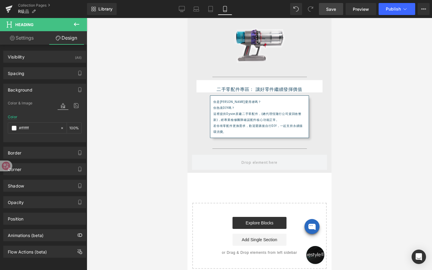
click at [79, 22] on icon at bounding box center [76, 24] width 7 height 7
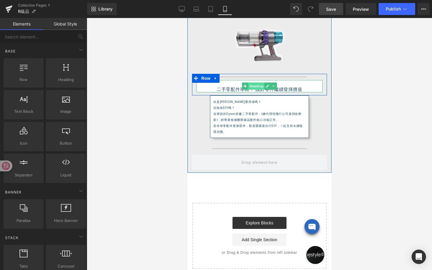
click at [257, 87] on span "Heading" at bounding box center [256, 86] width 16 height 7
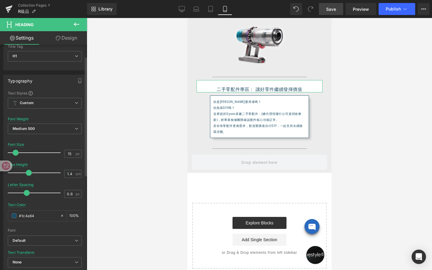
scroll to position [23, 0]
click at [64, 38] on link "Design" at bounding box center [67, 38] width 44 height 14
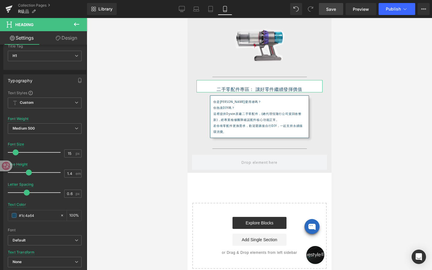
click at [0, 0] on div "Spacing" at bounding box center [0, 0] width 0 height 0
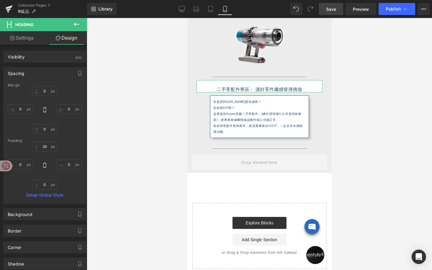
type input "0"
type input "20"
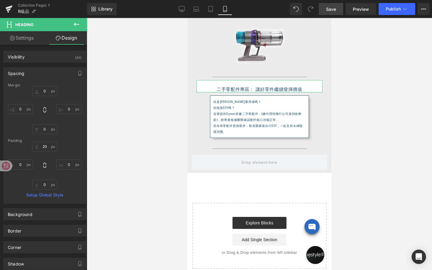
type input "0"
click at [46, 145] on input "20" at bounding box center [44, 147] width 25 height 10
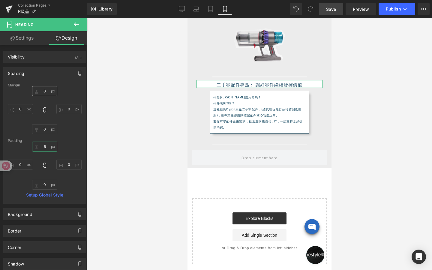
type input "5"
click at [45, 91] on input "0" at bounding box center [44, 91] width 25 height 10
type input "2-"
click at [48, 92] on input "text" at bounding box center [44, 91] width 25 height 10
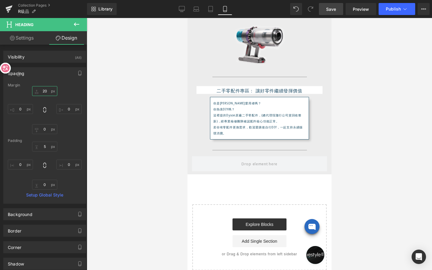
drag, startPoint x: 9, startPoint y: 167, endPoint x: 5, endPoint y: 68, distance: 99.1
click at [5, 68] on icon at bounding box center [5, 68] width 8 height 8
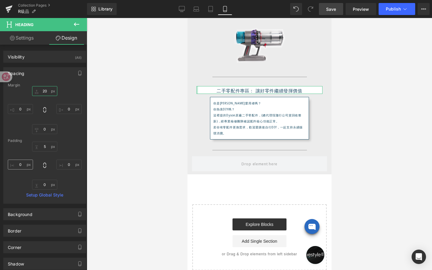
type input "20"
click at [20, 162] on input "0" at bounding box center [20, 165] width 25 height 10
type input "45"
click at [67, 166] on input "0" at bounding box center [68, 165] width 25 height 10
type input "45"
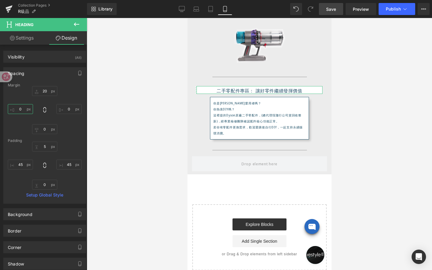
click at [21, 111] on input "0" at bounding box center [20, 109] width 25 height 10
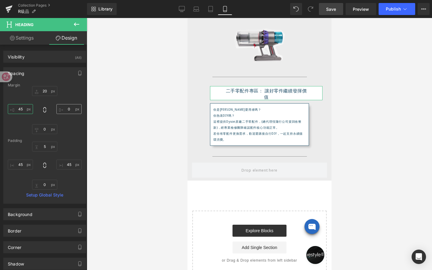
type input "45"
click at [68, 108] on input "0" at bounding box center [68, 109] width 25 height 10
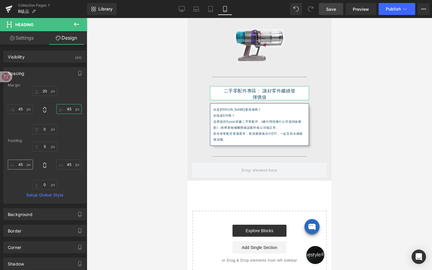
type input "45"
click at [24, 162] on input "45" at bounding box center [20, 165] width 25 height 10
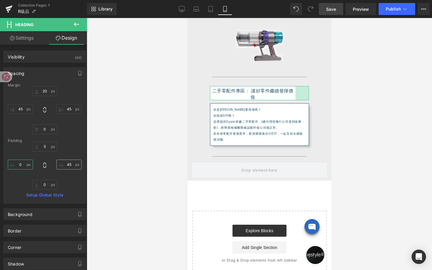
type input "0"
click at [68, 165] on input "45" at bounding box center [68, 165] width 25 height 10
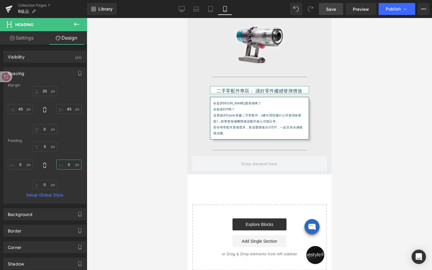
type input "0"
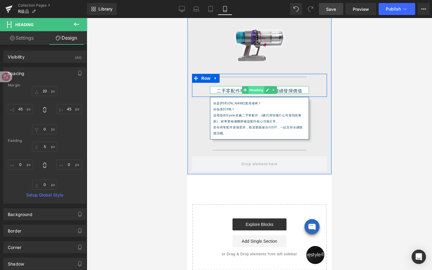
click at [256, 91] on div "二手零配件專區： 讓好零件繼續發揮價值 Heading" at bounding box center [259, 90] width 99 height 8
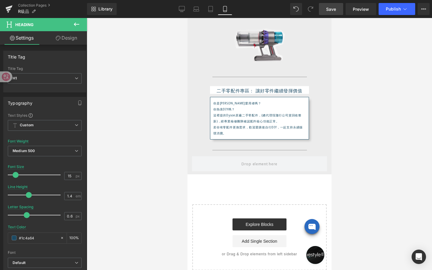
click at [61, 35] on link "Design" at bounding box center [67, 38] width 44 height 14
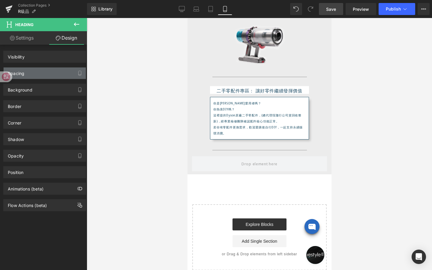
click at [51, 78] on div "Spacing" at bounding box center [45, 73] width 82 height 11
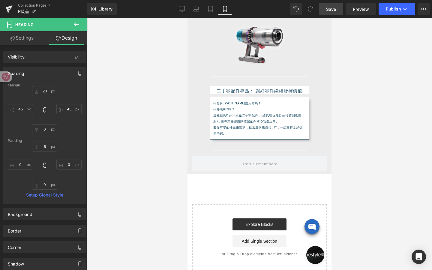
type input "20"
type input "45"
type input "0"
type input "45"
type input "5"
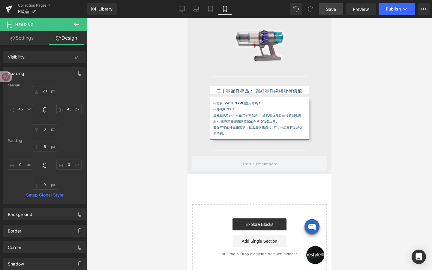
type input "0"
click at [45, 148] on input "5" at bounding box center [44, 147] width 25 height 10
type input "7"
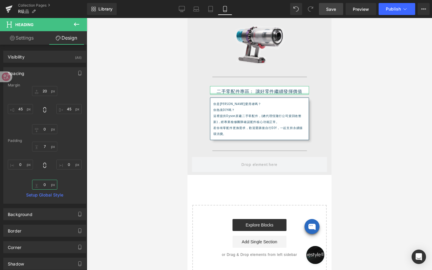
click at [45, 184] on input "0" at bounding box center [44, 185] width 25 height 10
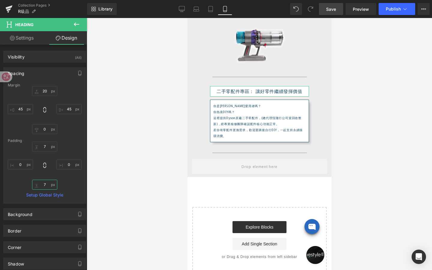
type input "7"
click at [26, 38] on link "Settings" at bounding box center [22, 38] width 44 height 14
type input "100"
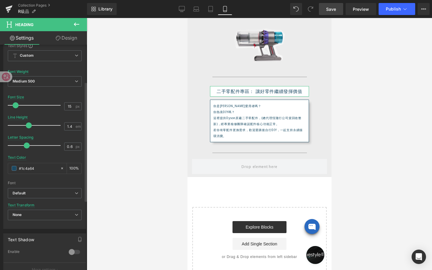
scroll to position [0, 0]
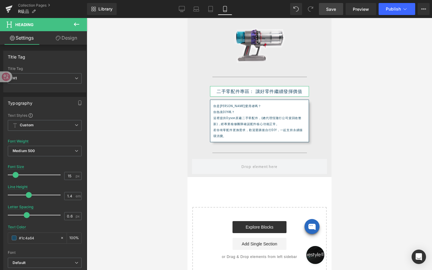
click at [68, 35] on link "Design" at bounding box center [67, 38] width 44 height 14
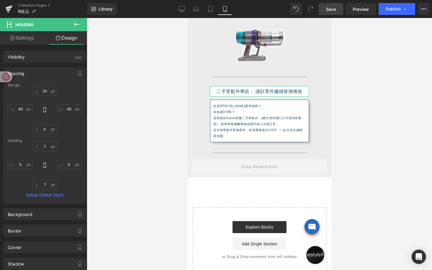
type input "20"
type input "45"
type input "0"
type input "45"
type input "7"
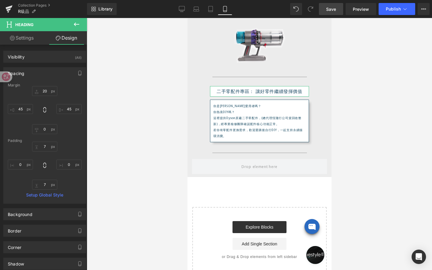
type input "0"
type input "7"
type input "0"
click at [30, 37] on link "Settings" at bounding box center [22, 38] width 44 height 14
type input "100"
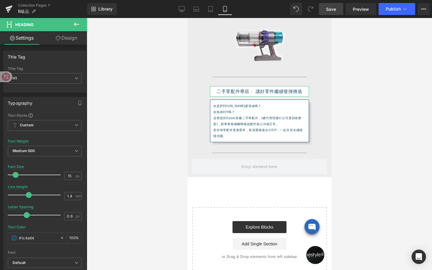
click at [66, 36] on link "Design" at bounding box center [67, 38] width 44 height 14
type input "20"
type input "45"
type input "0"
type input "45"
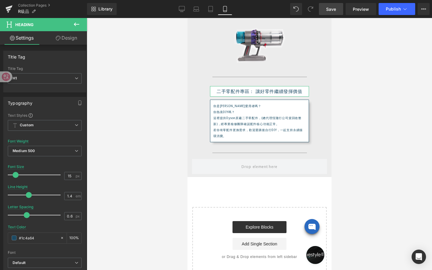
type input "7"
type input "0"
type input "7"
type input "0"
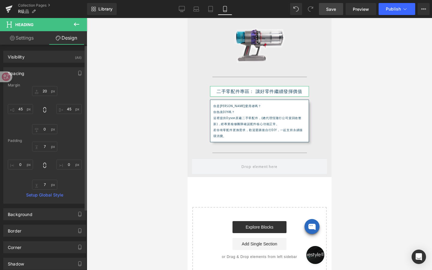
click at [38, 68] on div "Spacing" at bounding box center [45, 73] width 82 height 11
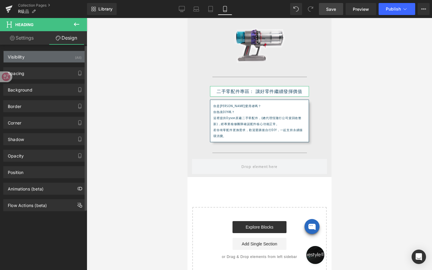
click at [44, 60] on div "Visibility (All)" at bounding box center [45, 56] width 82 height 11
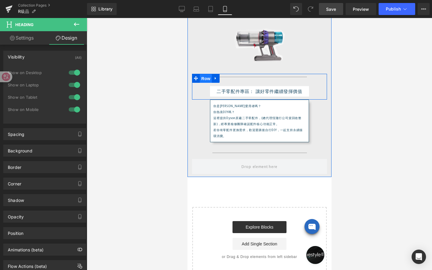
click at [203, 79] on span "Row" at bounding box center [206, 78] width 12 height 9
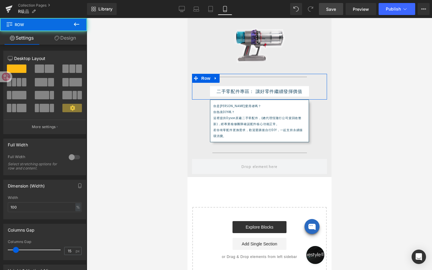
click at [72, 39] on link "Design" at bounding box center [66, 38] width 44 height 14
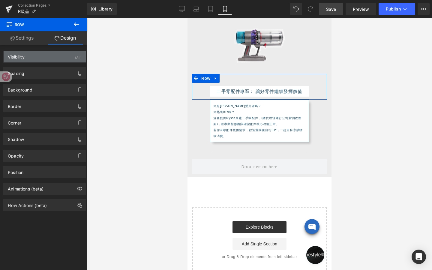
click at [68, 58] on div "Visibility (All)" at bounding box center [45, 56] width 82 height 11
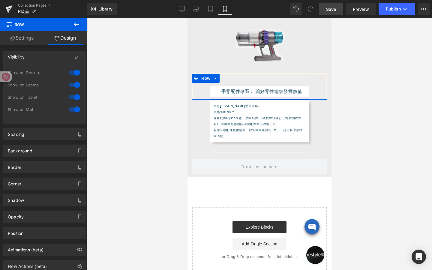
click at [74, 71] on div at bounding box center [74, 73] width 14 height 10
click at [74, 86] on div at bounding box center [74, 85] width 14 height 10
click at [73, 98] on div at bounding box center [74, 97] width 14 height 10
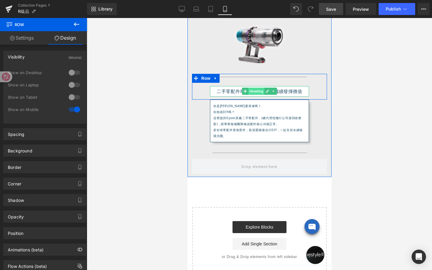
click at [252, 91] on span "Heading" at bounding box center [256, 91] width 16 height 7
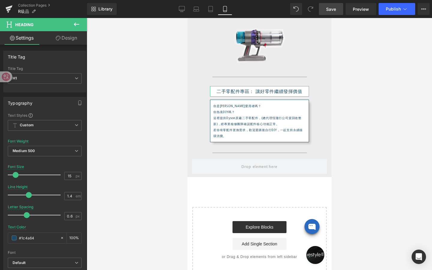
click at [63, 38] on link "Design" at bounding box center [67, 38] width 44 height 14
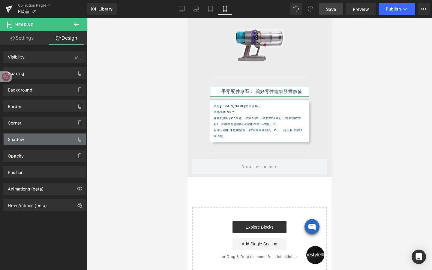
click at [37, 142] on div "Shadow" at bounding box center [45, 139] width 82 height 11
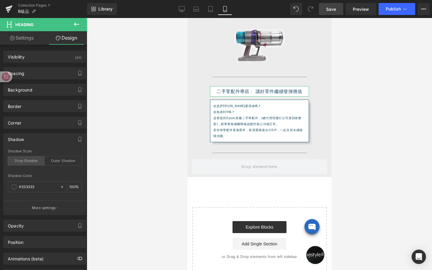
click at [26, 164] on div "Drop Shadow" at bounding box center [26, 160] width 37 height 9
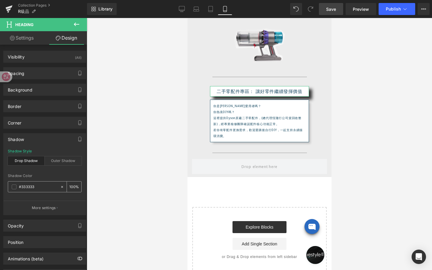
click at [71, 188] on input "100" at bounding box center [72, 186] width 6 height 7
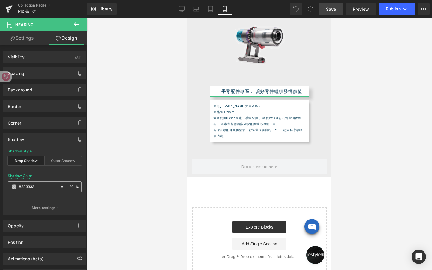
type input "2"
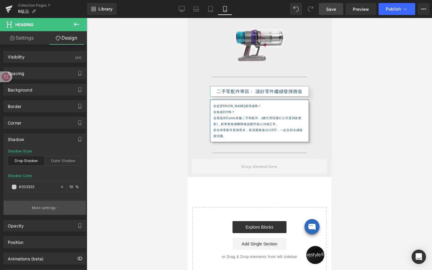
type input "10"
click at [51, 210] on p "More settings" at bounding box center [44, 207] width 24 height 5
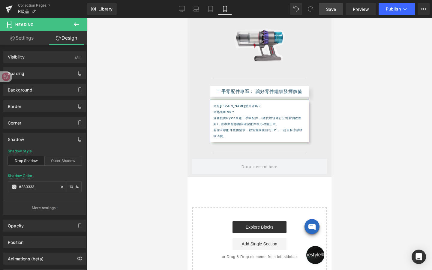
click at [255, 116] on body "跳過 不知道如何下手嗎？看看主題選物，挑到適合你的好物！ 不知道如何下手嗎？看看主題選物，挑到適合你的好物！ restyle2050 關於 About us …" at bounding box center [259, 102] width 144 height 657
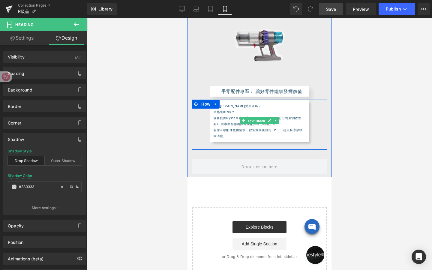
click at [255, 119] on span "Text Block" at bounding box center [256, 120] width 20 height 7
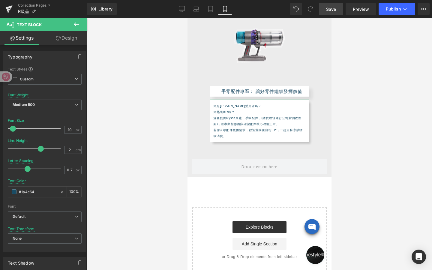
click at [59, 37] on icon at bounding box center [58, 38] width 5 height 5
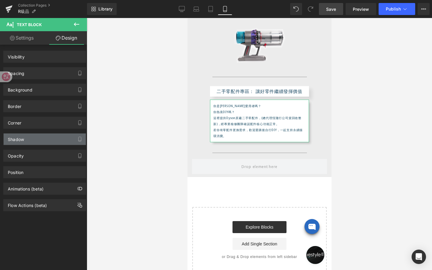
click at [44, 140] on div "Shadow" at bounding box center [45, 139] width 82 height 11
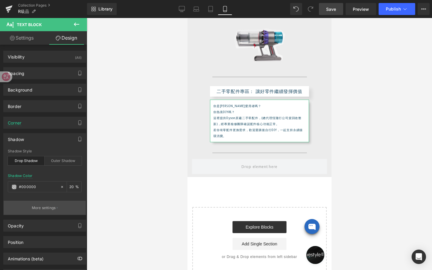
click at [49, 210] on p "More settings" at bounding box center [44, 207] width 24 height 5
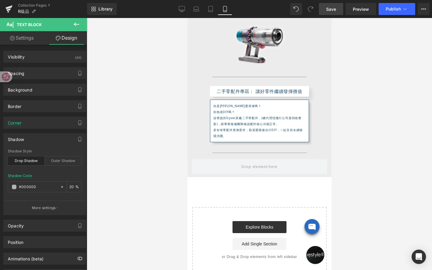
click at [254, 90] on body "跳過 不知道如何下手嗎？看看主題選物，挑到適合你的好物！ 不知道如何下手嗎？看看主題選物，挑到適合你的好物！ restyle2050 關於 About us …" at bounding box center [259, 102] width 144 height 657
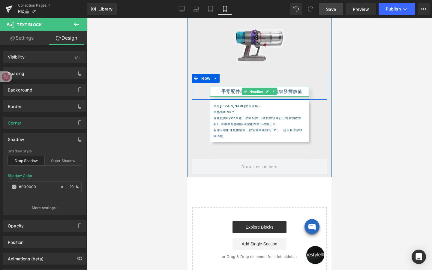
click at [254, 90] on div "二手零配件專區： 讓好零件繼續發揮價值 Heading" at bounding box center [259, 91] width 99 height 11
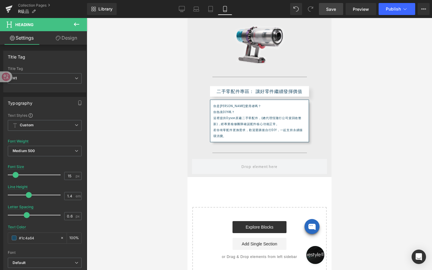
click at [68, 35] on link "Design" at bounding box center [67, 38] width 44 height 14
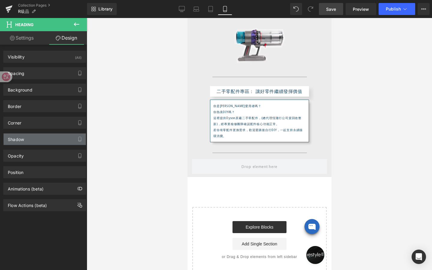
click at [44, 140] on div "Shadow" at bounding box center [45, 139] width 82 height 11
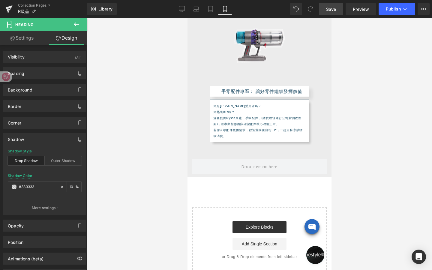
type input "#333333"
type input "10"
type input "45"
type input "13"
type input "10"
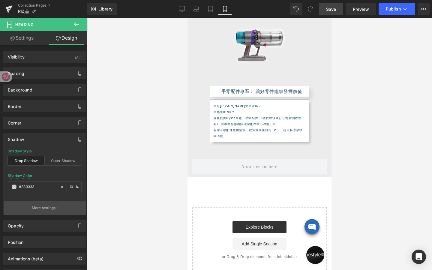
click at [45, 211] on button "More settings" at bounding box center [45, 208] width 82 height 14
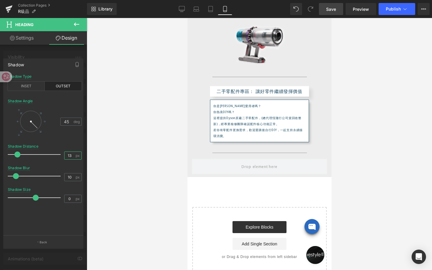
click at [70, 155] on input "13" at bounding box center [70, 156] width 11 height 8
type input "10"
click at [70, 176] on input "10" at bounding box center [70, 177] width 11 height 8
type input "7"
click at [70, 200] on input "0" at bounding box center [70, 199] width 11 height 8
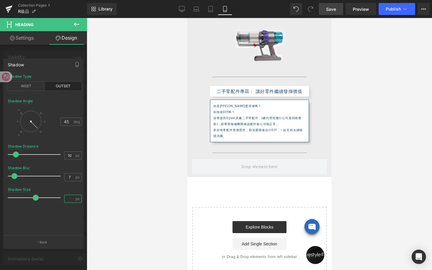
type input "-2"
click at [248, 90] on body "跳過 不知道如何下手嗎？看看主題選物，挑到適合你的好物！ 不知道如何下手嗎？看看主題選物，挑到適合你的好物！ restyle2050 關於 About us …" at bounding box center [259, 102] width 144 height 657
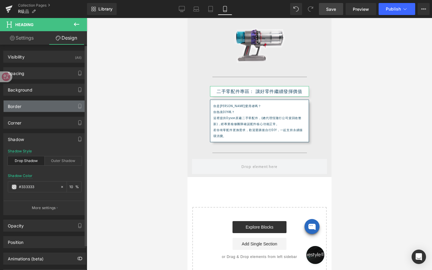
click at [40, 105] on div "Border" at bounding box center [45, 106] width 82 height 11
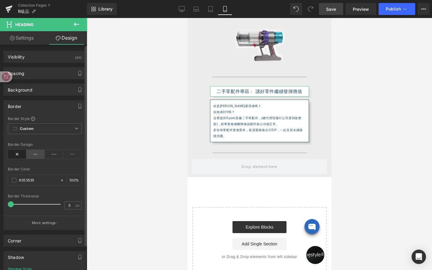
click at [35, 152] on icon at bounding box center [35, 154] width 19 height 9
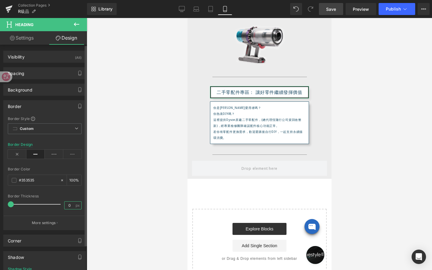
click at [70, 205] on input "0" at bounding box center [70, 206] width 11 height 8
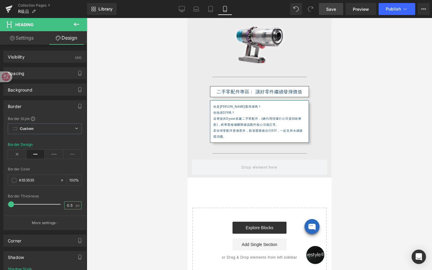
type input "0.5"
click at [137, 146] on div at bounding box center [259, 144] width 345 height 252
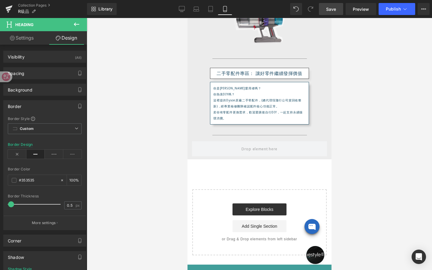
scroll to position [261, 0]
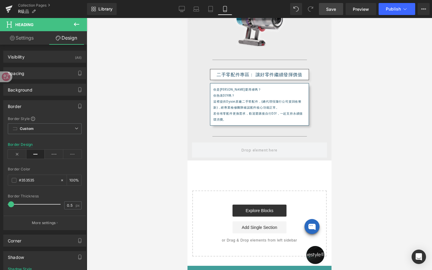
click at [335, 10] on span "Save" at bounding box center [331, 9] width 10 height 6
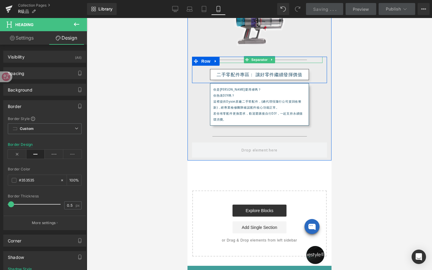
click at [293, 61] on hr at bounding box center [259, 61] width 95 height 3
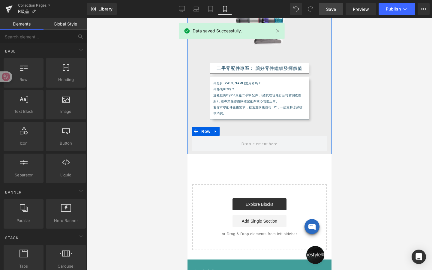
click at [281, 128] on div at bounding box center [259, 130] width 126 height 6
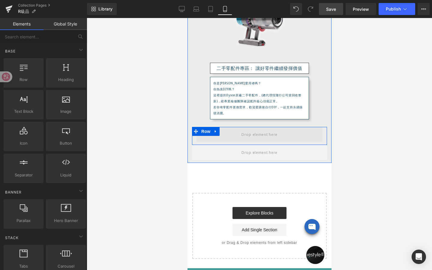
click at [295, 137] on span at bounding box center [259, 134] width 126 height 15
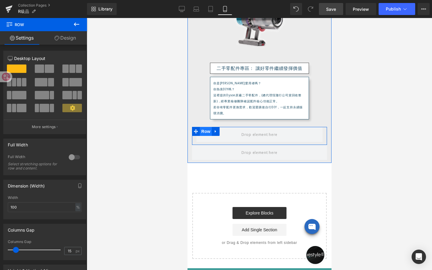
click at [205, 130] on span "Row" at bounding box center [206, 131] width 12 height 9
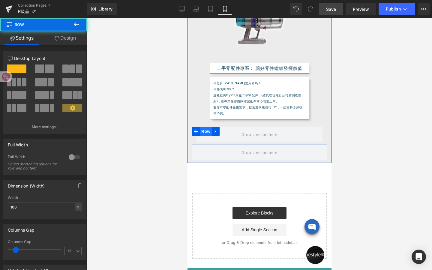
click at [205, 130] on span "Row" at bounding box center [206, 131] width 12 height 9
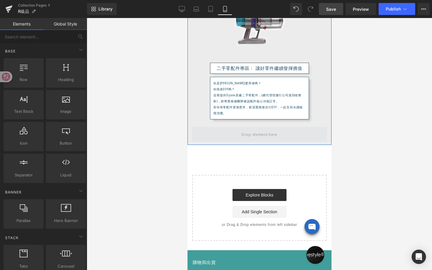
click at [241, 133] on span at bounding box center [259, 134] width 40 height 8
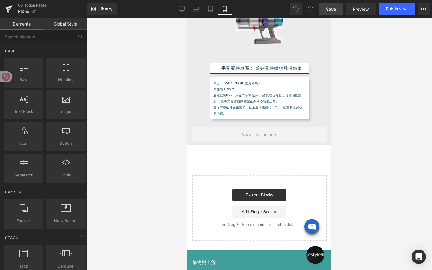
click at [337, 10] on link "Save" at bounding box center [331, 9] width 24 height 12
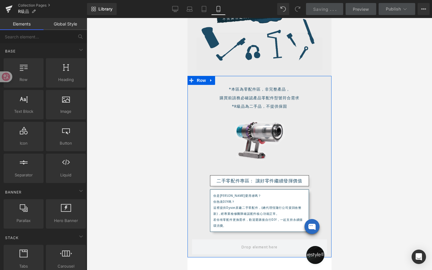
scroll to position [147, 0]
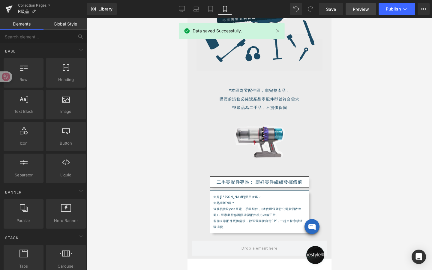
click at [358, 6] on span "Preview" at bounding box center [361, 9] width 16 height 6
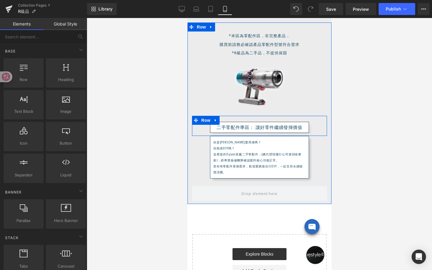
scroll to position [202, 0]
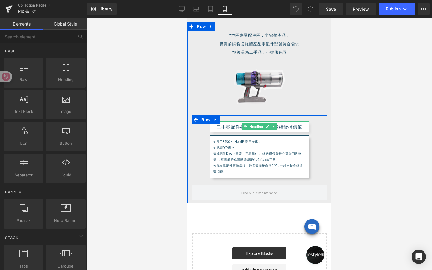
click at [256, 126] on span "Heading" at bounding box center [256, 126] width 16 height 7
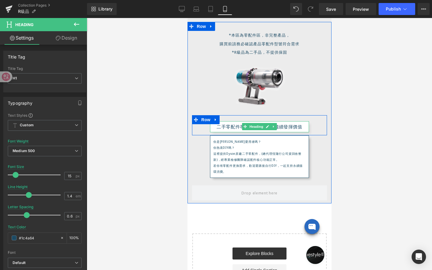
click at [286, 127] on h1 "二手零配件專區： 讓好零件繼續發揮價值" at bounding box center [259, 127] width 98 height 6
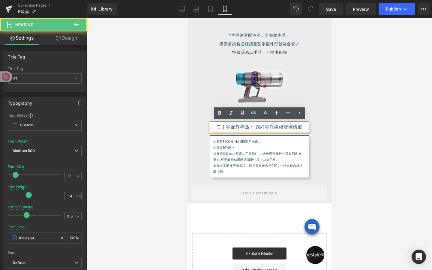
click at [256, 126] on h1 "二手零配件專區： 讓好零件繼續發揮價值" at bounding box center [259, 127] width 98 height 6
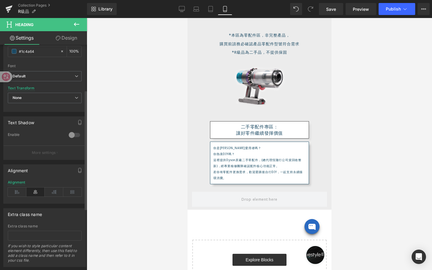
scroll to position [200, 0]
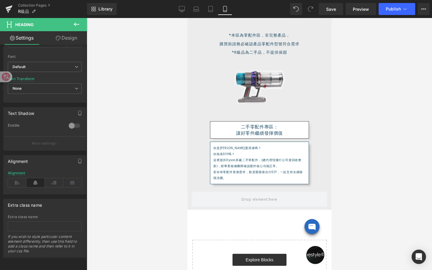
click at [171, 205] on div at bounding box center [259, 144] width 345 height 252
click at [324, 9] on link "Save" at bounding box center [331, 9] width 24 height 12
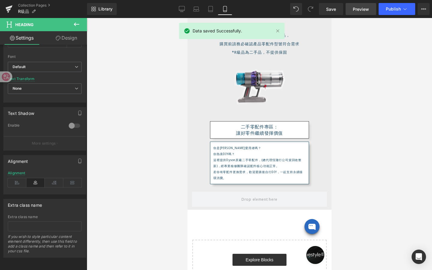
click at [353, 10] on span "Preview" at bounding box center [361, 9] width 16 height 6
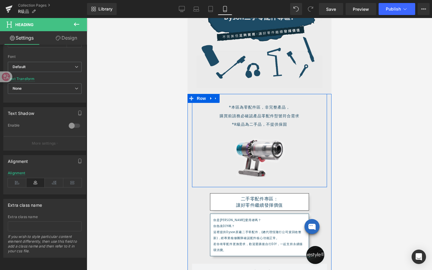
scroll to position [0, 0]
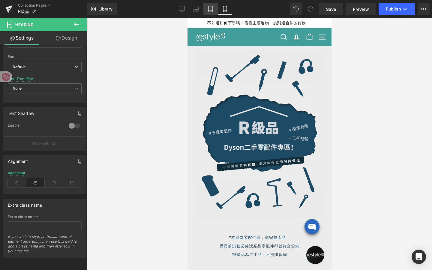
click at [211, 13] on link "Tablet" at bounding box center [210, 9] width 14 height 12
type input "28"
type input "0.7"
type input "#353535"
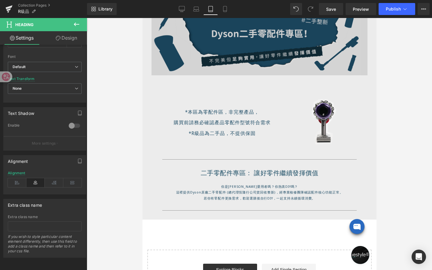
scroll to position [143, 0]
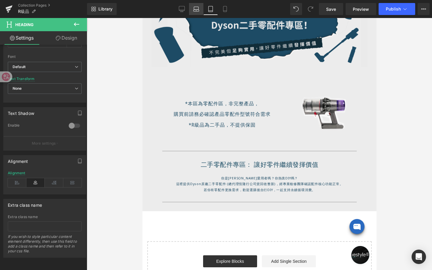
click at [197, 9] on icon at bounding box center [196, 9] width 6 height 6
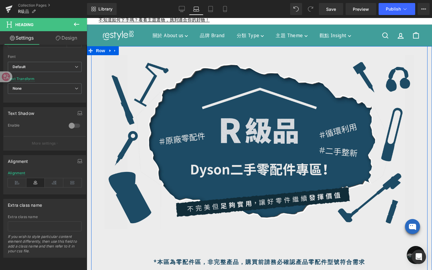
scroll to position [0, 0]
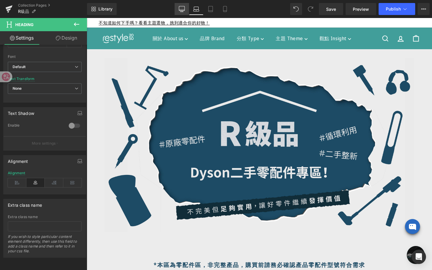
click at [184, 6] on icon at bounding box center [182, 9] width 6 height 6
type input "100"
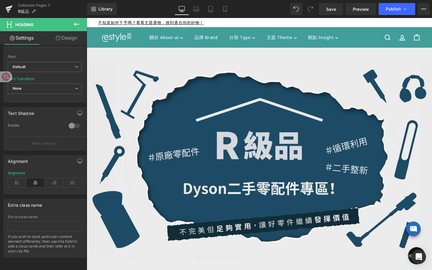
click at [337, 17] on div "Library Desktop Desktop Laptop Tablet Mobile Save Preview Publish Scheduled Vie…" at bounding box center [259, 9] width 345 height 18
click at [337, 10] on link "Save" at bounding box center [331, 9] width 24 height 12
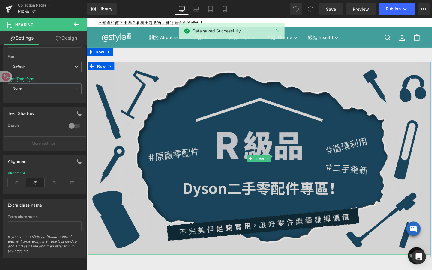
click at [307, 221] on img at bounding box center [268, 165] width 360 height 203
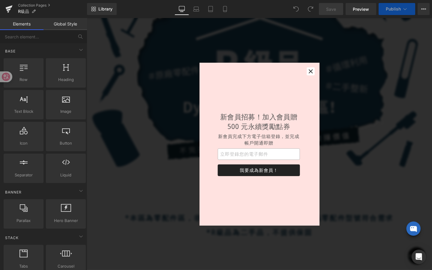
scroll to position [88, 0]
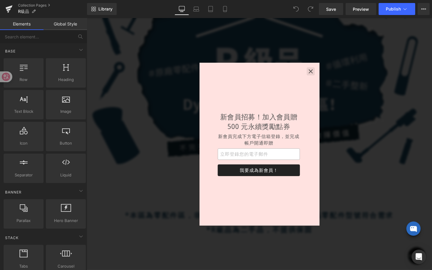
click at [322, 75] on icon "button" at bounding box center [322, 74] width 6 height 6
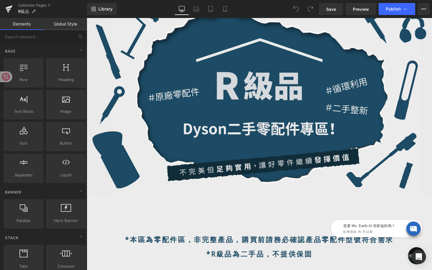
scroll to position [0, 0]
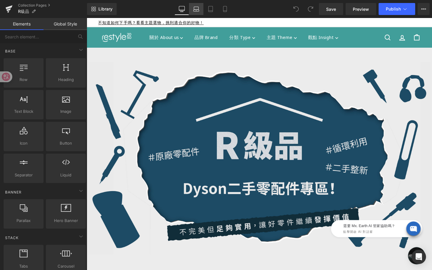
click at [197, 7] on icon at bounding box center [196, 9] width 6 height 6
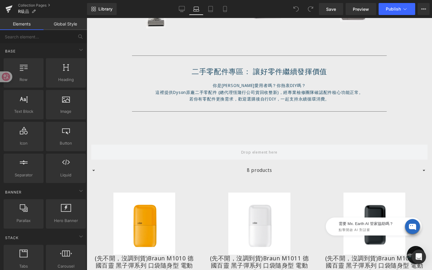
scroll to position [336, 0]
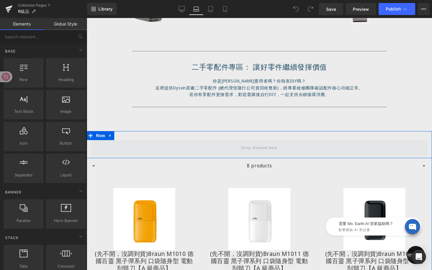
click at [243, 146] on span at bounding box center [259, 147] width 41 height 8
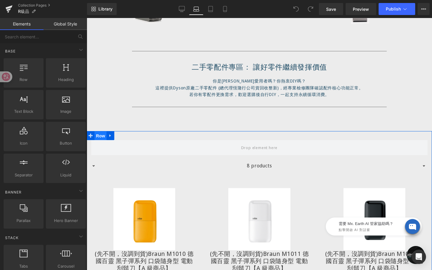
click at [99, 136] on span "Row" at bounding box center [101, 135] width 12 height 9
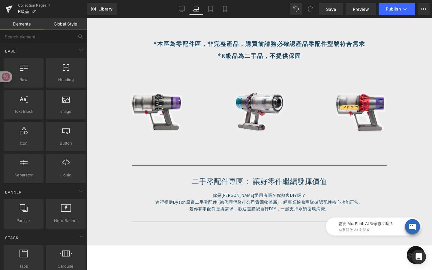
scroll to position [161, 0]
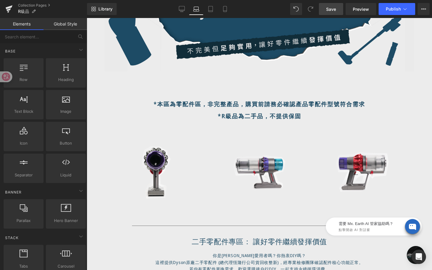
click at [330, 8] on span "Save" at bounding box center [331, 9] width 10 height 6
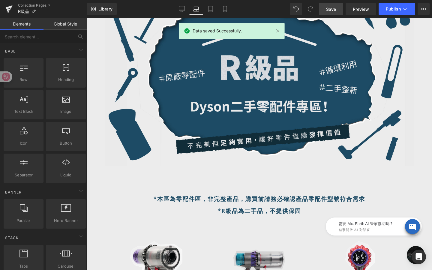
scroll to position [0, 0]
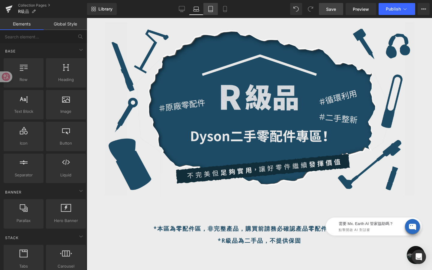
click at [212, 14] on link "Tablet" at bounding box center [210, 9] width 14 height 12
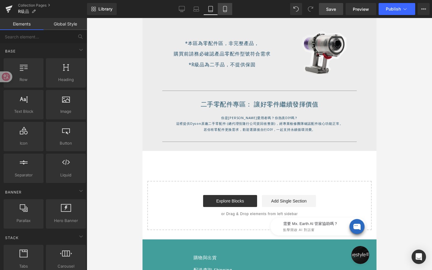
click at [224, 4] on link "Mobile" at bounding box center [225, 9] width 14 height 12
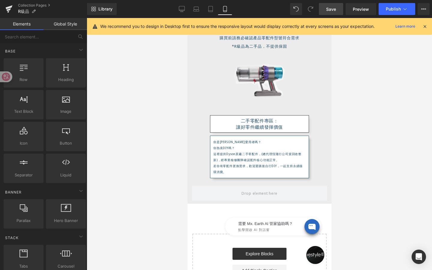
scroll to position [216, 0]
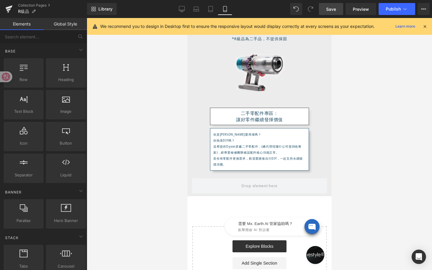
click at [423, 26] on icon at bounding box center [424, 26] width 5 height 5
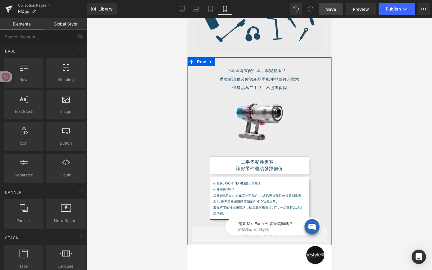
scroll to position [167, 0]
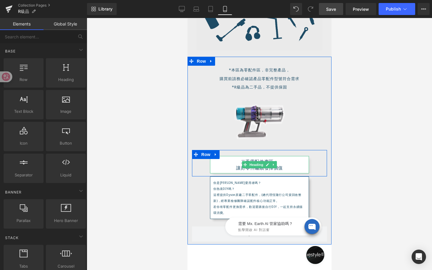
click at [255, 164] on div "二手零配件專區： 讓好零件繼續發揮價值 Heading" at bounding box center [259, 164] width 99 height 17
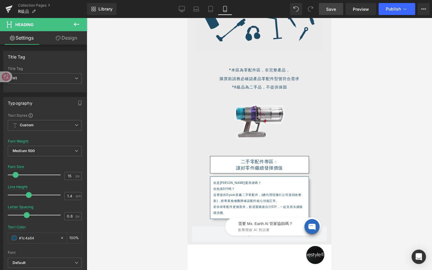
click at [76, 25] on icon at bounding box center [76, 24] width 7 height 7
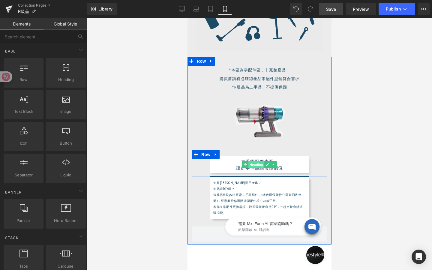
click at [260, 168] on div "二手零配件專區： 讓好零件繼續發揮價值 Heading" at bounding box center [259, 164] width 99 height 17
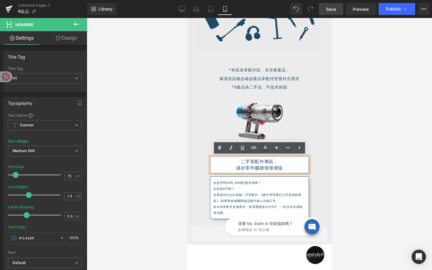
click at [69, 34] on link "Design" at bounding box center [67, 38] width 44 height 14
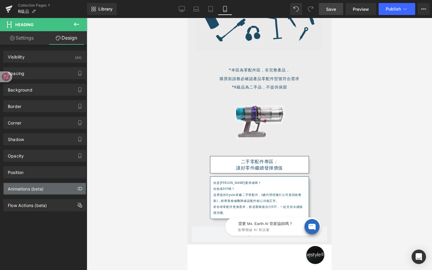
click at [51, 193] on div "Animations (beta)" at bounding box center [45, 188] width 82 height 11
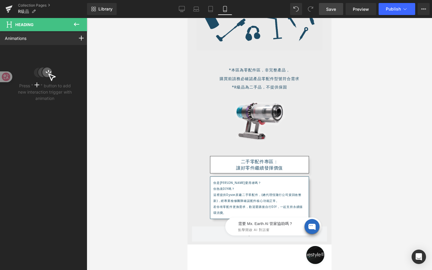
click at [79, 25] on icon at bounding box center [76, 24] width 7 height 7
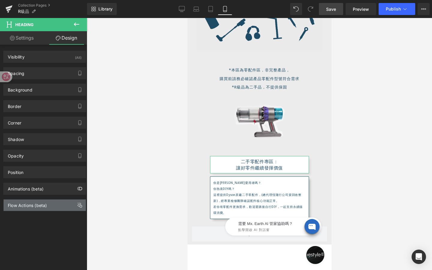
click at [47, 207] on div "Flow Actions (beta)" at bounding box center [27, 204] width 39 height 8
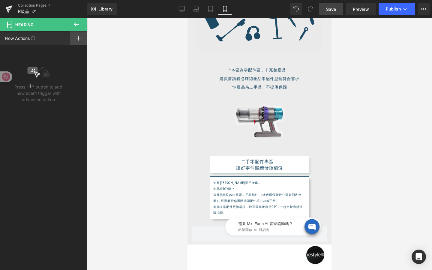
click at [78, 39] on icon at bounding box center [78, 38] width 5 height 5
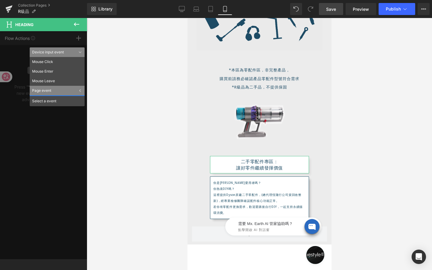
click at [56, 90] on div "Page event" at bounding box center [57, 91] width 55 height 10
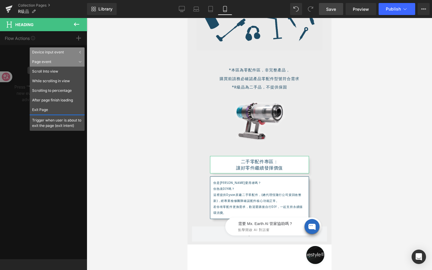
click at [59, 123] on div "Trigger when user is about to exit the page (exit intent)" at bounding box center [57, 123] width 55 height 16
click at [64, 80] on li "While scrolling in view" at bounding box center [57, 81] width 55 height 10
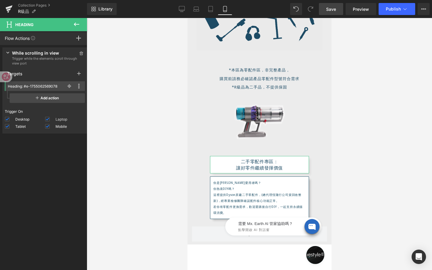
click at [47, 119] on span at bounding box center [47, 119] width 5 height 5
click at [0, 0] on input "Laptop" at bounding box center [0, 0] width 0 height 0
click at [8, 126] on span at bounding box center [7, 126] width 5 height 5
click at [0, 0] on input "Tablet" at bounding box center [0, 0] width 0 height 0
click at [8, 118] on span at bounding box center [7, 119] width 5 height 5
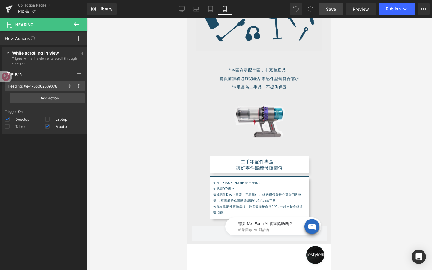
click at [0, 0] on input "Desktop" at bounding box center [0, 0] width 0 height 0
click at [37, 98] on icon at bounding box center [37, 97] width 3 height 5
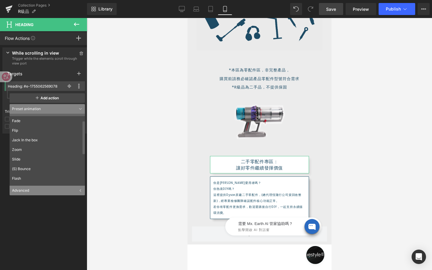
scroll to position [21, 0]
click at [40, 145] on li "Zoom" at bounding box center [49, 146] width 78 height 10
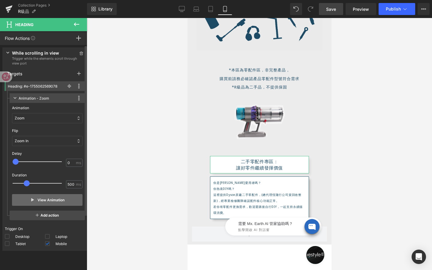
click at [48, 200] on button "View Animation" at bounding box center [47, 200] width 71 height 12
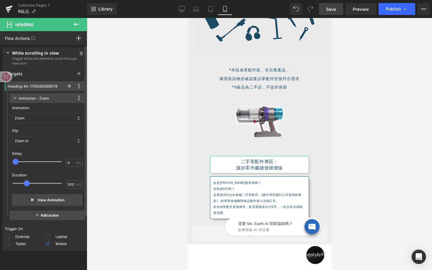
click at [56, 77] on div "Targets" at bounding box center [44, 73] width 85 height 11
click at [78, 87] on span at bounding box center [78, 86] width 7 height 7
click at [51, 78] on div "Targets" at bounding box center [44, 73] width 85 height 11
click at [62, 260] on div "Press " " button to add new event trigger with advanced action While scrolling …" at bounding box center [45, 159] width 90 height 228
click at [78, 73] on icon at bounding box center [79, 73] width 4 height 5
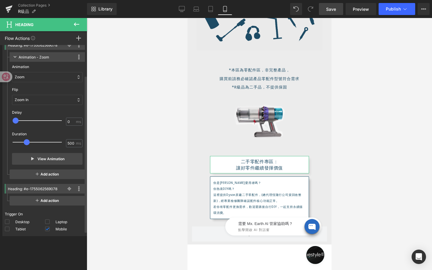
scroll to position [45, 0]
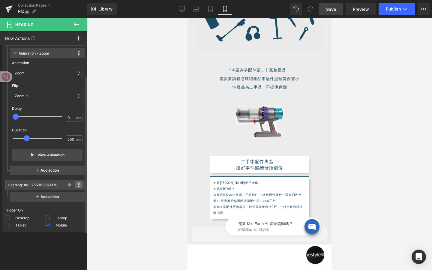
click at [75, 183] on span at bounding box center [78, 184] width 7 height 7
click at [59, 217] on li "Delete" at bounding box center [59, 215] width 48 height 10
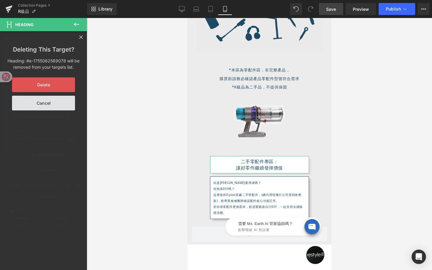
click at [57, 85] on button "Delete" at bounding box center [43, 84] width 63 height 15
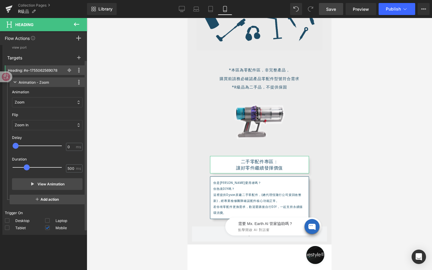
scroll to position [0, 0]
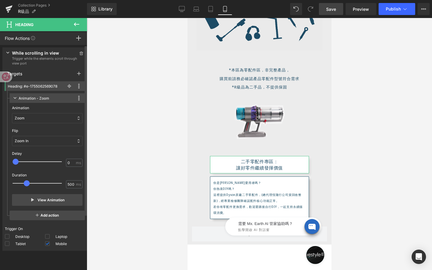
click at [46, 58] on span "Trigger while the elements scroll through view port" at bounding box center [45, 61] width 66 height 10
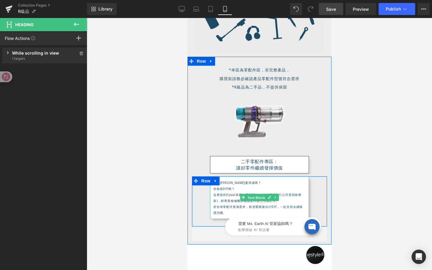
click at [252, 197] on div "你是[PERSON_NAME]愛用者嗎？ 你熱衷DIY嗎？ 這裡提供Dyson原廠二手零配件，(總代理恆隆行公司貨回收整新)，經專業檢修團隊確認配件核心功能正…" at bounding box center [259, 197] width 99 height 43
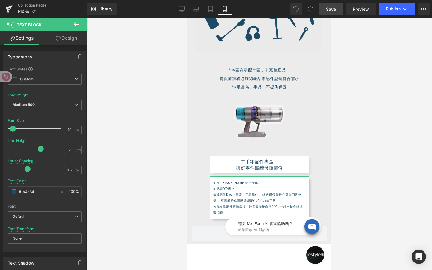
click at [64, 35] on link "Design" at bounding box center [67, 38] width 44 height 14
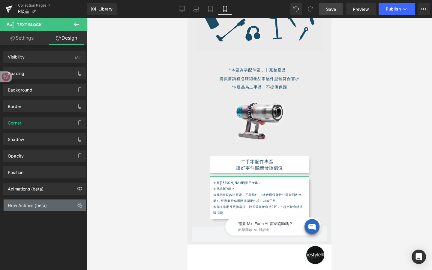
click at [44, 203] on div "Flow Actions (beta)" at bounding box center [27, 204] width 39 height 8
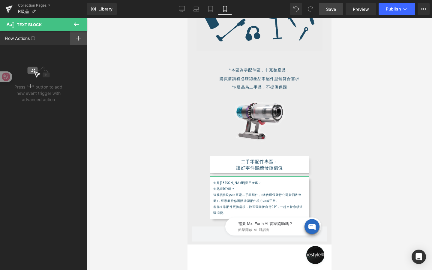
click at [80, 35] on div at bounding box center [78, 38] width 17 height 14
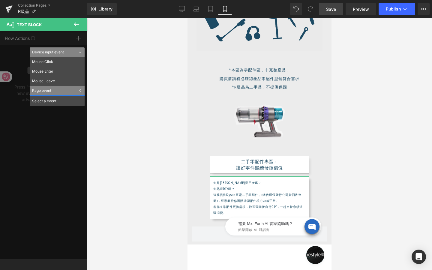
click at [55, 93] on div "Page event" at bounding box center [57, 91] width 55 height 10
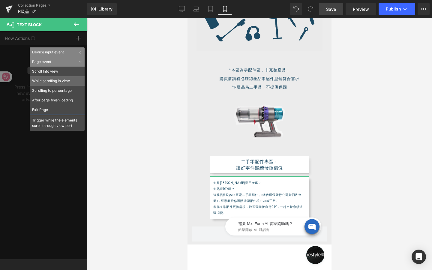
click at [57, 84] on li "While scrolling in view" at bounding box center [57, 81] width 55 height 10
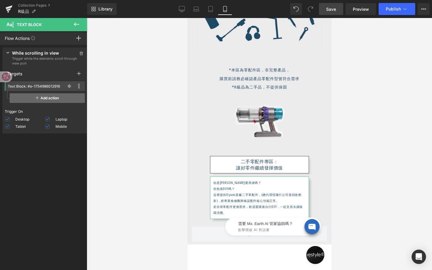
click at [61, 95] on span "Add action" at bounding box center [47, 98] width 75 height 10
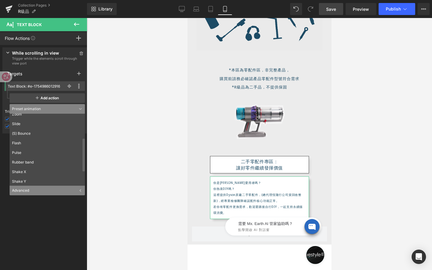
scroll to position [58, 0]
click at [49, 148] on li "Pulse" at bounding box center [49, 147] width 78 height 10
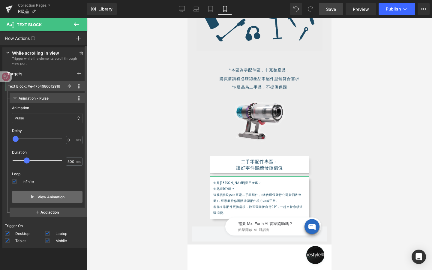
click at [48, 198] on button "View Animation" at bounding box center [47, 197] width 71 height 12
click at [41, 123] on div "Pulse" at bounding box center [47, 118] width 71 height 10
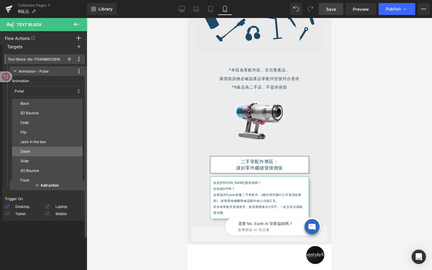
scroll to position [28, 0]
click at [41, 161] on p "Slide" at bounding box center [50, 160] width 60 height 5
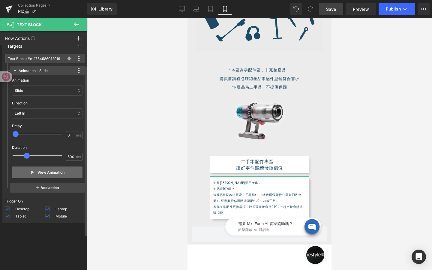
click at [43, 176] on button "View Animation" at bounding box center [47, 173] width 71 height 12
click at [48, 94] on div "Slide" at bounding box center [47, 91] width 71 height 10
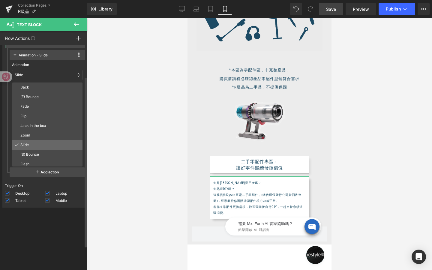
scroll to position [47, 0]
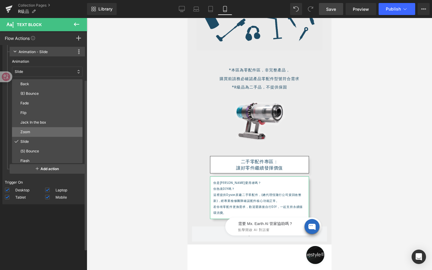
click at [45, 131] on p "Zoom" at bounding box center [50, 131] width 60 height 5
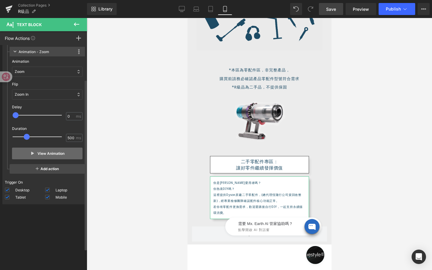
click at [46, 152] on button "View Animation" at bounding box center [47, 154] width 71 height 12
click at [46, 190] on span at bounding box center [47, 190] width 5 height 5
click at [0, 0] on input "Laptop" at bounding box center [0, 0] width 0 height 0
click at [9, 196] on span at bounding box center [7, 197] width 5 height 5
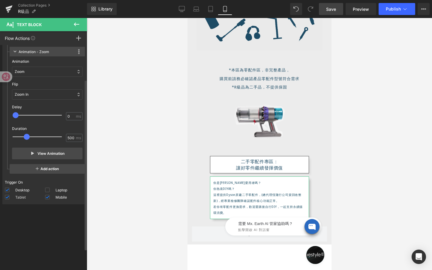
click at [0, 0] on input "Tablet" at bounding box center [0, 0] width 0 height 0
click at [8, 189] on span at bounding box center [7, 190] width 5 height 5
click at [0, 0] on input "Desktop" at bounding box center [0, 0] width 0 height 0
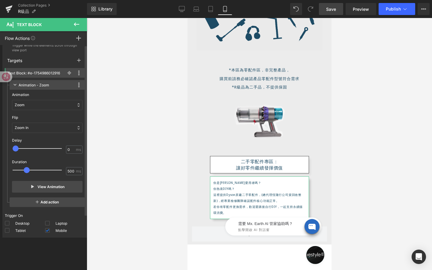
scroll to position [0, 0]
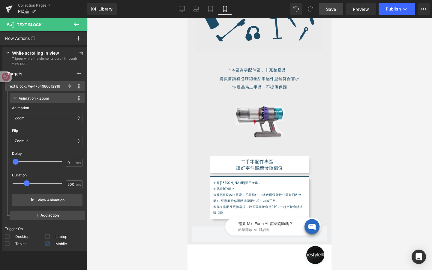
click at [95, 56] on div at bounding box center [259, 144] width 345 height 252
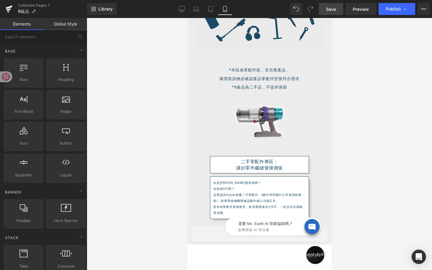
click at [334, 12] on span "Save" at bounding box center [331, 9] width 10 height 6
click at [354, 10] on span "Preview" at bounding box center [361, 9] width 16 height 6
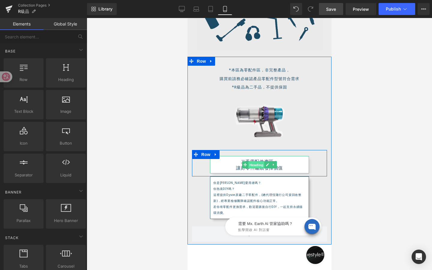
click at [260, 166] on span "Heading" at bounding box center [256, 164] width 16 height 7
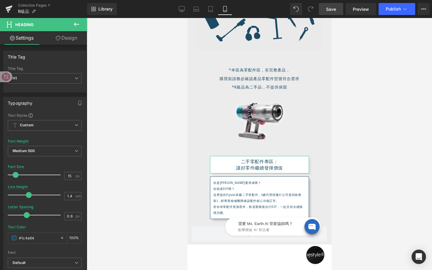
click at [74, 37] on link "Design" at bounding box center [67, 38] width 44 height 14
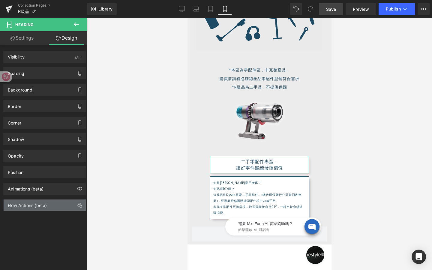
click at [48, 203] on div "Flow Actions (beta)" at bounding box center [45, 205] width 82 height 11
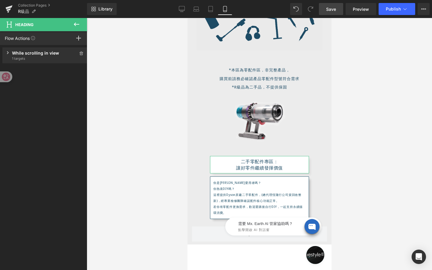
click at [7, 57] on div "While scrolling in view Trigger while the elements scroll through view port 1 t…" at bounding box center [44, 55] width 85 height 16
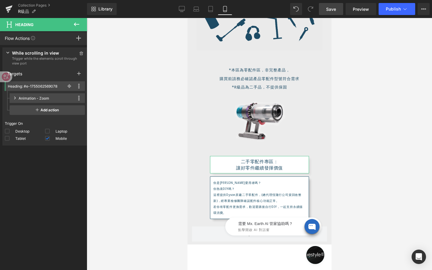
click at [9, 53] on div "While scrolling in view Trigger while the elements scroll through view port 1 t…" at bounding box center [44, 57] width 85 height 21
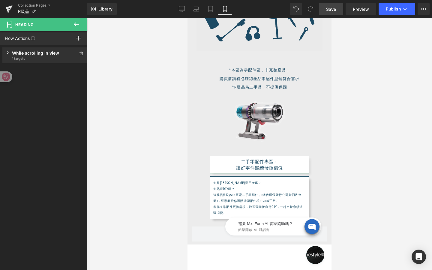
click at [9, 53] on div "While scrolling in view Trigger while the elements scroll through view port 1 t…" at bounding box center [44, 55] width 85 height 16
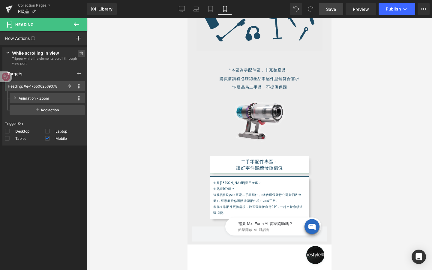
click at [79, 53] on icon at bounding box center [81, 54] width 4 height 4
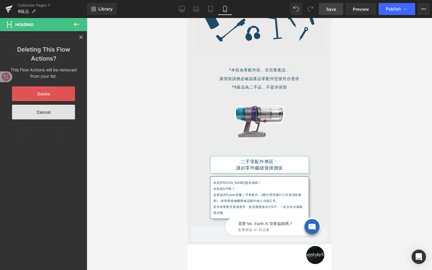
click at [63, 95] on button "Delete" at bounding box center [43, 93] width 63 height 15
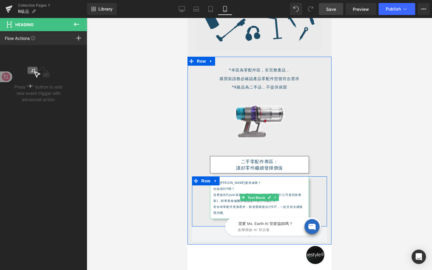
click at [256, 194] on div "你是[PERSON_NAME]愛用者嗎？ 你熱衷DIY嗎？ 這裡提供Dyson原廠二手零配件，(總代理恆隆行公司貨回收整新)，經專業檢修團隊確認配件核心功能正…" at bounding box center [259, 197] width 99 height 43
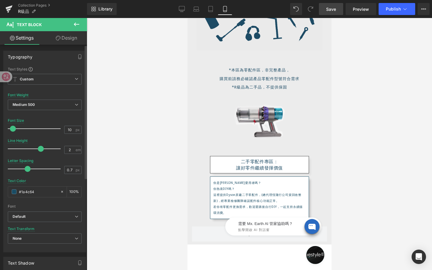
click at [69, 46] on div "Typography Text Styles Custom Custom Setup Global Style Custom Setup Global Sty…" at bounding box center [45, 226] width 90 height 363
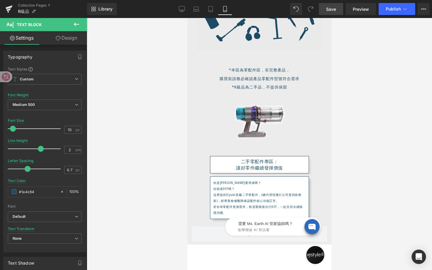
click at [69, 42] on link "Design" at bounding box center [67, 38] width 44 height 14
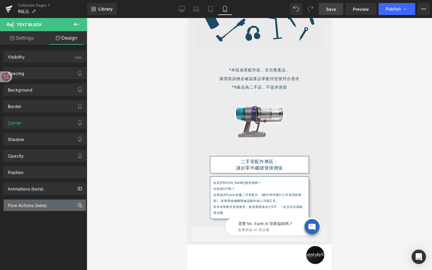
click at [46, 203] on div "Flow Actions (beta)" at bounding box center [27, 204] width 39 height 8
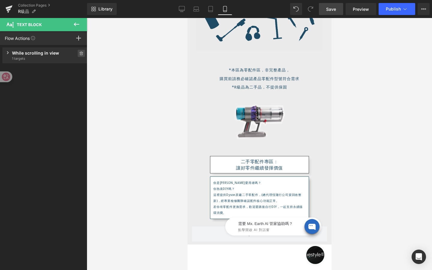
click at [78, 53] on span at bounding box center [81, 53] width 7 height 7
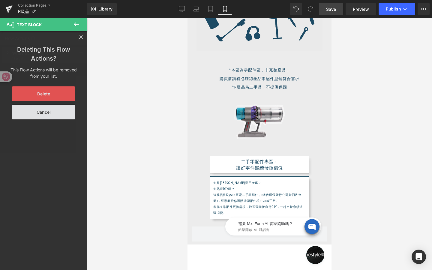
click at [60, 93] on button "Delete" at bounding box center [43, 93] width 63 height 15
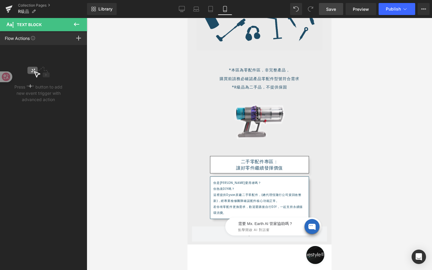
click at [327, 12] on span "Save" at bounding box center [331, 9] width 10 height 6
